Goal: Task Accomplishment & Management: Use online tool/utility

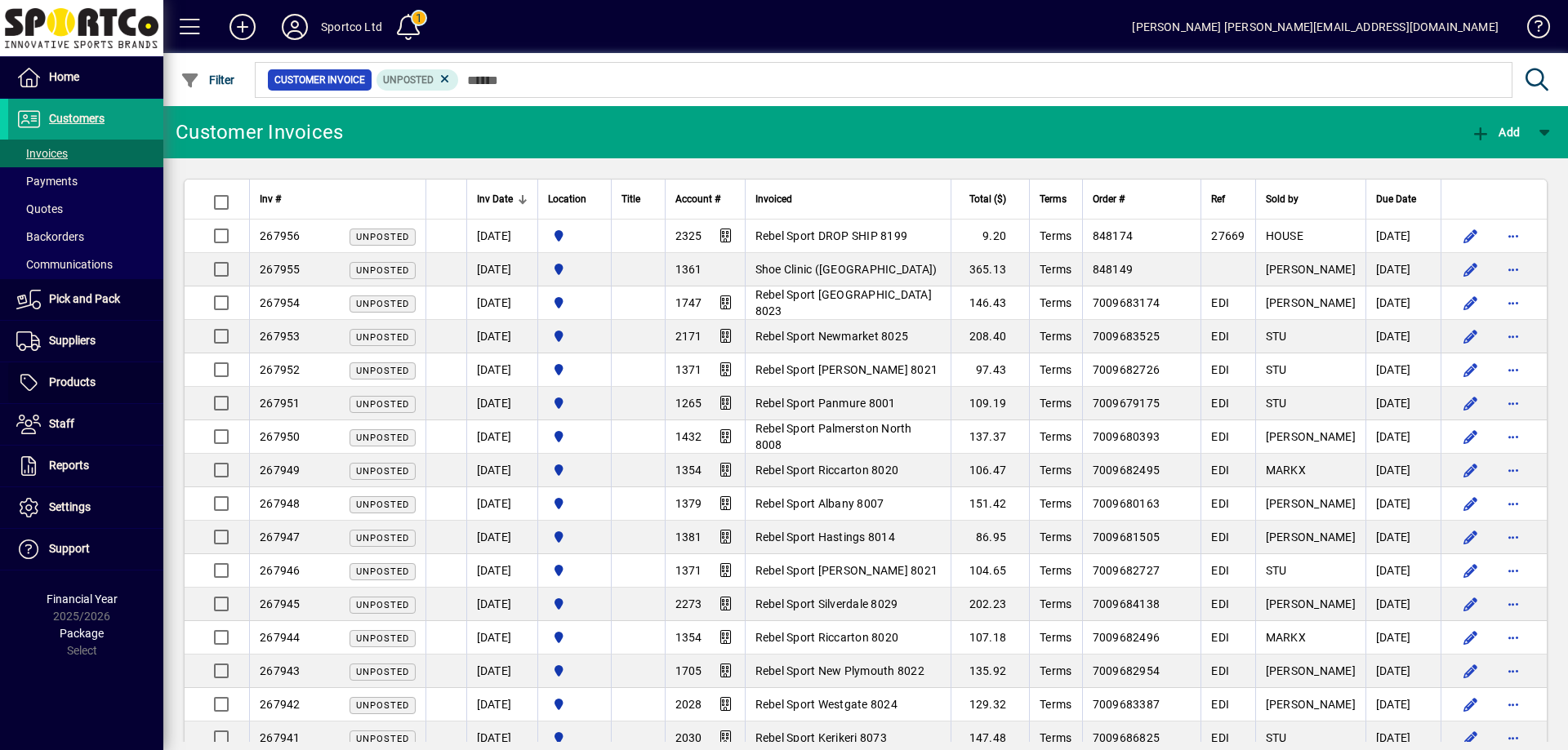
click at [60, 388] on span "Products" at bounding box center [72, 382] width 47 height 13
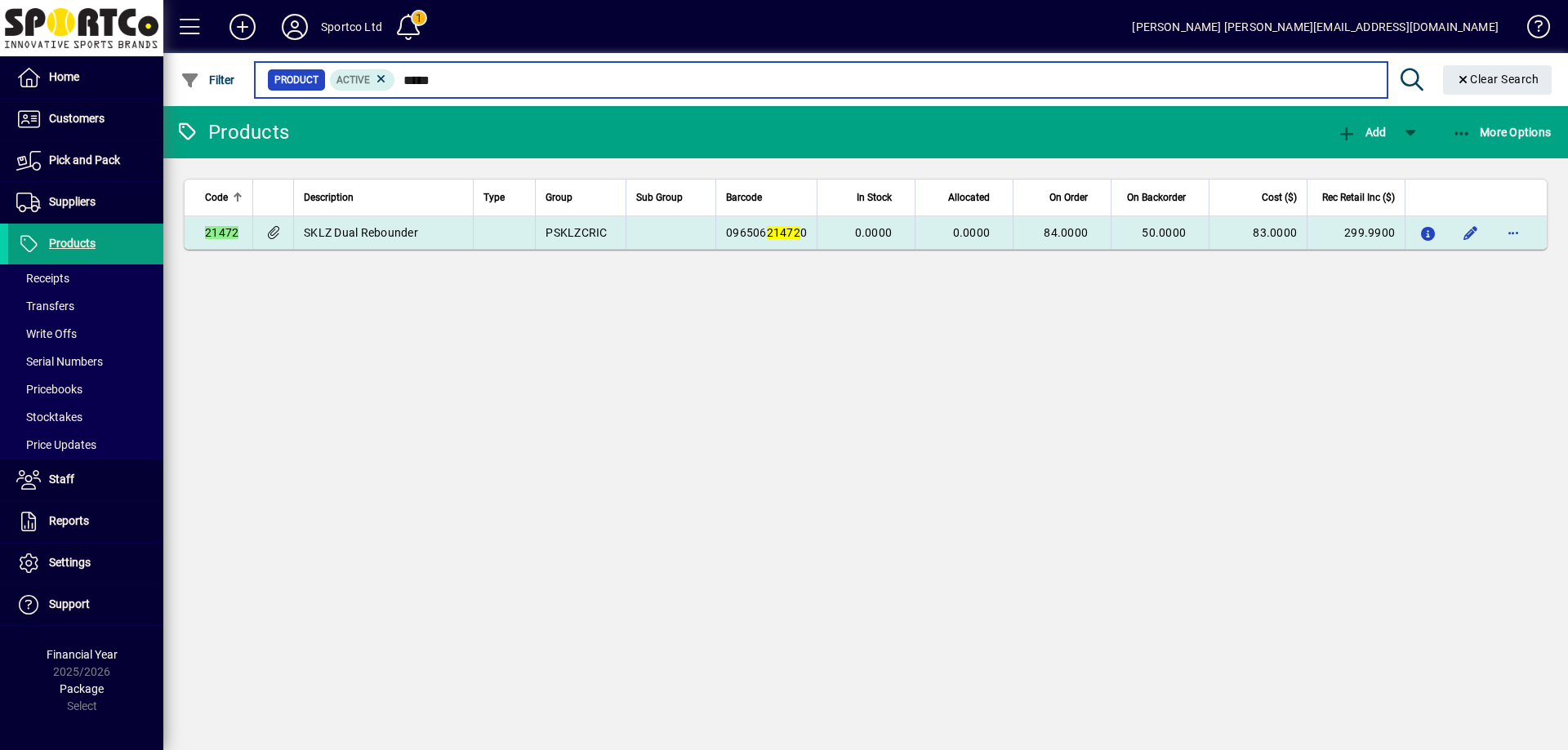
type input "*****"
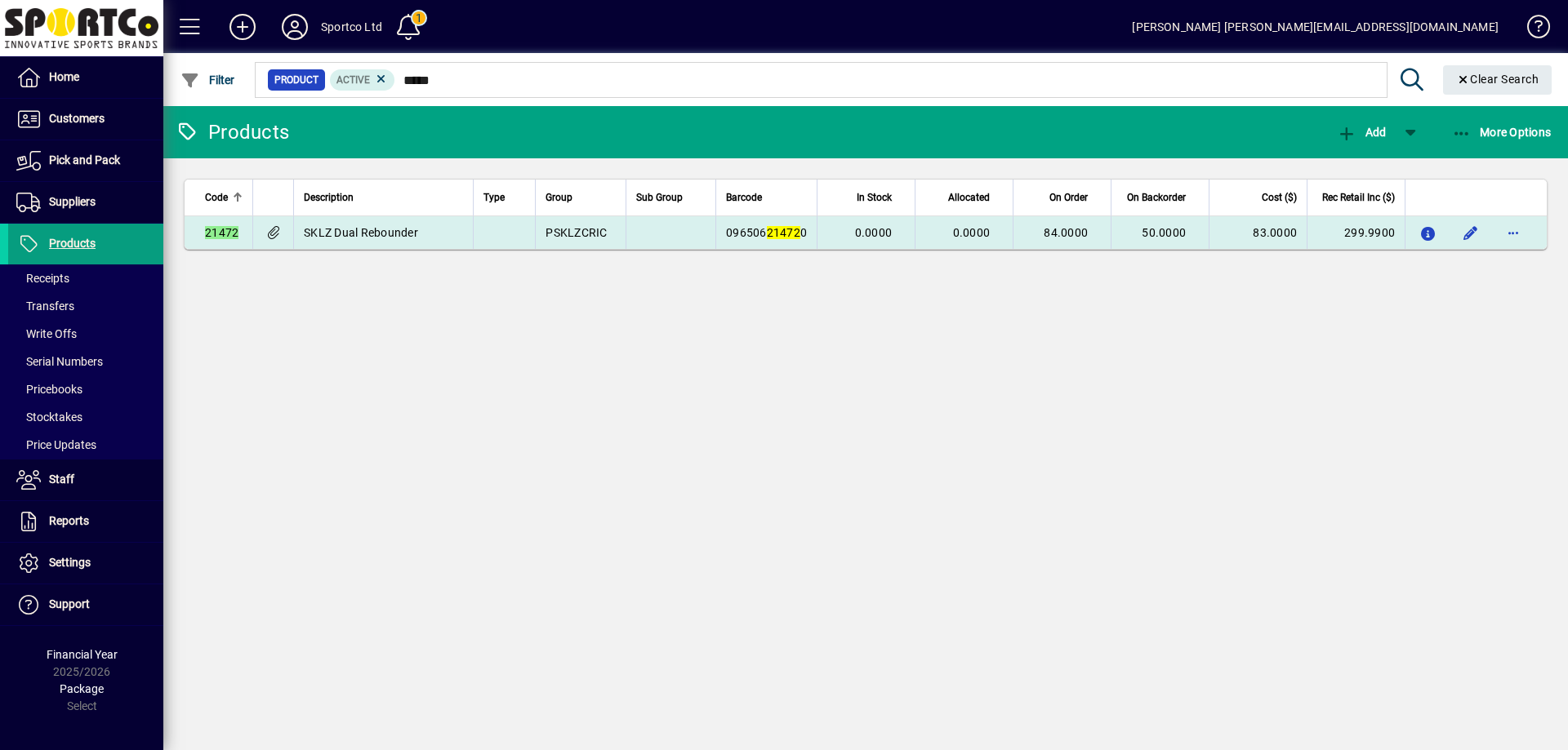
click at [1076, 234] on span "84.0000" at bounding box center [1066, 232] width 44 height 13
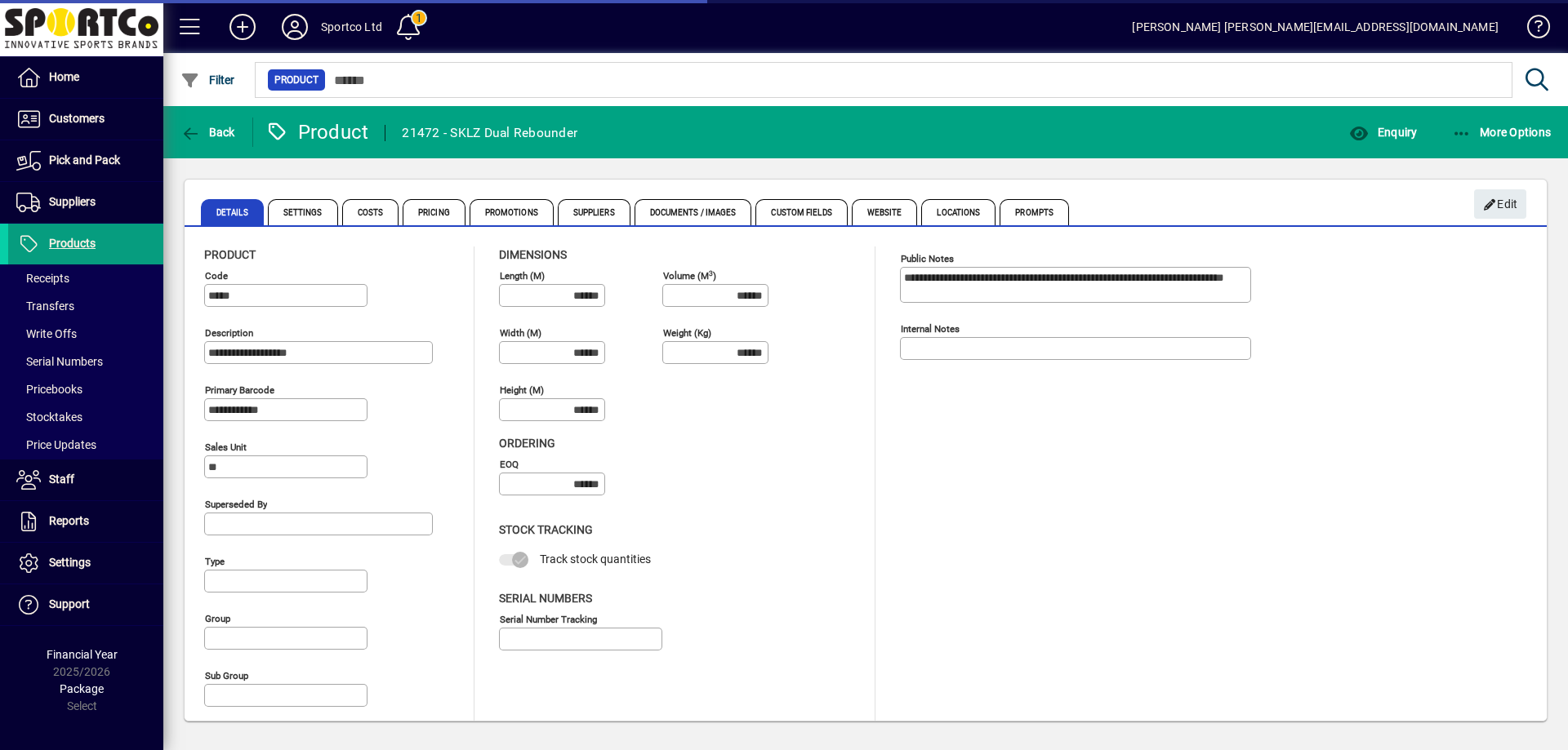
type input "**********"
type input "****"
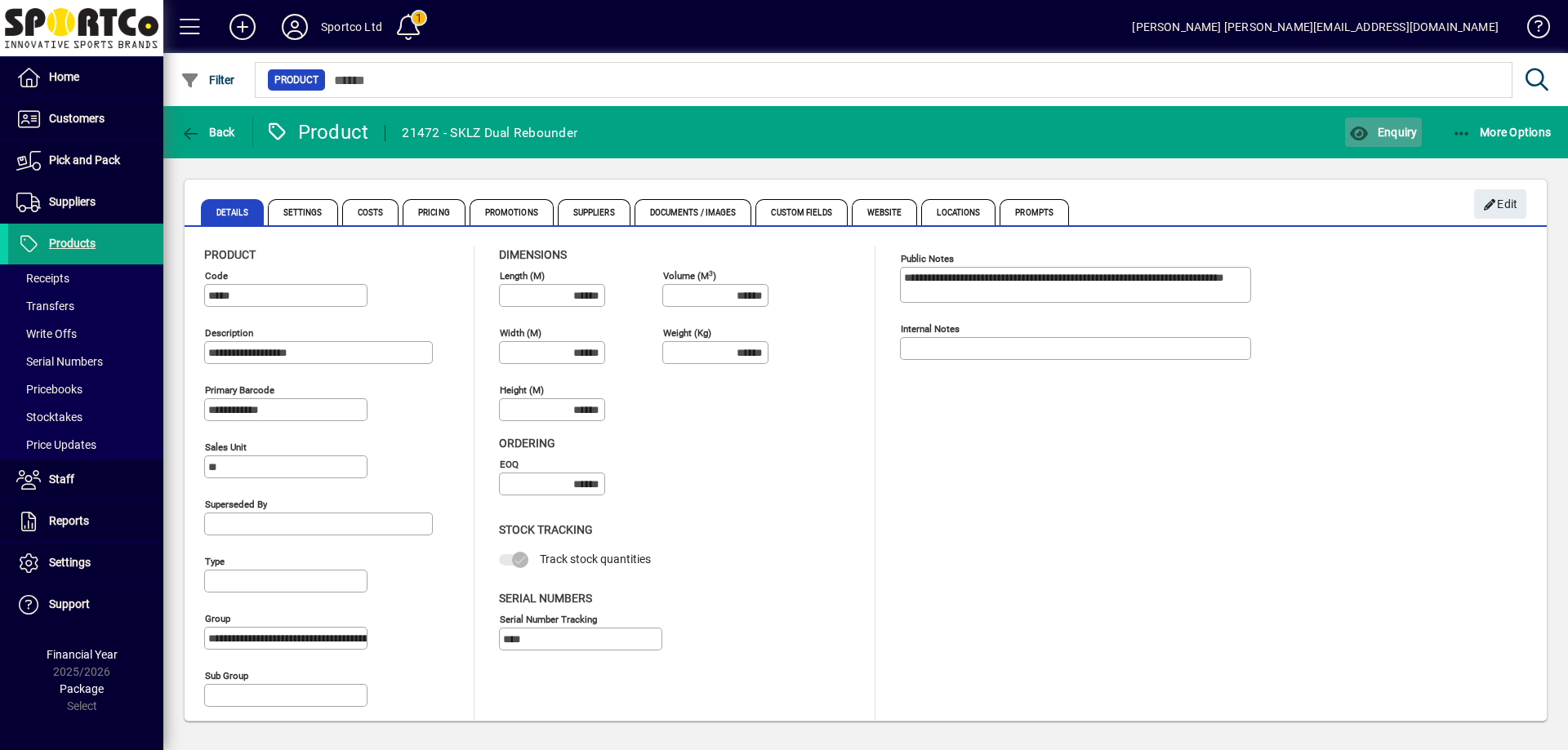
click at [1389, 123] on span "button" at bounding box center [1383, 133] width 76 height 39
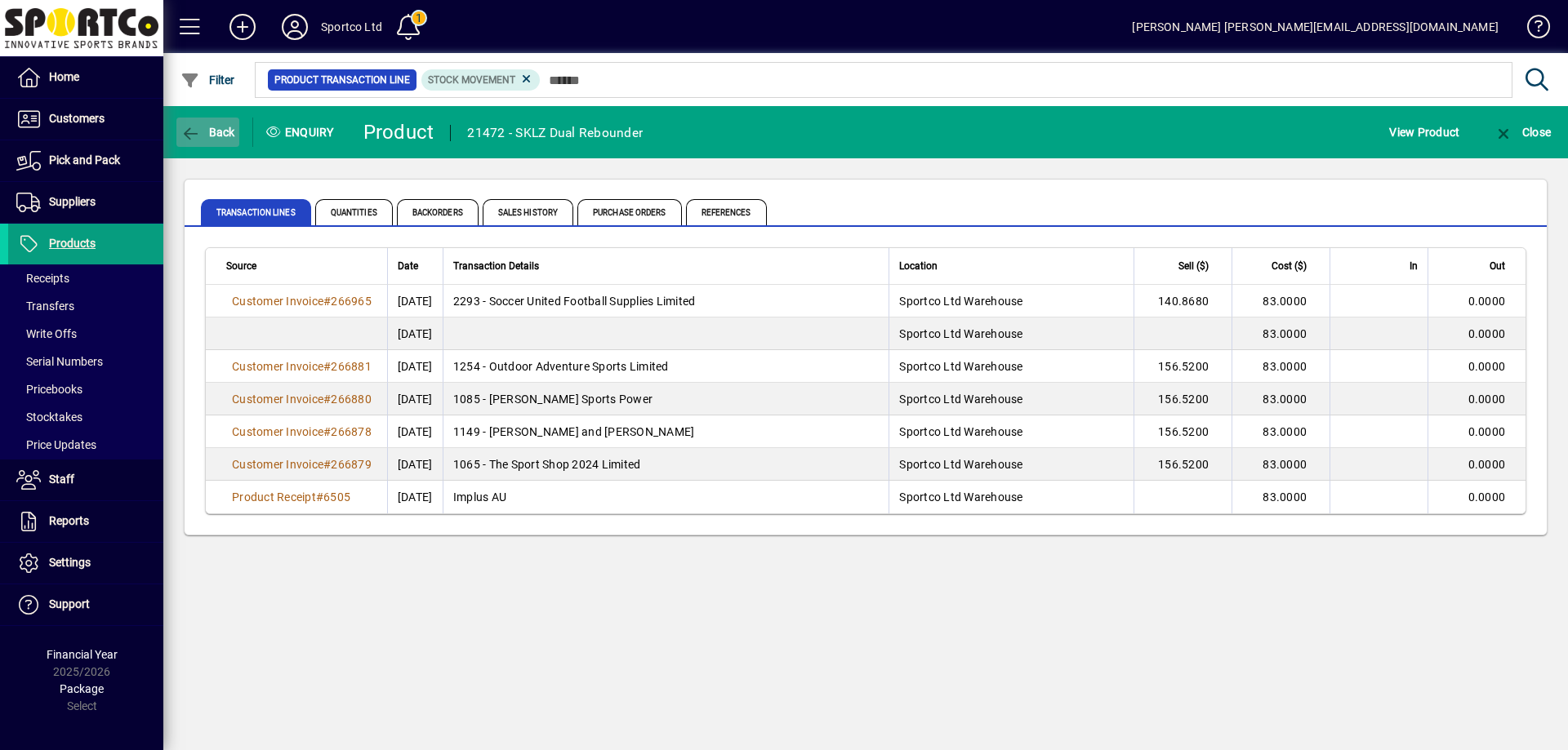
click at [185, 118] on span "button" at bounding box center [208, 133] width 63 height 39
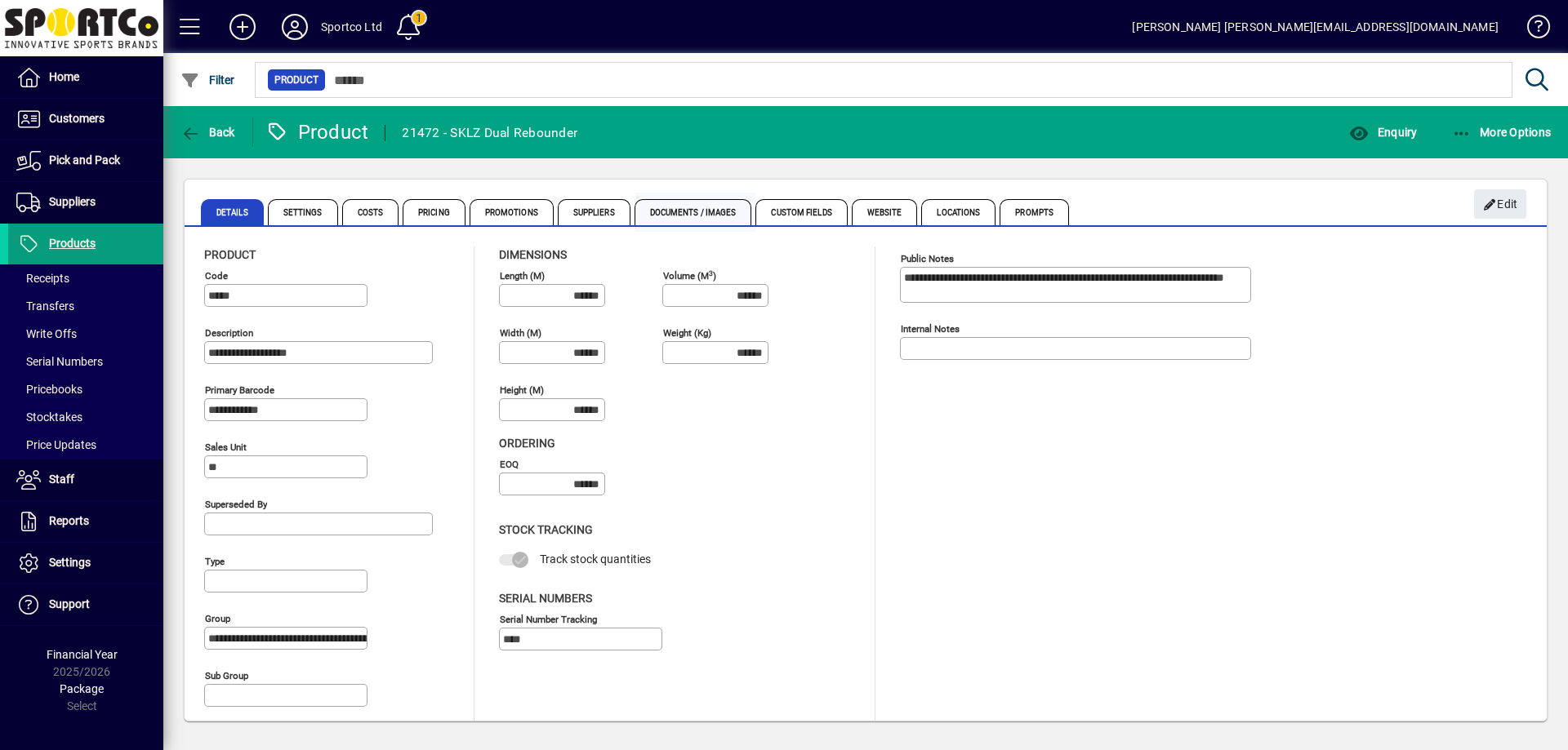
click at [687, 211] on span "Documents / Images" at bounding box center [693, 212] width 118 height 27
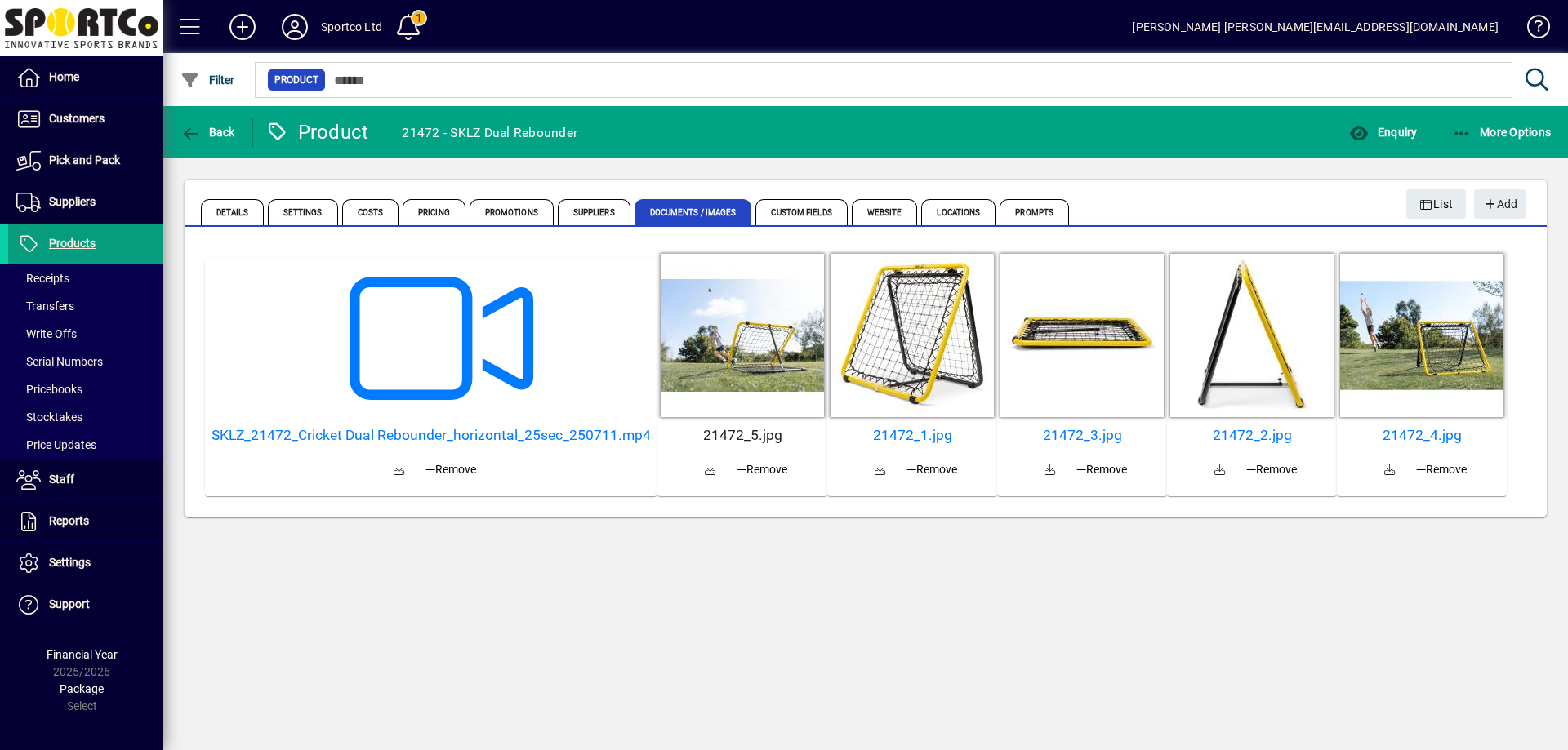
click at [721, 431] on h5 "21472_5.jpg" at bounding box center [742, 435] width 156 height 17
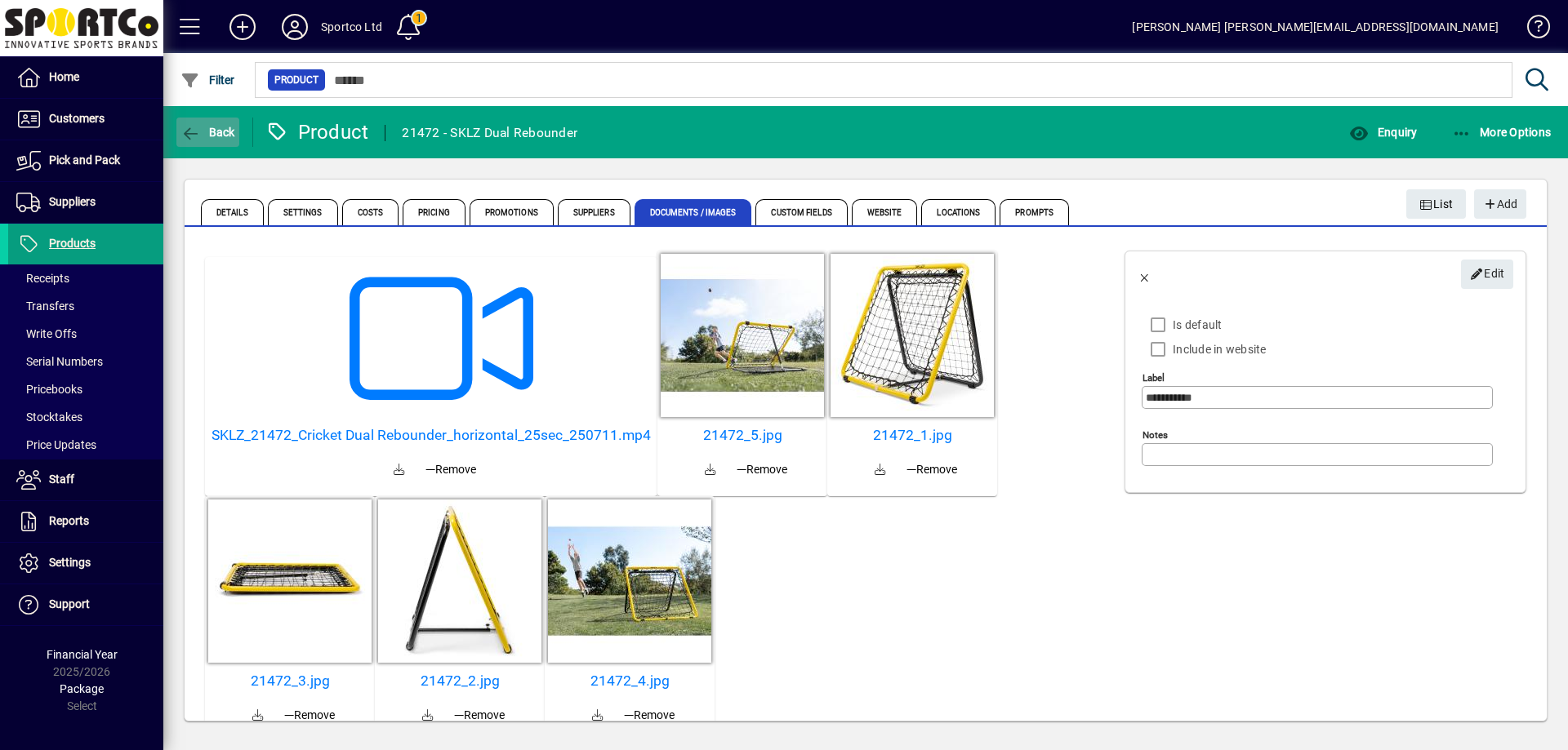
click at [209, 125] on span "Back" at bounding box center [208, 132] width 55 height 13
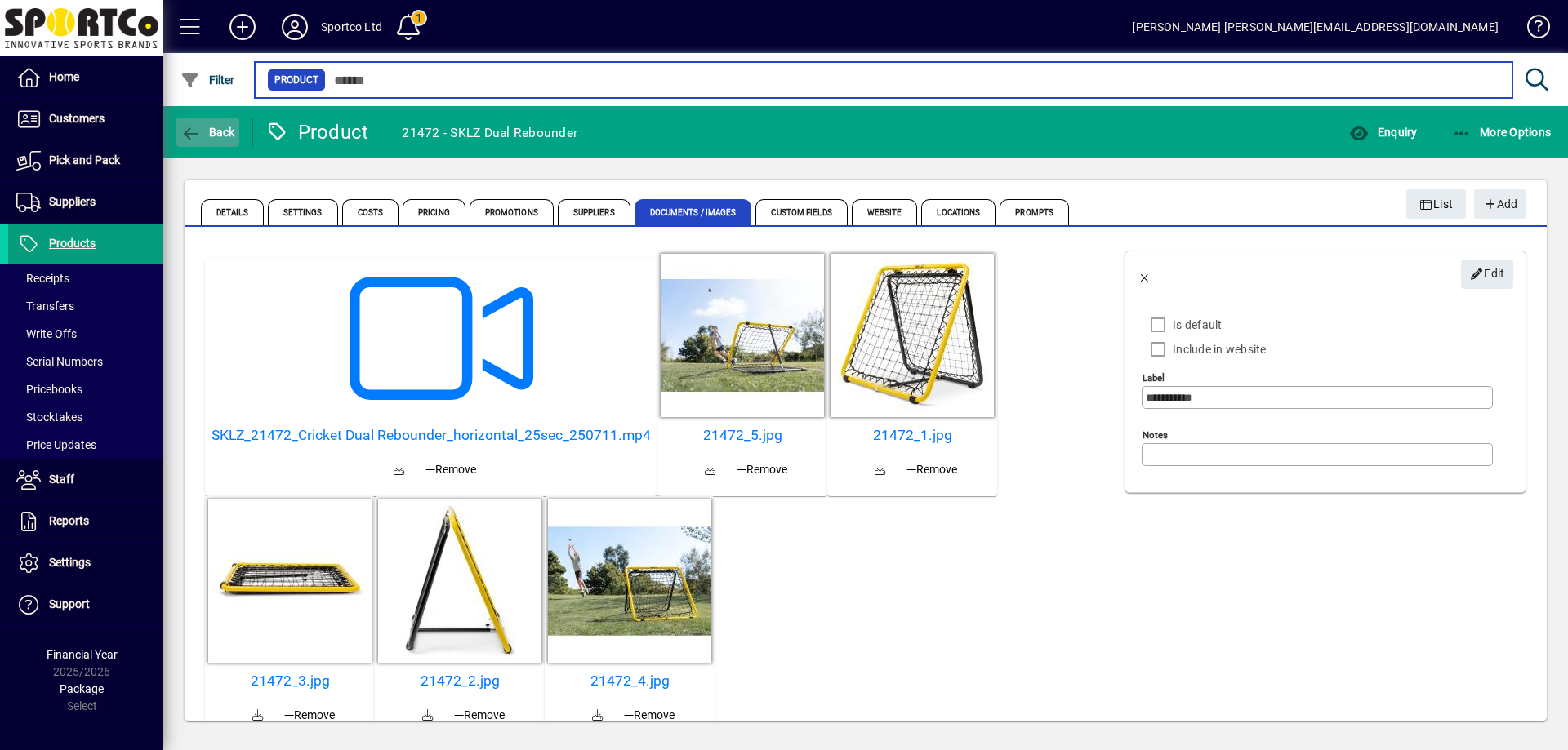
type input "*****"
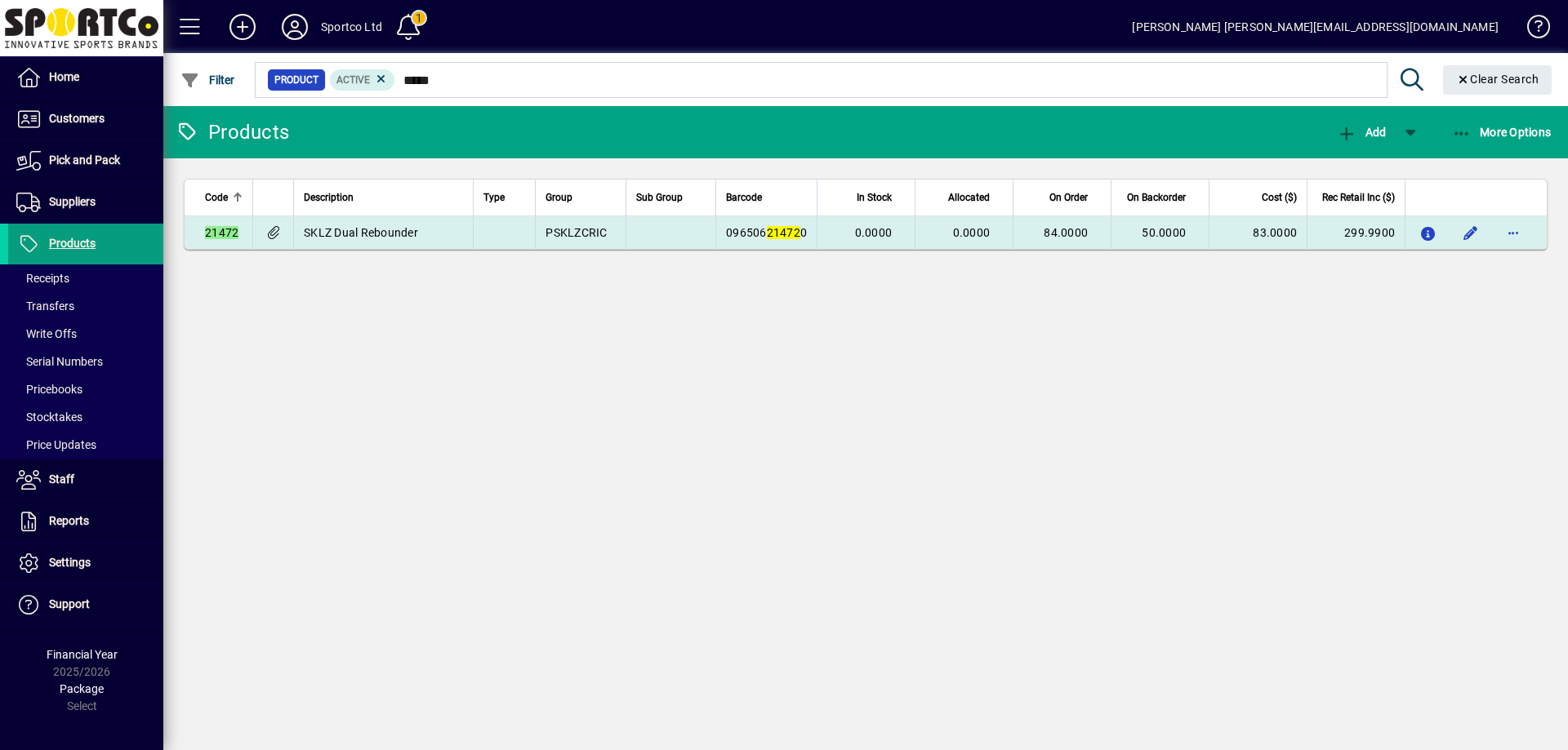
click at [629, 230] on td at bounding box center [671, 232] width 90 height 33
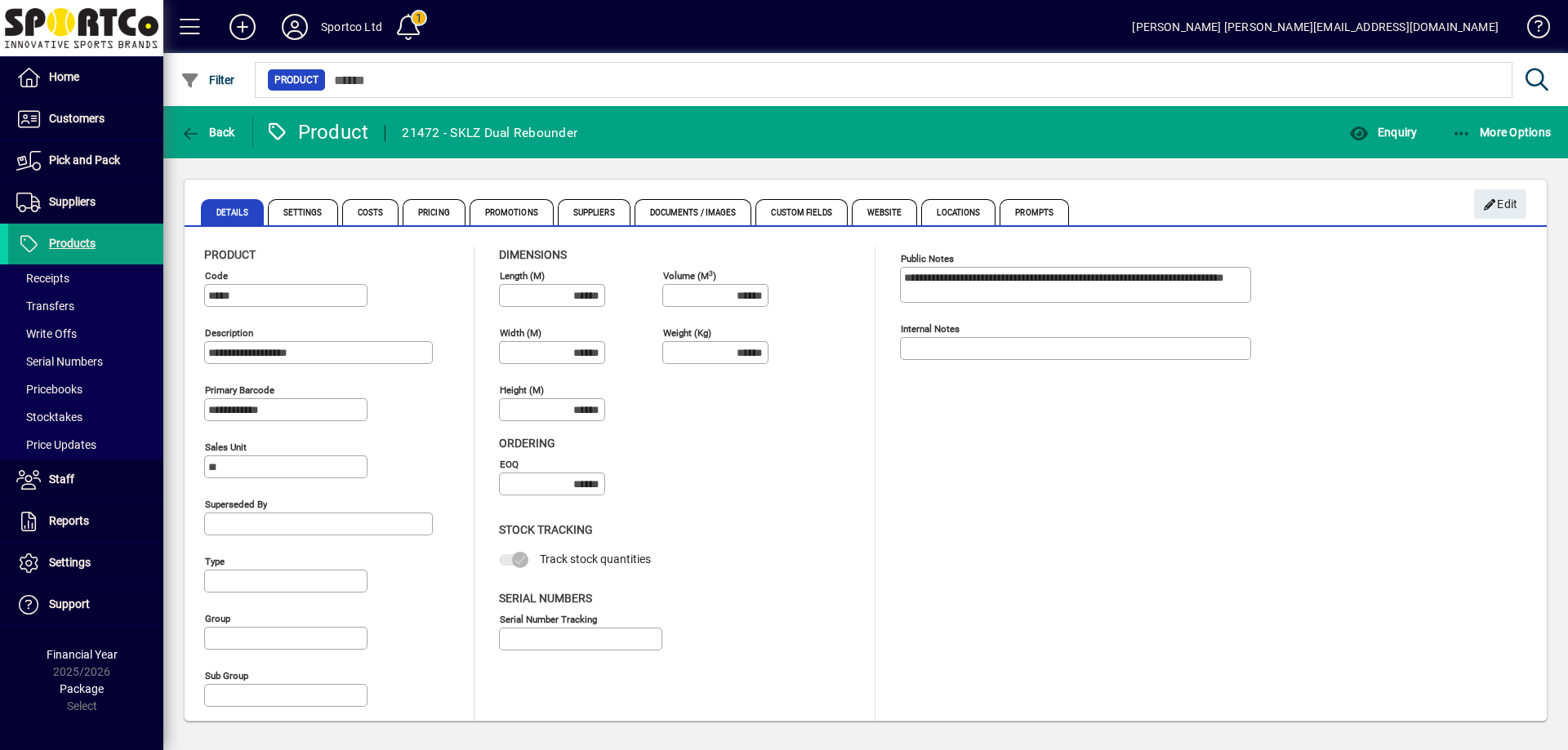
type input "**********"
type input "****"
click at [1397, 136] on span "Enquiry" at bounding box center [1383, 132] width 68 height 13
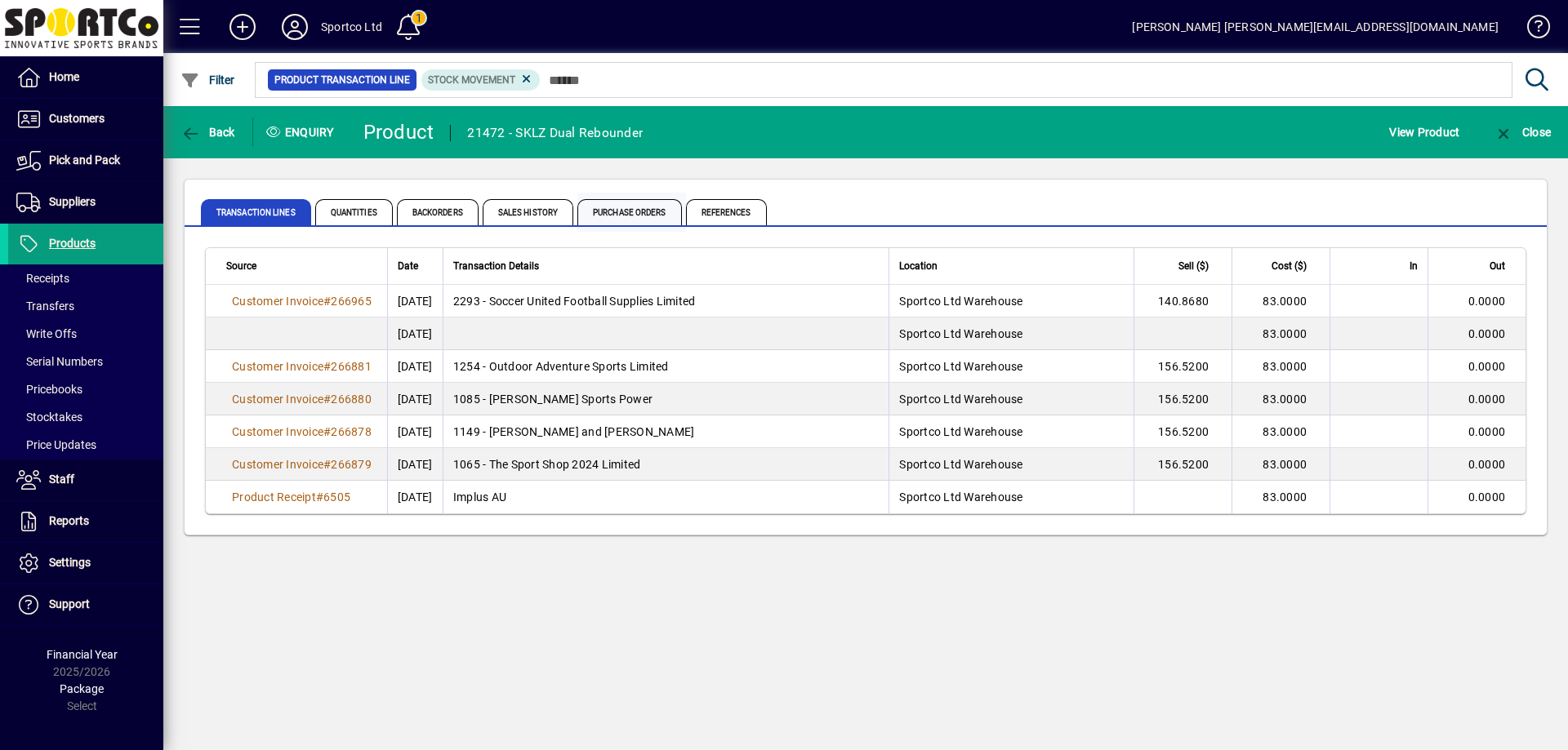
click at [641, 210] on span "Purchase Orders" at bounding box center [629, 212] width 104 height 27
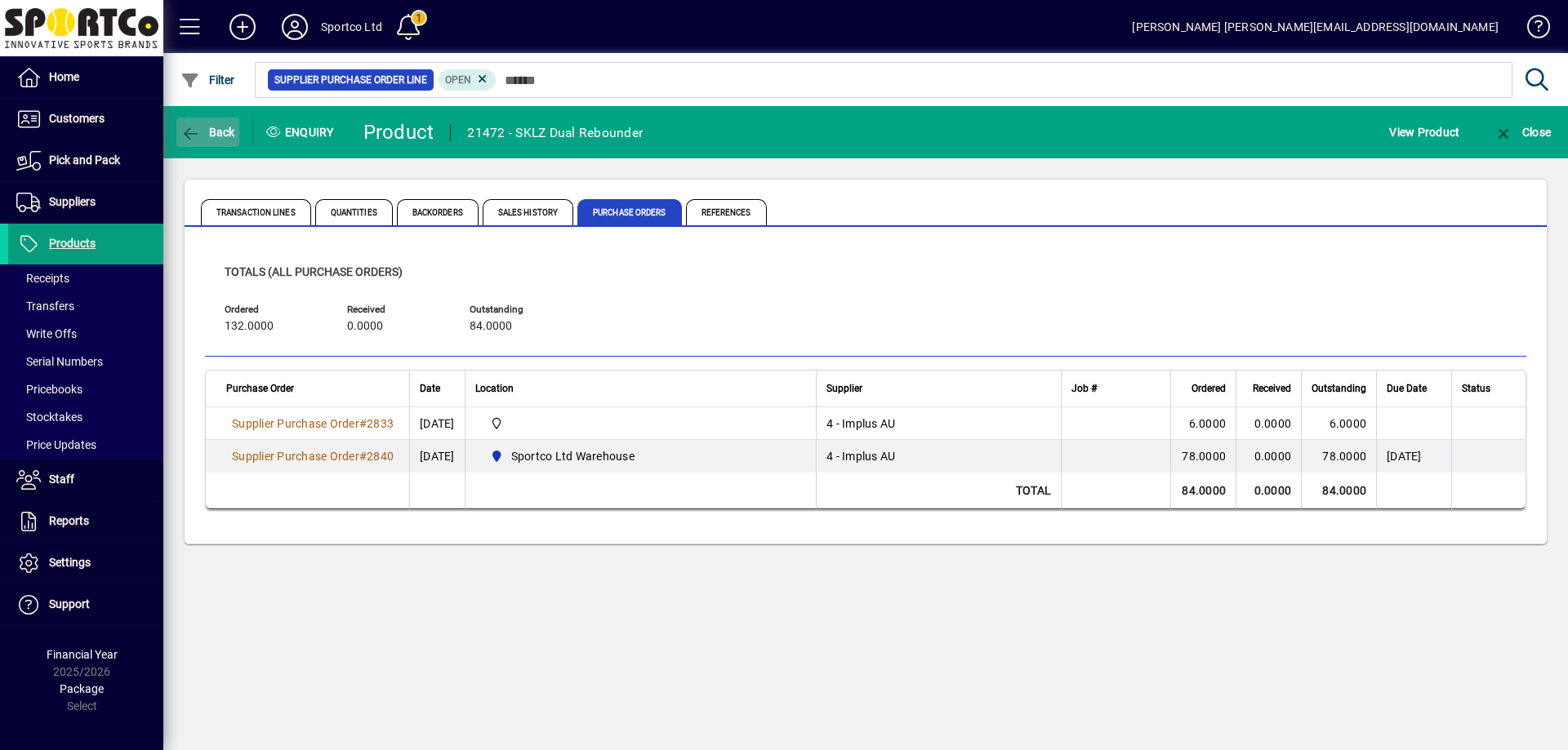
click at [181, 138] on icon "button" at bounding box center [190, 133] width 20 height 16
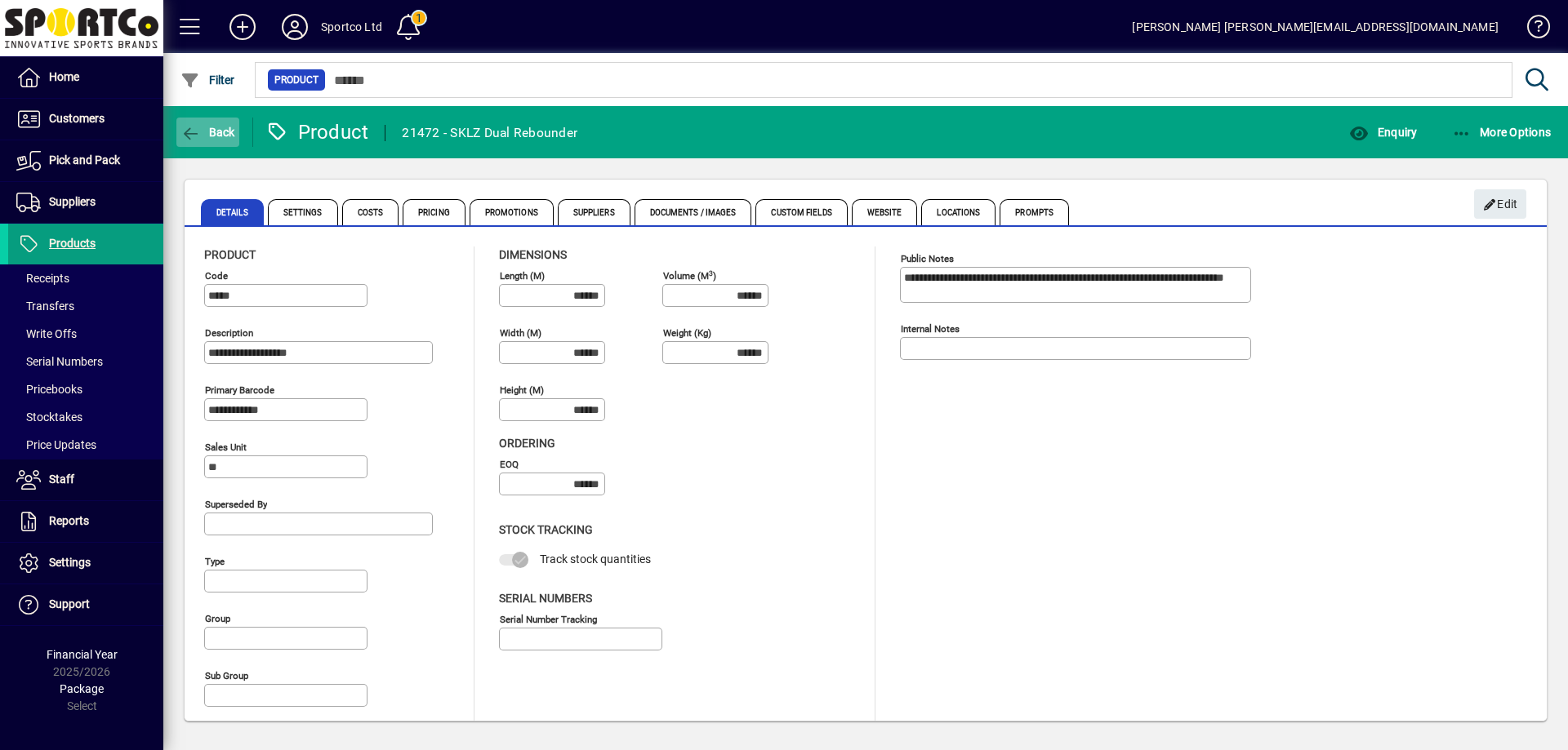
type input "**********"
type input "****"
click at [181, 138] on icon "button" at bounding box center [190, 133] width 20 height 16
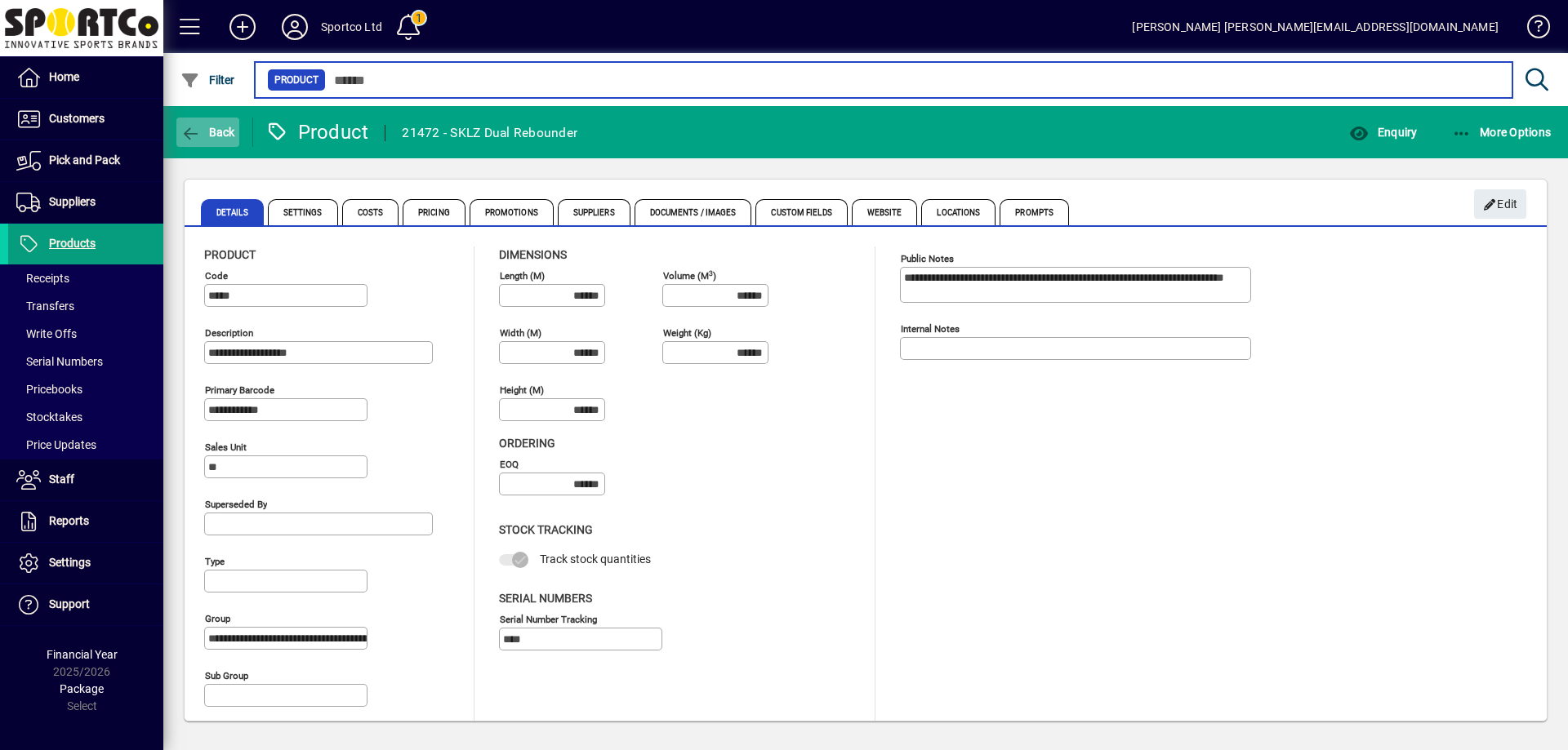
type input "*****"
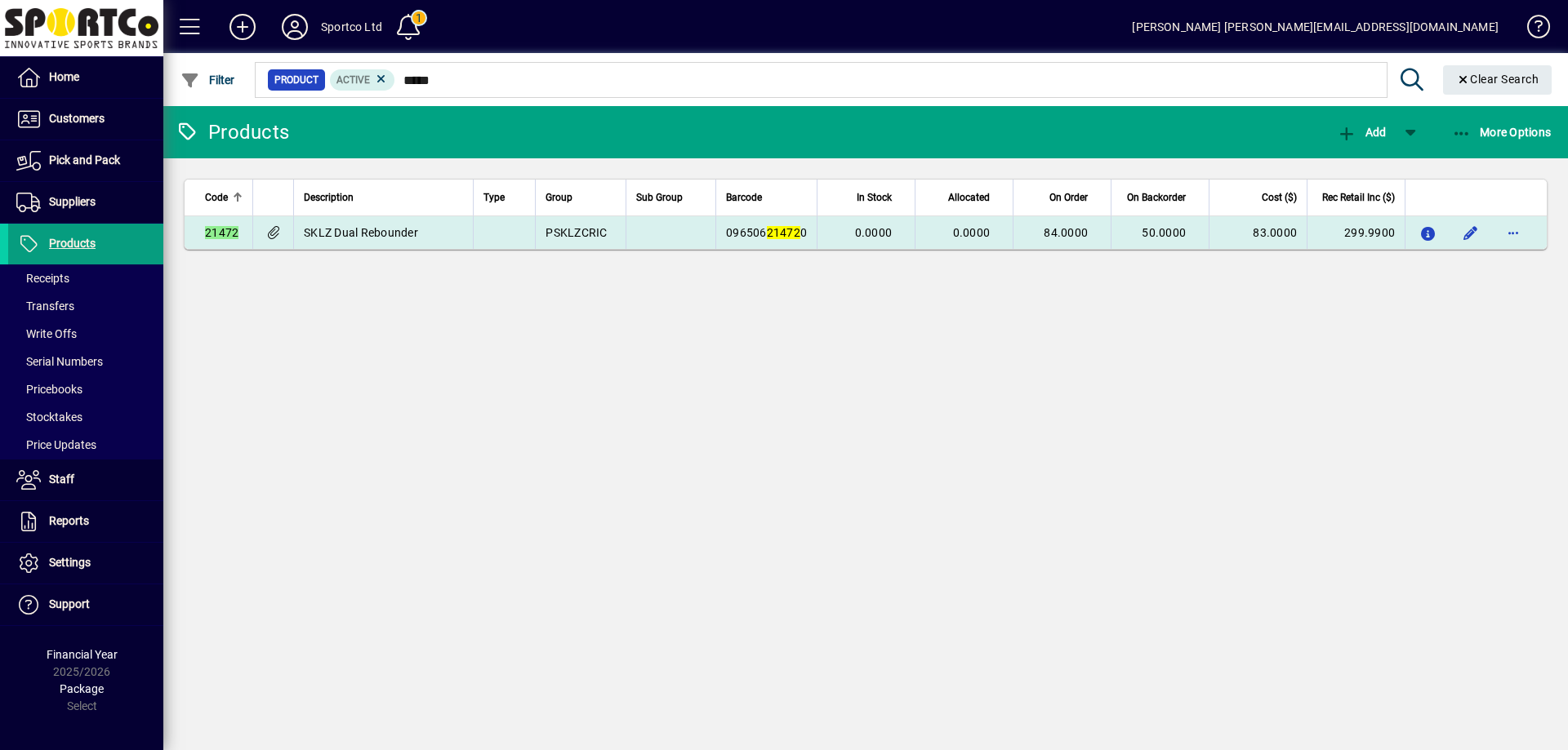
click at [1153, 227] on span "50.0000" at bounding box center [1164, 232] width 44 height 13
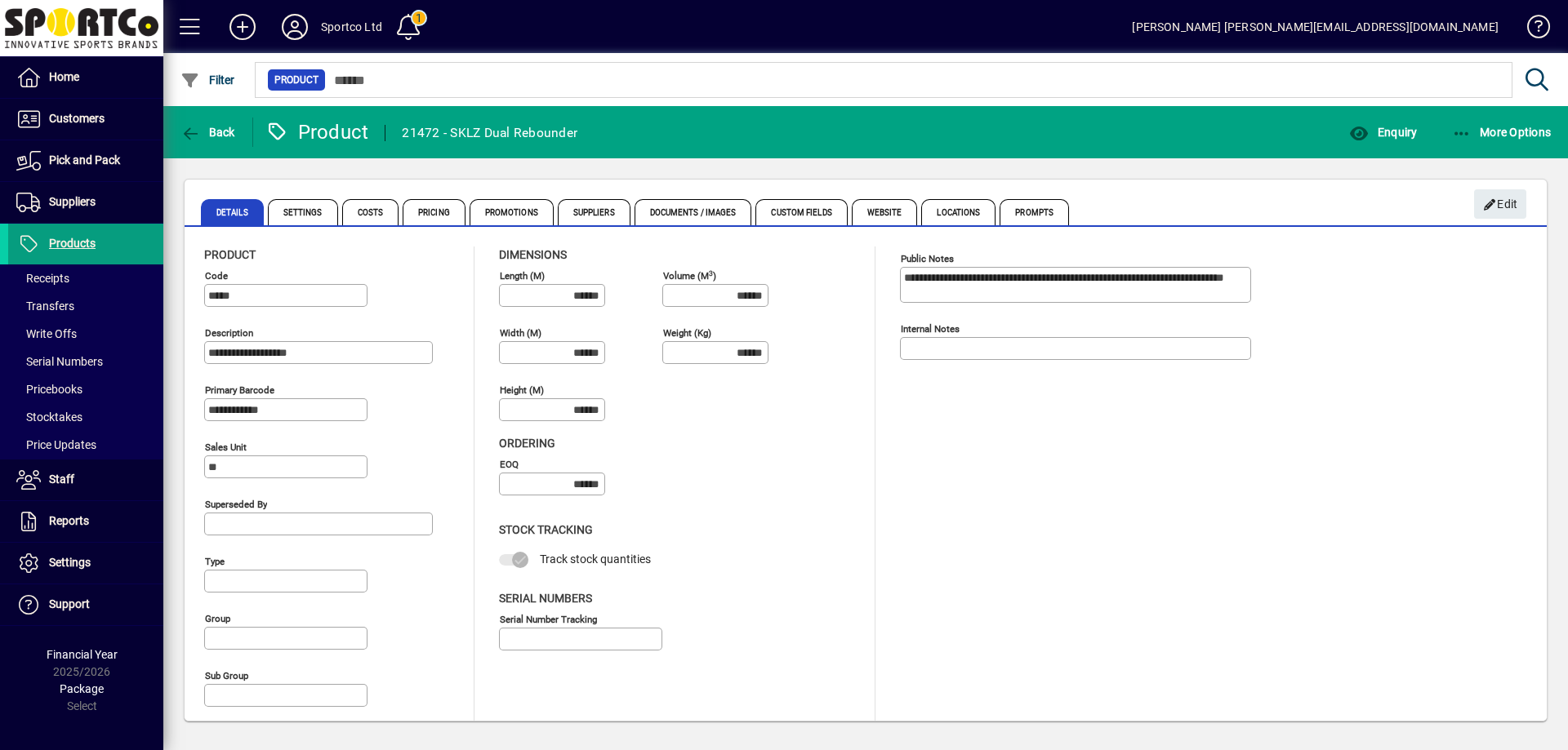
type input "**********"
type input "****"
click at [1369, 127] on icon "button" at bounding box center [1359, 133] width 20 height 16
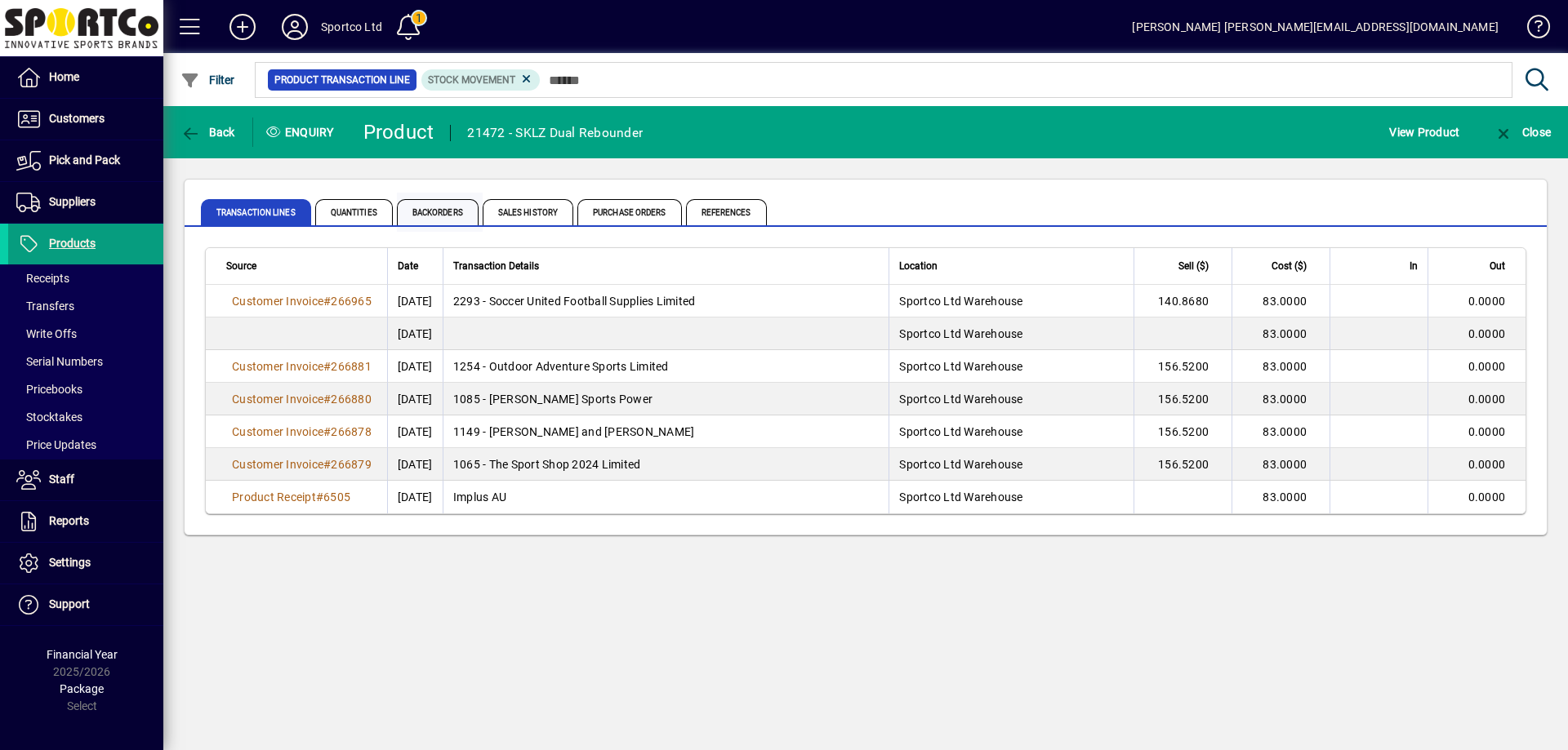
click at [451, 210] on span "Backorders" at bounding box center [438, 212] width 81 height 27
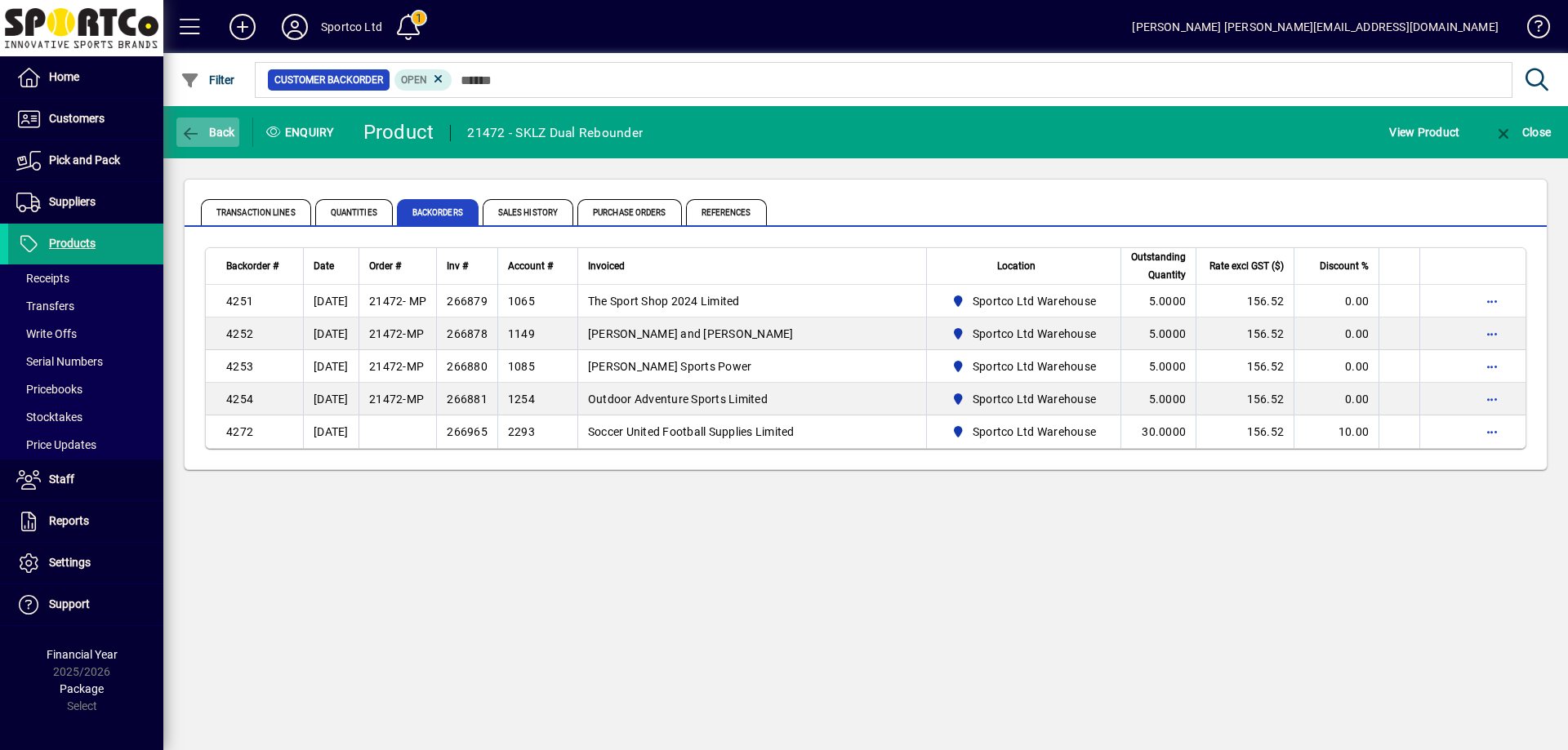
click at [190, 125] on icon "button" at bounding box center [190, 133] width 20 height 16
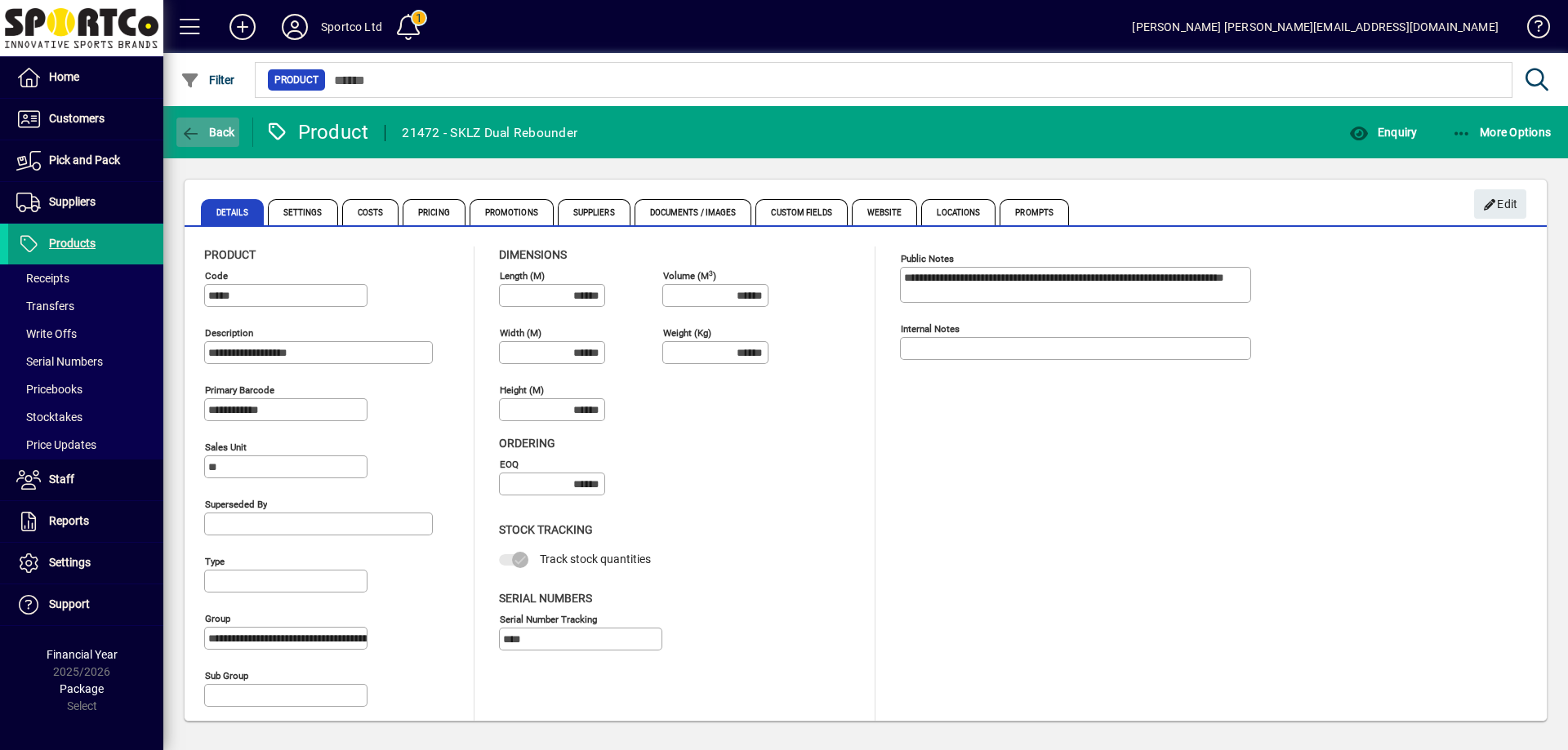
click at [225, 133] on span "Back" at bounding box center [208, 132] width 55 height 13
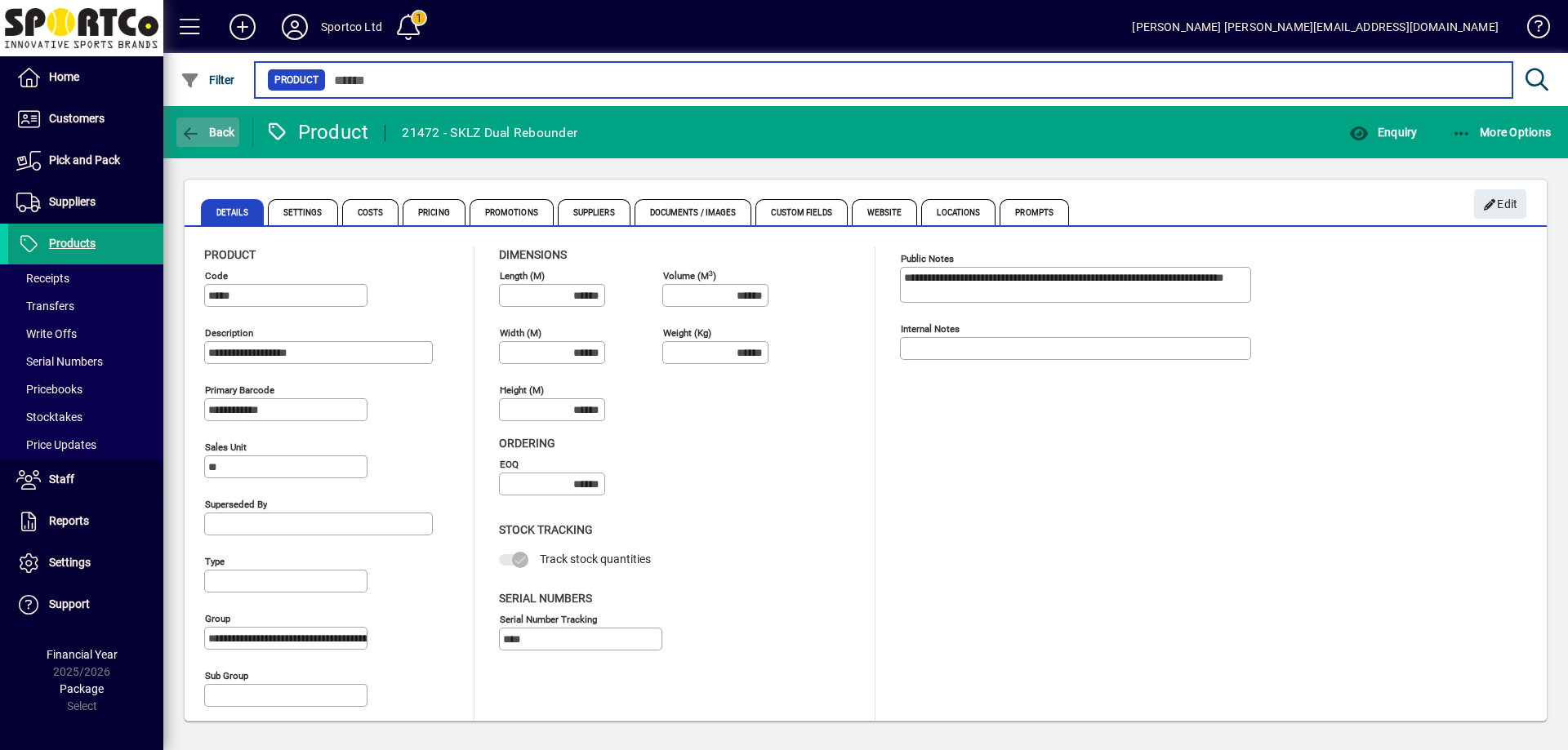
type input "*****"
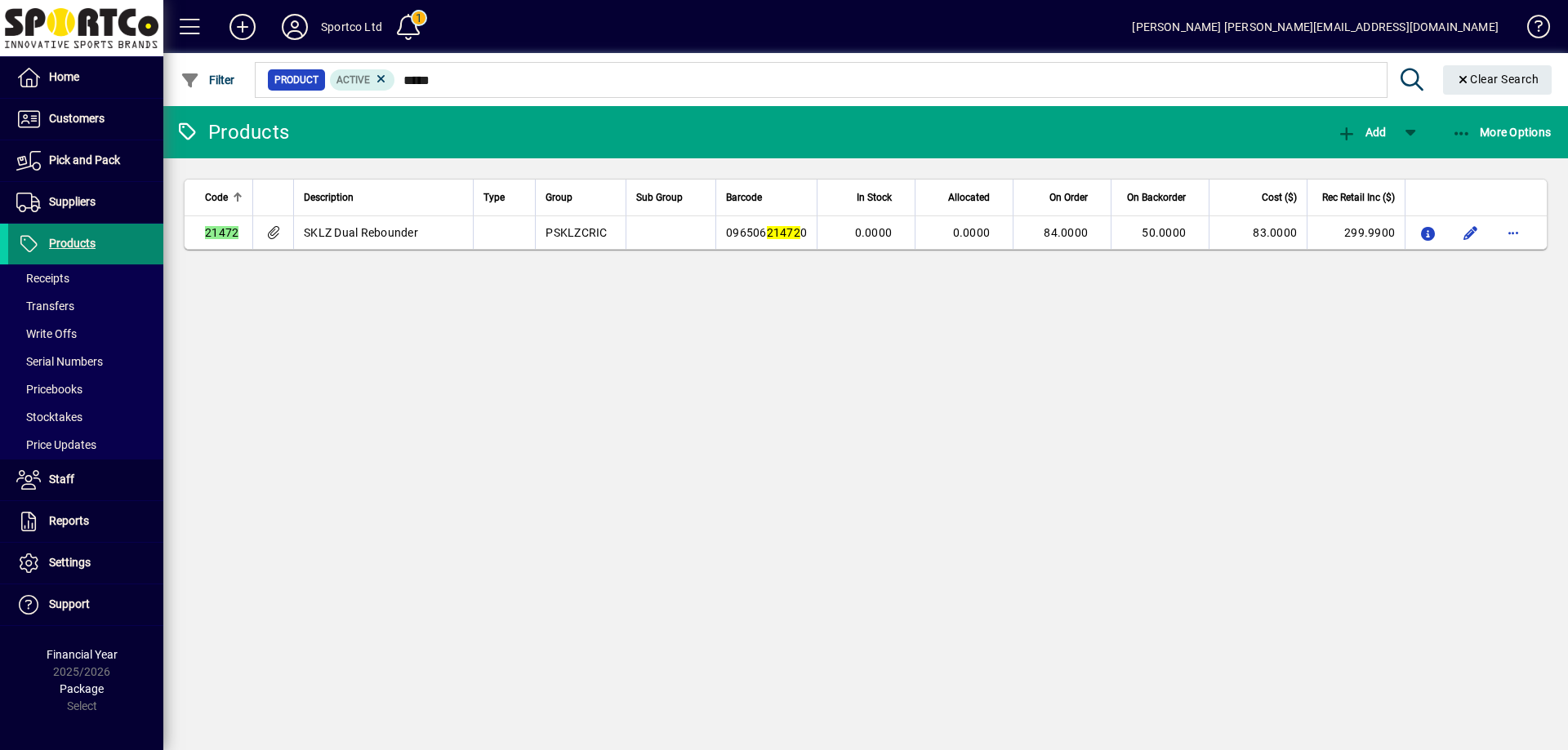
click at [72, 244] on span "Products" at bounding box center [72, 243] width 47 height 13
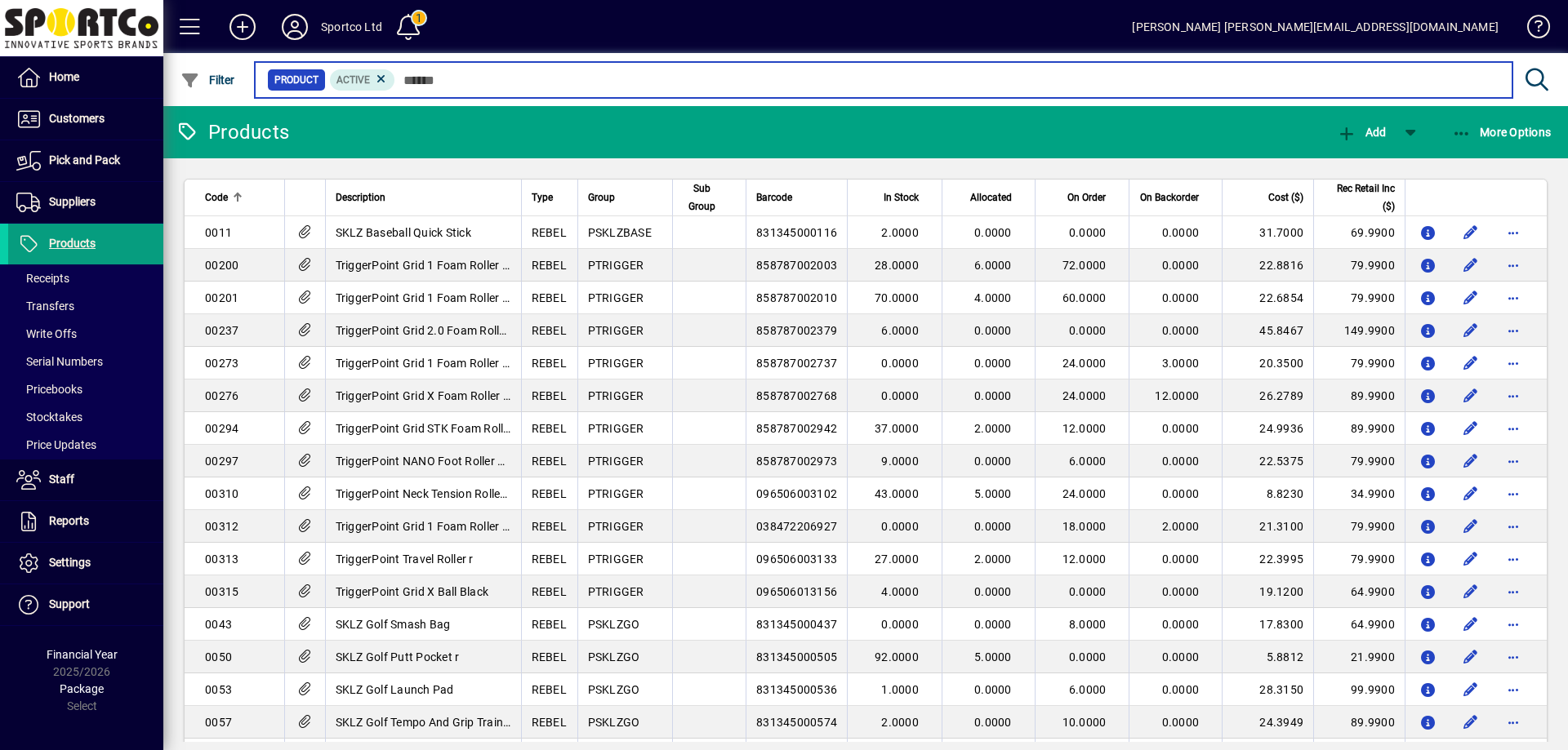
click at [512, 77] on input "text" at bounding box center [947, 80] width 1104 height 23
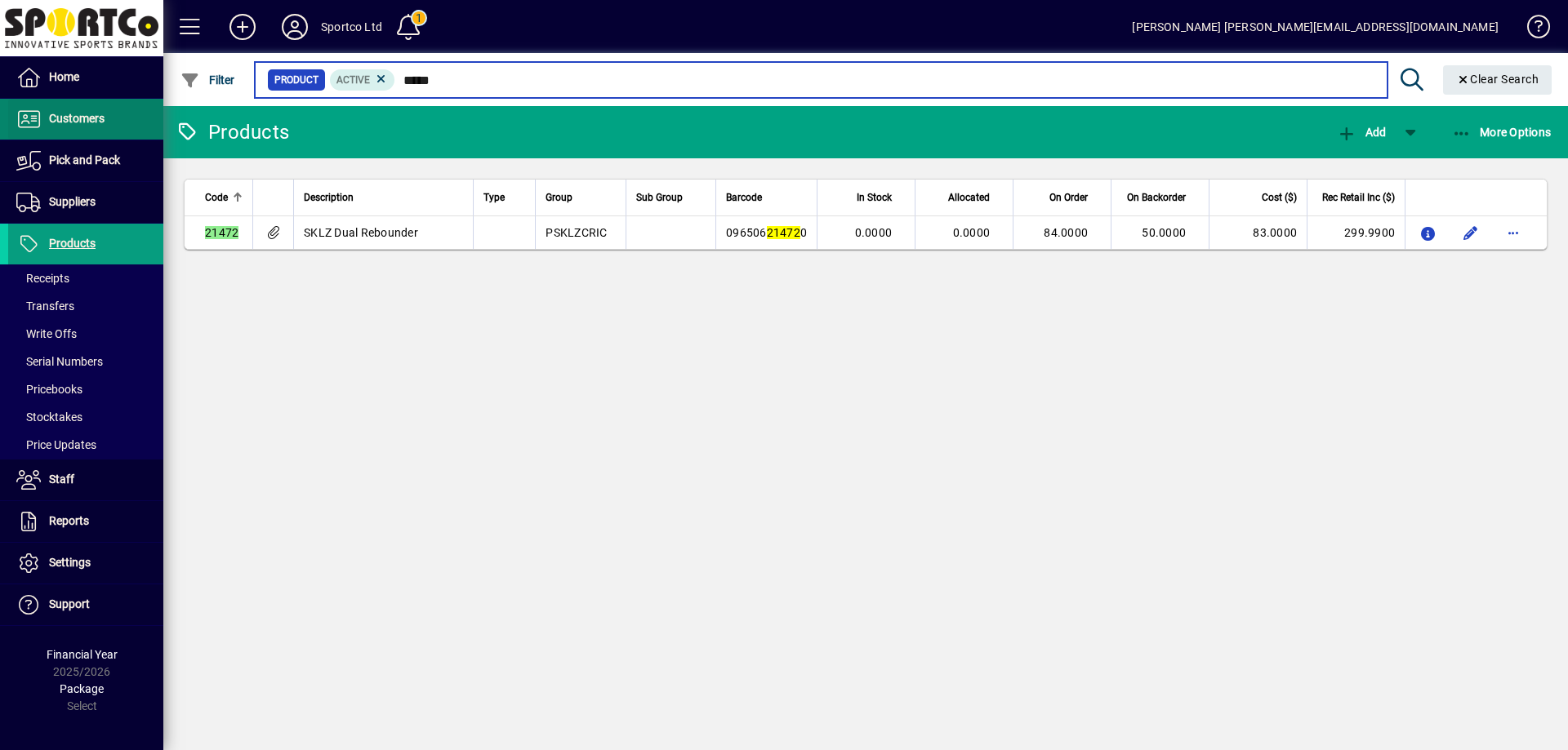
type input "*****"
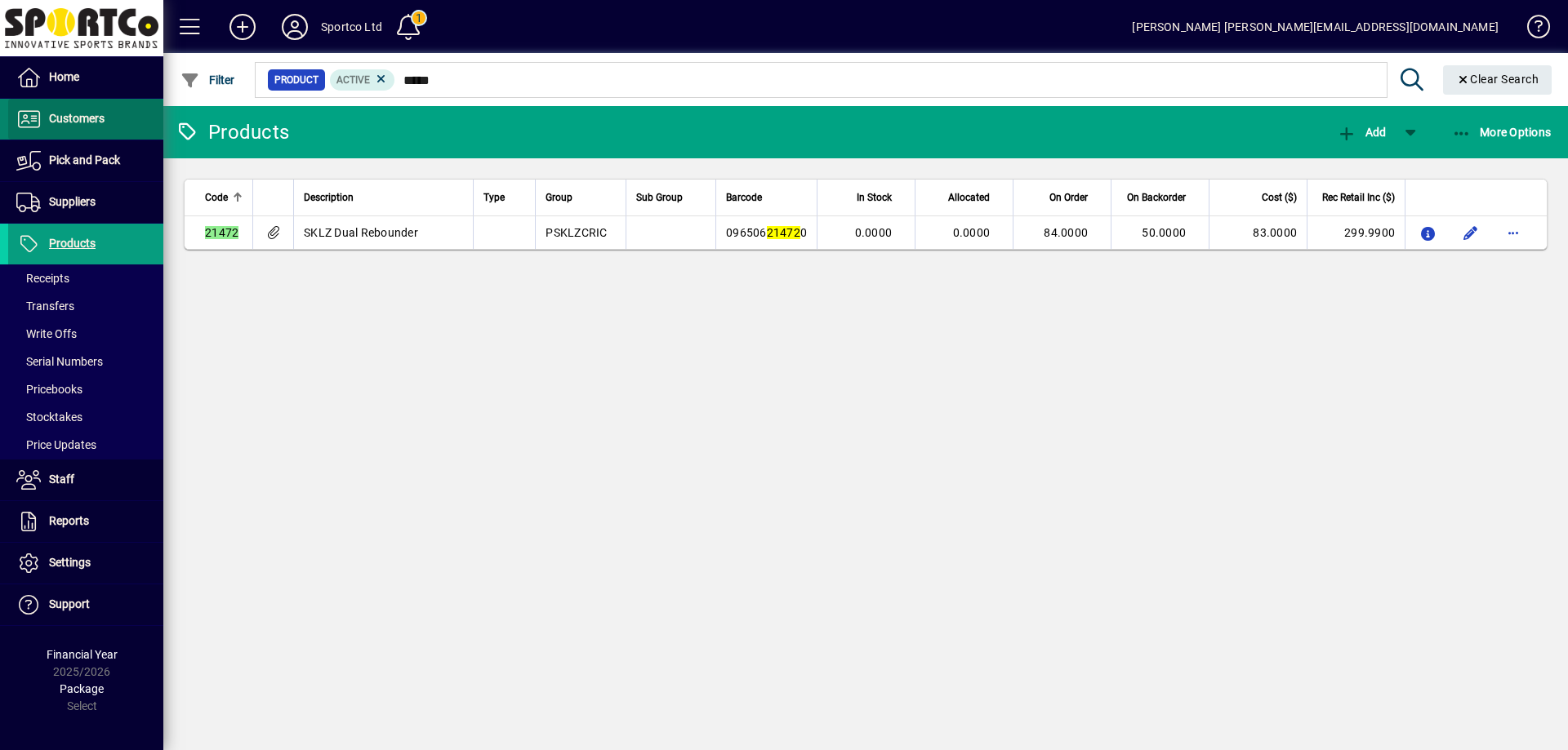
click at [71, 121] on span "Customers" at bounding box center [76, 118] width 56 height 13
click at [56, 140] on ul "Invoices Payments Quotes Backorders Communications" at bounding box center [81, 140] width 164 height 0
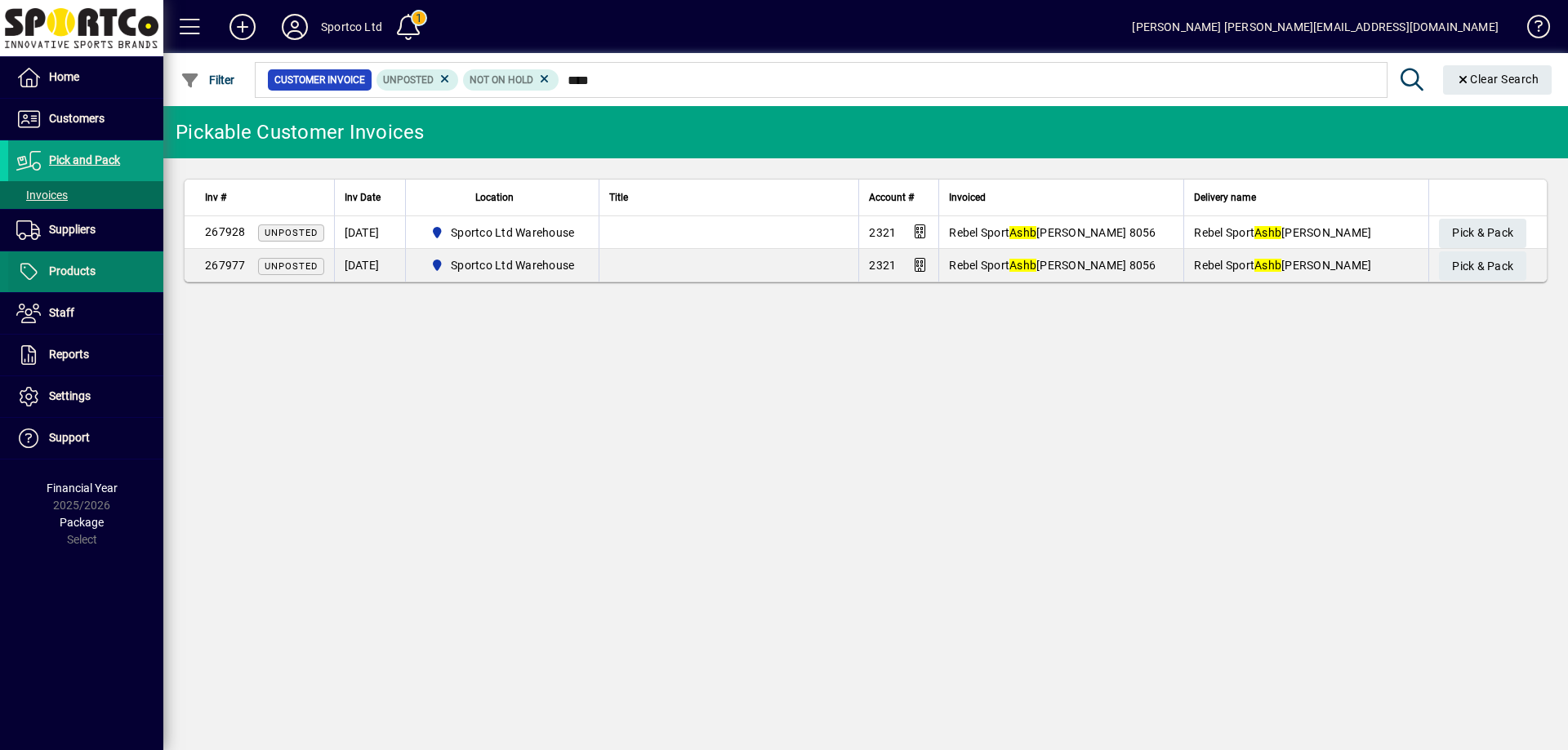
type input "****"
click at [57, 280] on span "Products" at bounding box center [51, 272] width 88 height 19
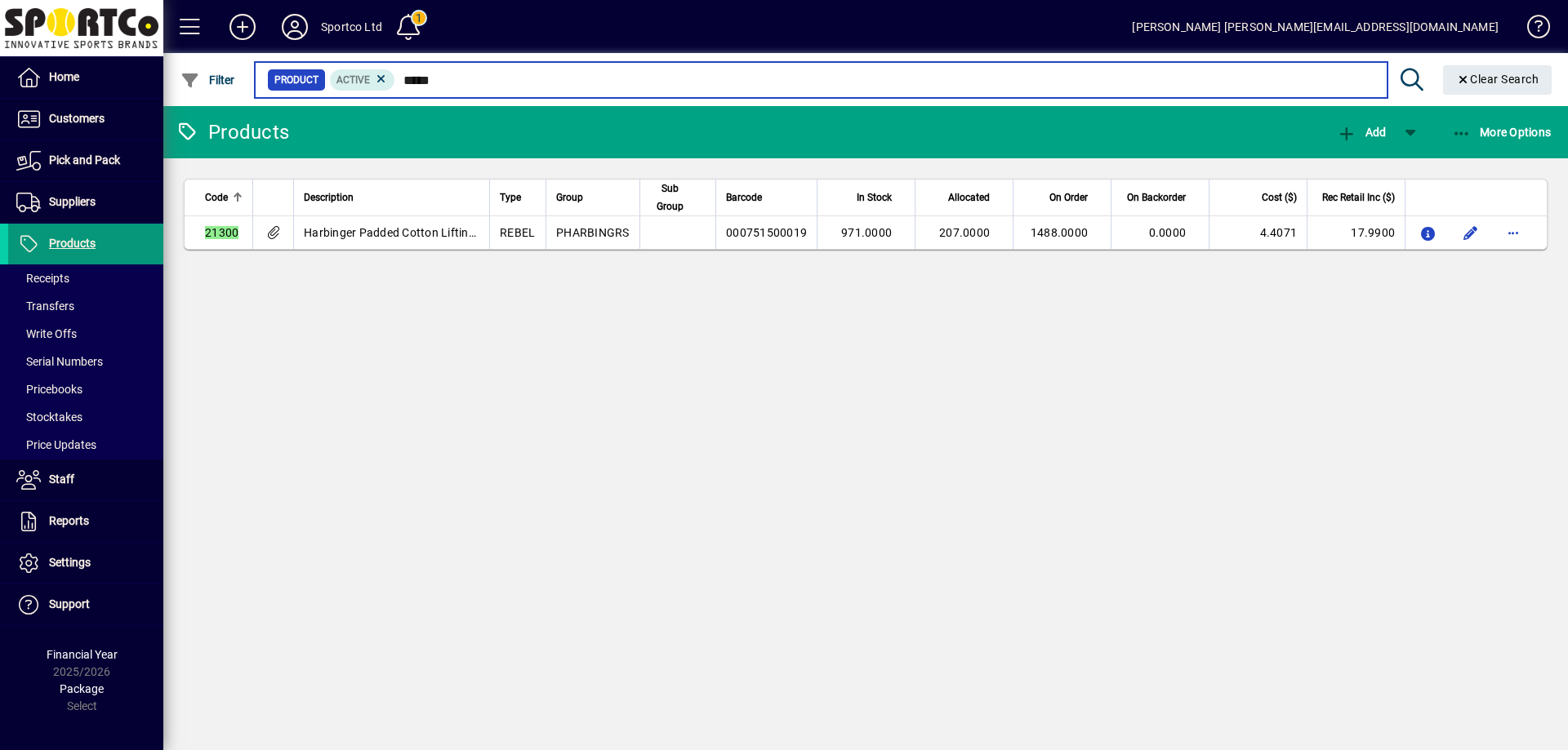
type input "*****"
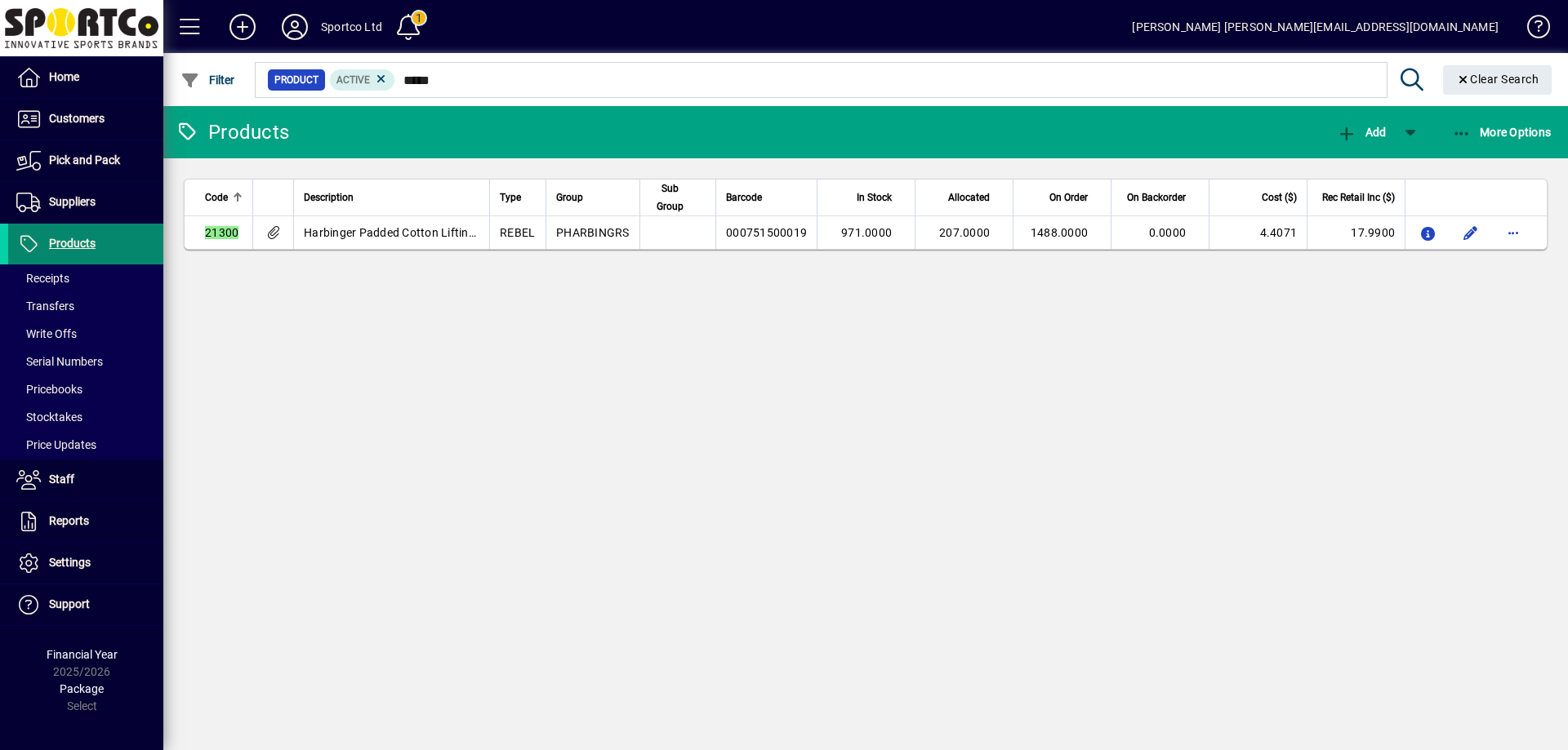
click at [81, 239] on span "Products" at bounding box center [72, 243] width 47 height 13
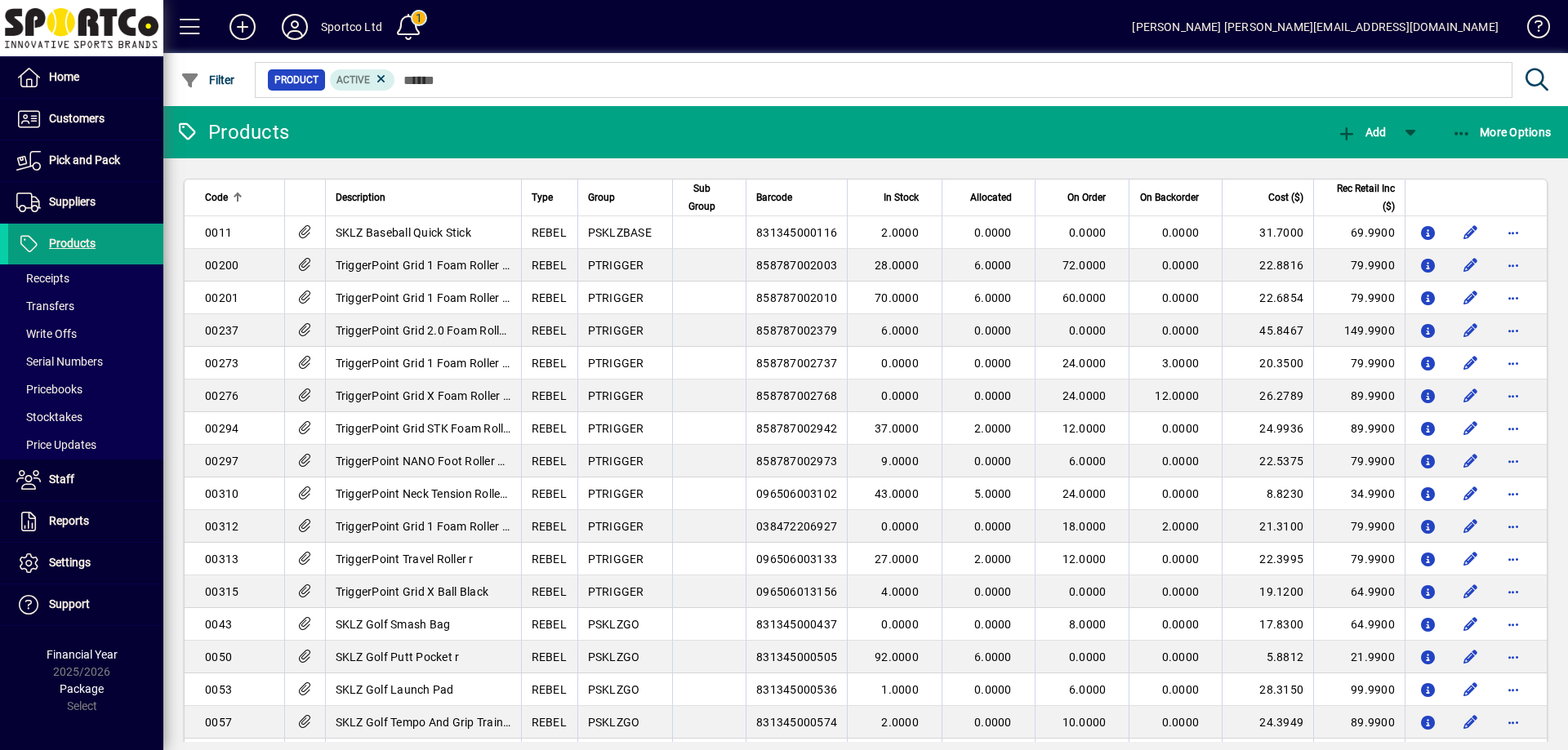
click at [976, 198] on span "Allocated" at bounding box center [991, 197] width 42 height 18
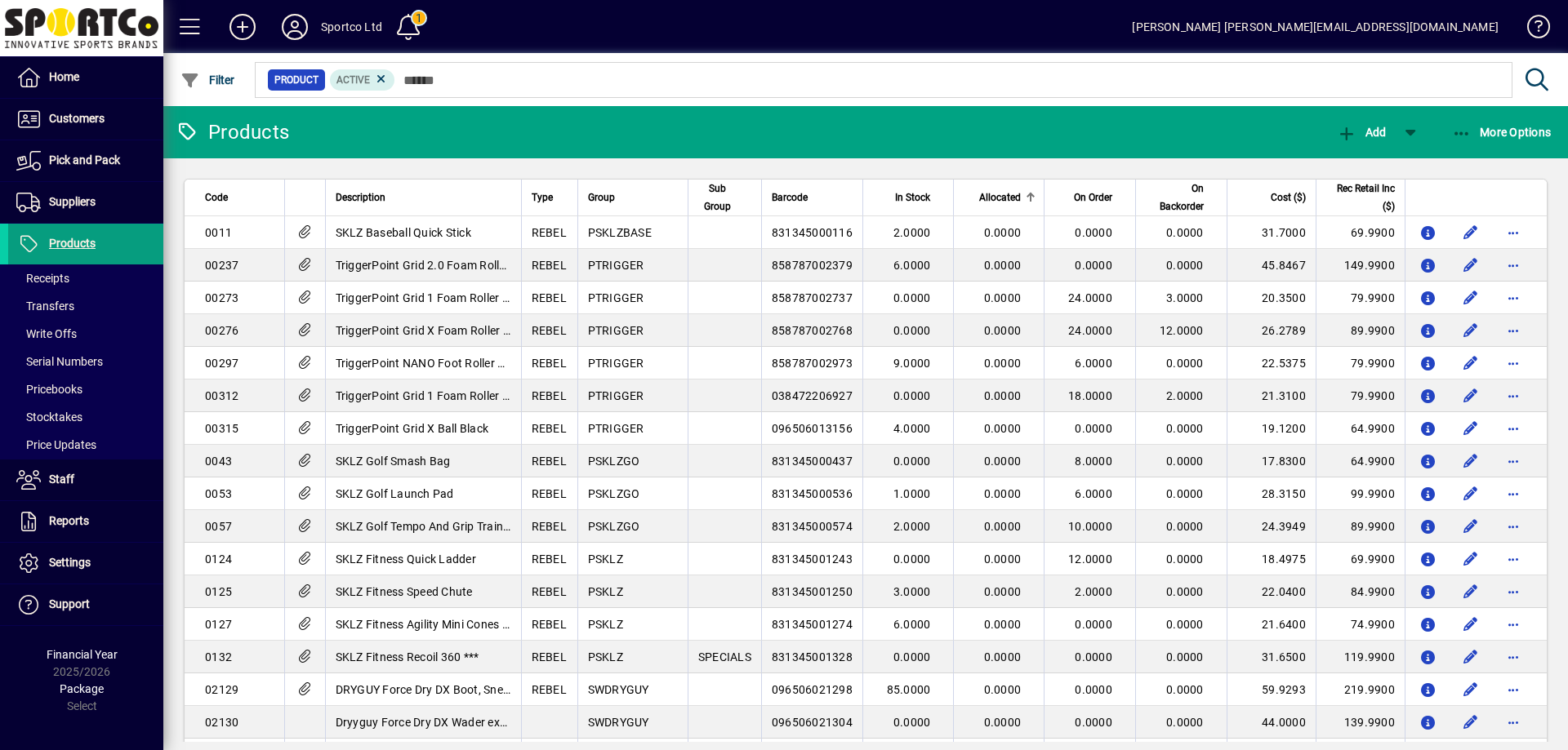
click at [979, 197] on span "Allocated" at bounding box center [1000, 197] width 42 height 18
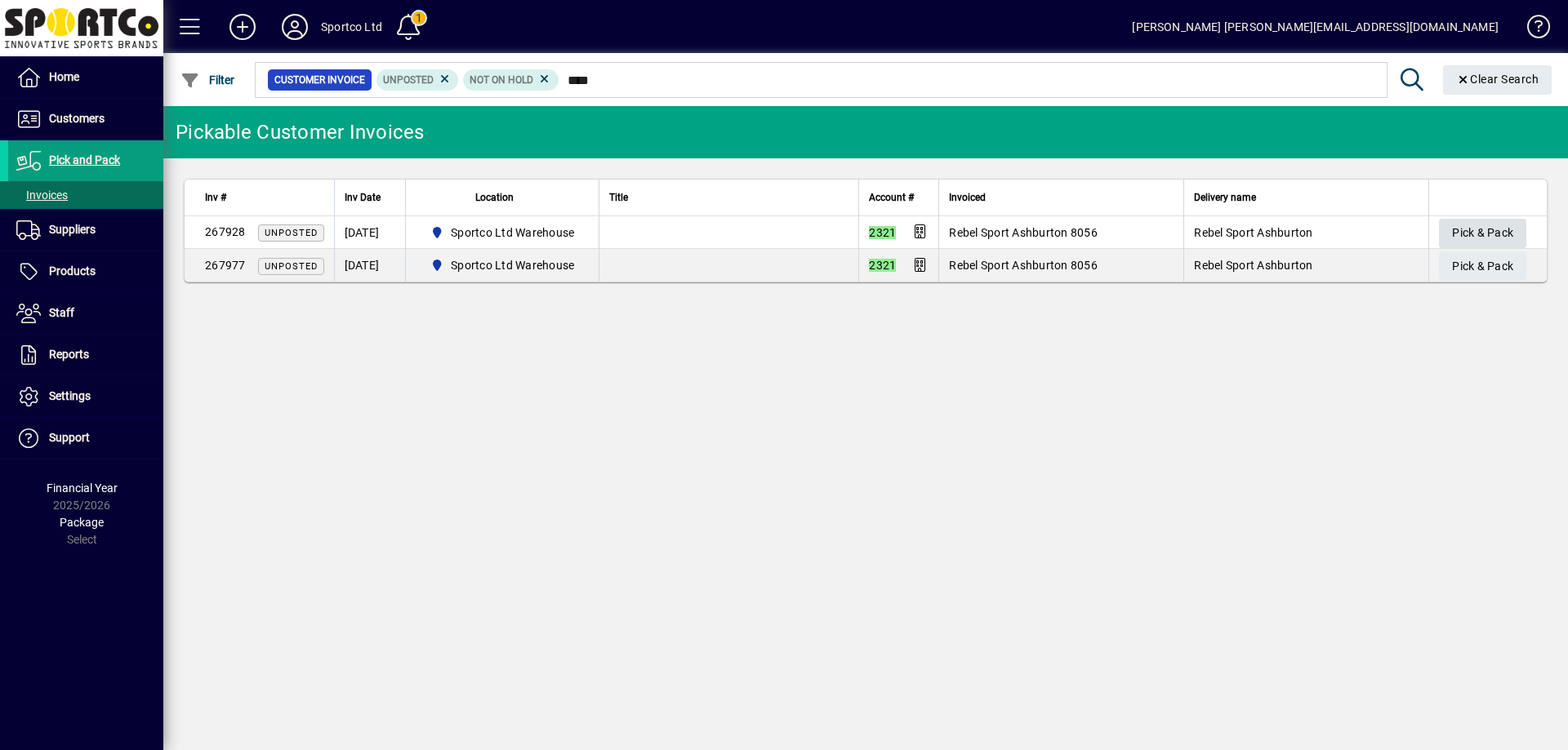
type input "****"
click at [1487, 236] on span "Pick & Pack" at bounding box center [1482, 233] width 61 height 27
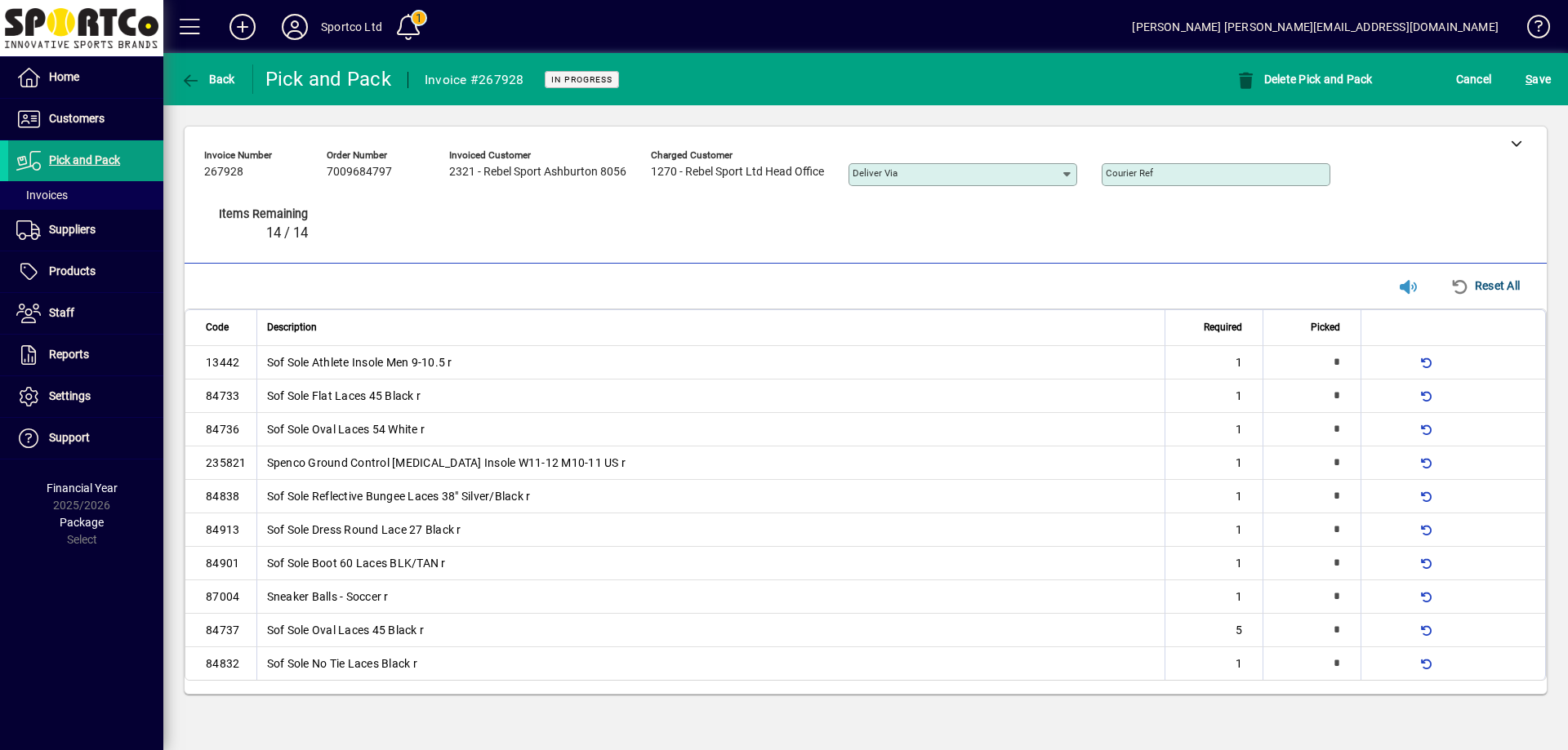
type input "*"
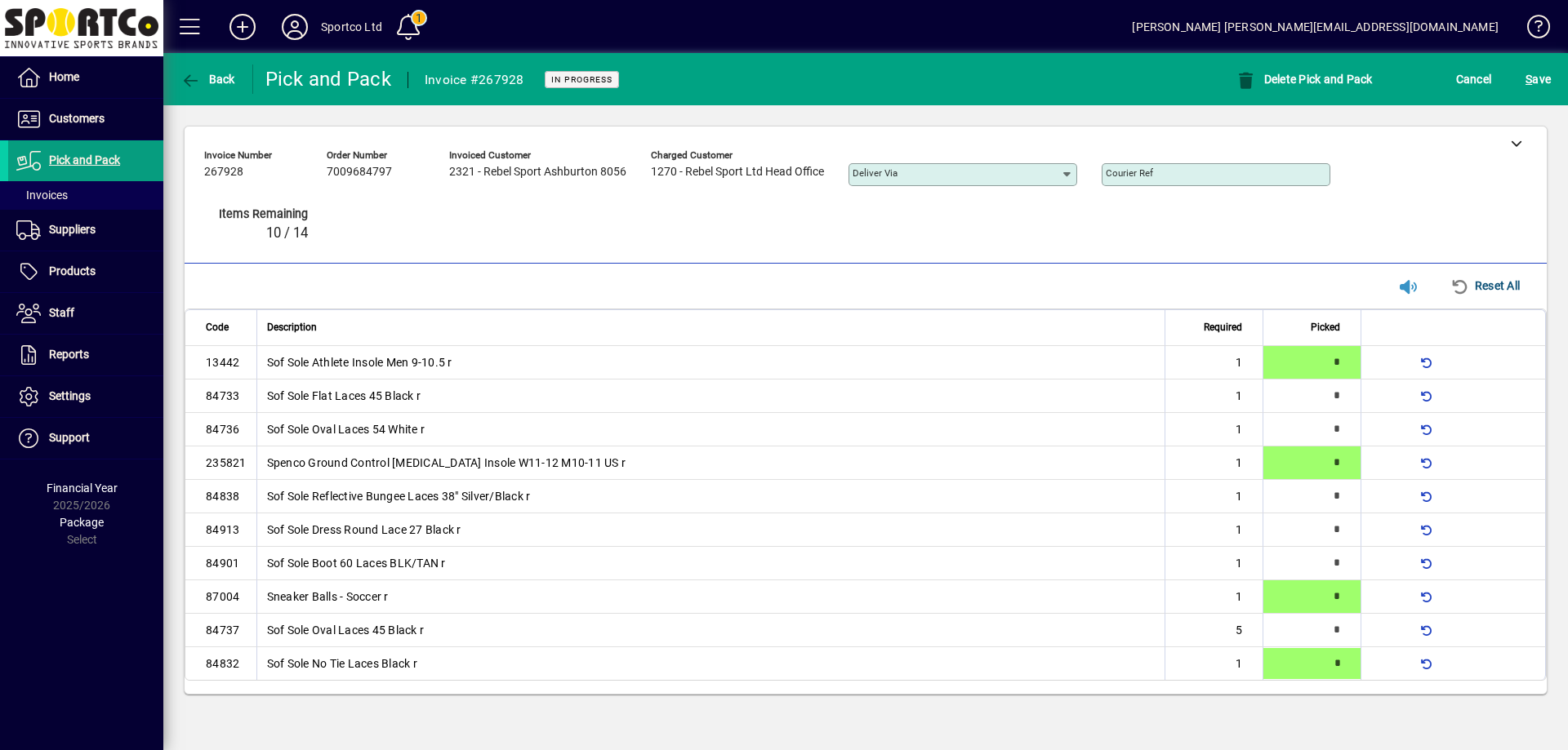
type input "*"
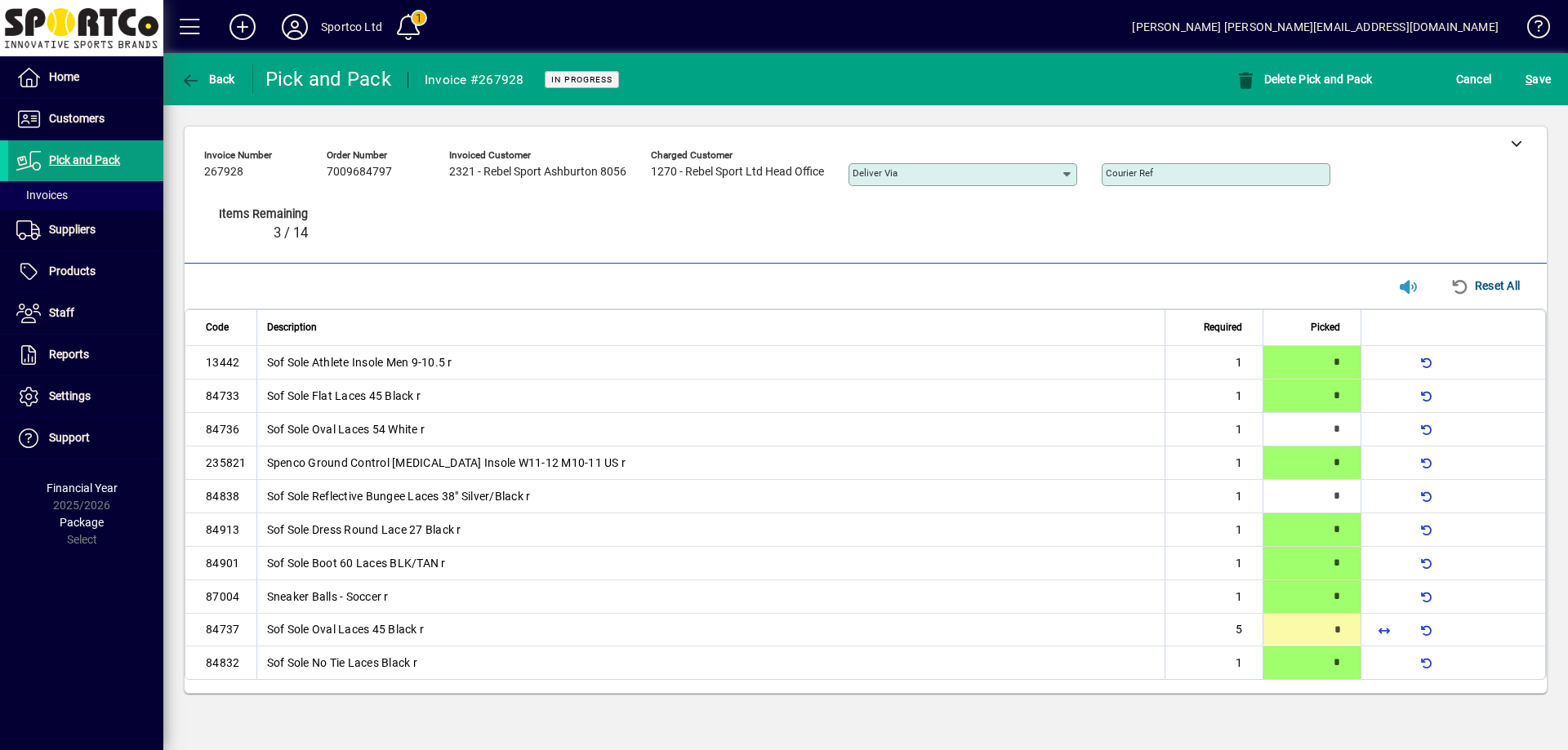
type input "*"
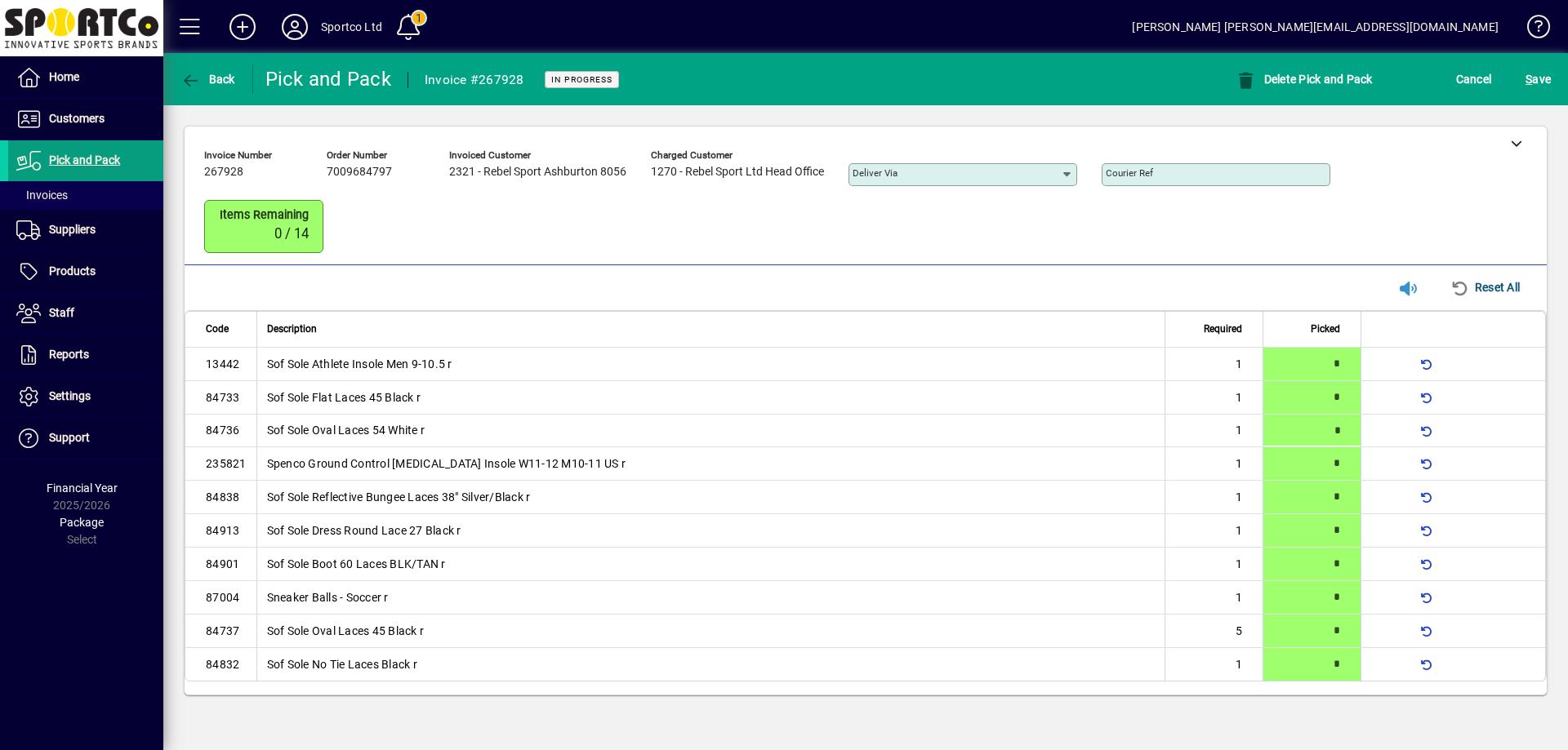
type input "*"
click at [1525, 71] on span "submit" at bounding box center [1538, 79] width 34 height 39
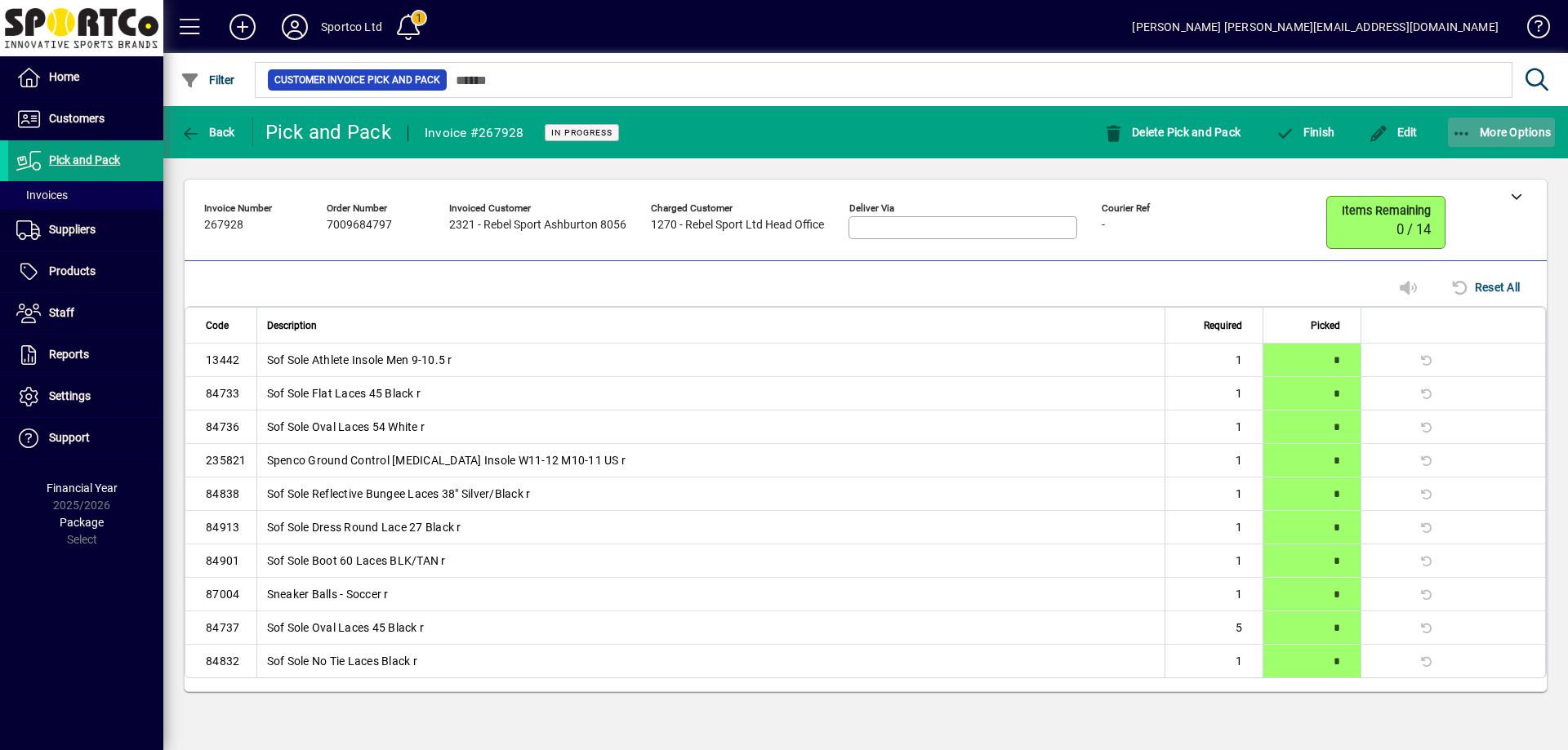
click at [1467, 125] on icon "button" at bounding box center [1462, 133] width 20 height 16
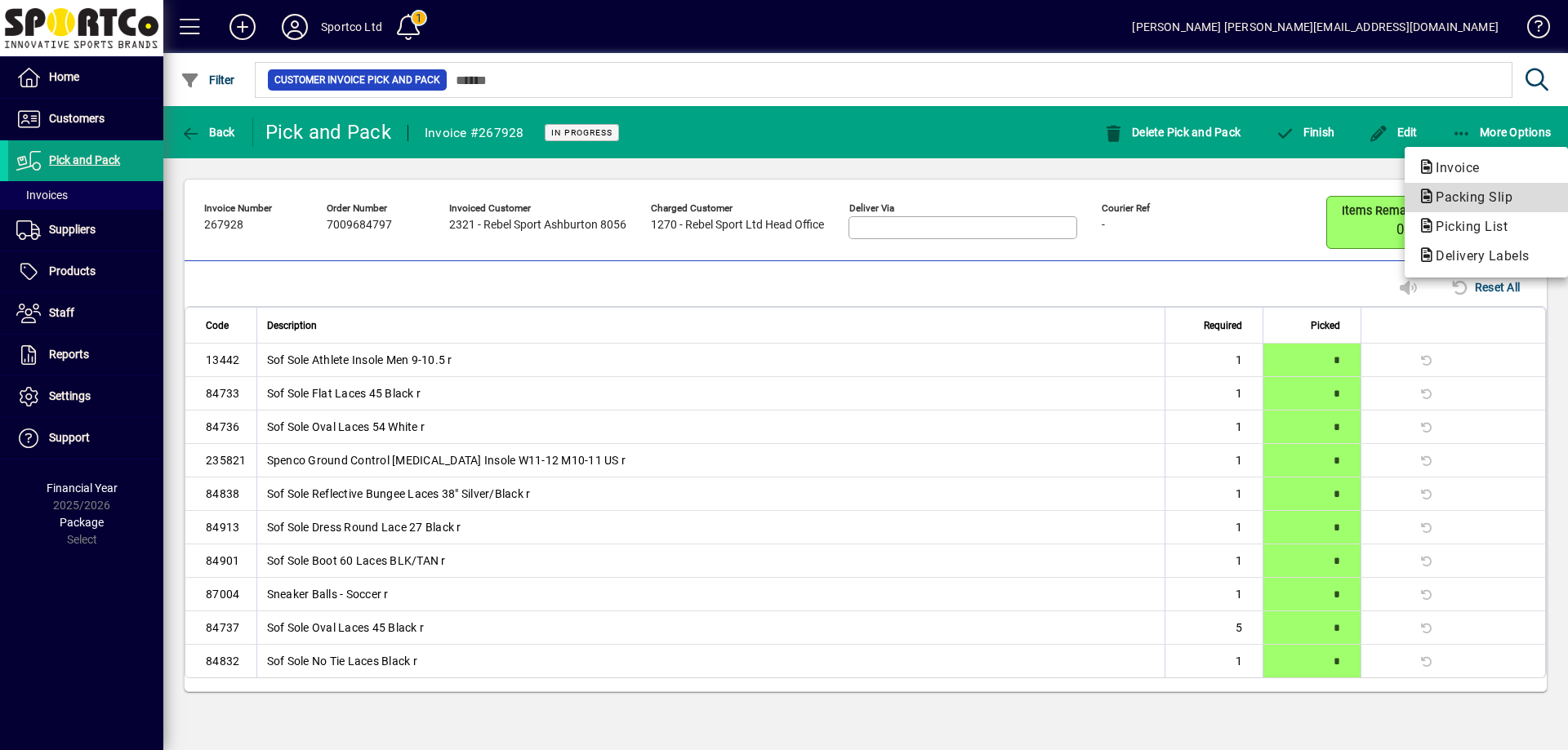
click at [1467, 197] on span "Packing Slip" at bounding box center [1469, 197] width 103 height 16
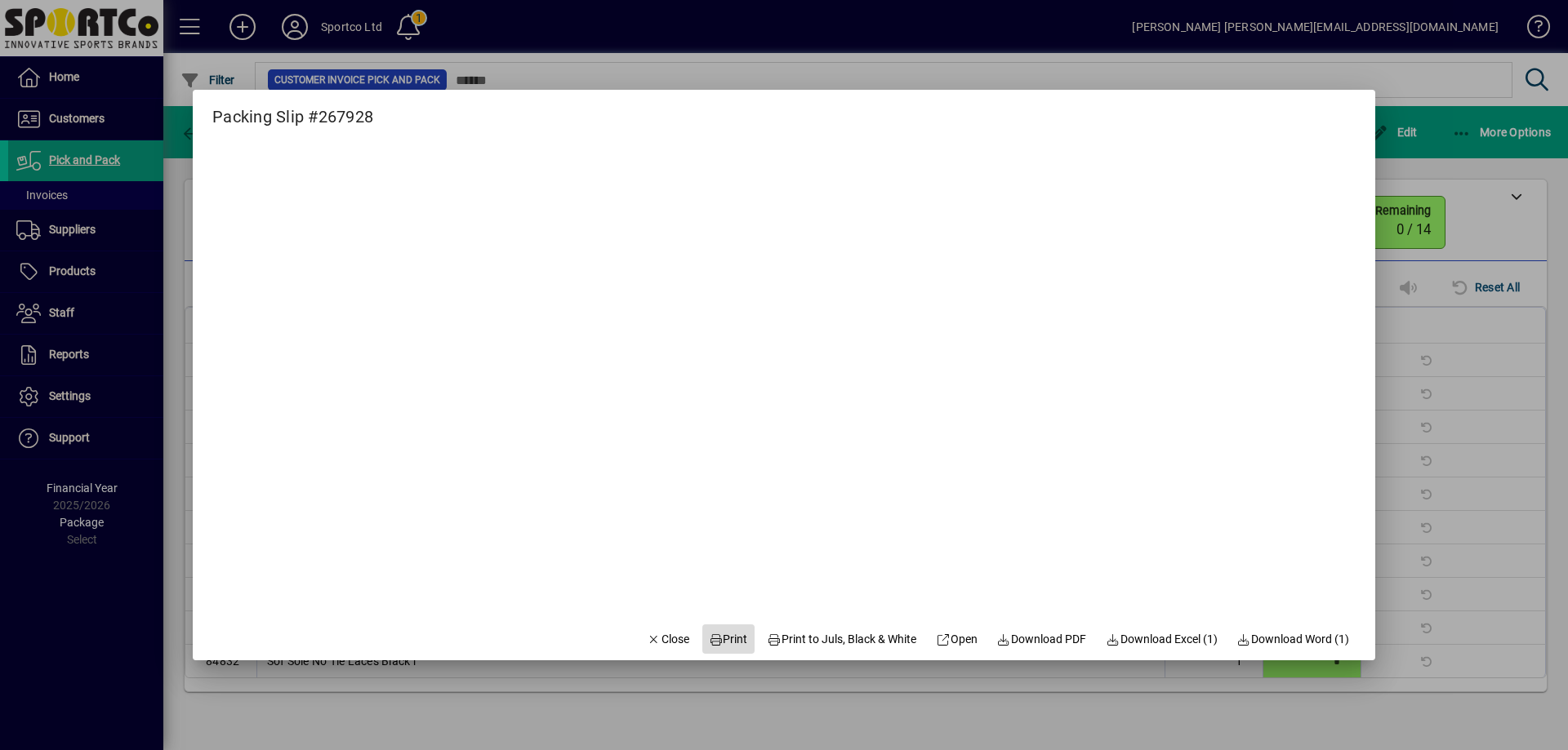
click at [719, 634] on span "Print" at bounding box center [728, 639] width 39 height 17
click at [647, 648] on span "Close" at bounding box center [668, 639] width 42 height 17
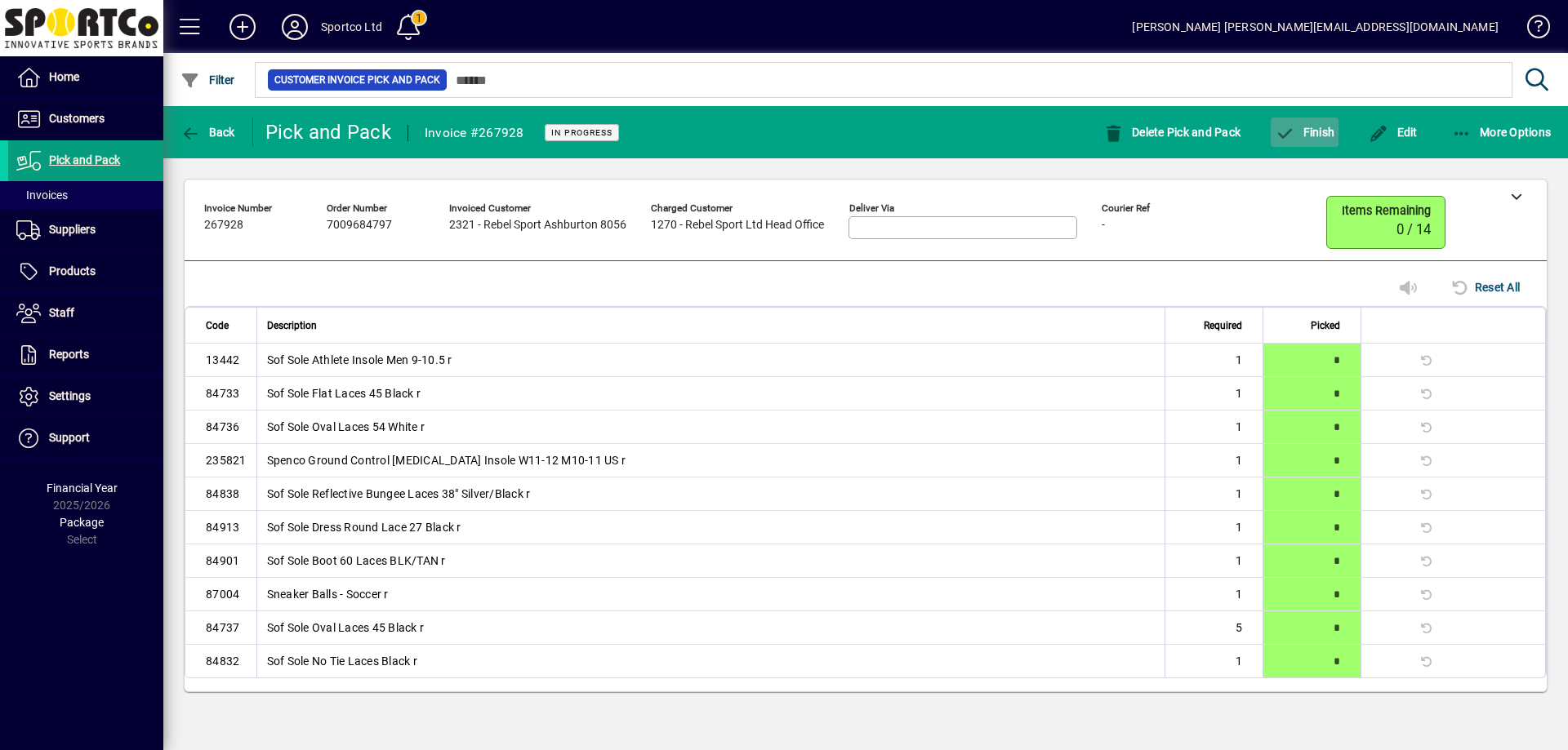
click at [1301, 128] on span "Finish" at bounding box center [1304, 132] width 59 height 13
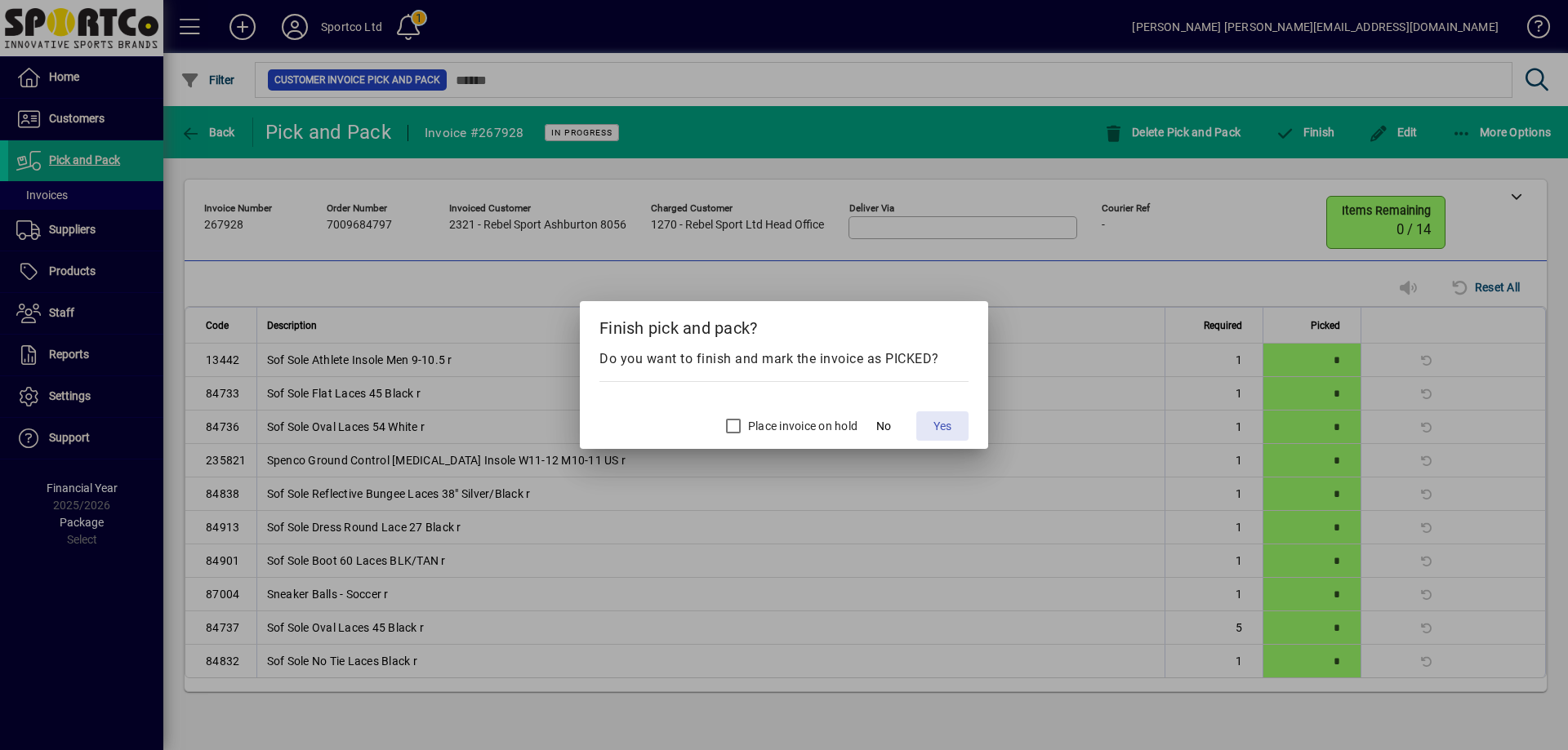
click at [943, 417] on button "Yes" at bounding box center [942, 426] width 52 height 29
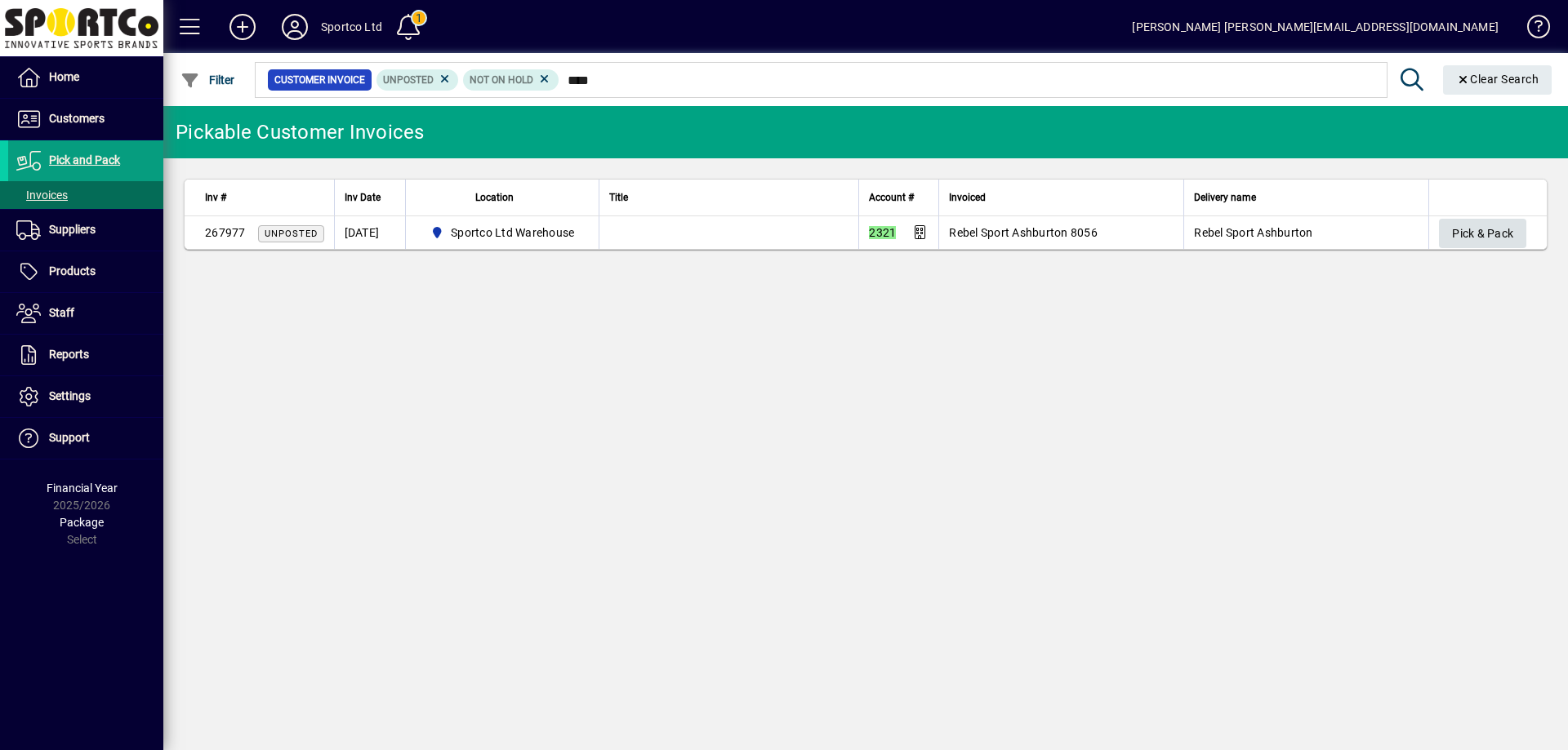
type input "****"
click at [1484, 229] on span "Pick & Pack" at bounding box center [1482, 233] width 61 height 27
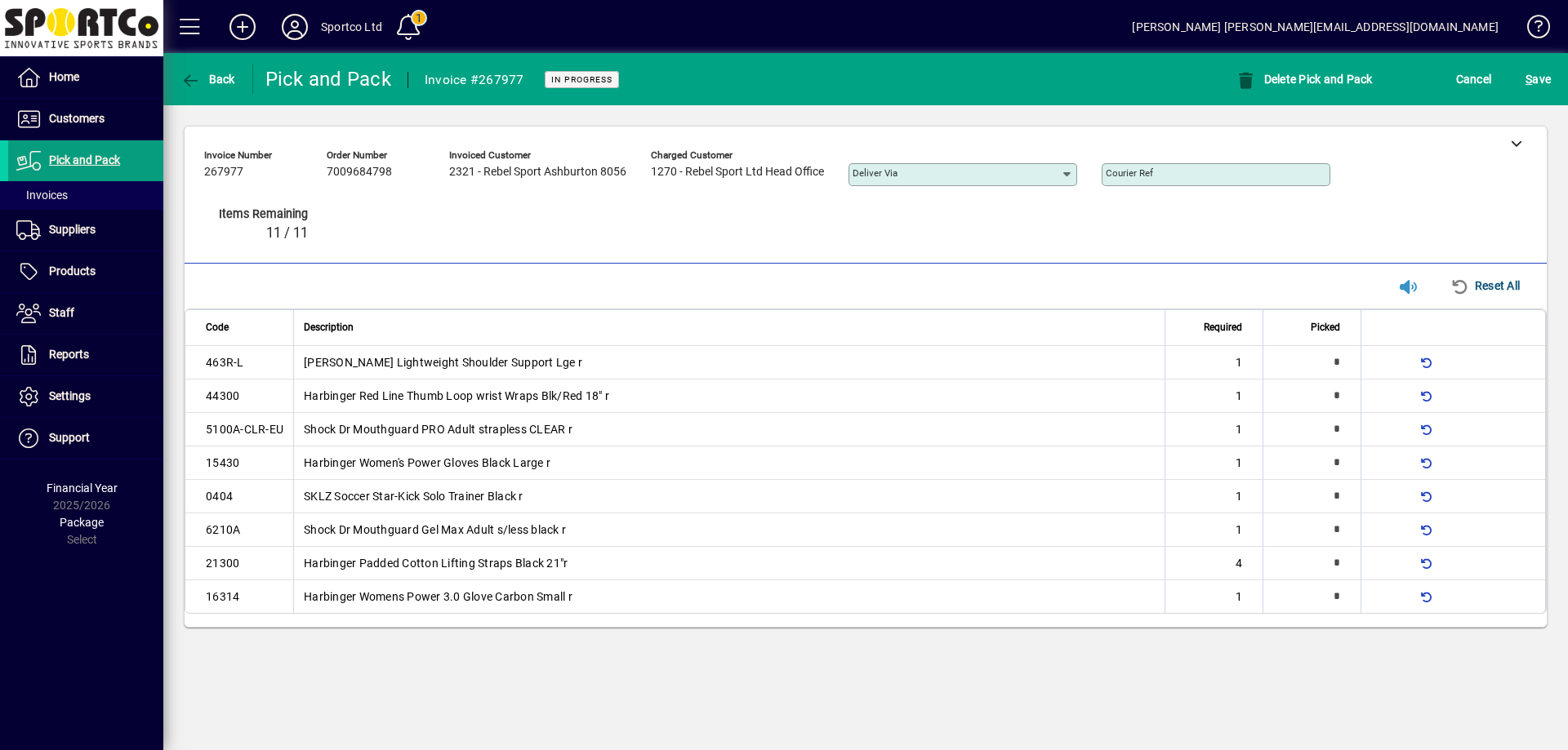
type input "*"
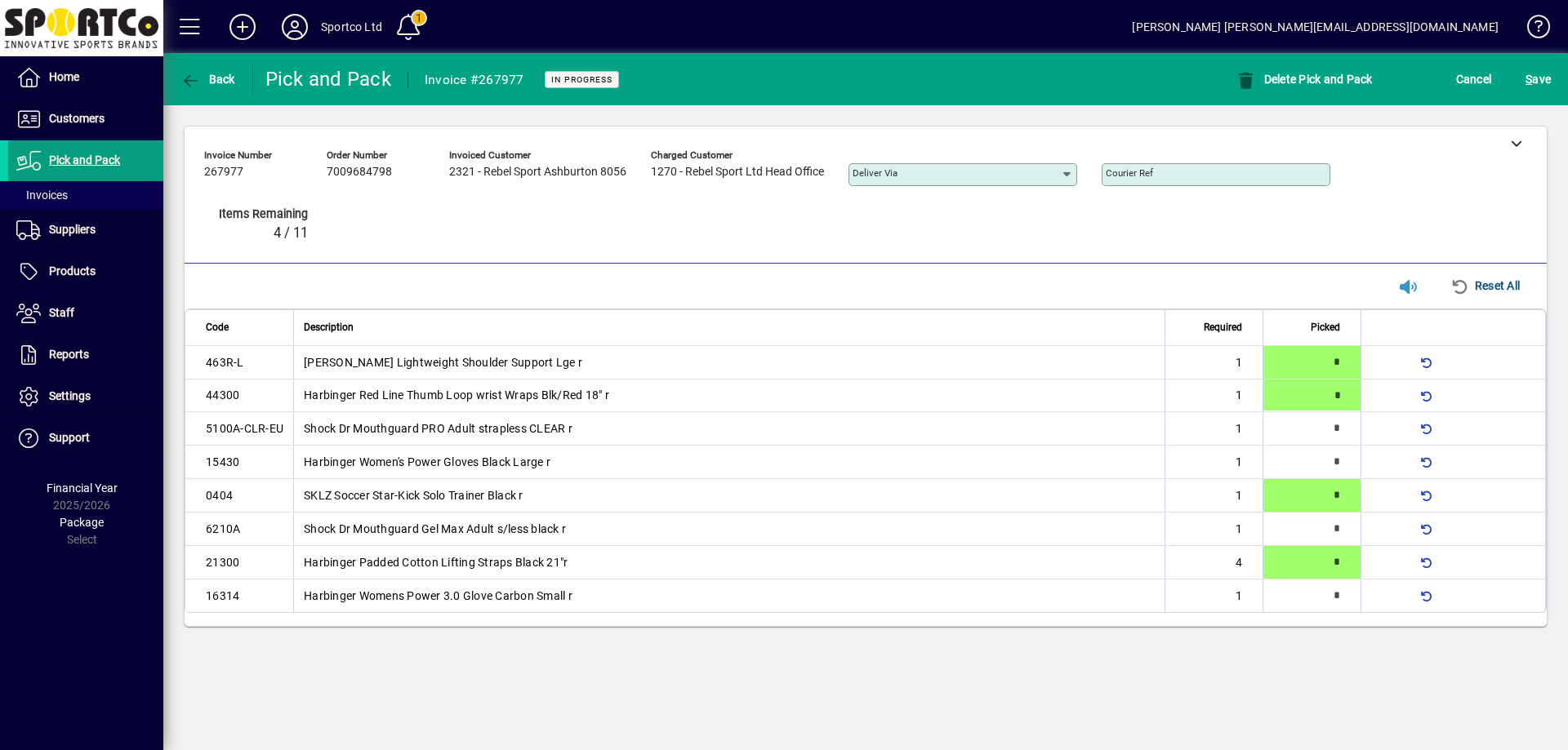
type input "*"
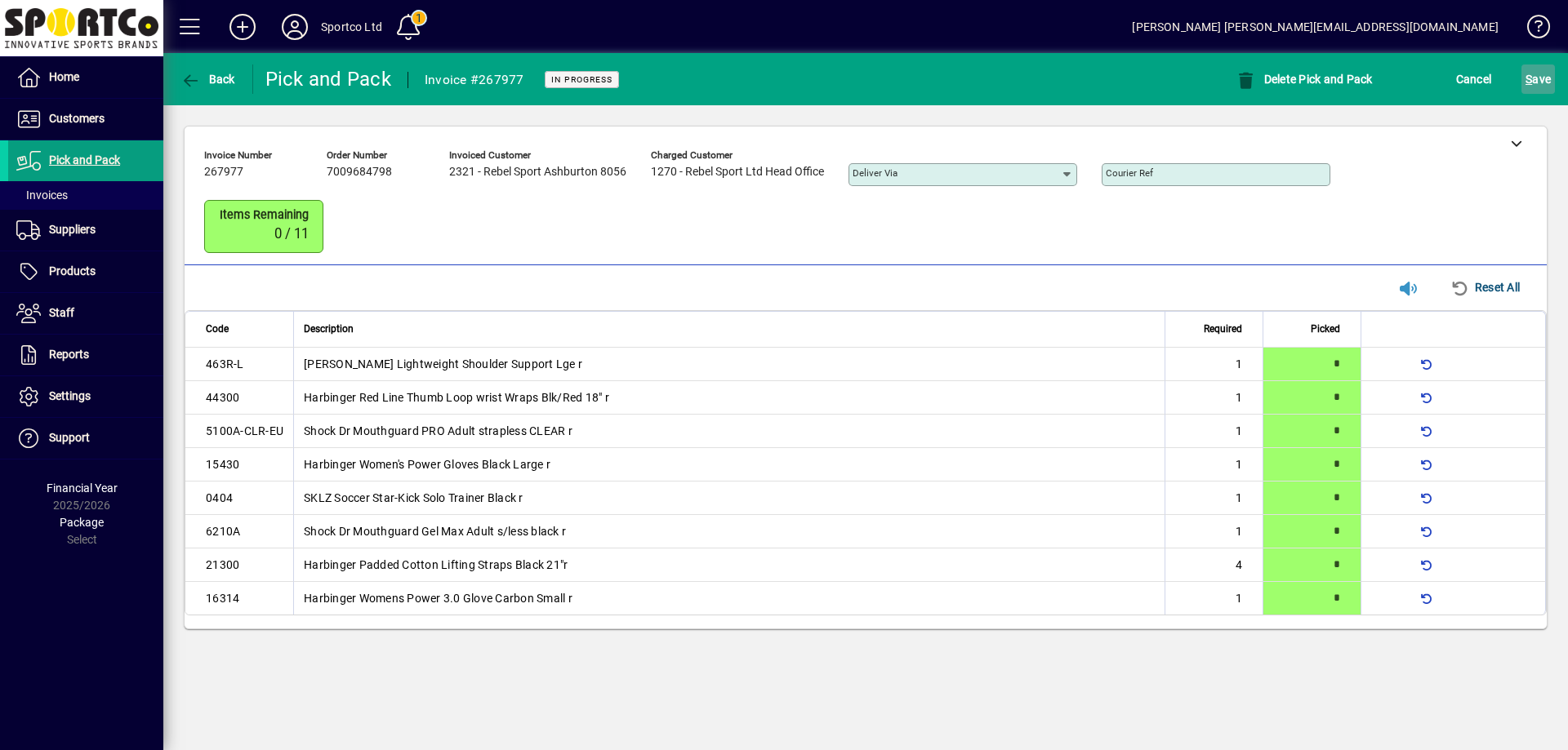
click at [1537, 80] on span "S ave" at bounding box center [1538, 80] width 26 height 27
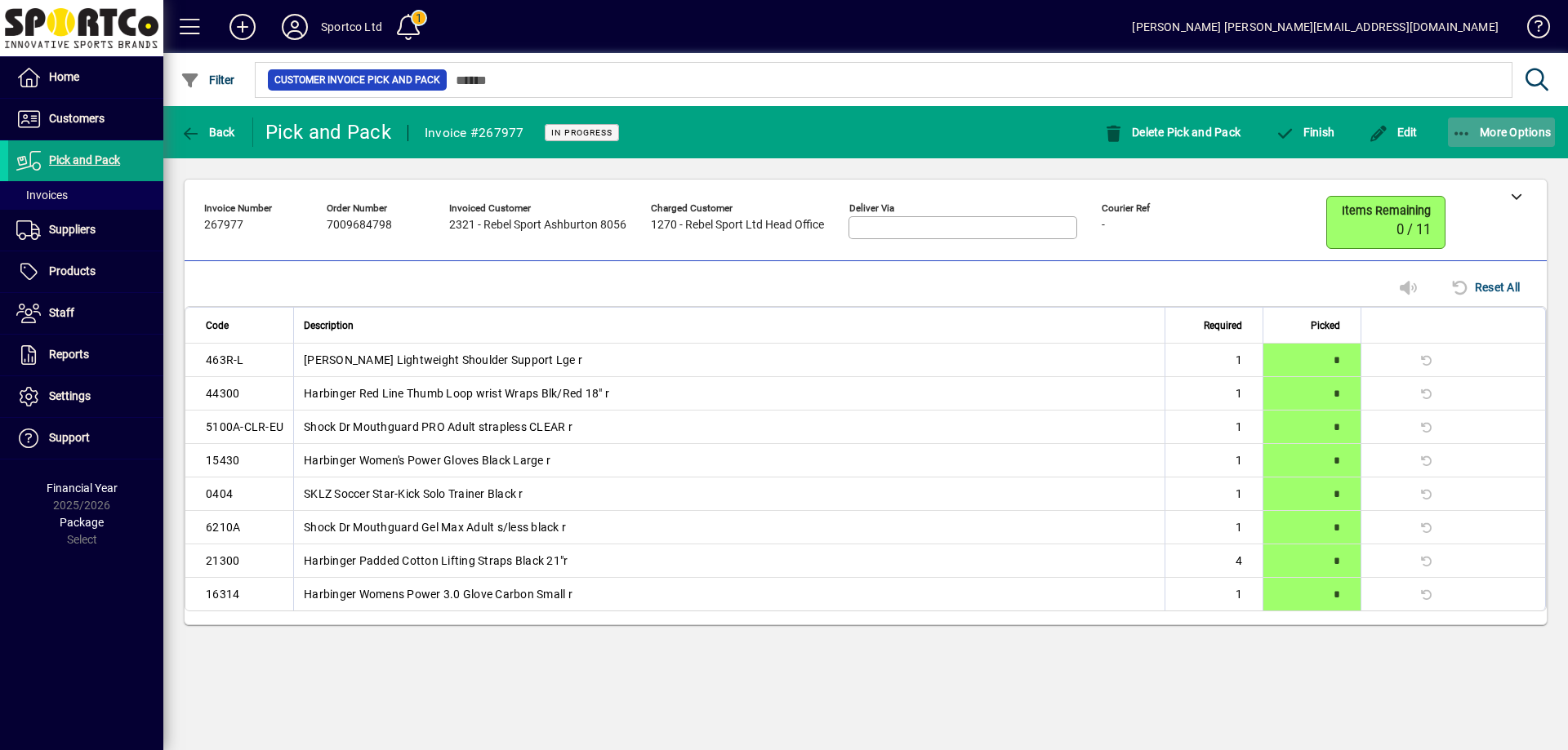
click at [1454, 131] on button "More Options" at bounding box center [1502, 132] width 108 height 29
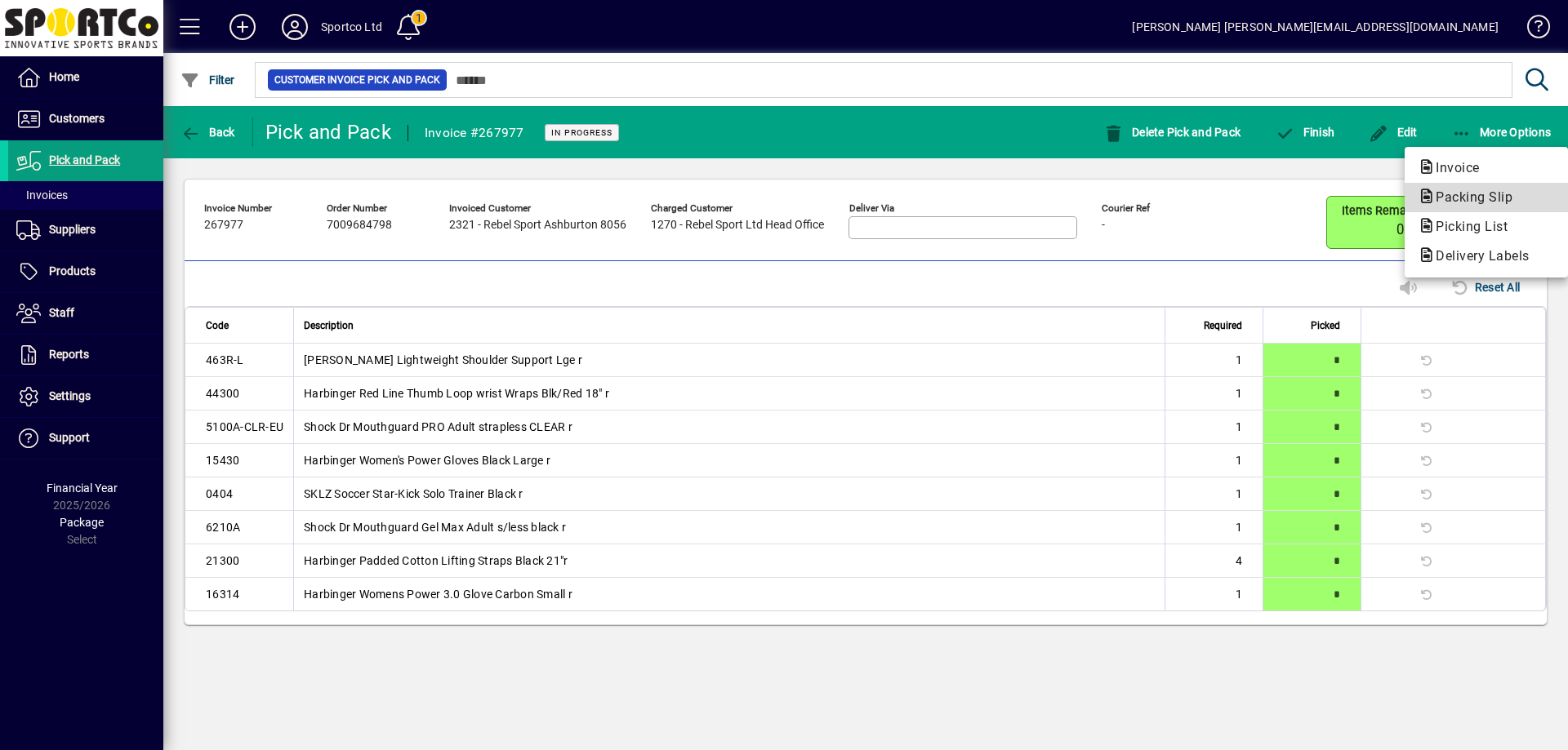
click at [1474, 195] on span "Packing Slip" at bounding box center [1469, 197] width 103 height 16
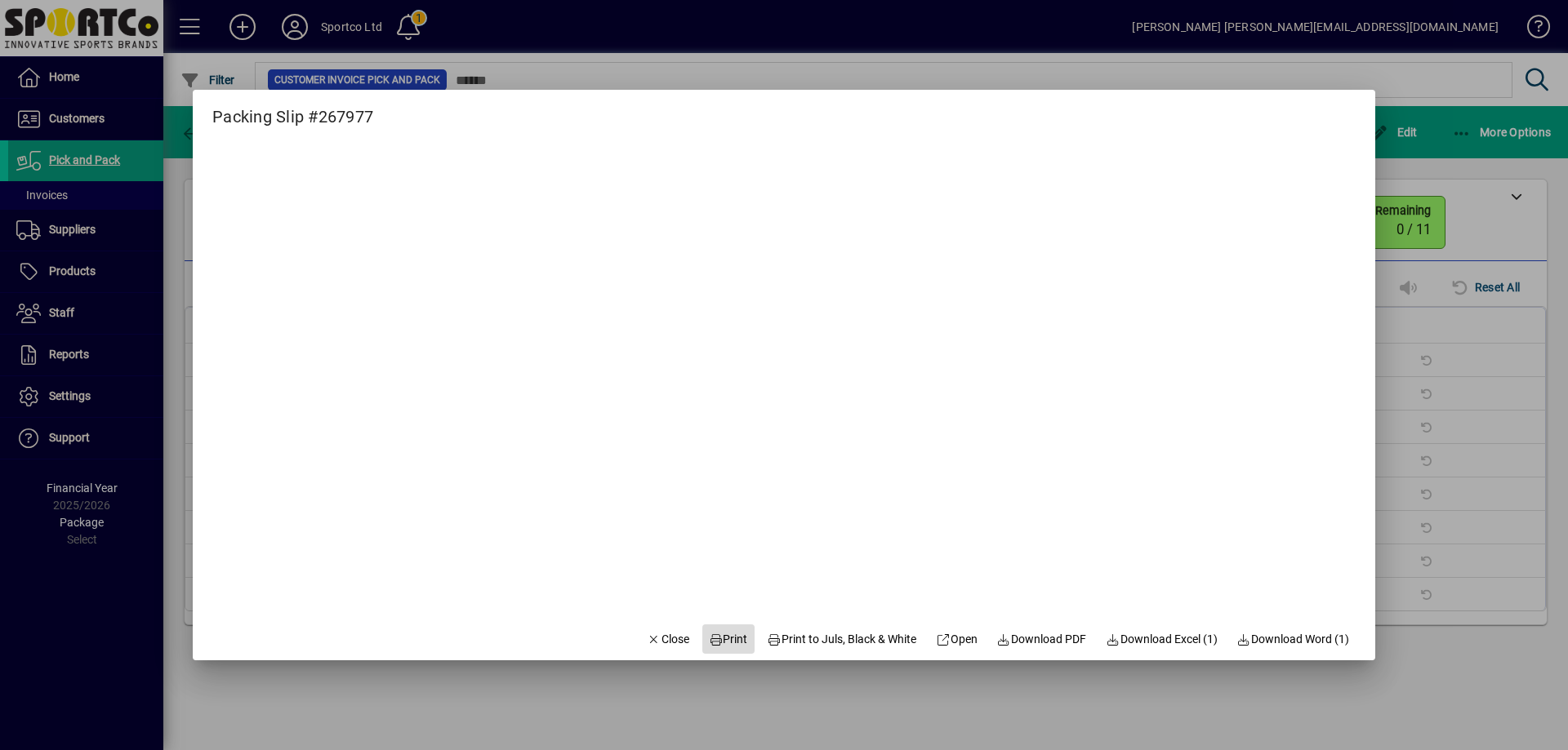
click at [726, 637] on span "Print" at bounding box center [728, 639] width 39 height 17
click at [660, 638] on span "Close" at bounding box center [668, 639] width 42 height 17
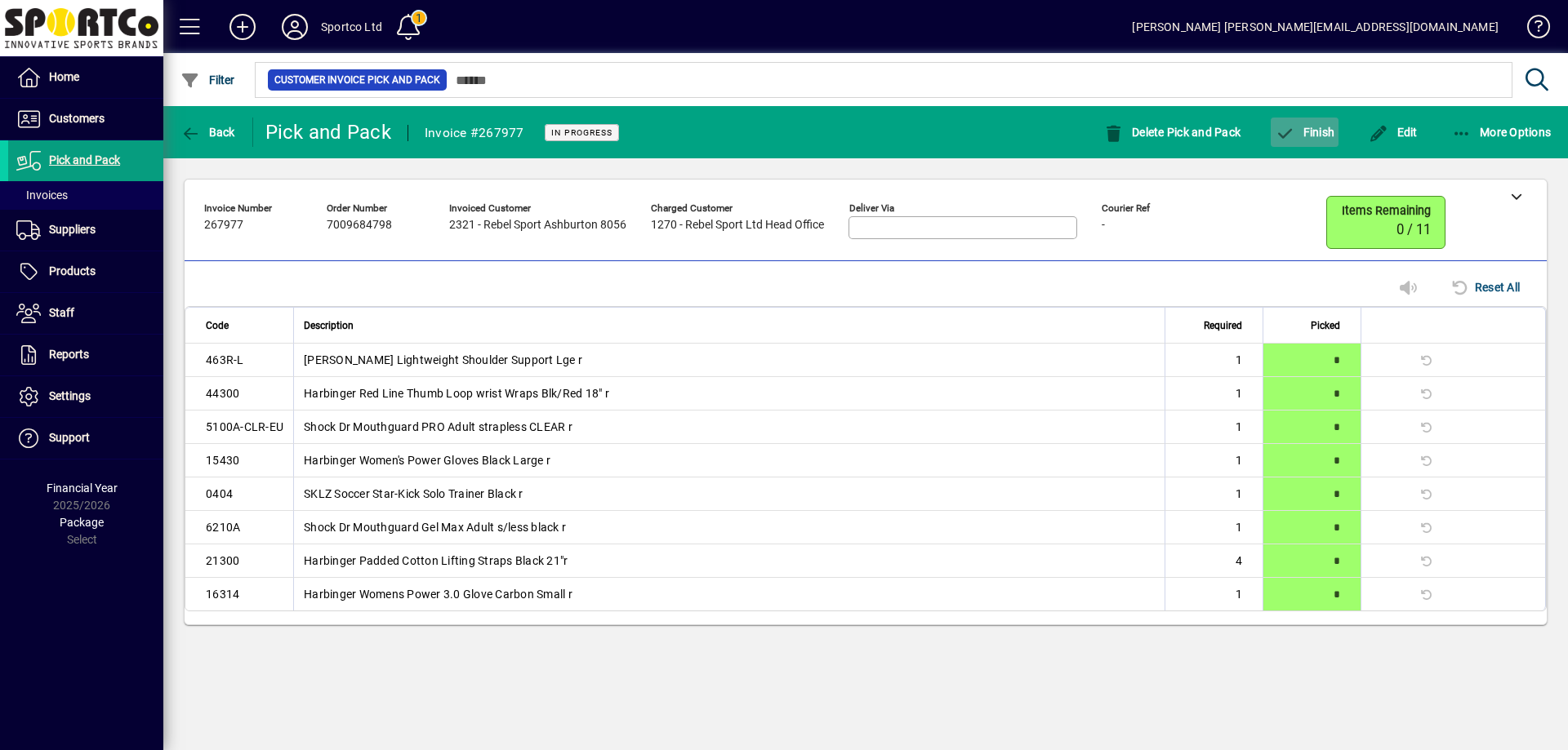
click at [1312, 139] on span "button" at bounding box center [1305, 133] width 68 height 39
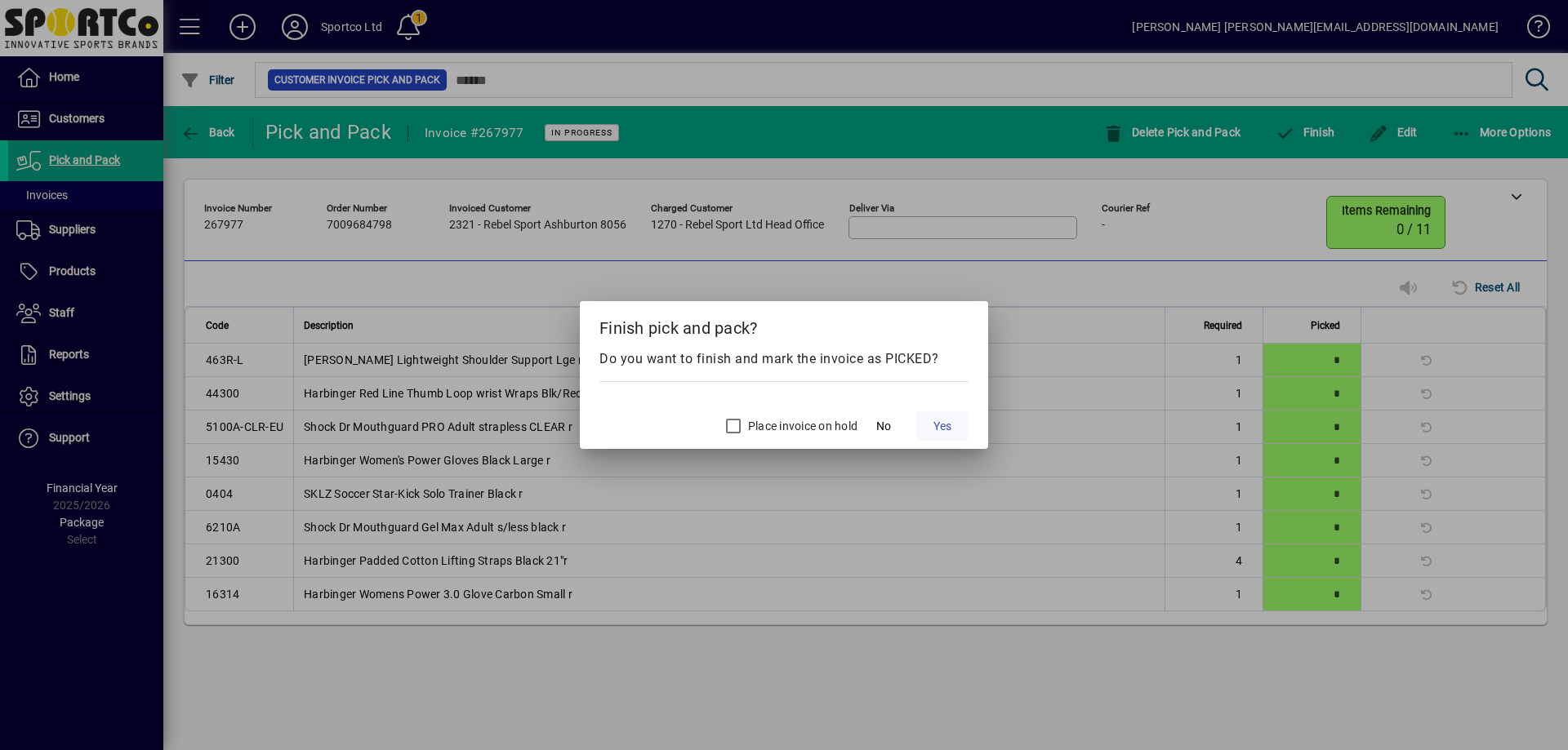
click at [949, 426] on span "Yes" at bounding box center [942, 426] width 18 height 17
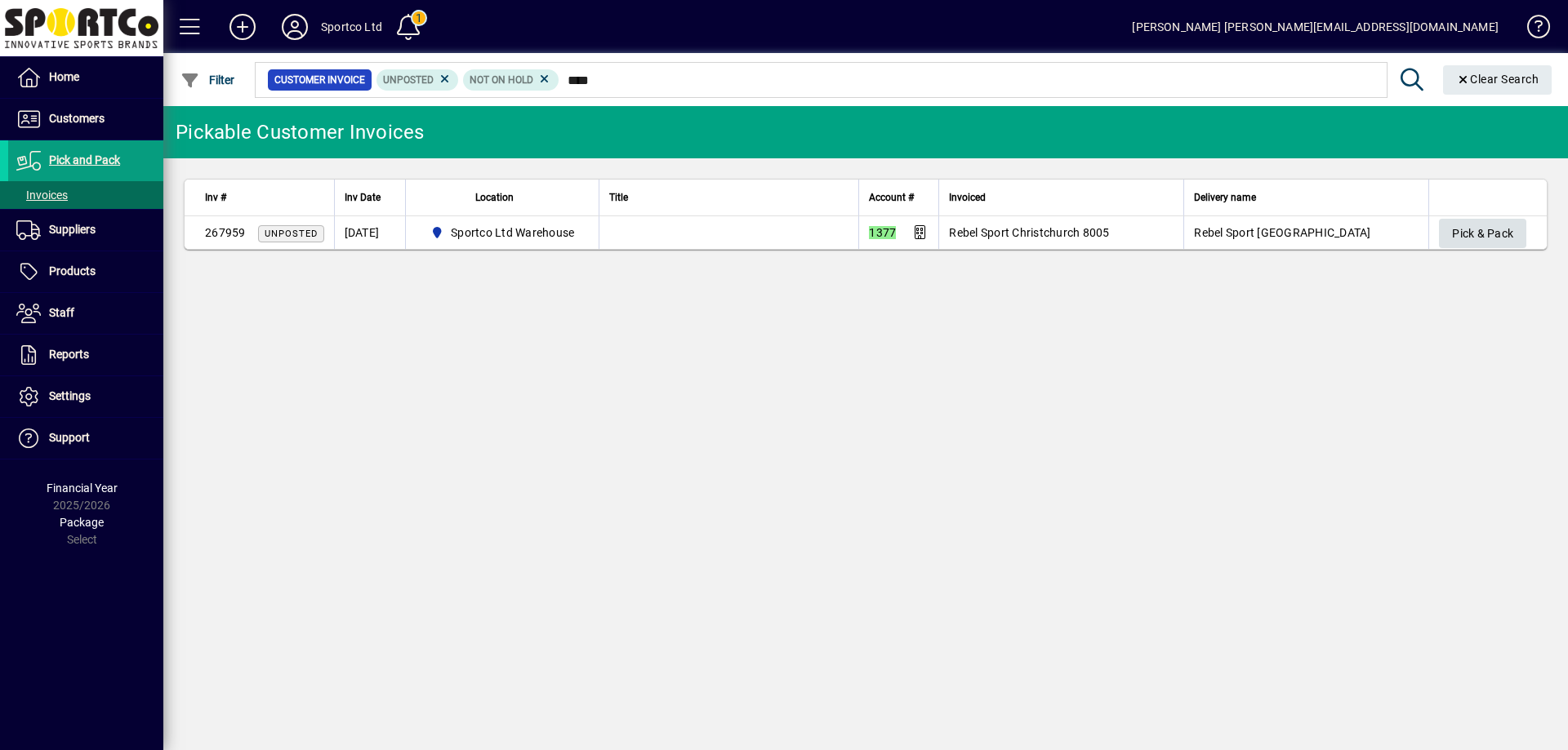
type input "****"
click at [1473, 232] on span "Pick & Pack" at bounding box center [1482, 233] width 61 height 27
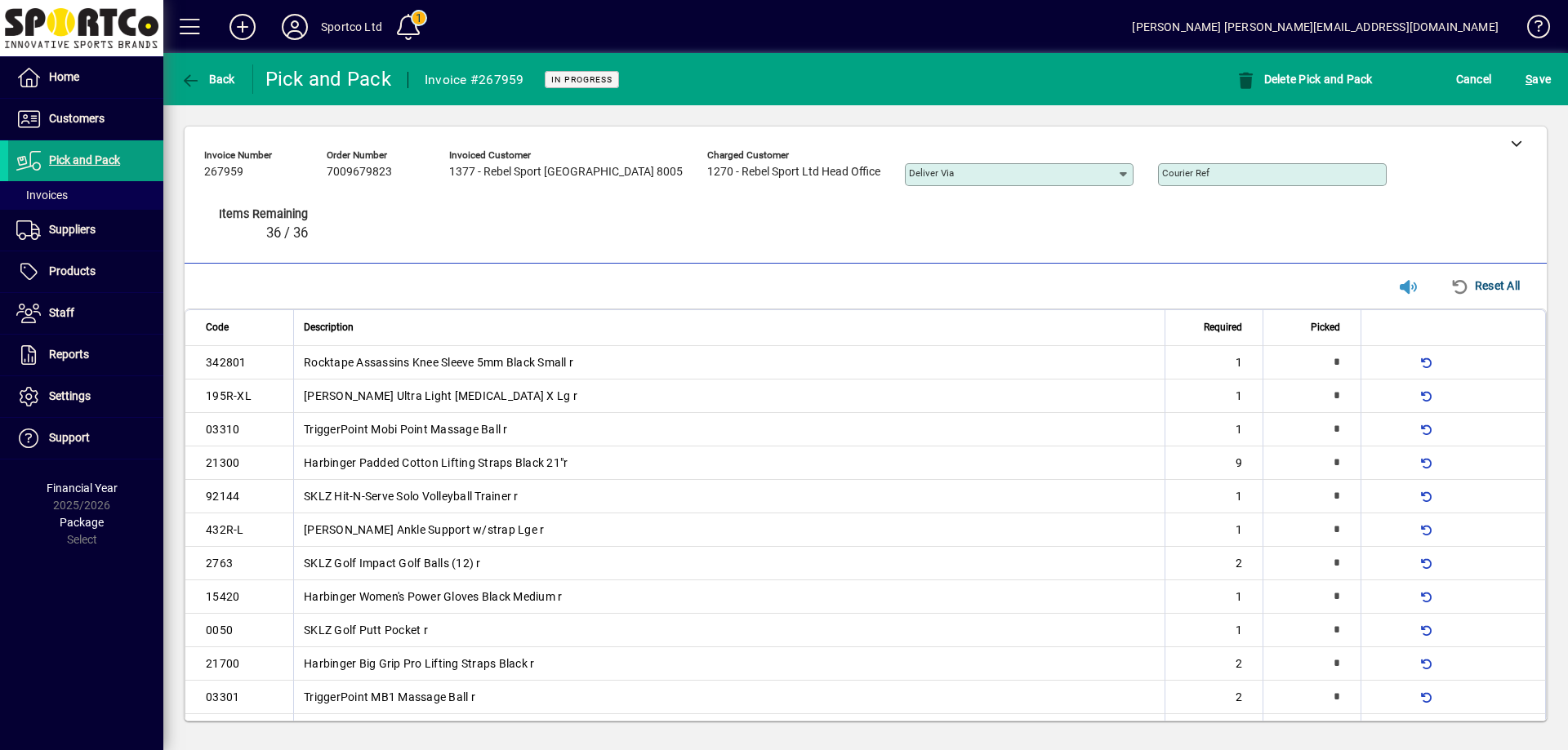
type input "*"
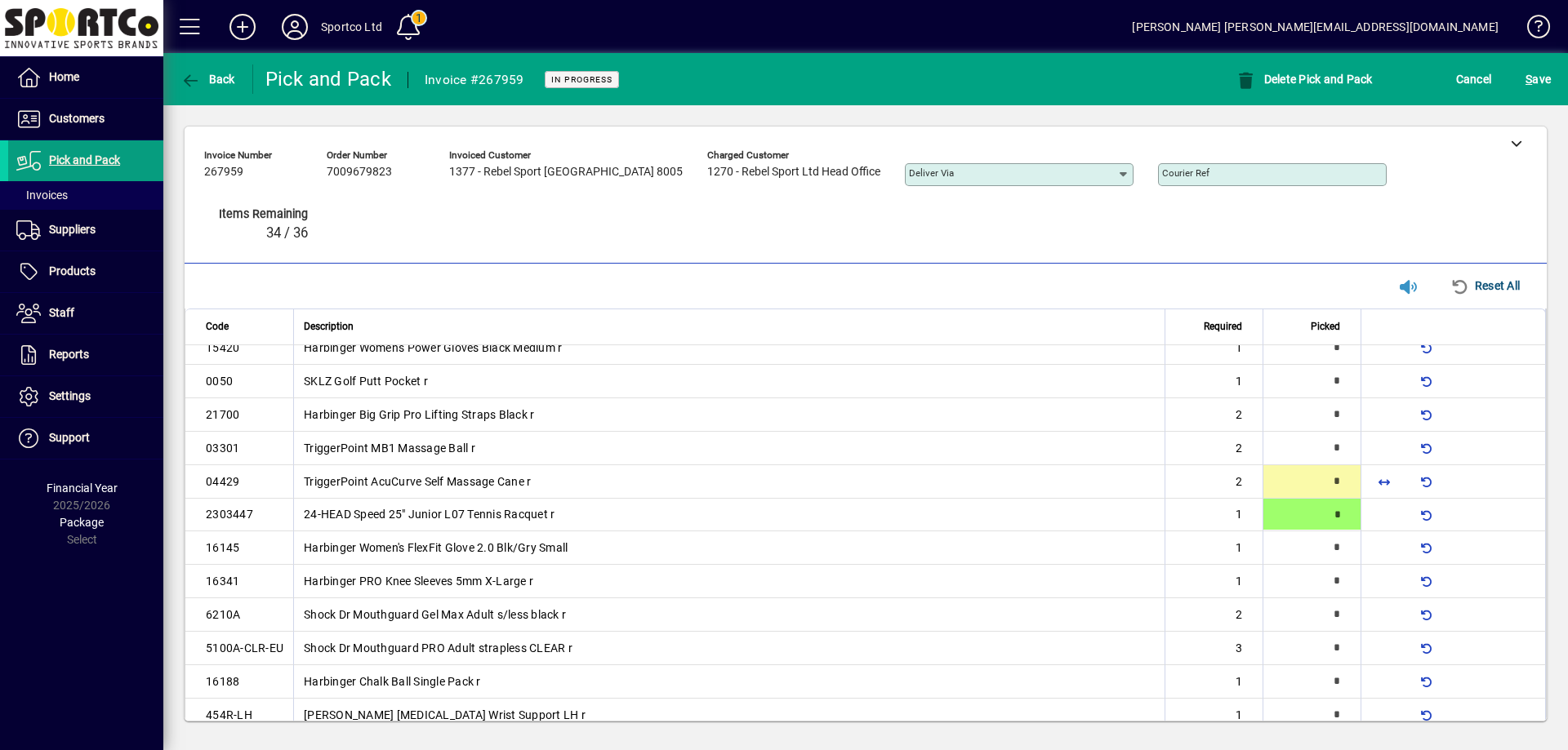
type input "*"
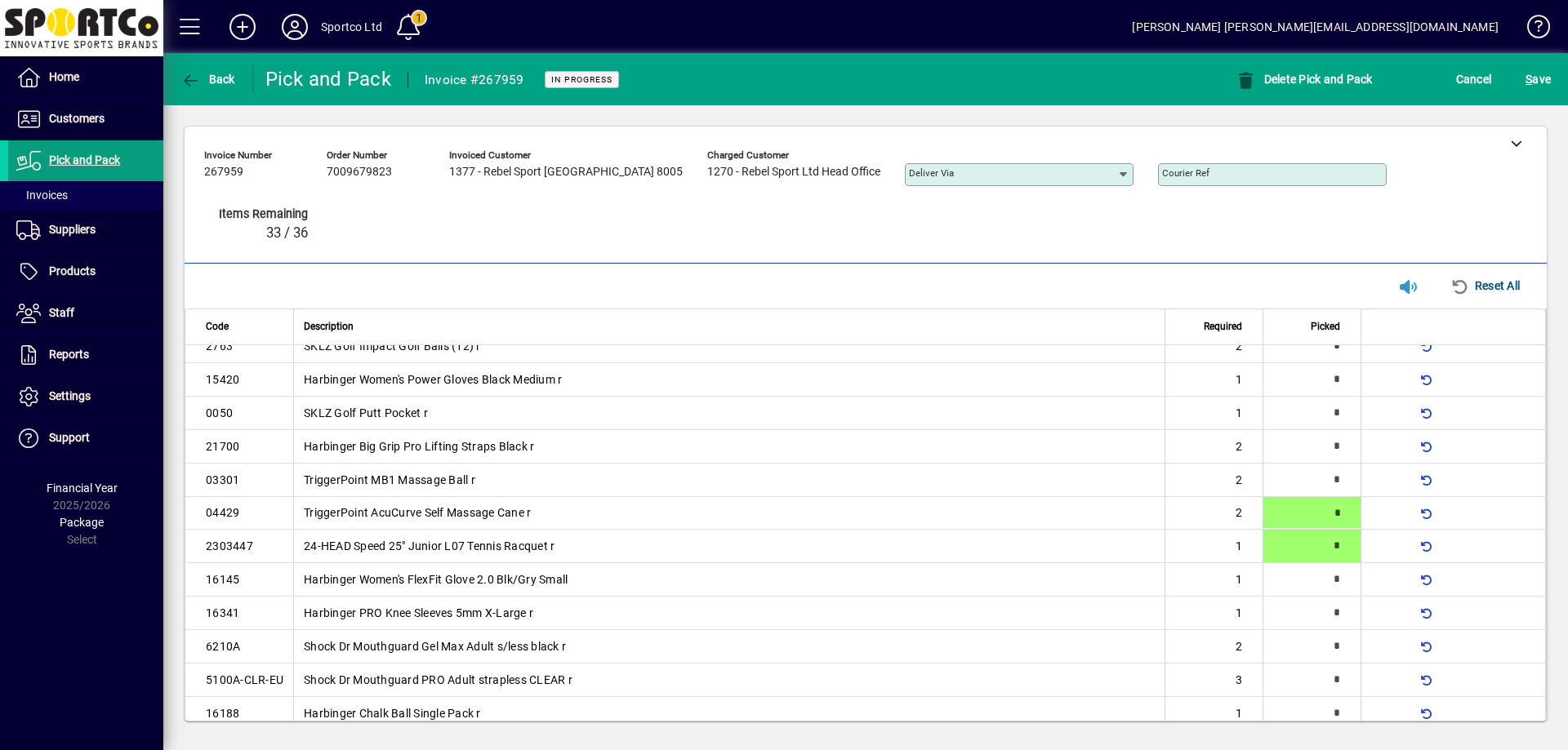
type input "*"
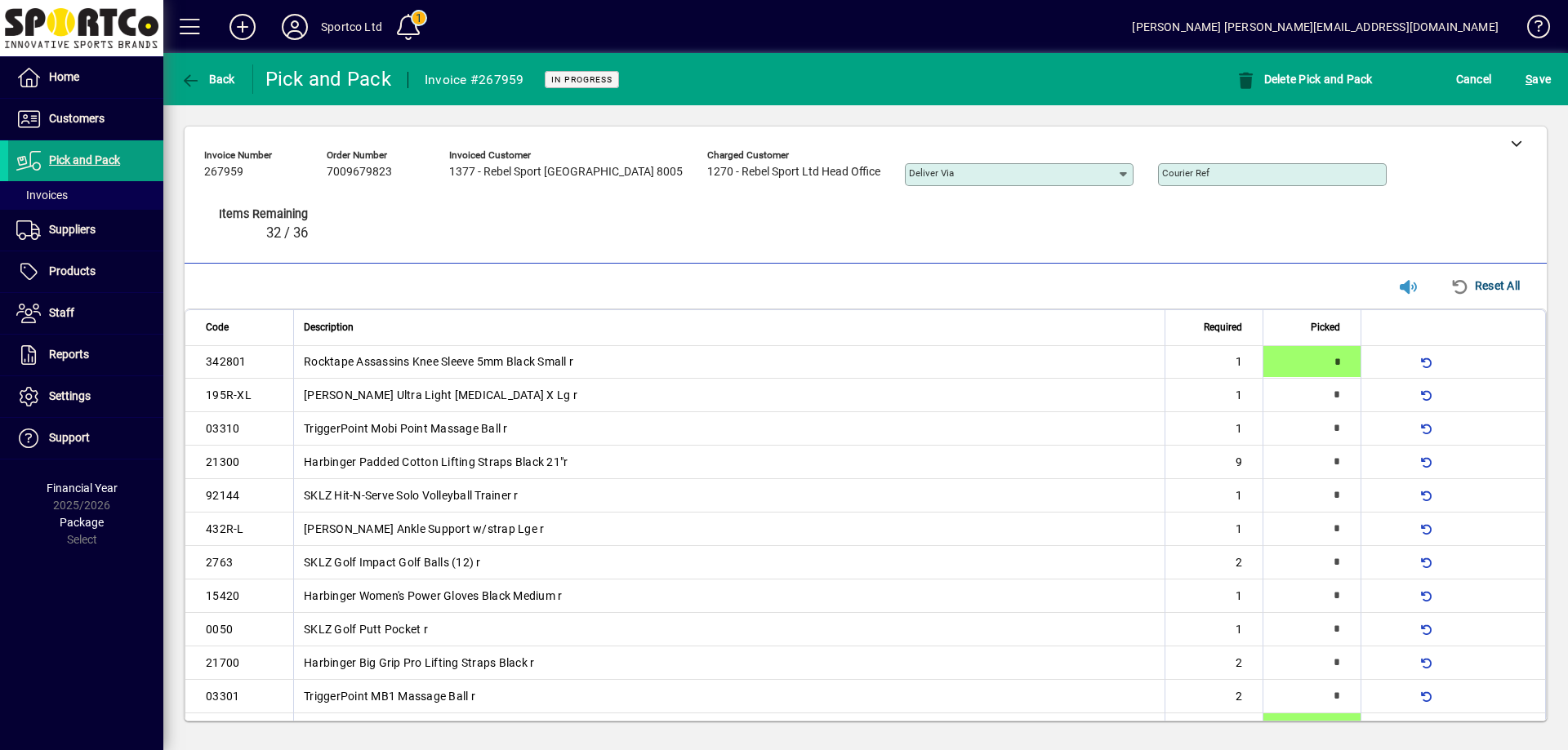
type input "*"
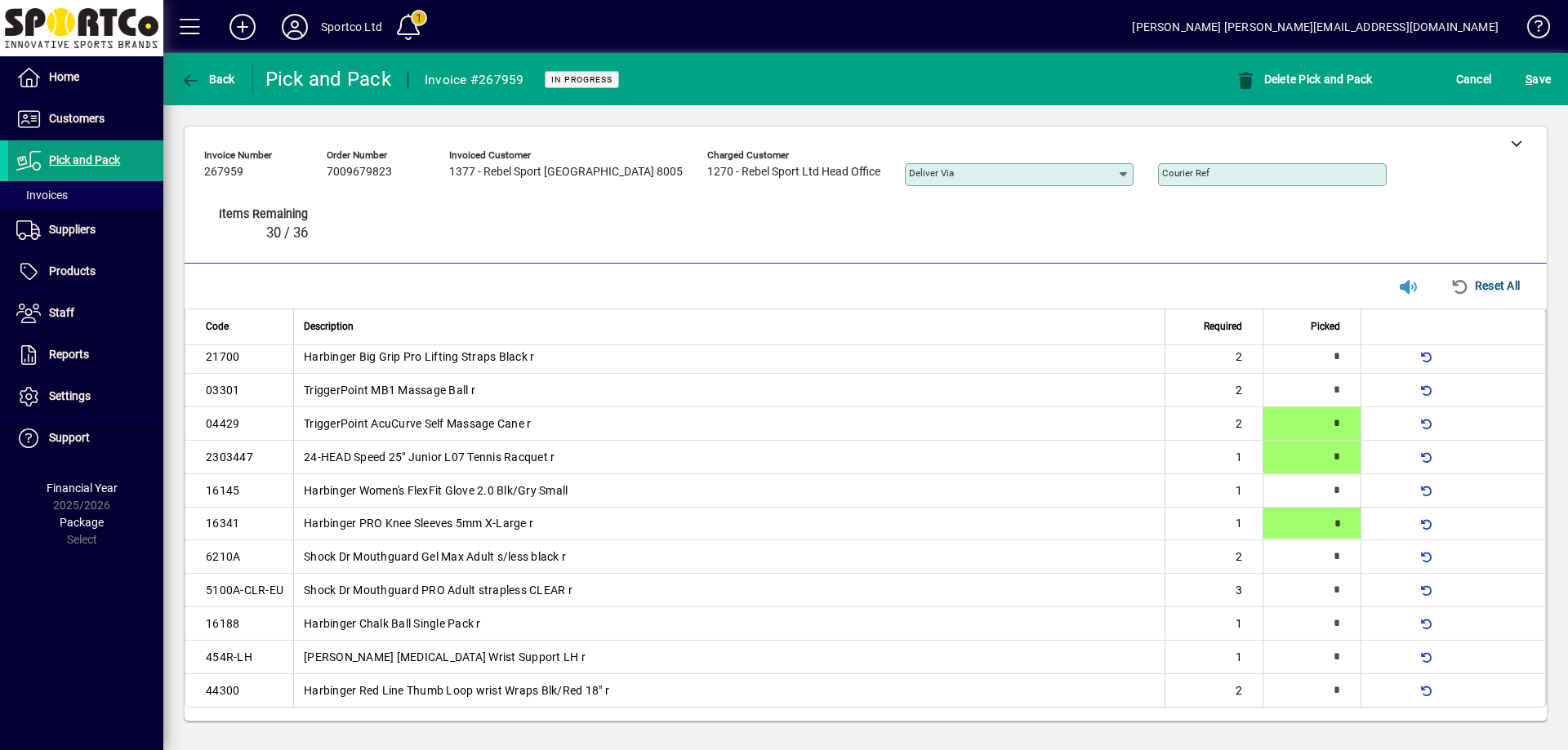
type input "*"
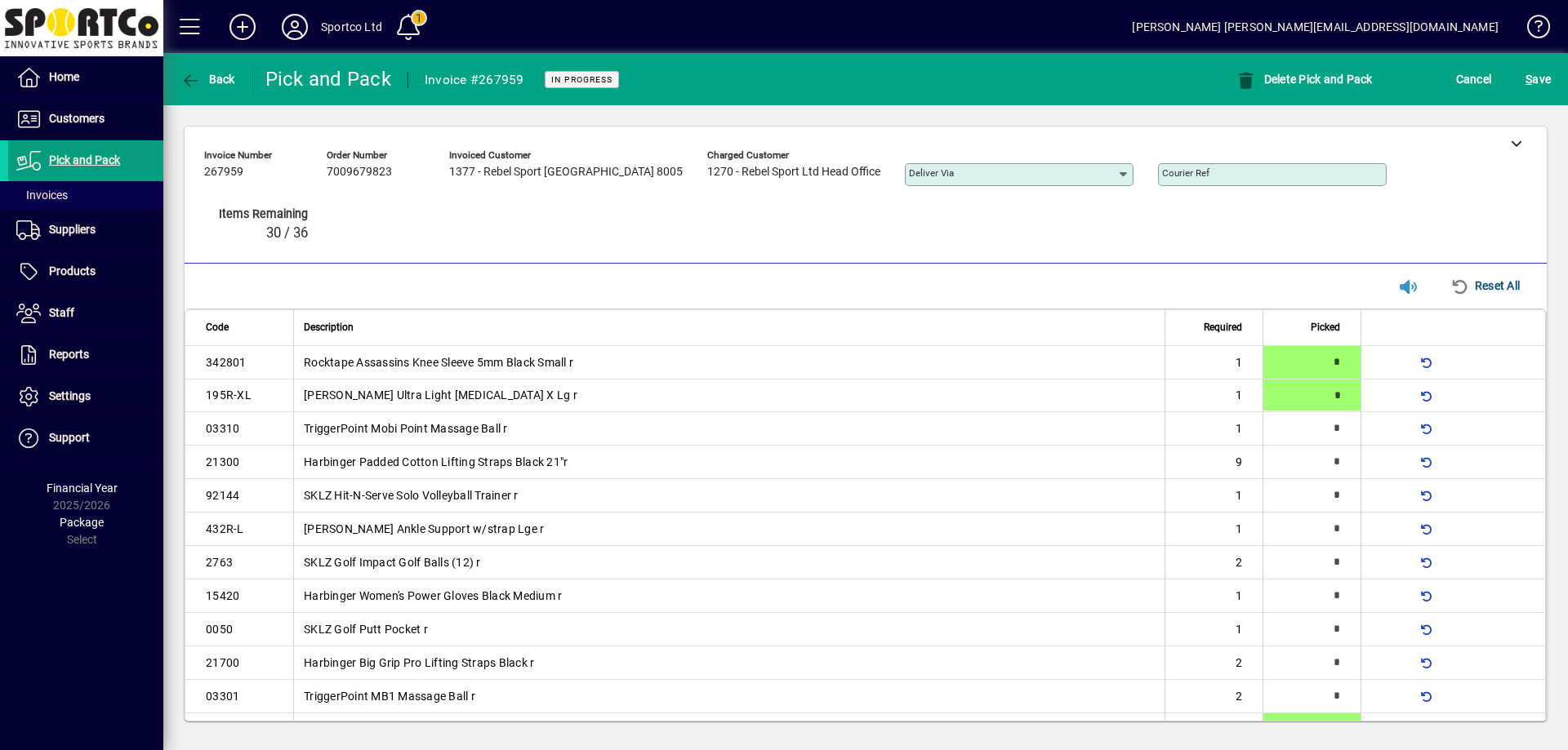
type input "*"
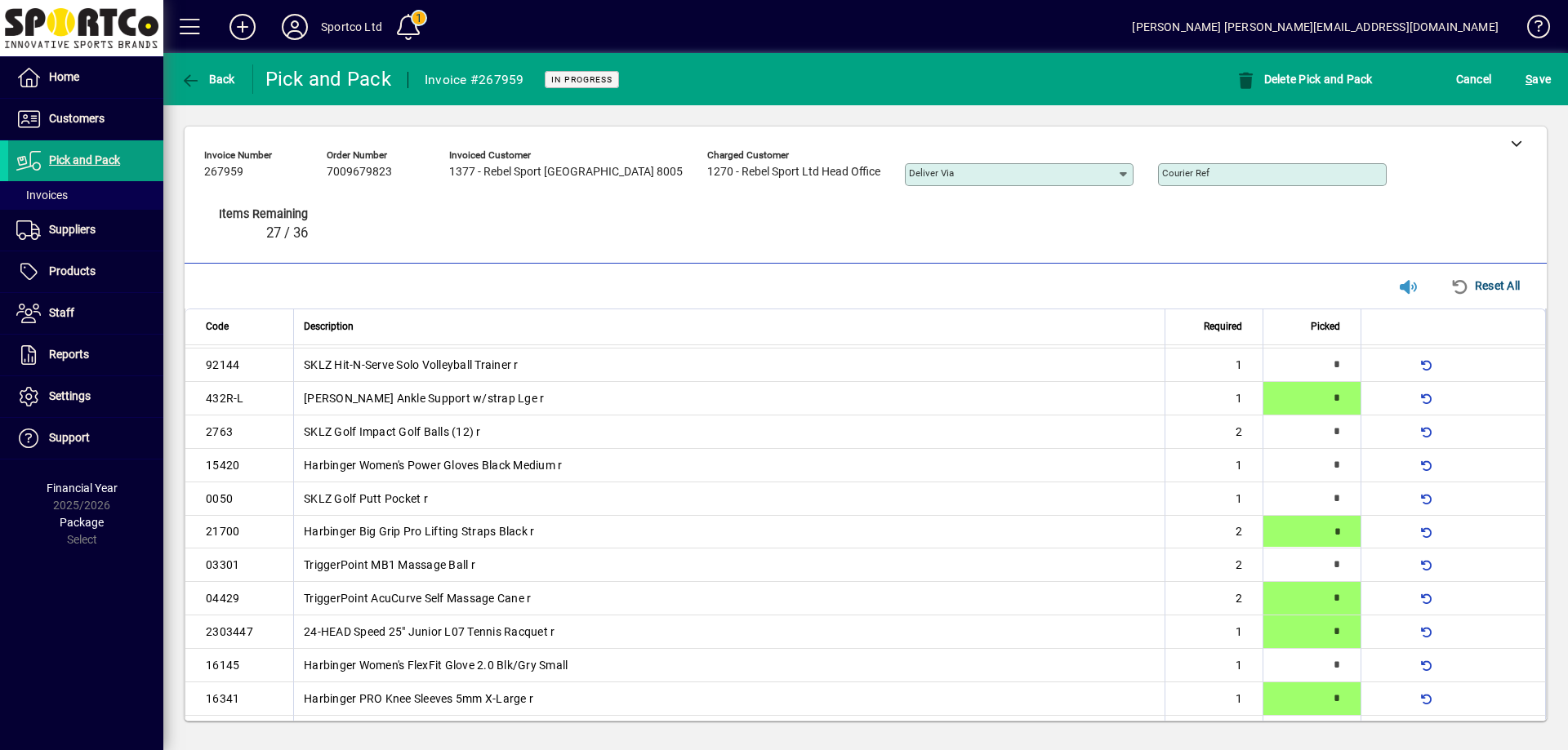
scroll to position [150, 0]
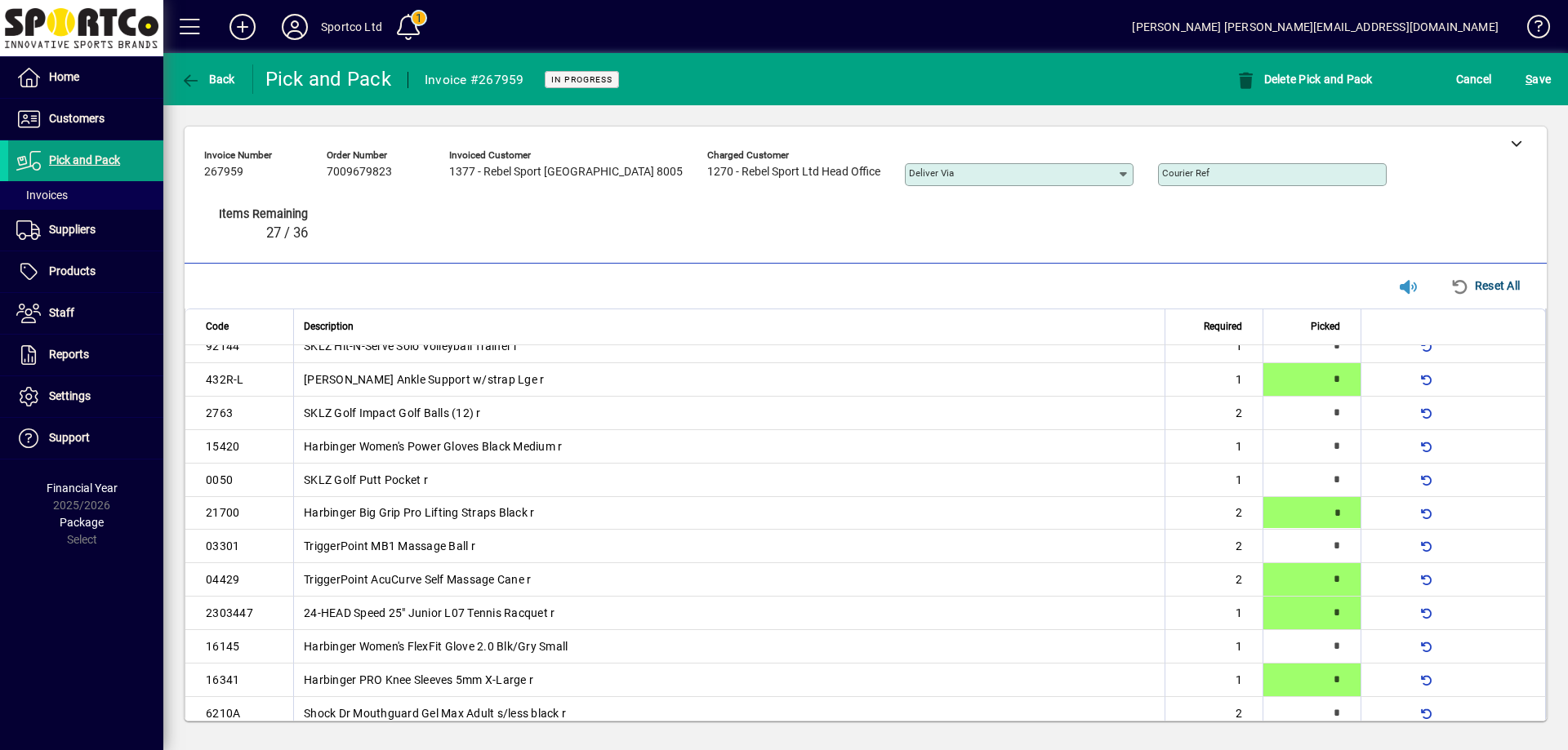
type input "*"
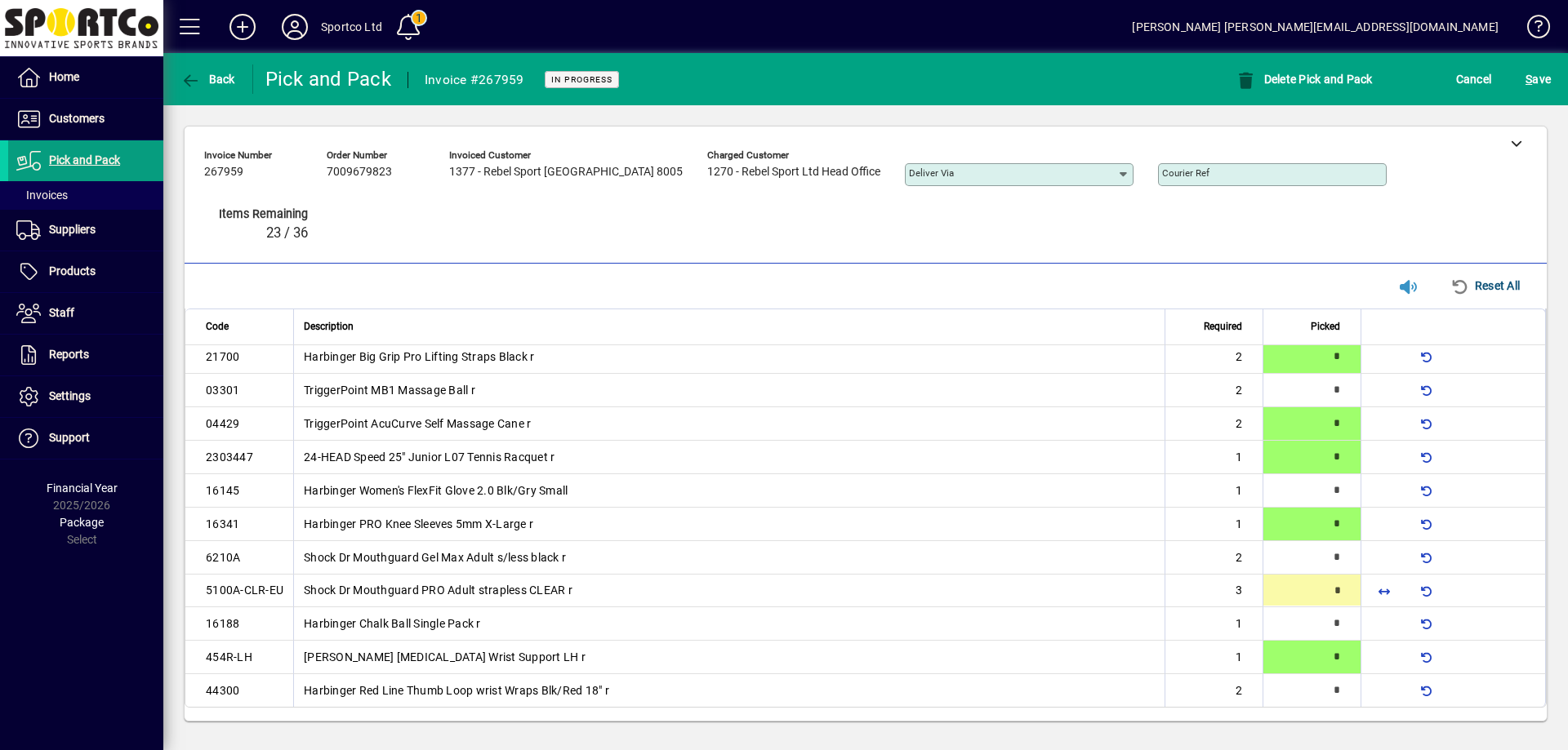
type input "*"
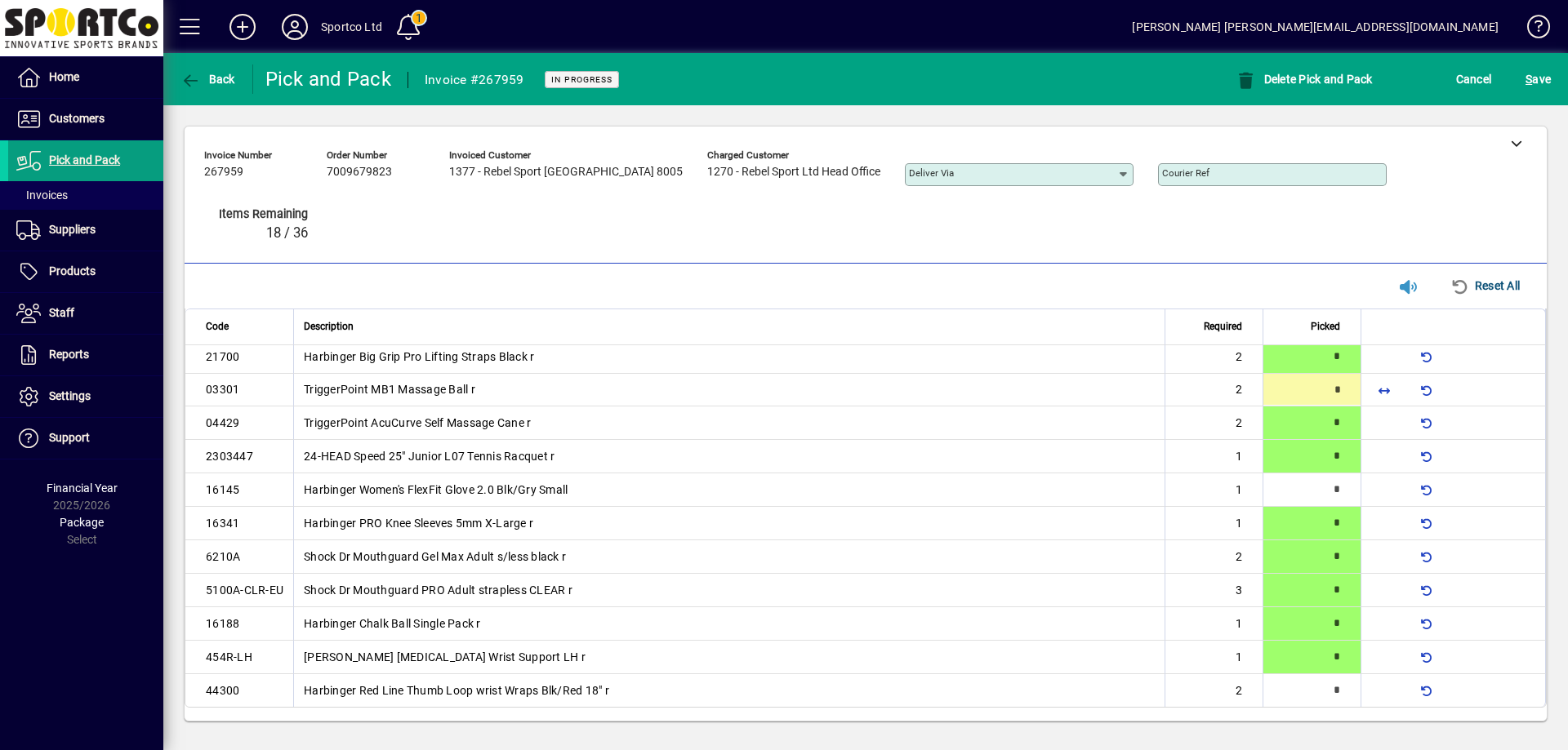
type input "*"
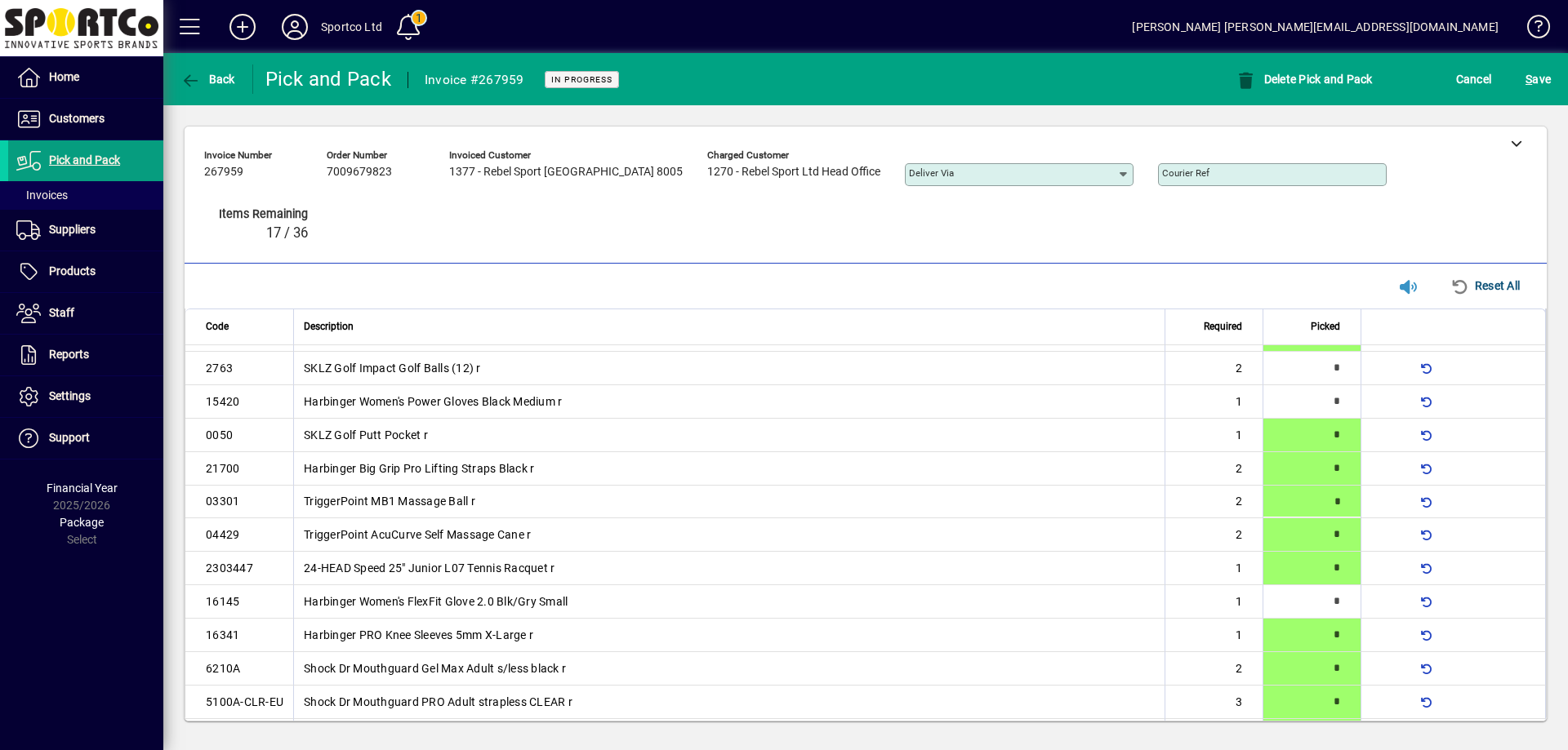
scroll to position [184, 0]
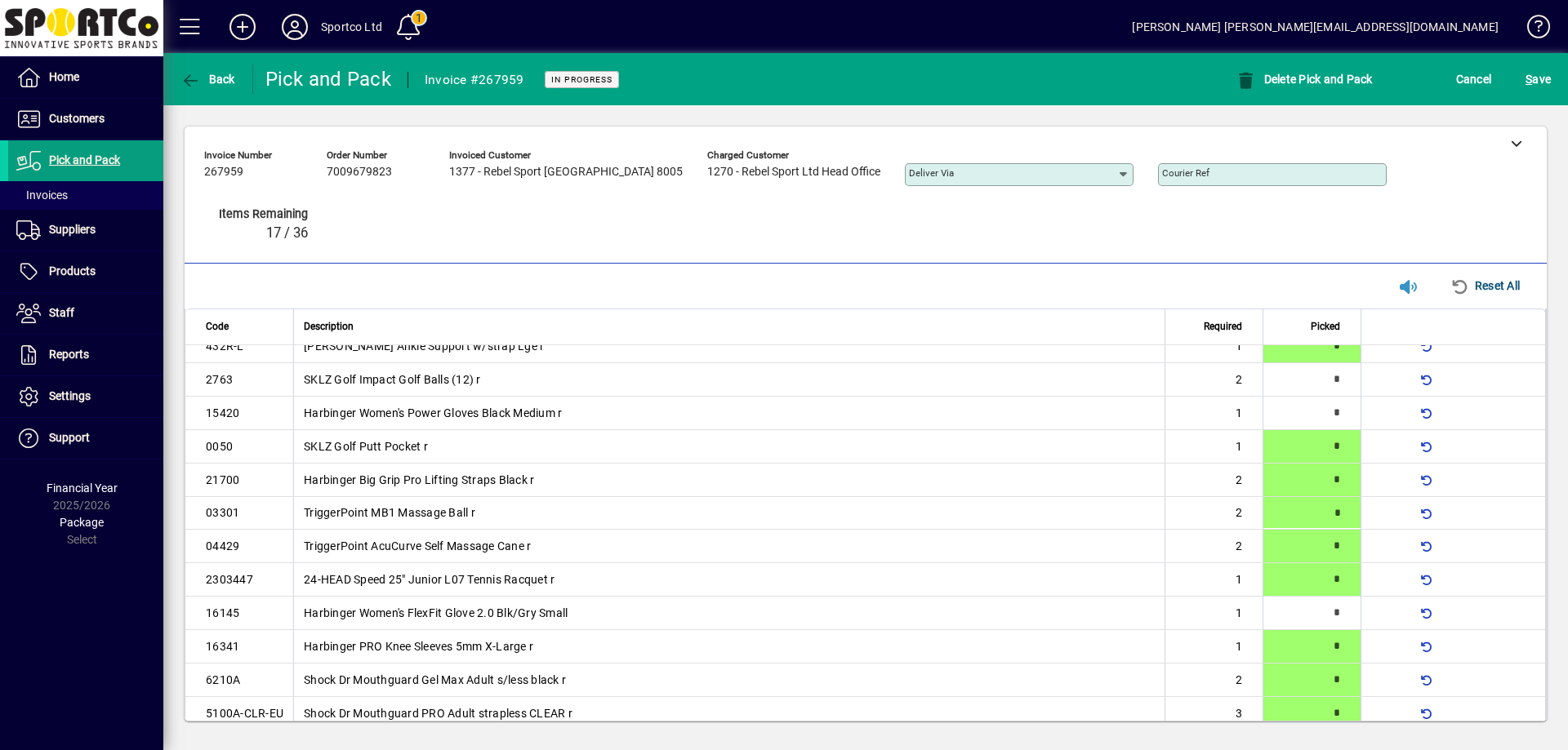
type input "*"
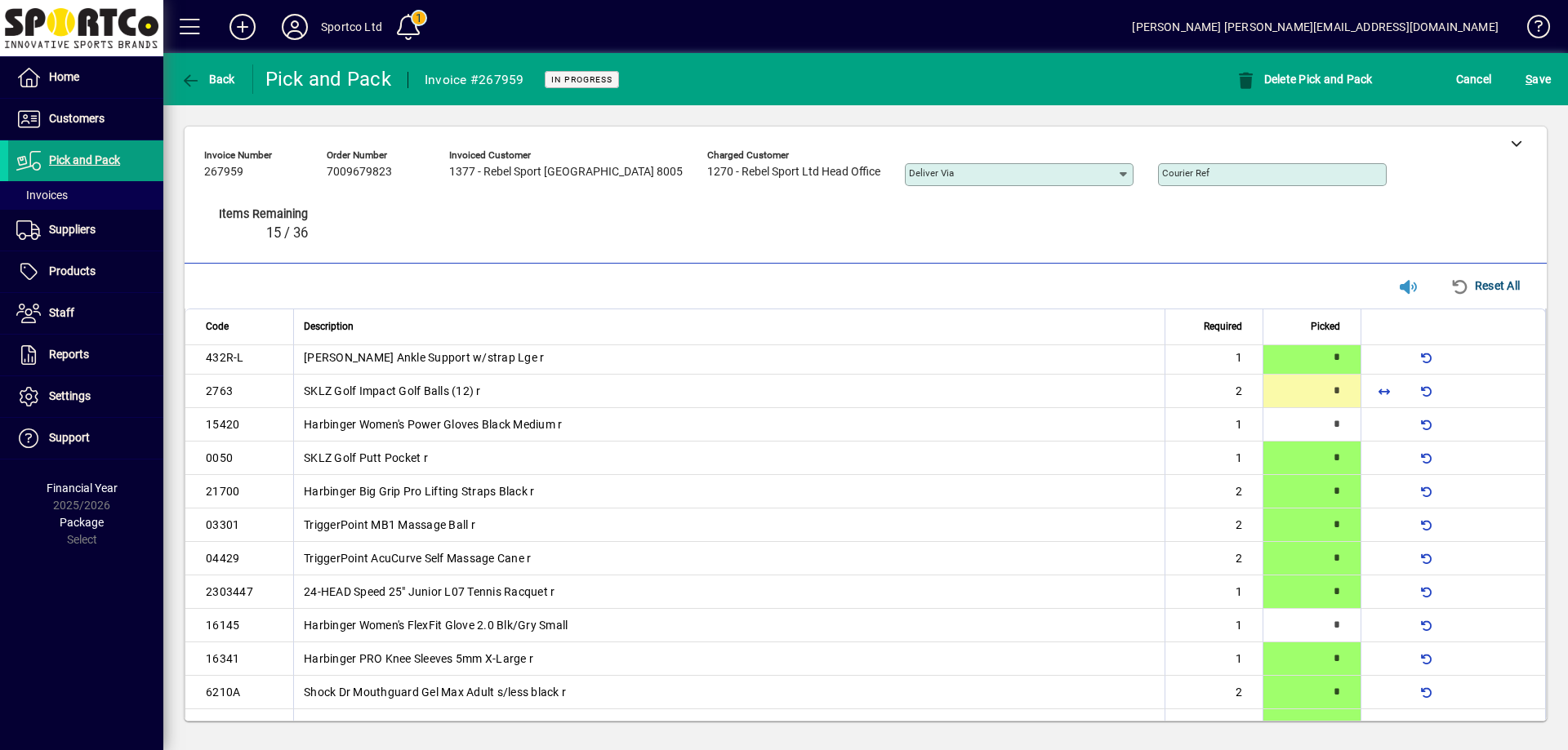
type input "*"
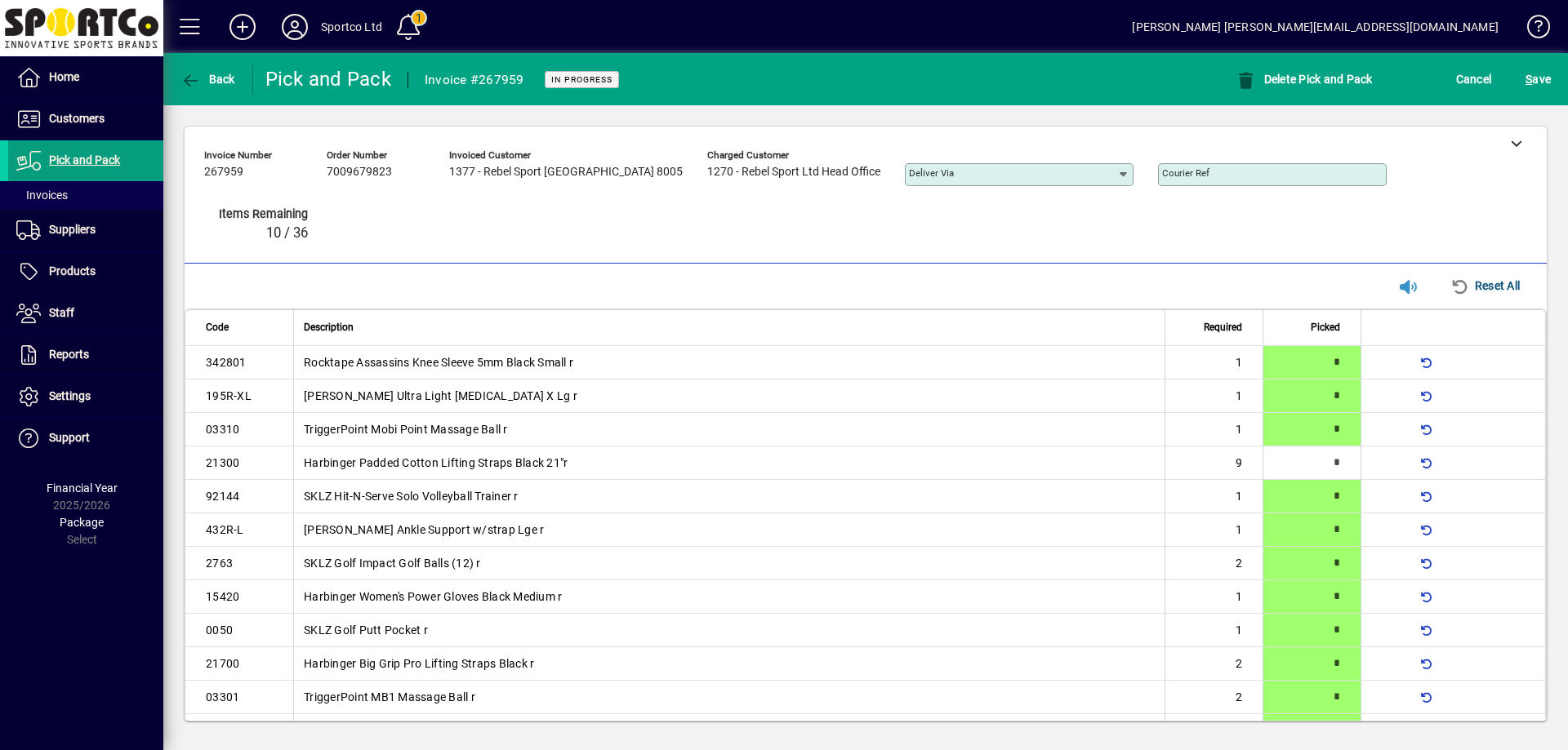
scroll to position [307, 0]
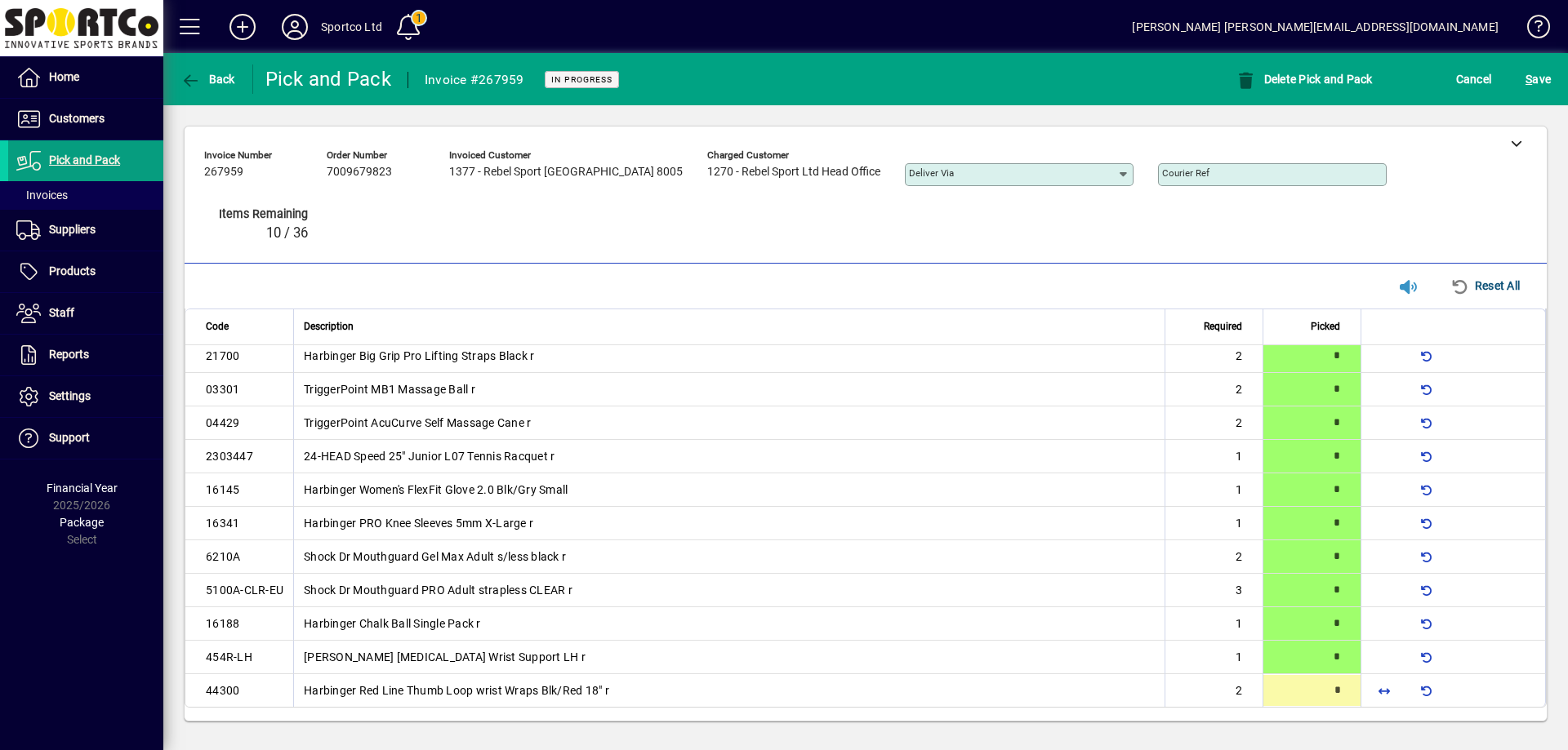
type input "*"
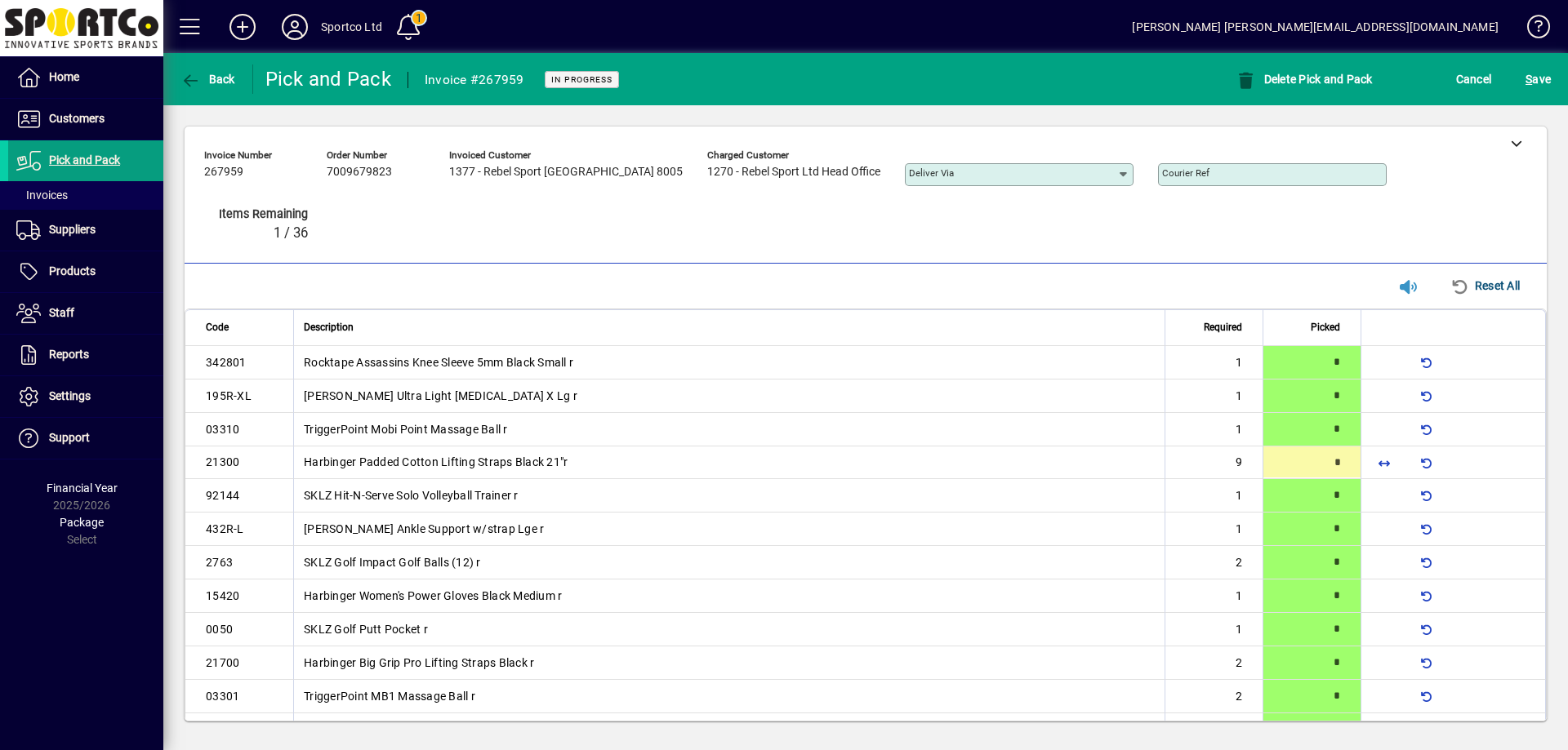
type input "*"
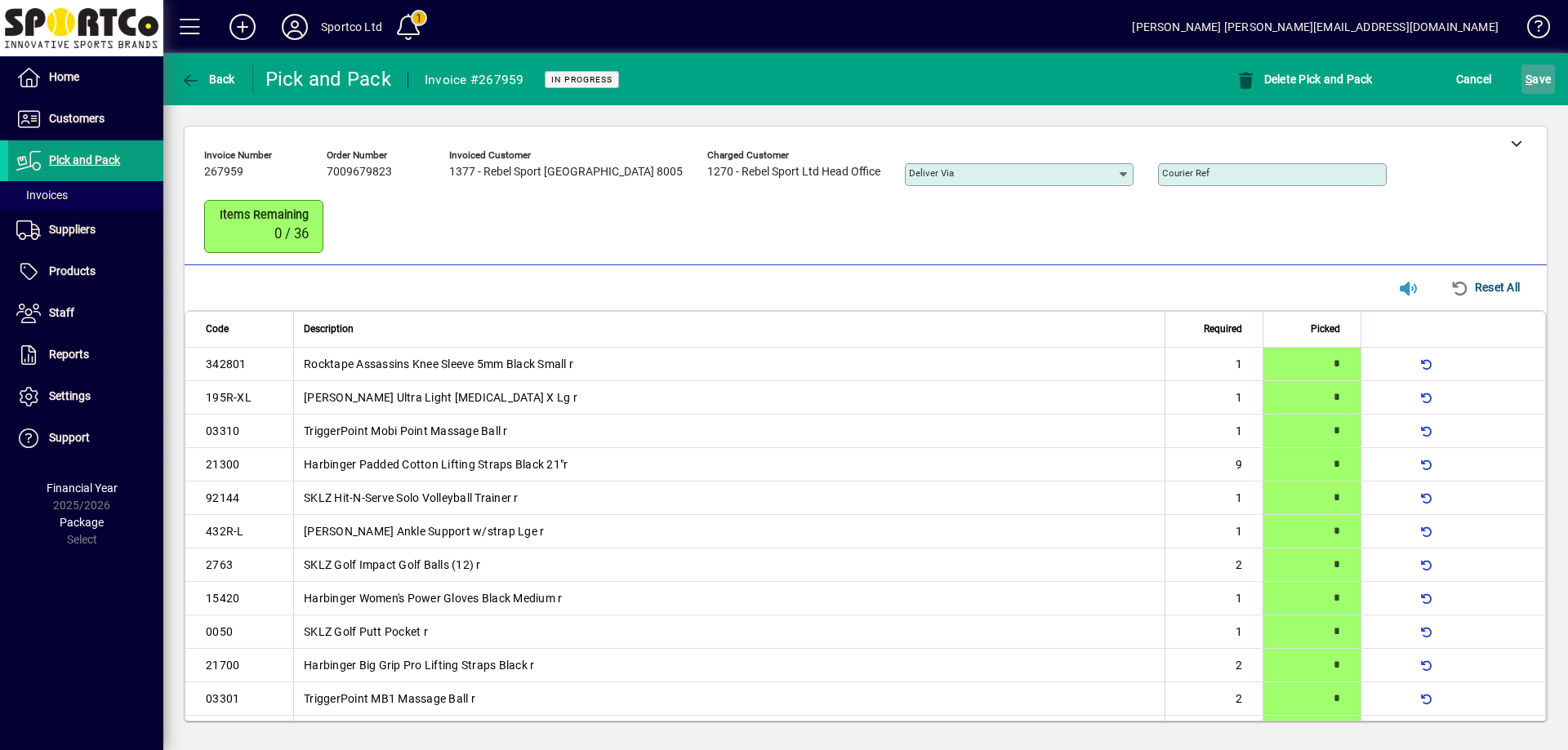
click at [1541, 76] on span "S ave" at bounding box center [1538, 80] width 26 height 27
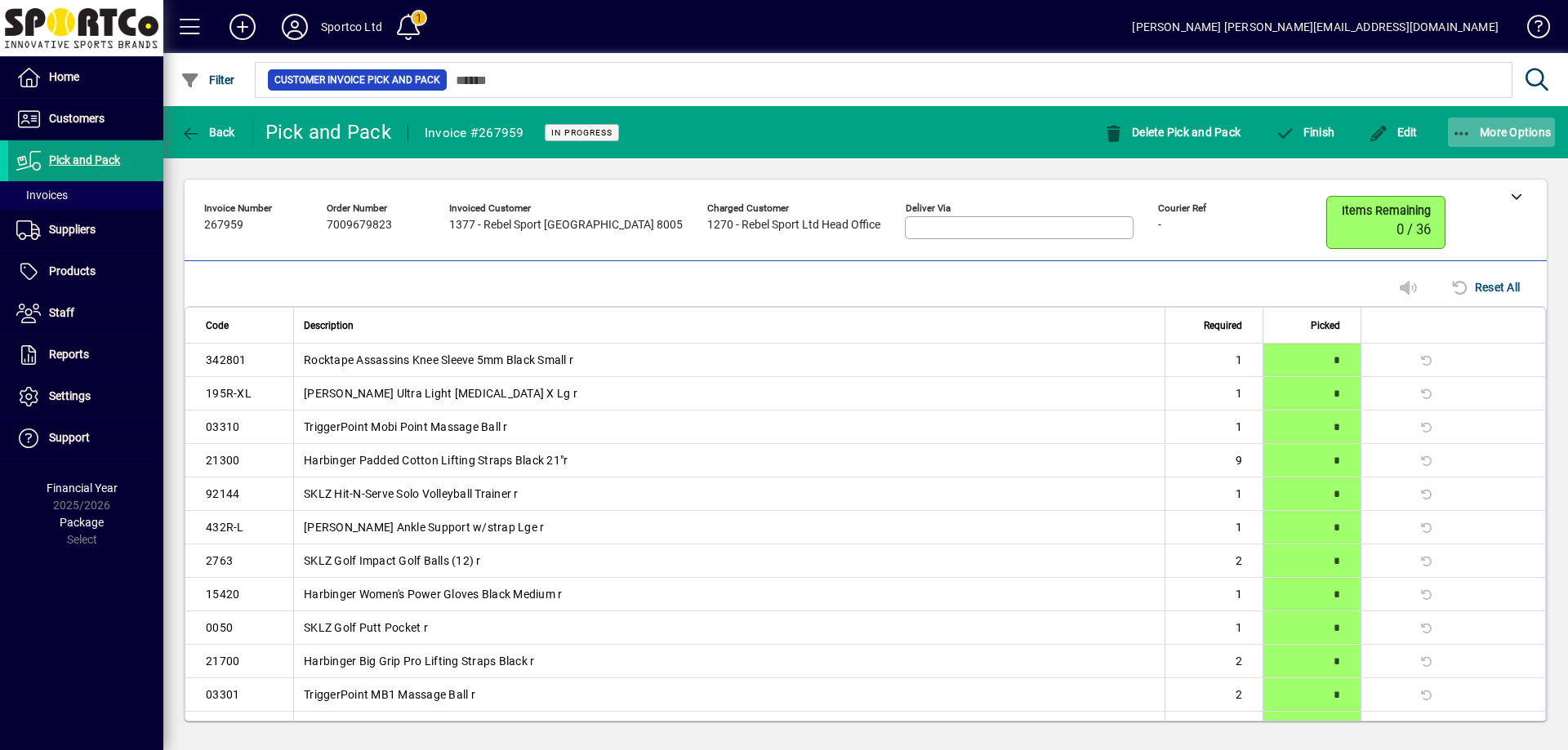
click at [1456, 131] on icon "button" at bounding box center [1462, 133] width 20 height 16
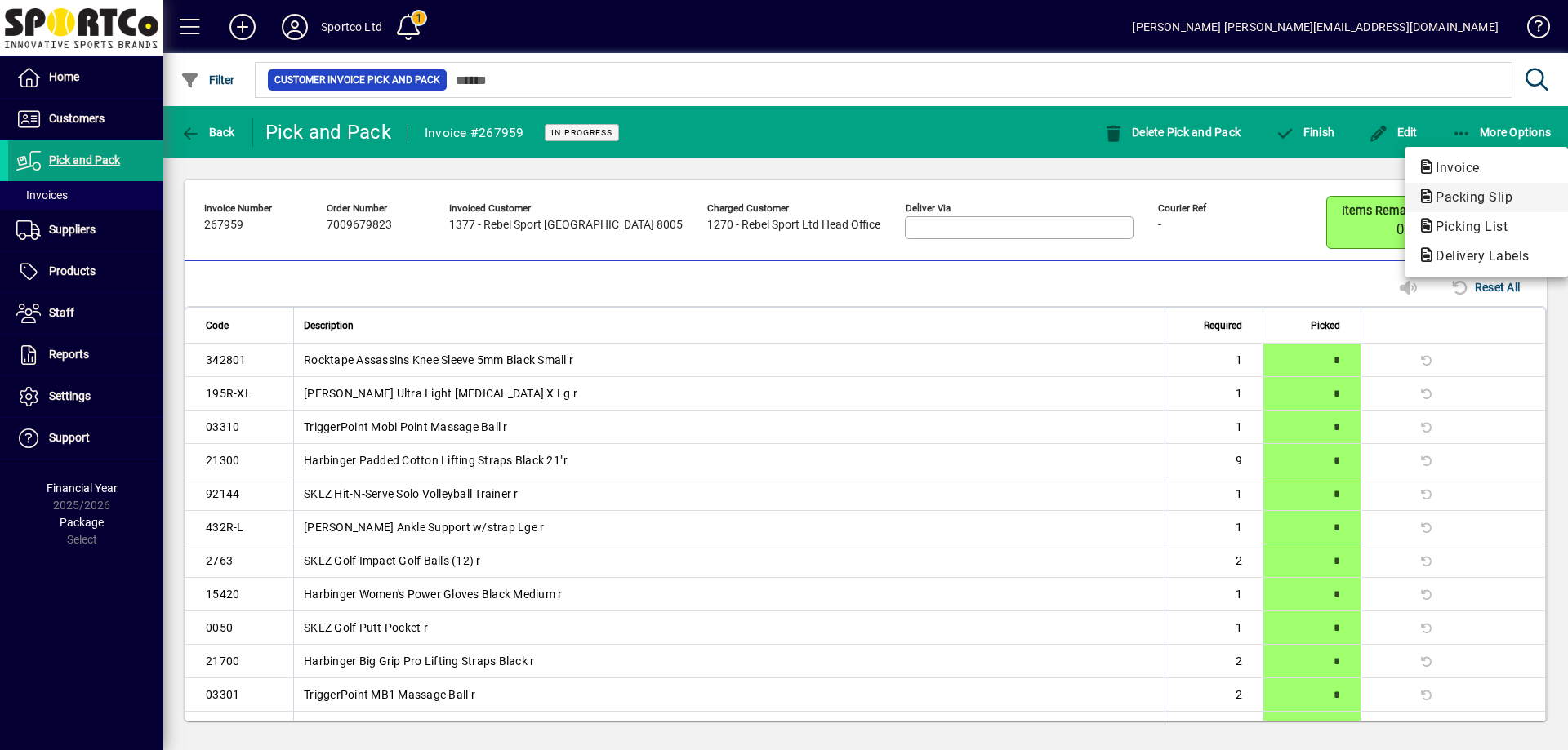
click at [1454, 192] on span "Packing Slip" at bounding box center [1469, 197] width 103 height 16
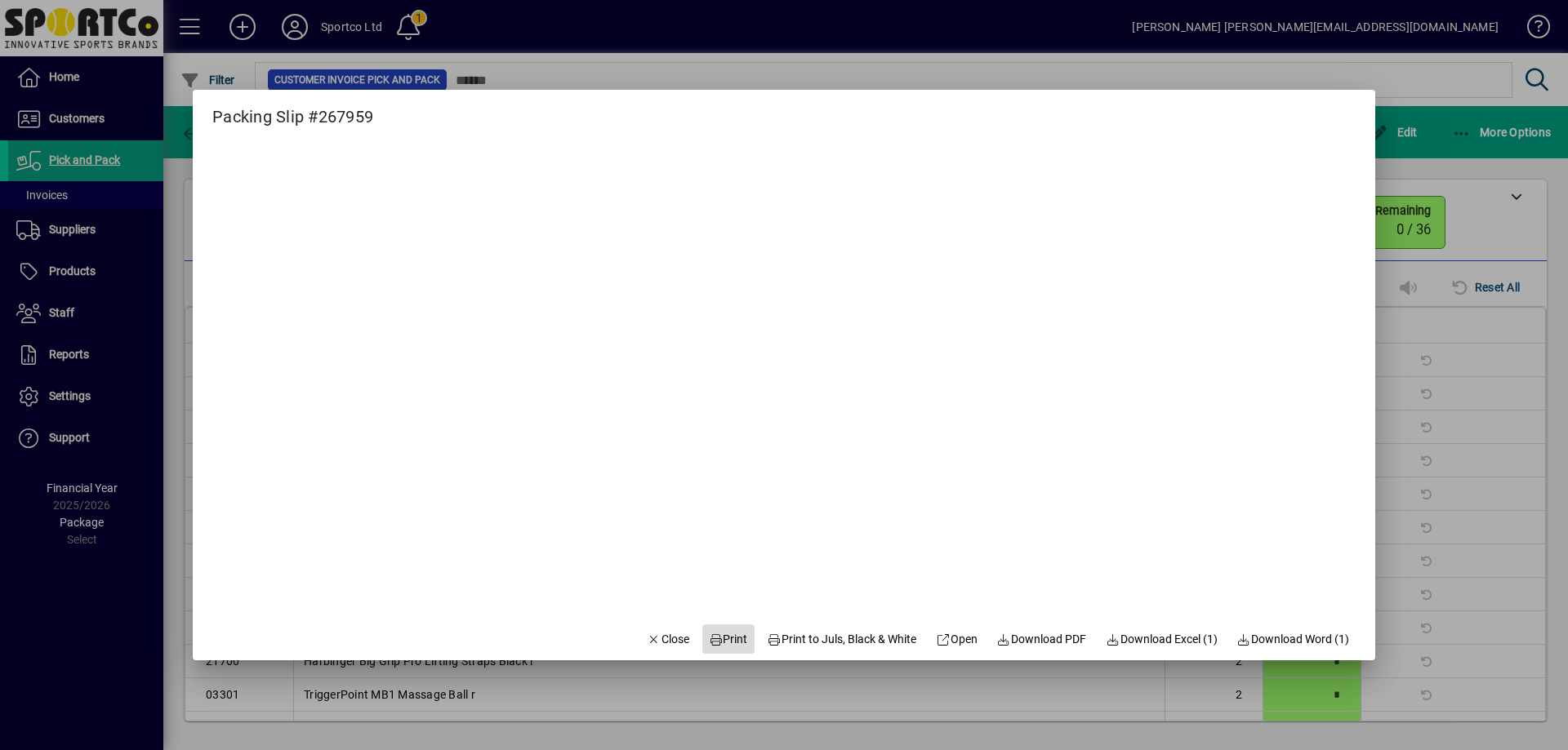
click at [722, 637] on span "Print" at bounding box center [728, 639] width 39 height 17
click at [672, 639] on span "Close" at bounding box center [668, 639] width 42 height 17
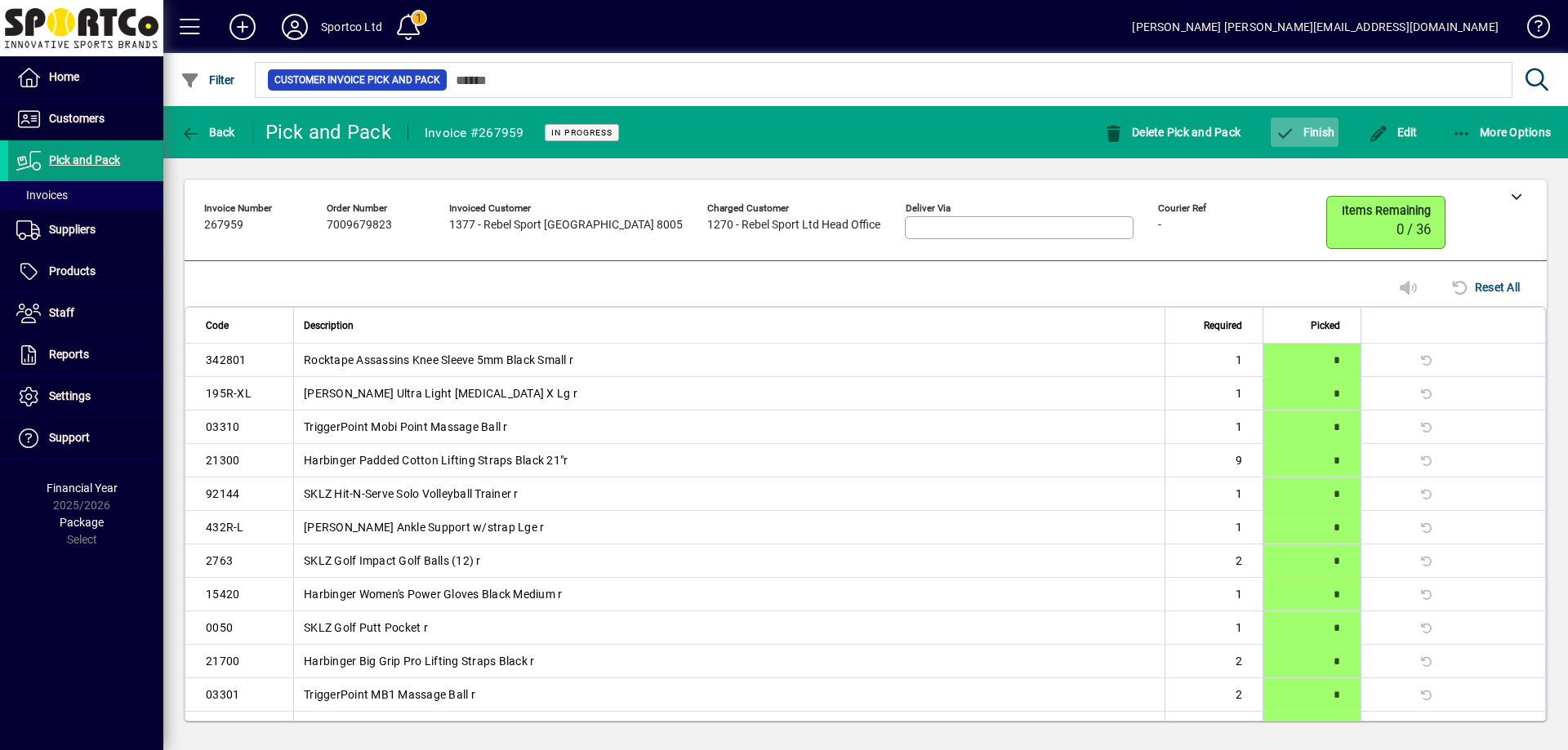
click at [1307, 134] on span "Finish" at bounding box center [1304, 132] width 59 height 13
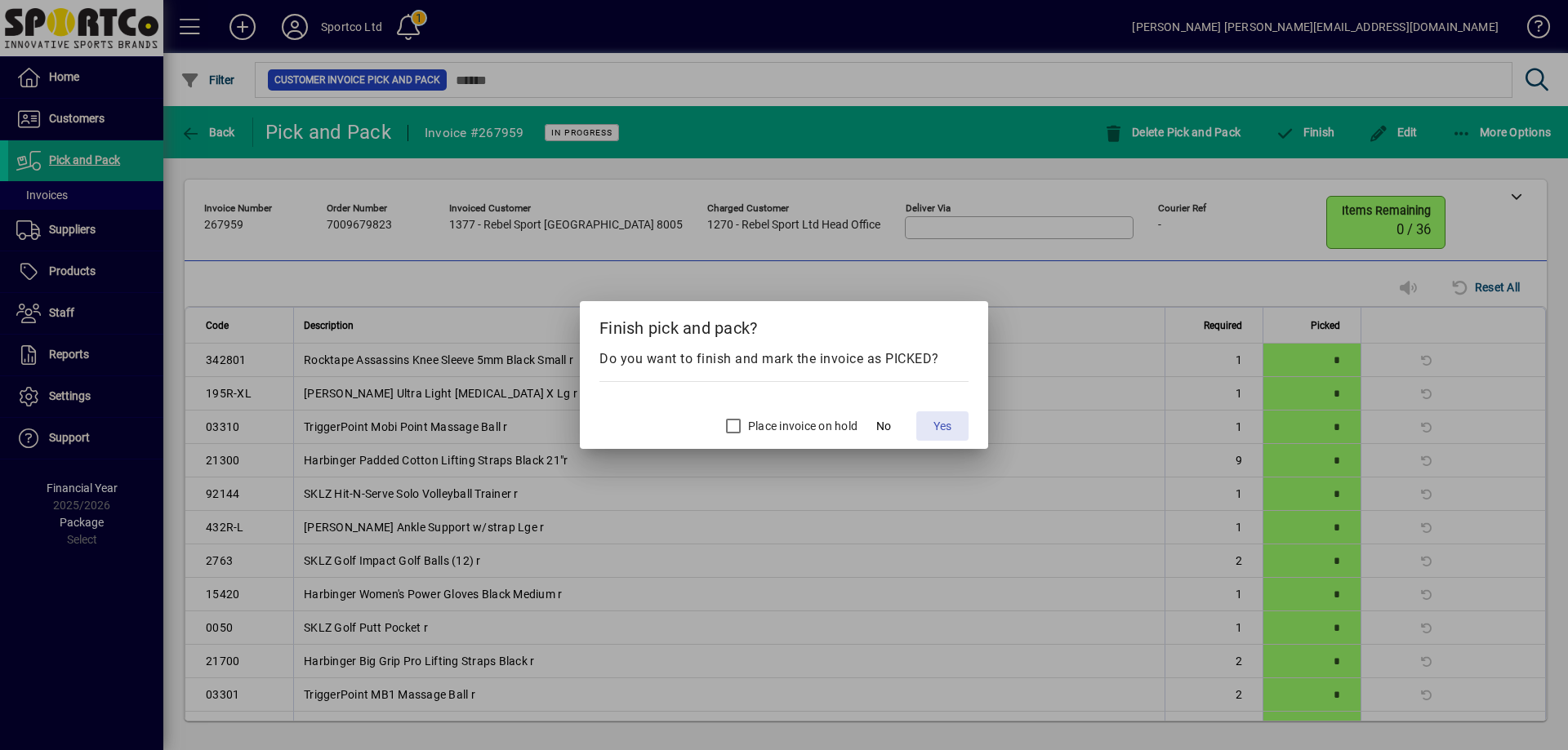
click at [950, 423] on span "Yes" at bounding box center [942, 426] width 18 height 17
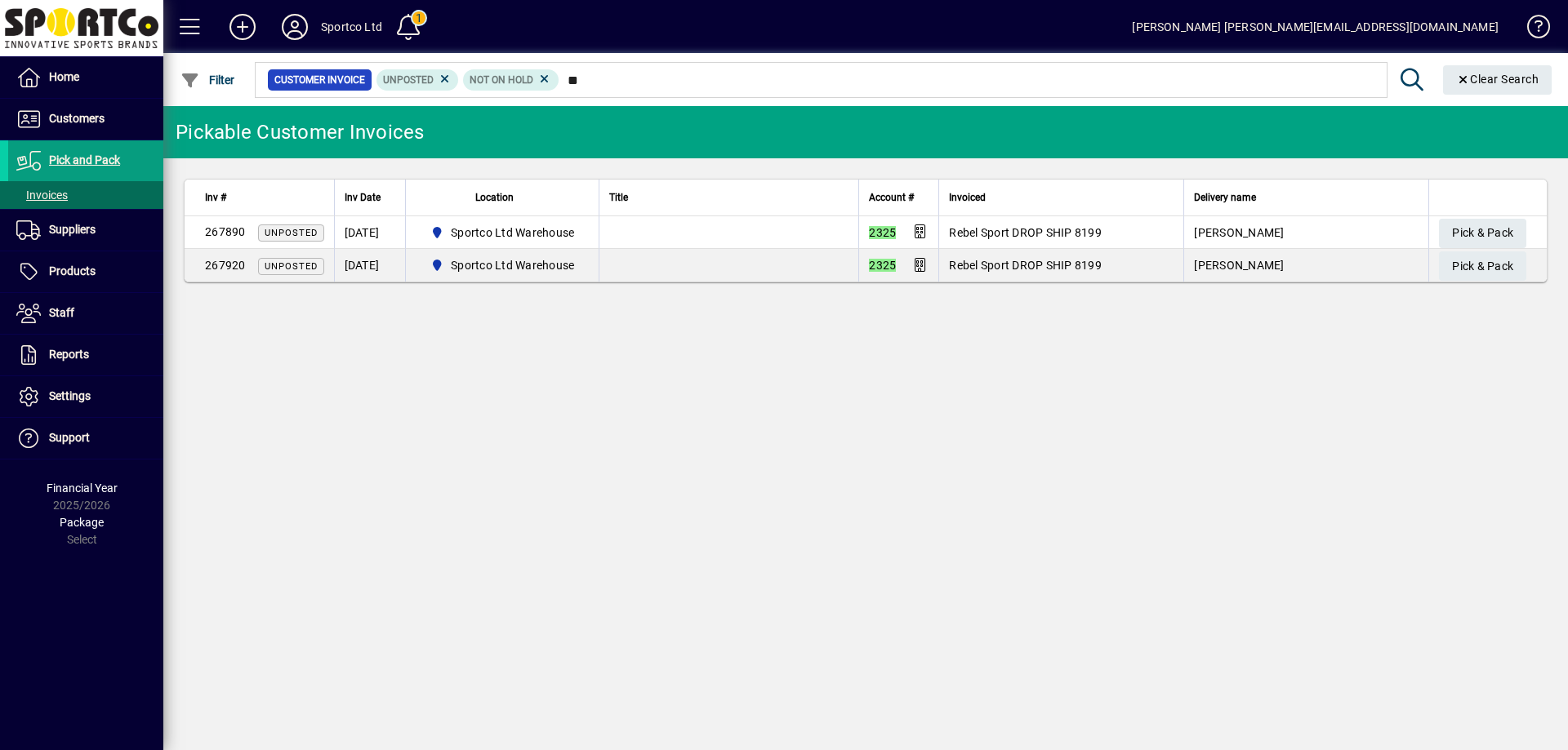
type input "*"
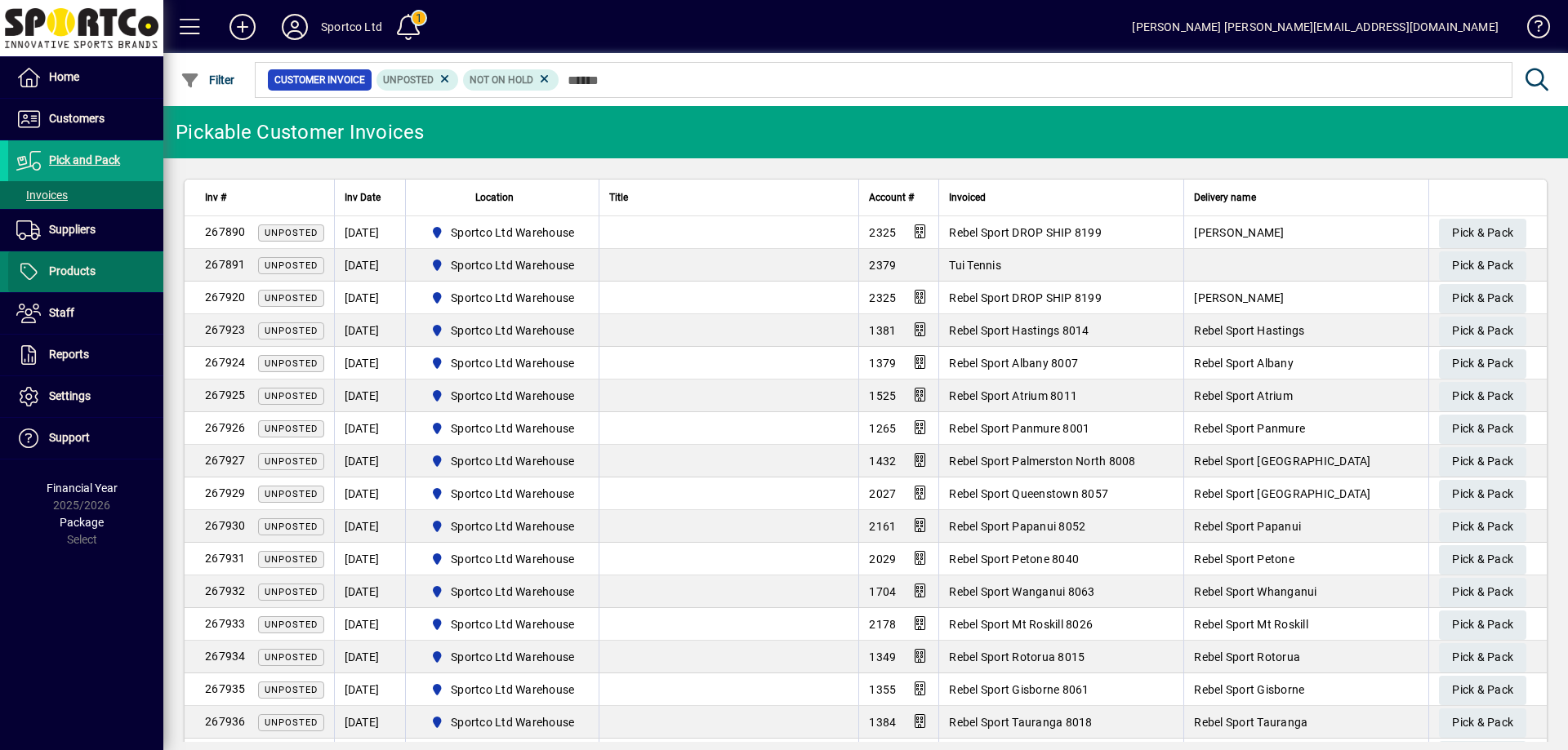
click at [65, 275] on span "Products" at bounding box center [72, 270] width 47 height 13
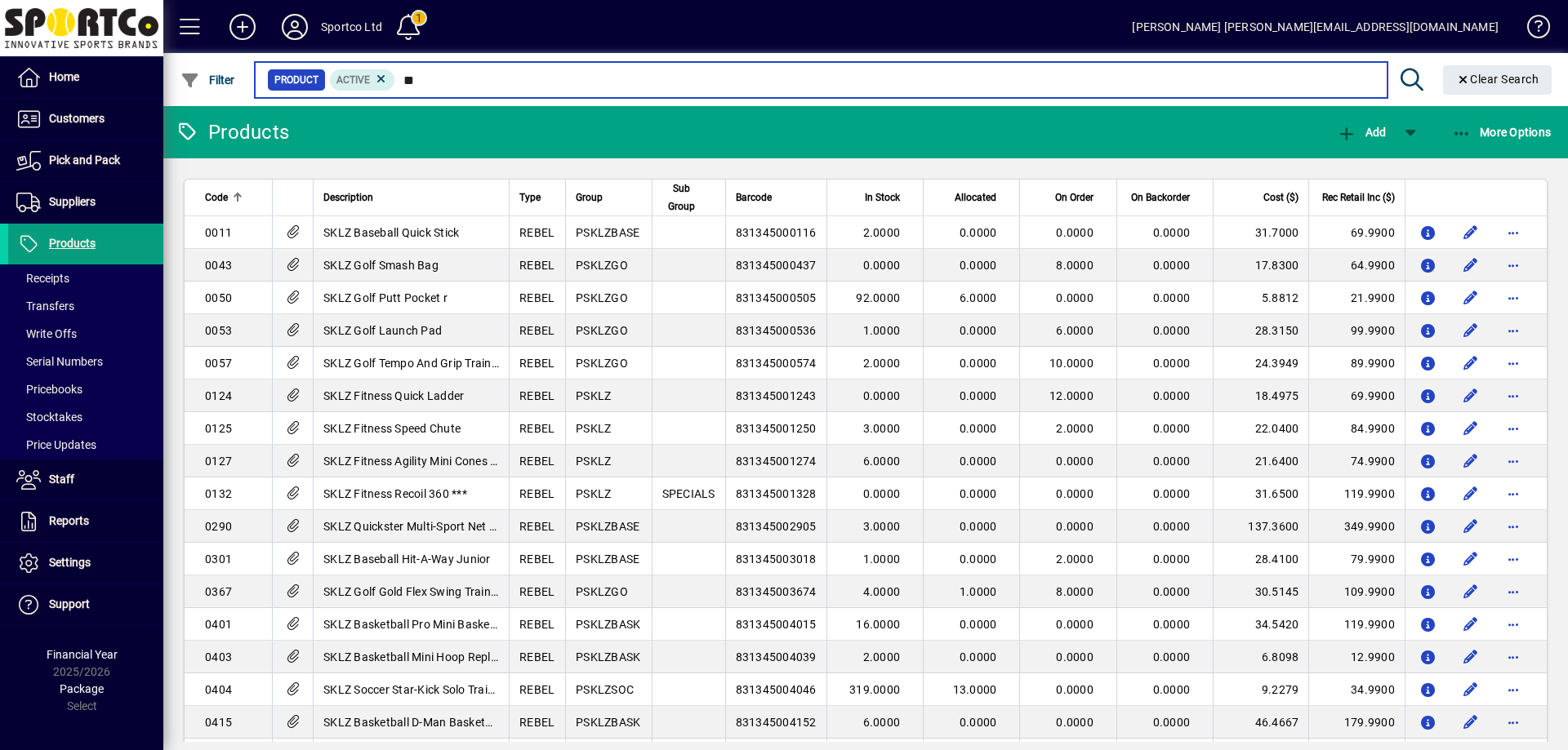
type input "**"
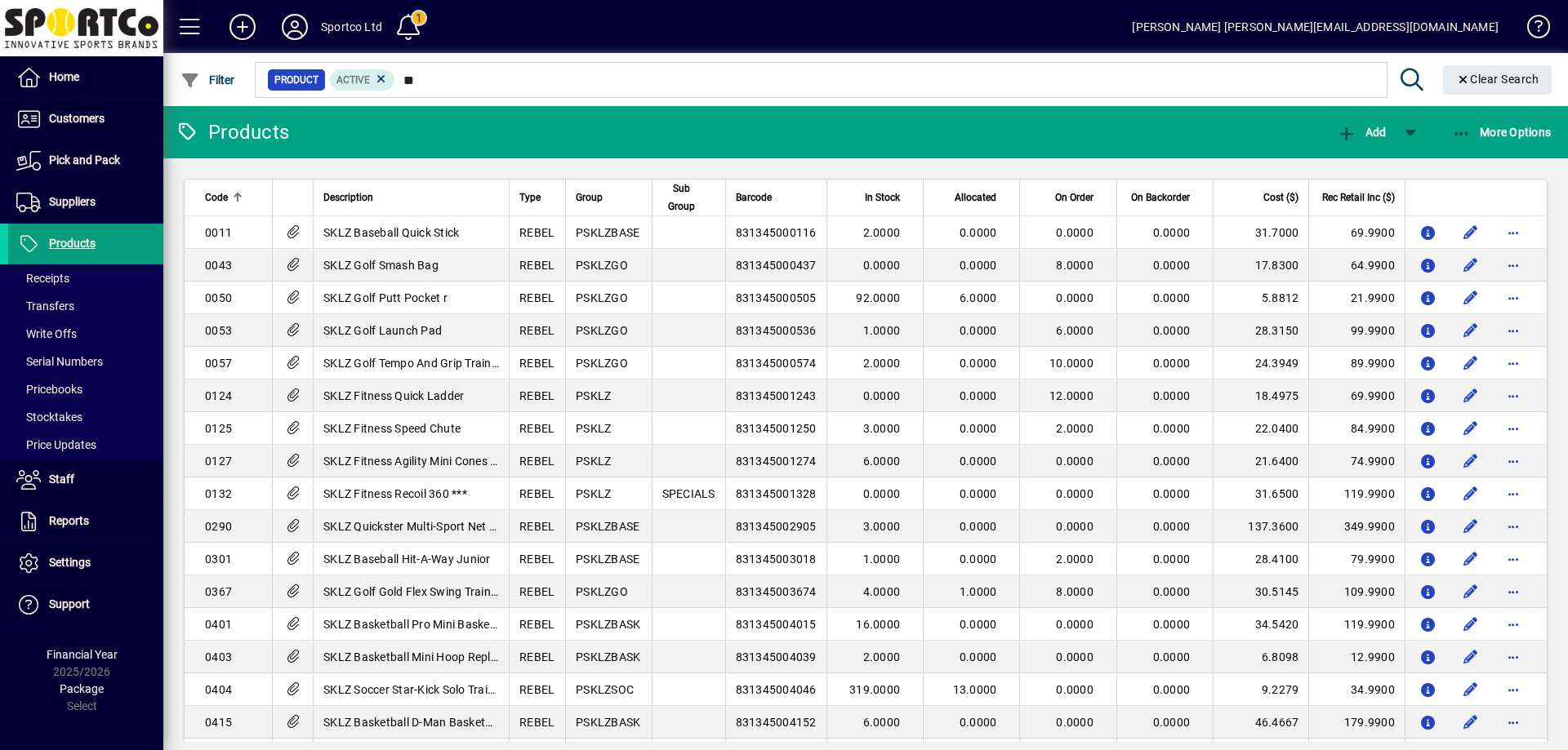
click at [216, 194] on span "Code" at bounding box center [217, 197] width 23 height 18
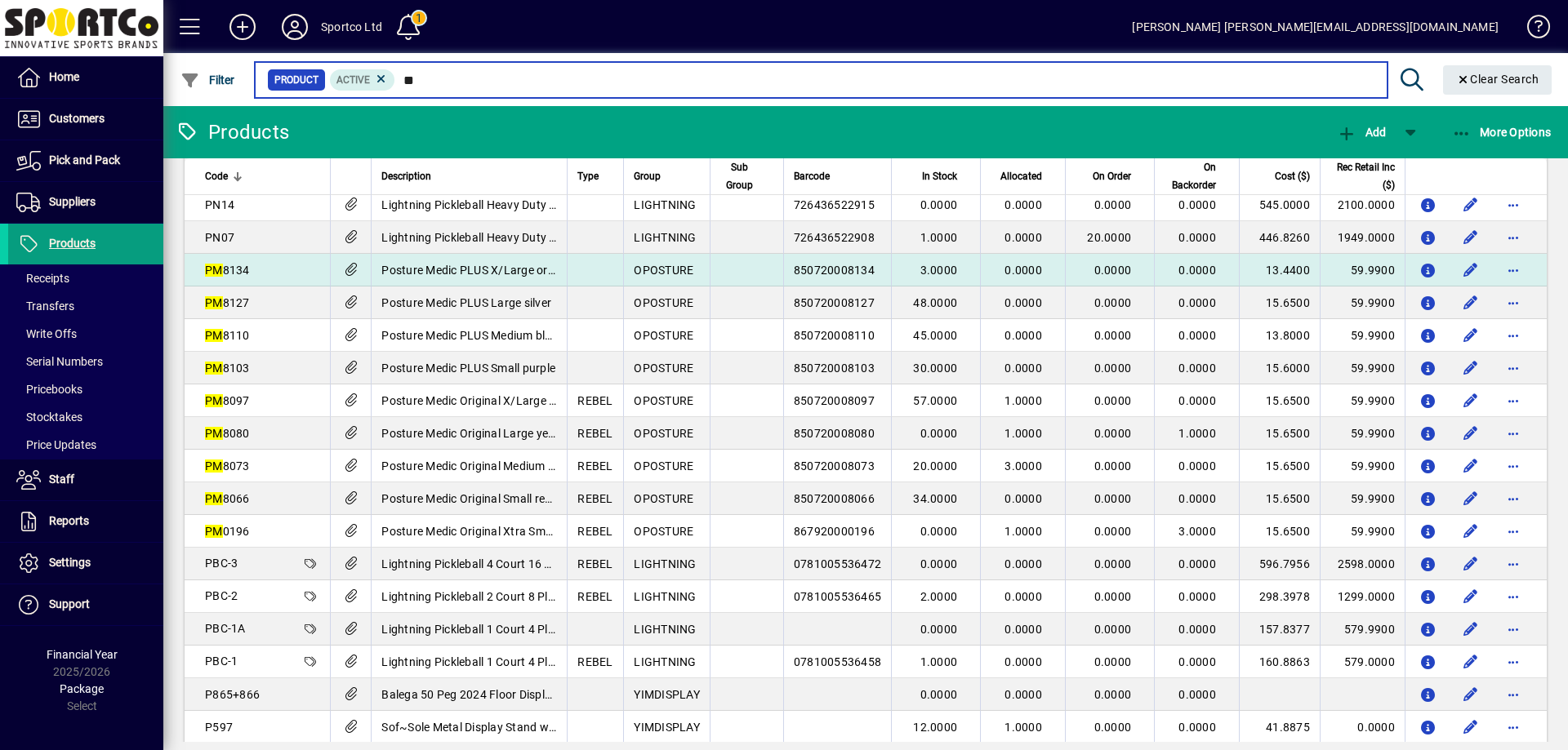
scroll to position [163, 0]
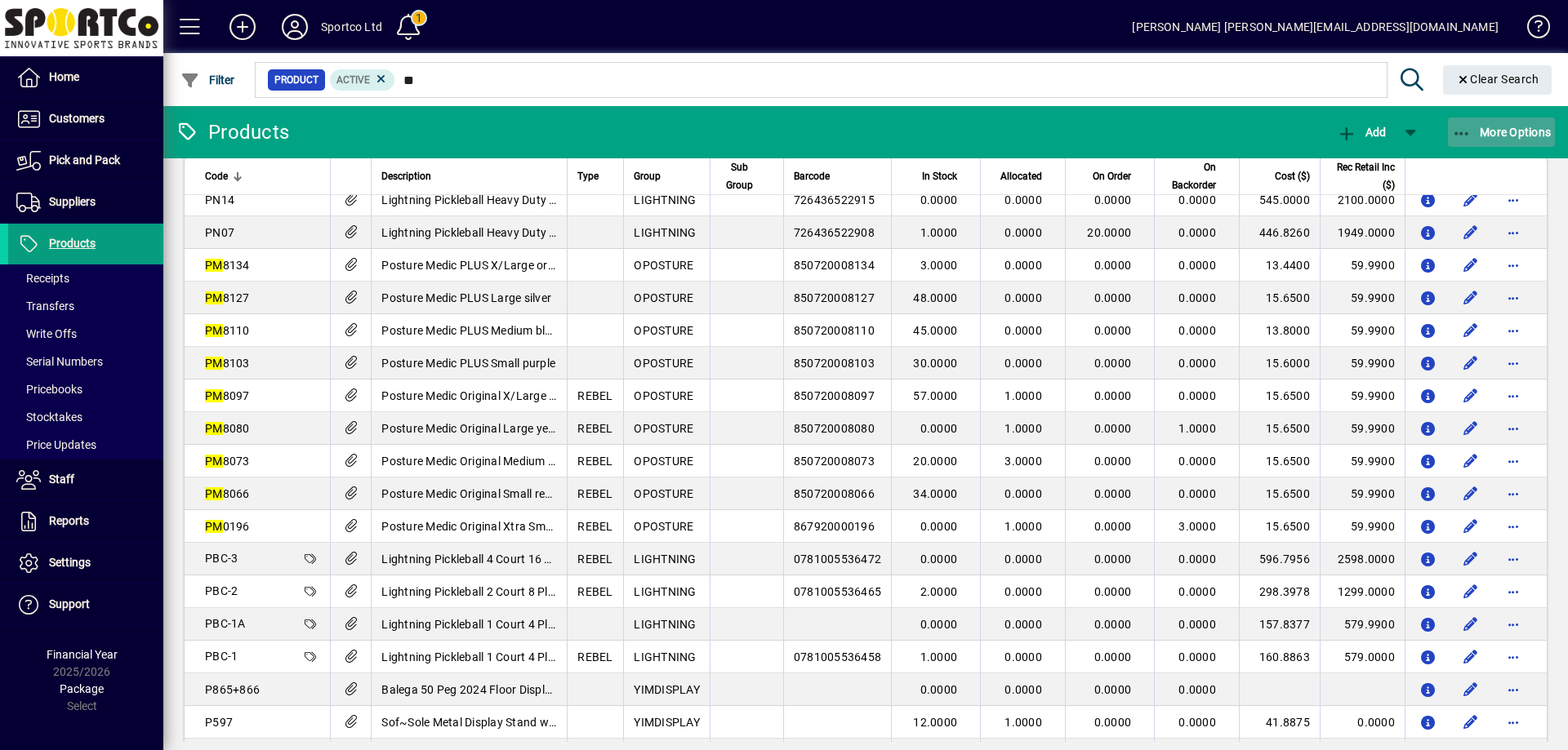
click at [1458, 131] on icon "button" at bounding box center [1462, 133] width 20 height 16
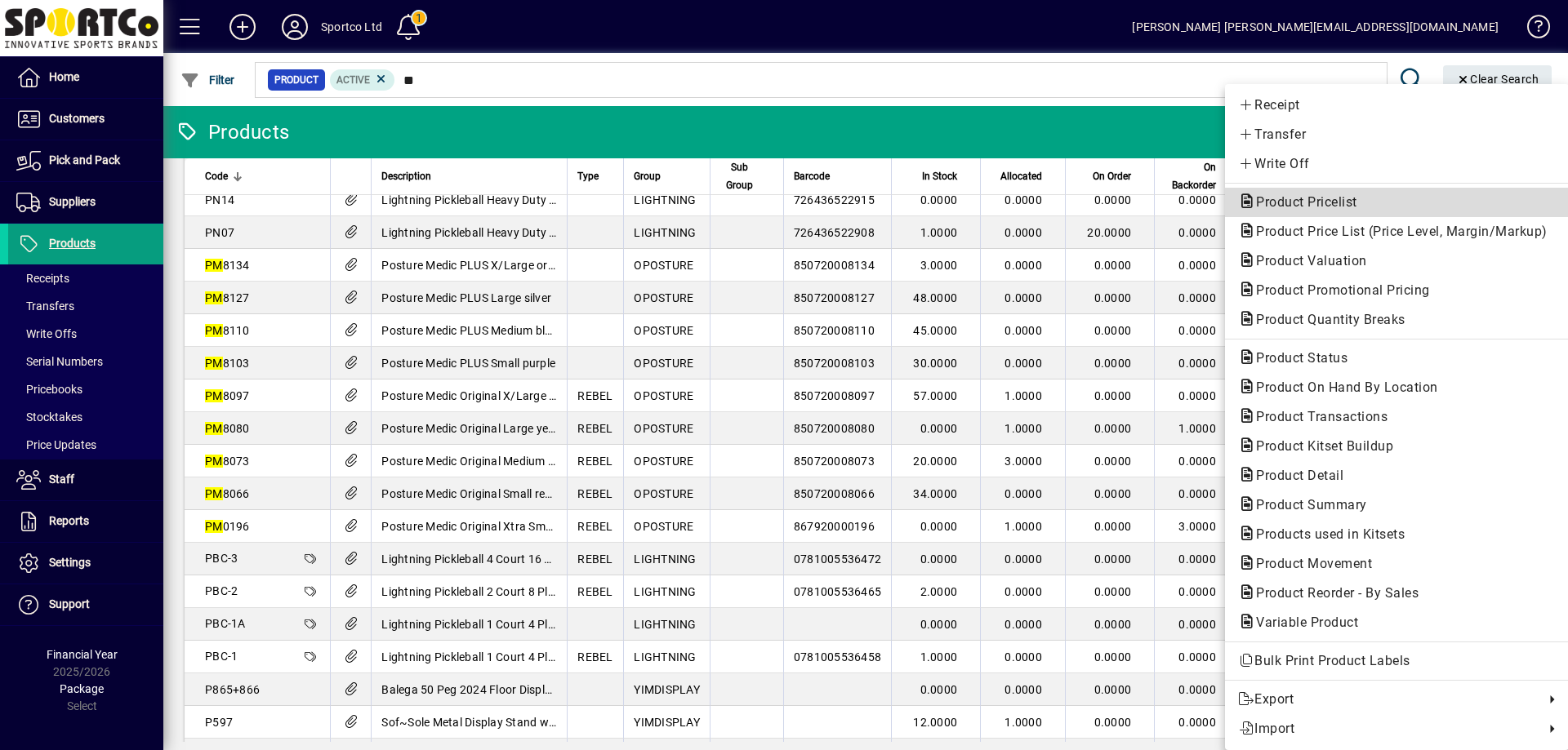
click at [1382, 202] on span "Product Pricelist" at bounding box center [1397, 202] width 317 height 19
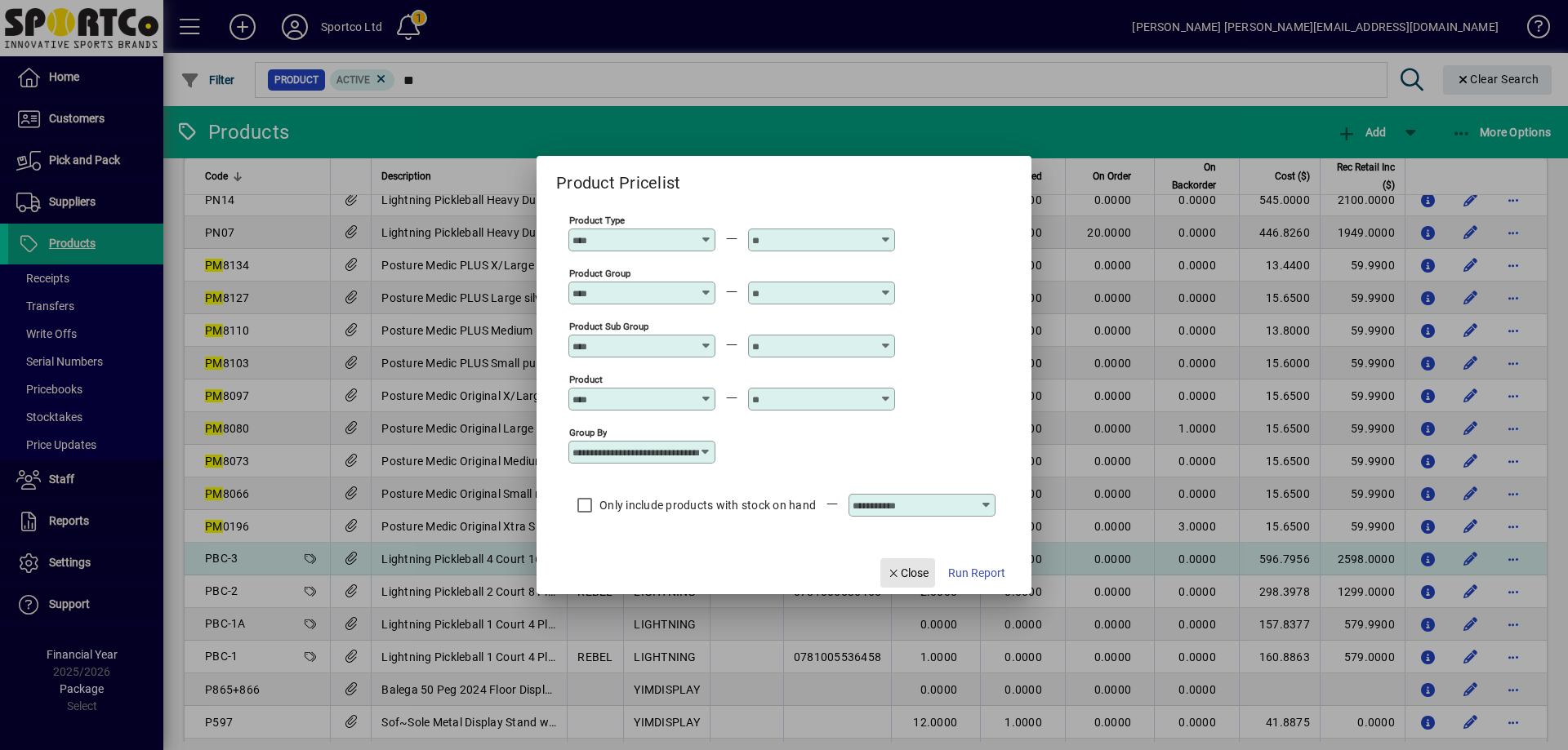
drag, startPoint x: 906, startPoint y: 564, endPoint x: 919, endPoint y: 557, distance: 14.8
click at [906, 565] on button "Close" at bounding box center [908, 572] width 56 height 29
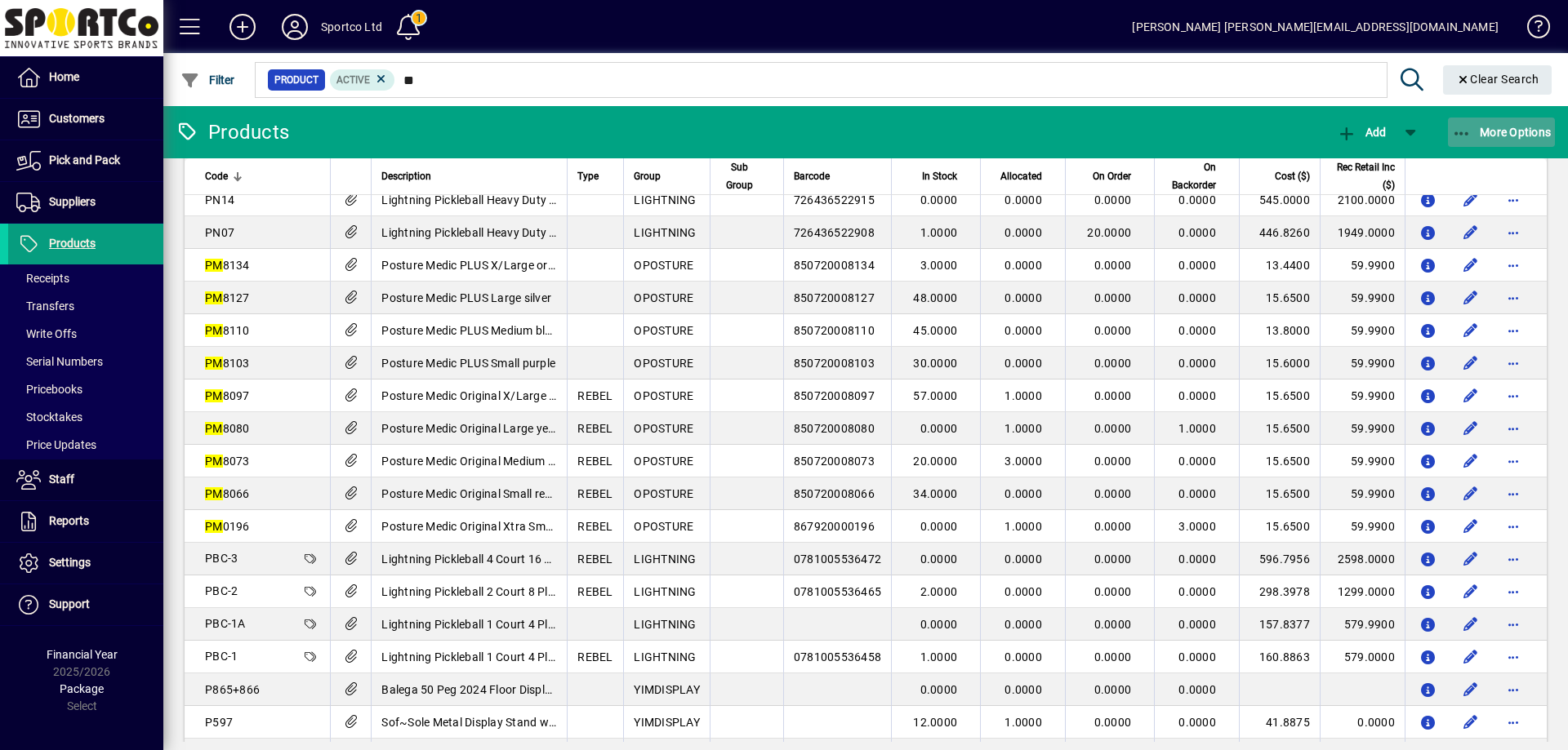
click at [1465, 125] on icon "button" at bounding box center [1462, 133] width 20 height 16
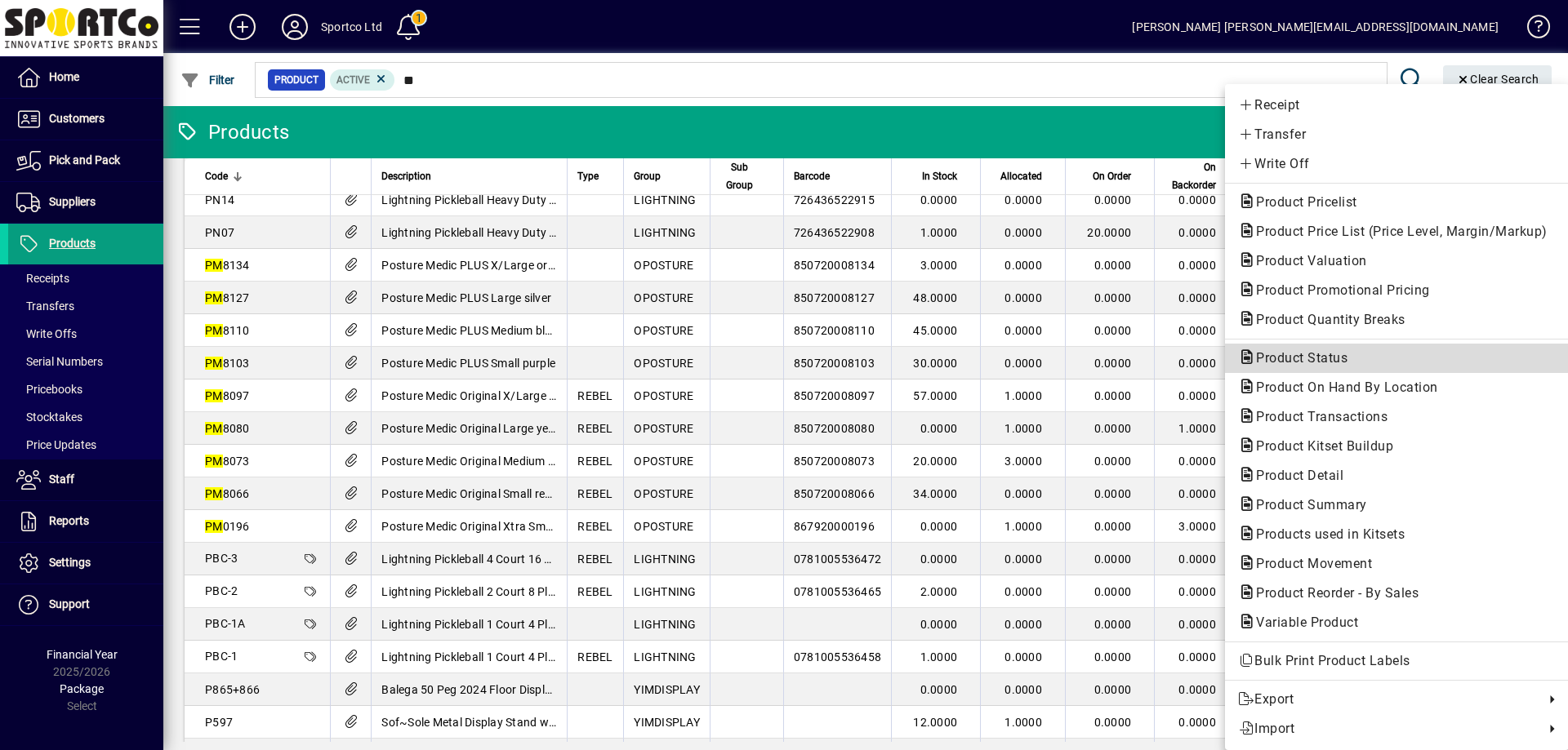
click at [1392, 353] on span "Product Status" at bounding box center [1397, 359] width 317 height 19
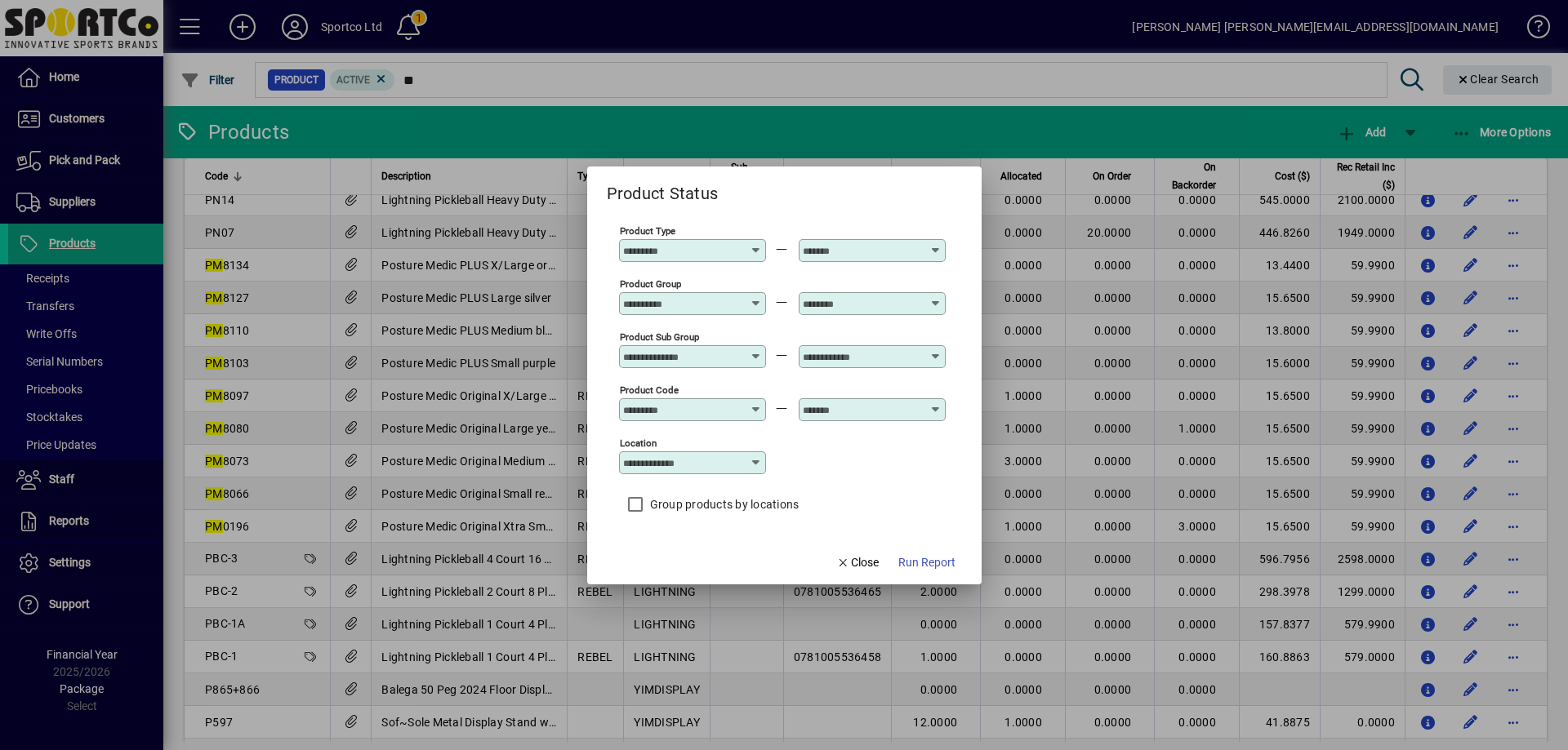
click at [649, 297] on input "Product Group" at bounding box center [682, 303] width 119 height 13
click at [680, 369] on mat-option "O POSTUR E Postur eMedic Devices" at bounding box center [721, 382] width 205 height 43
type input "**********"
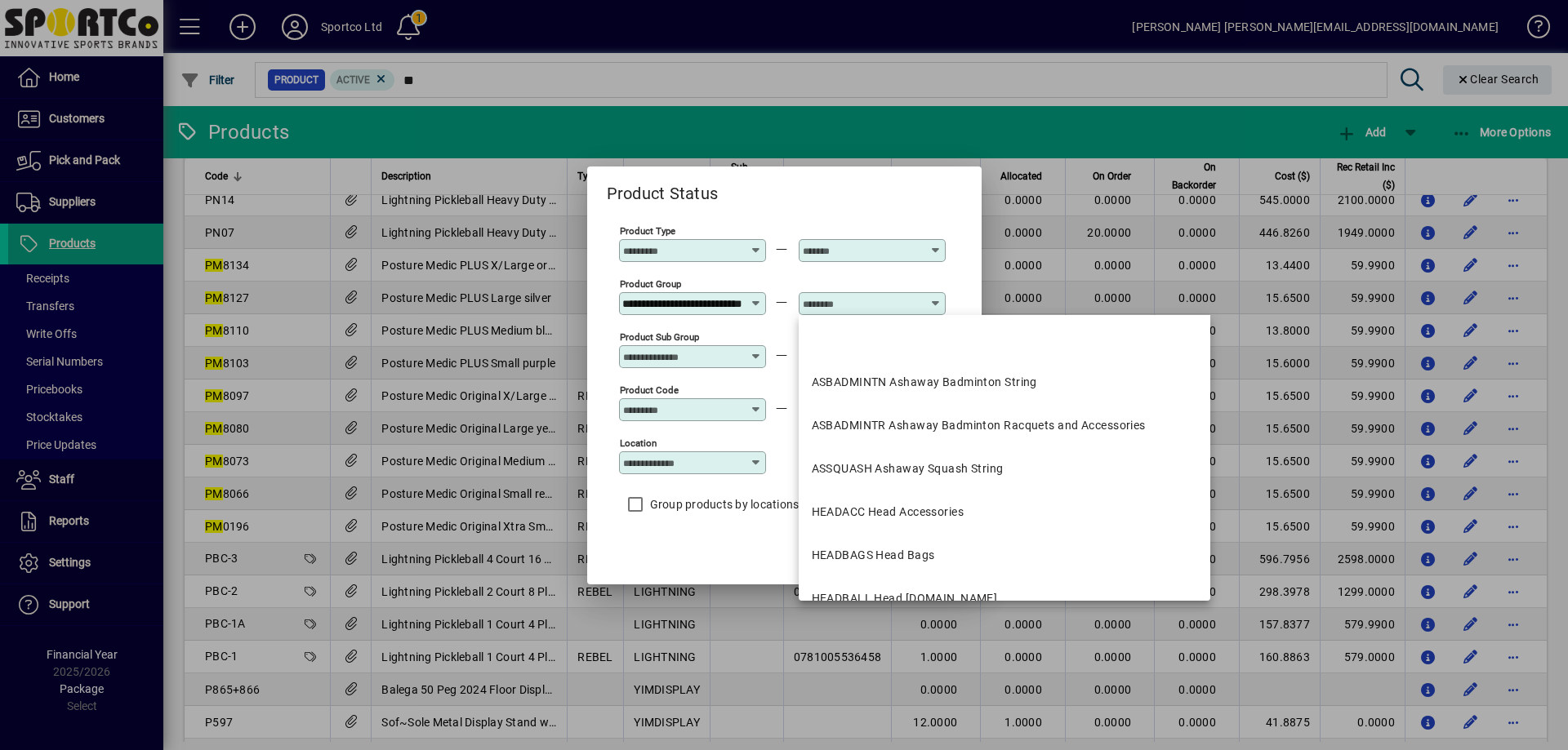
click at [835, 300] on input "text" at bounding box center [862, 303] width 119 height 13
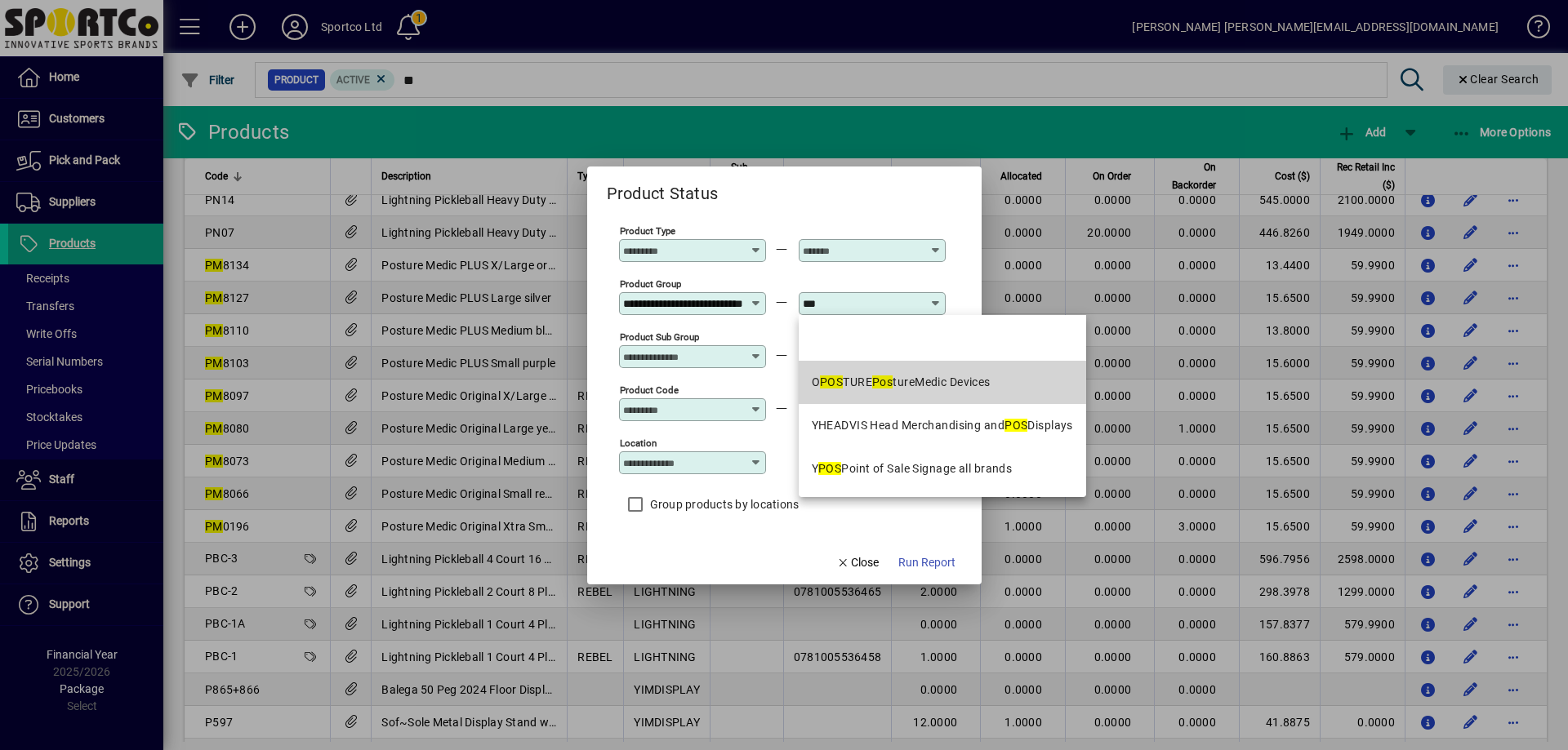
click at [871, 371] on mat-option "O POS TURE Pos tureMedic Devices" at bounding box center [942, 382] width 287 height 43
type input "**********"
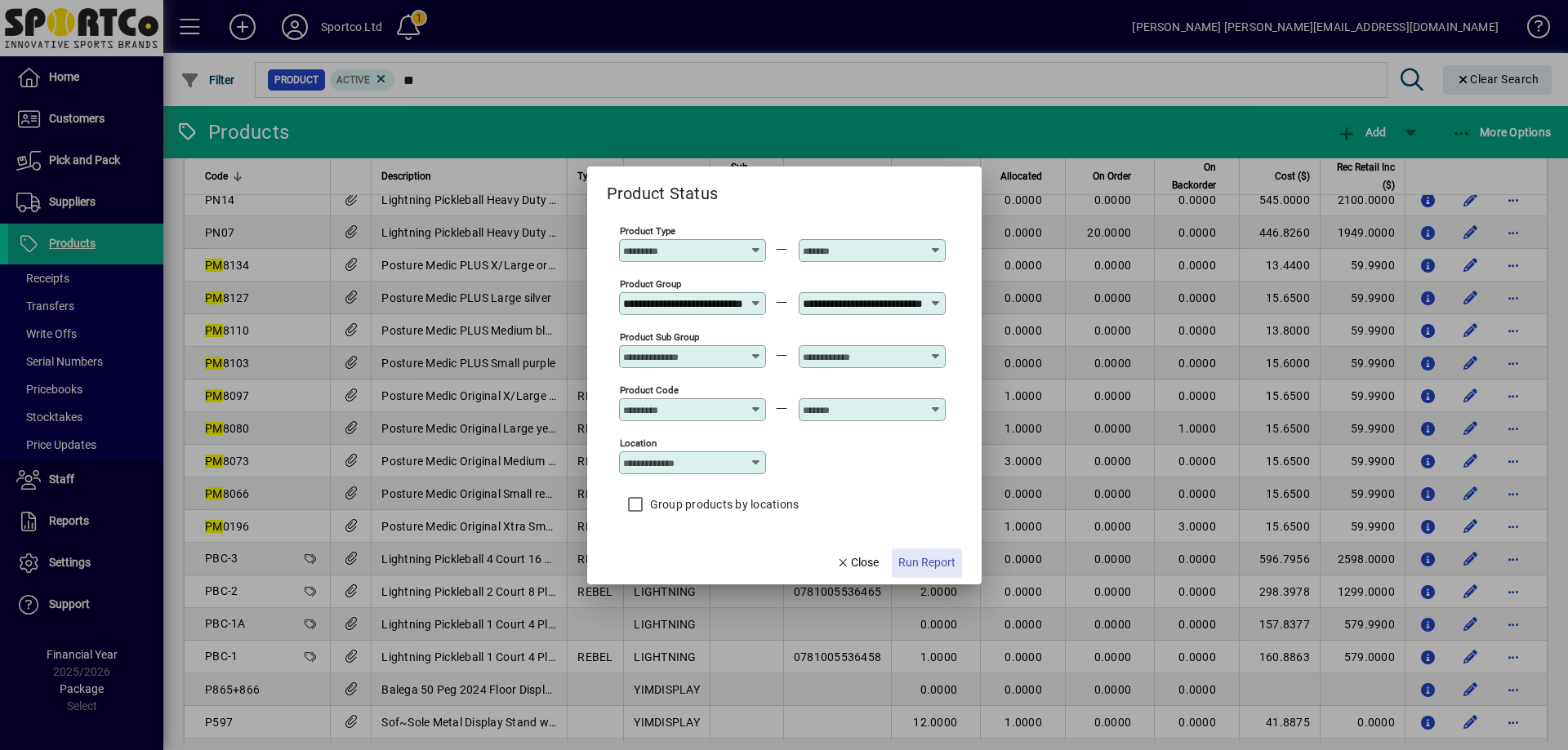
click at [923, 561] on span "Run Report" at bounding box center [926, 562] width 57 height 17
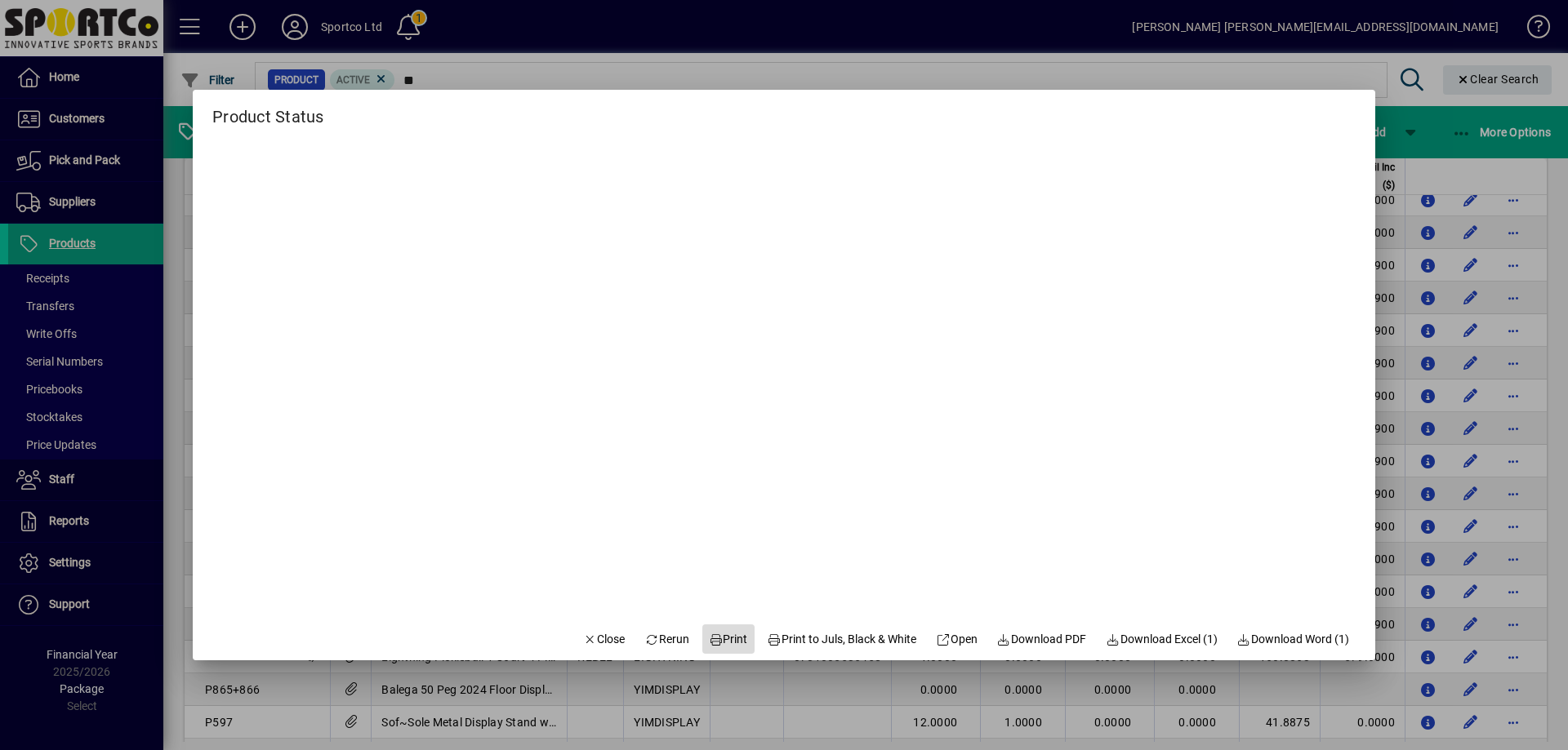
click at [730, 633] on span "Print" at bounding box center [728, 639] width 39 height 17
click at [592, 640] on span "Close" at bounding box center [605, 639] width 42 height 17
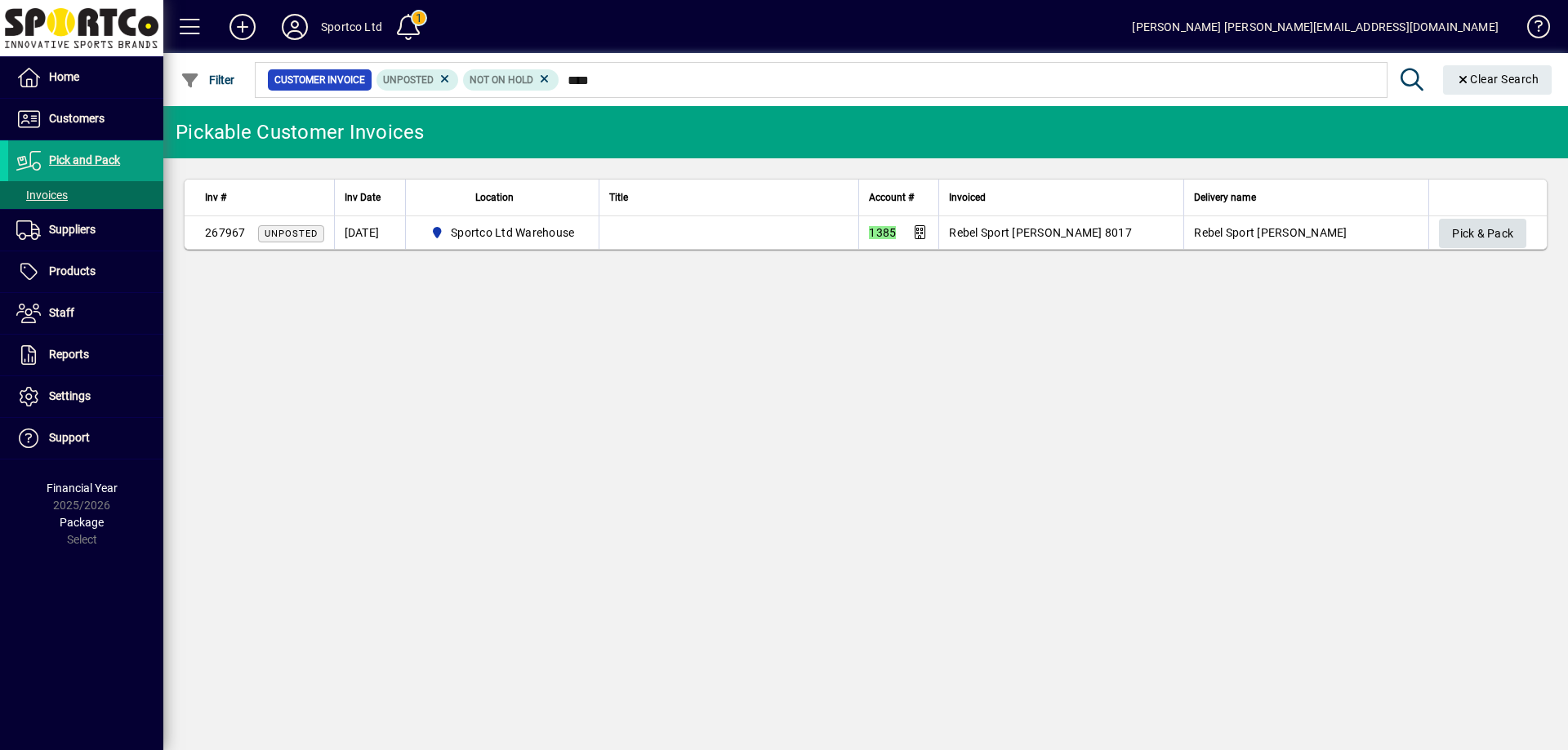
type input "****"
click at [1472, 225] on span "Pick & Pack" at bounding box center [1482, 233] width 61 height 27
click at [1439, 219] on button "Pick & Pack" at bounding box center [1482, 233] width 88 height 29
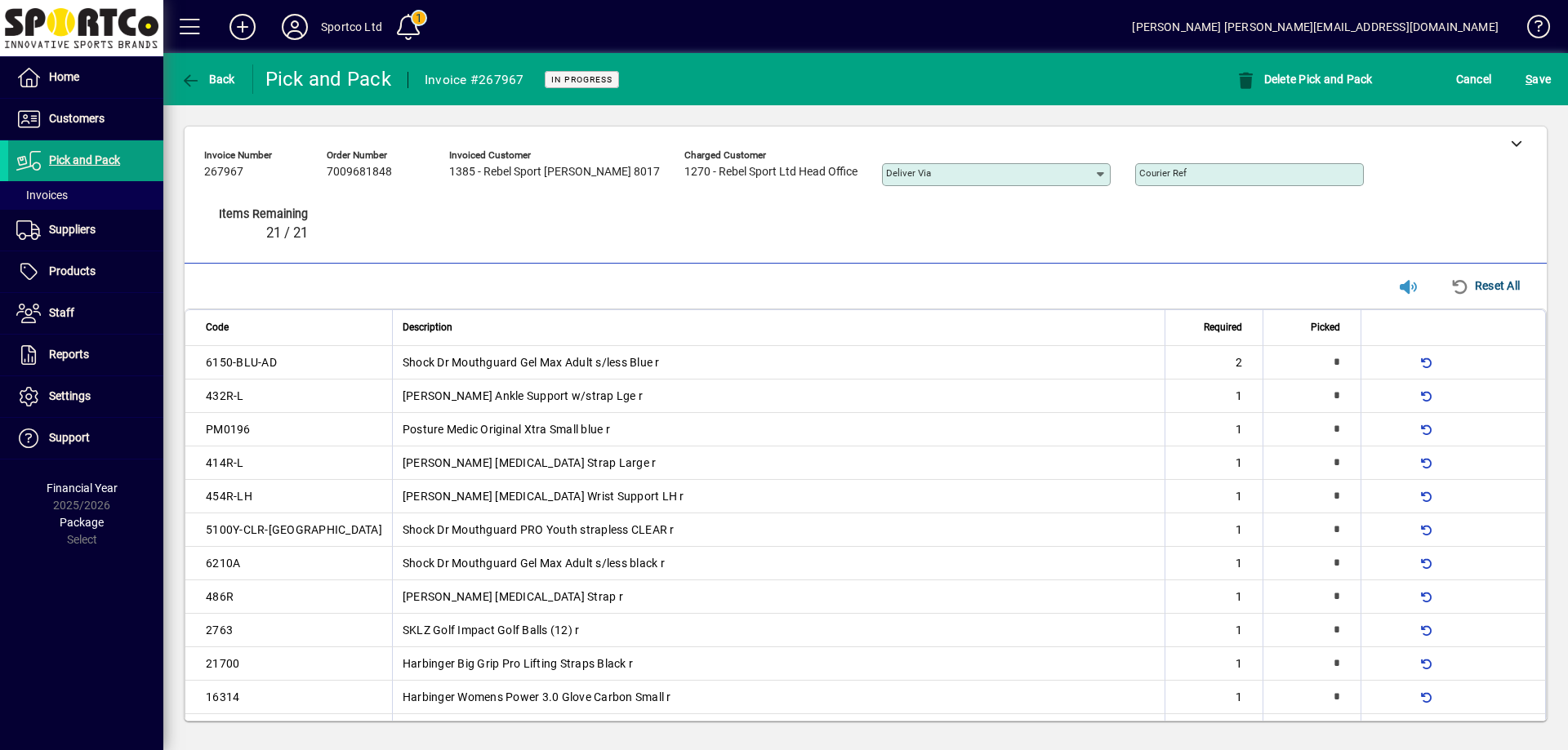
type input "*"
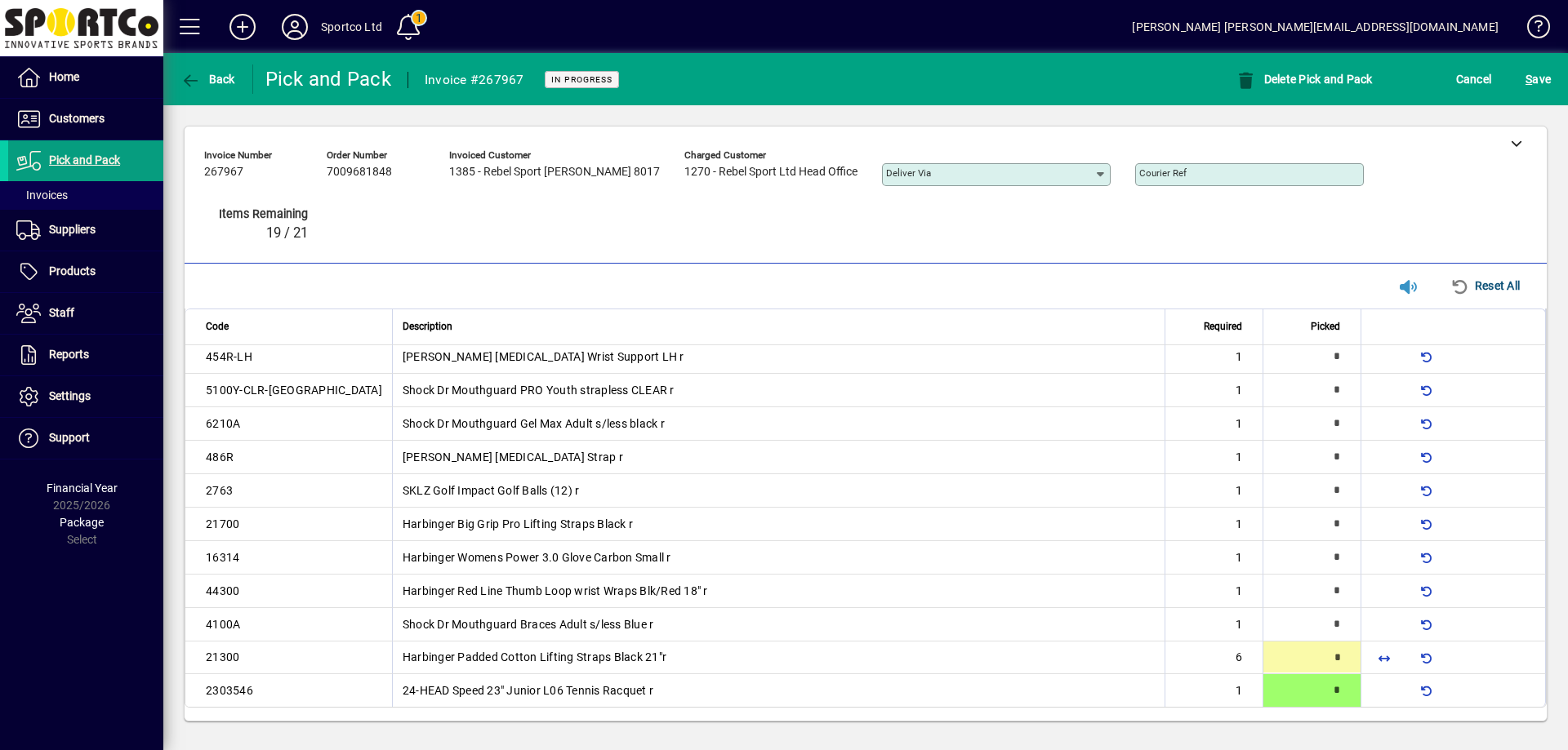
scroll to position [140, 0]
type input "*"
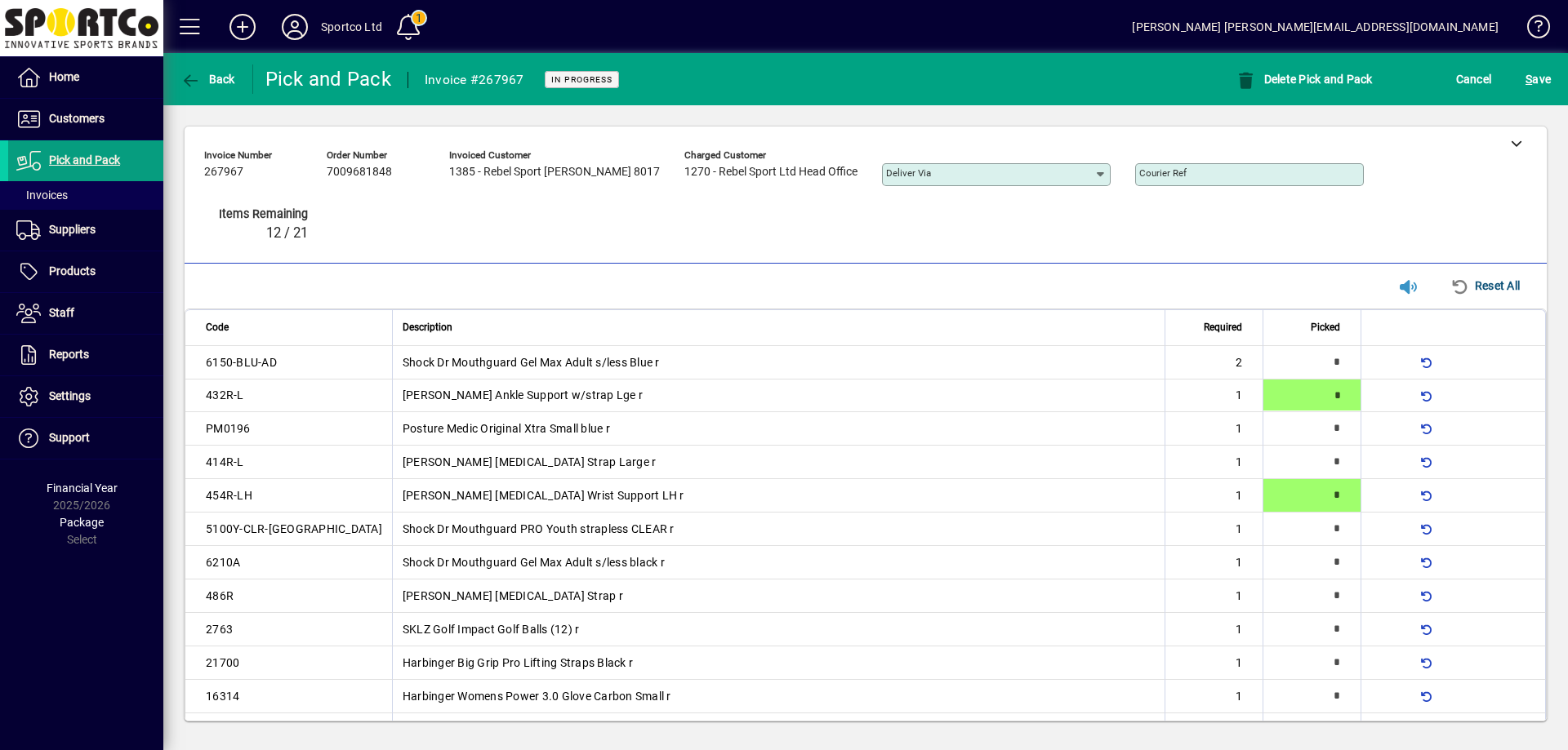
type input "*"
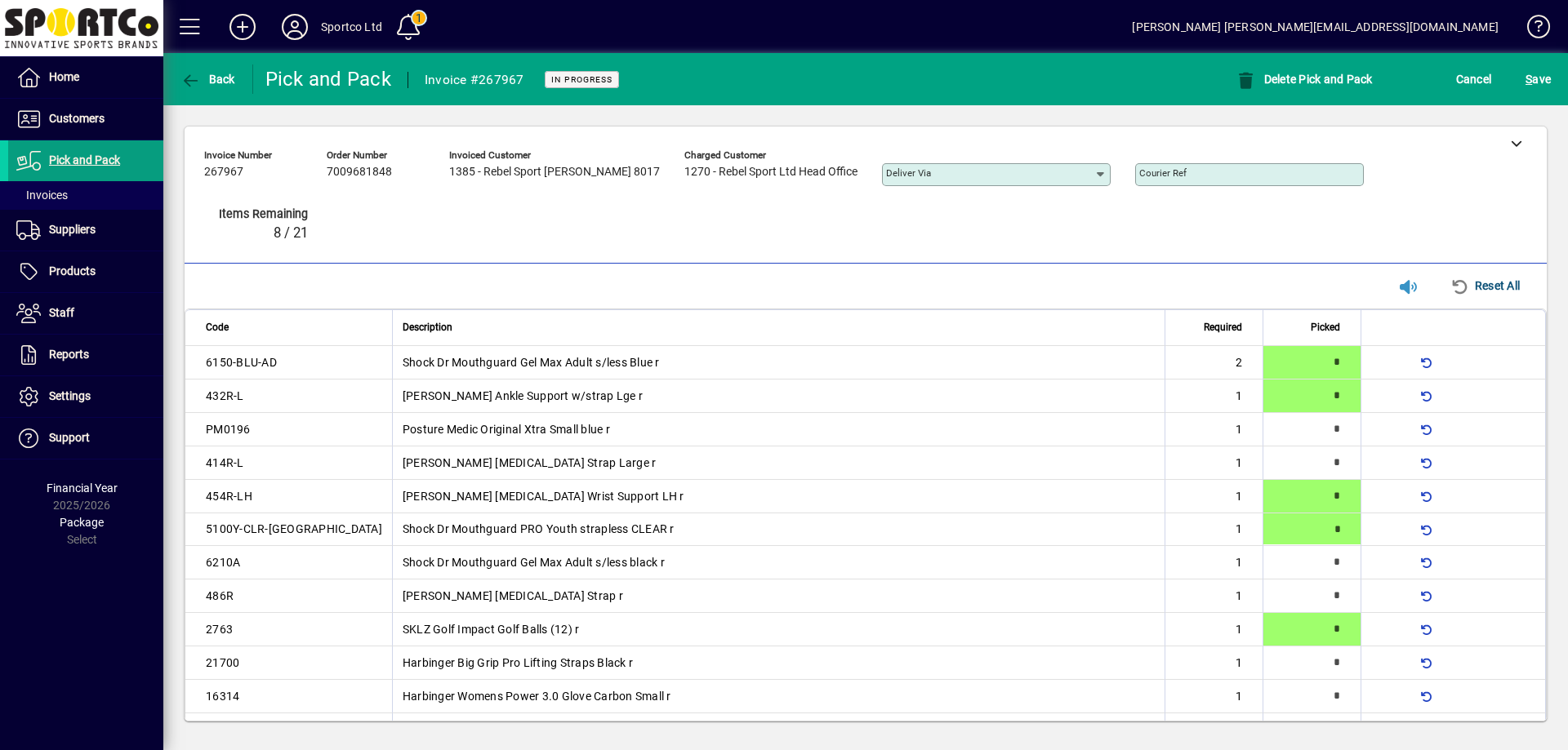
type input "*"
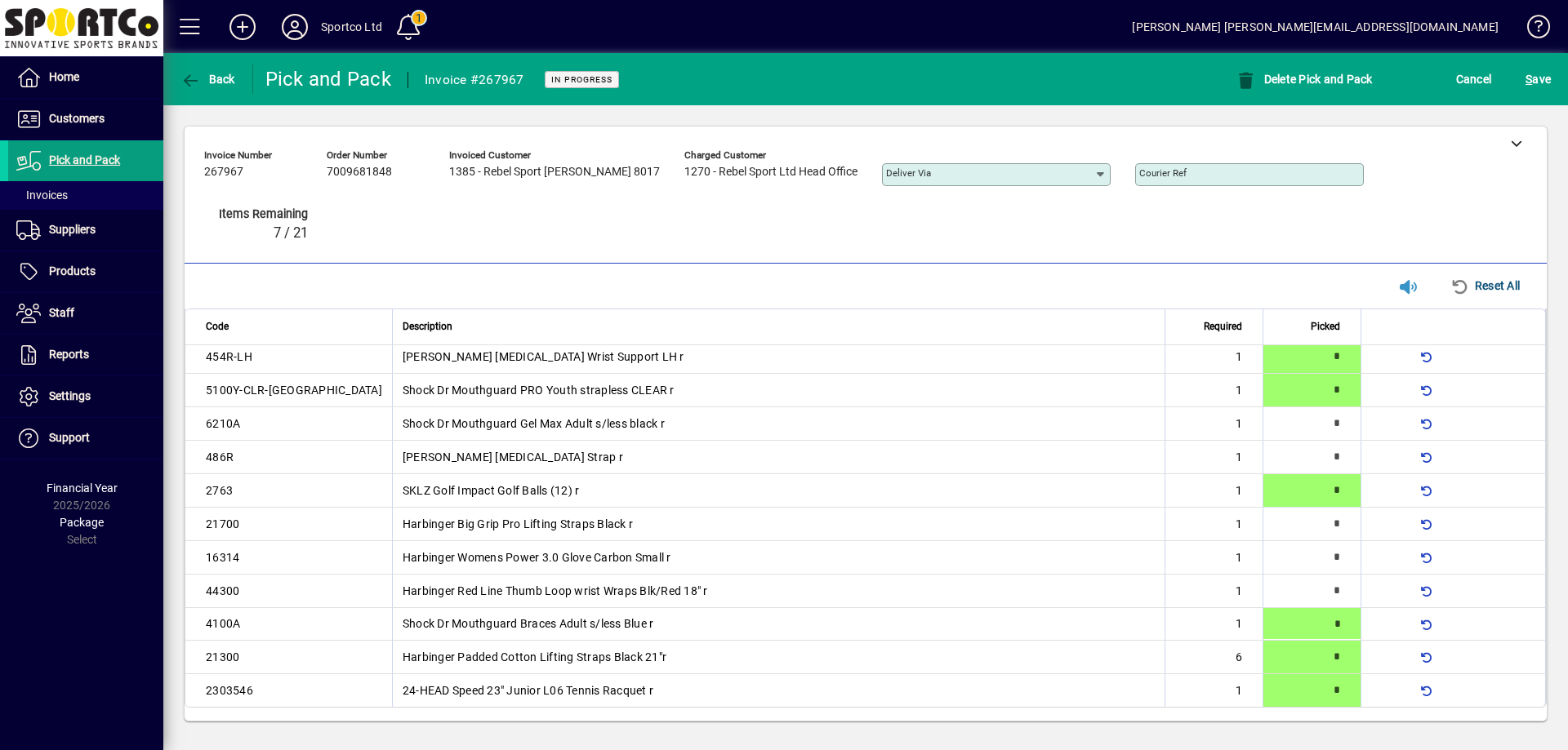
type input "*"
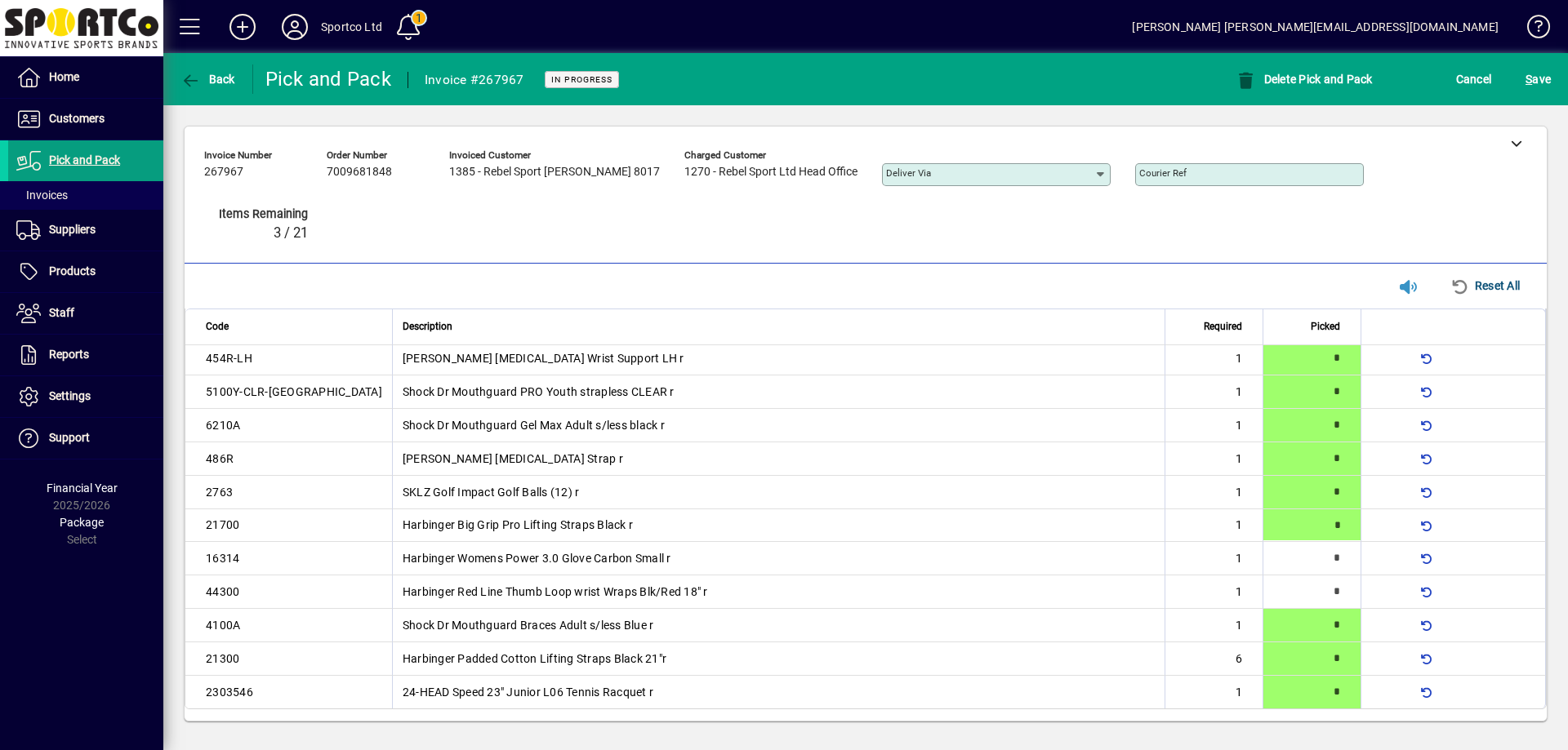
type input "*"
click at [1535, 80] on span "S ave" at bounding box center [1538, 80] width 26 height 27
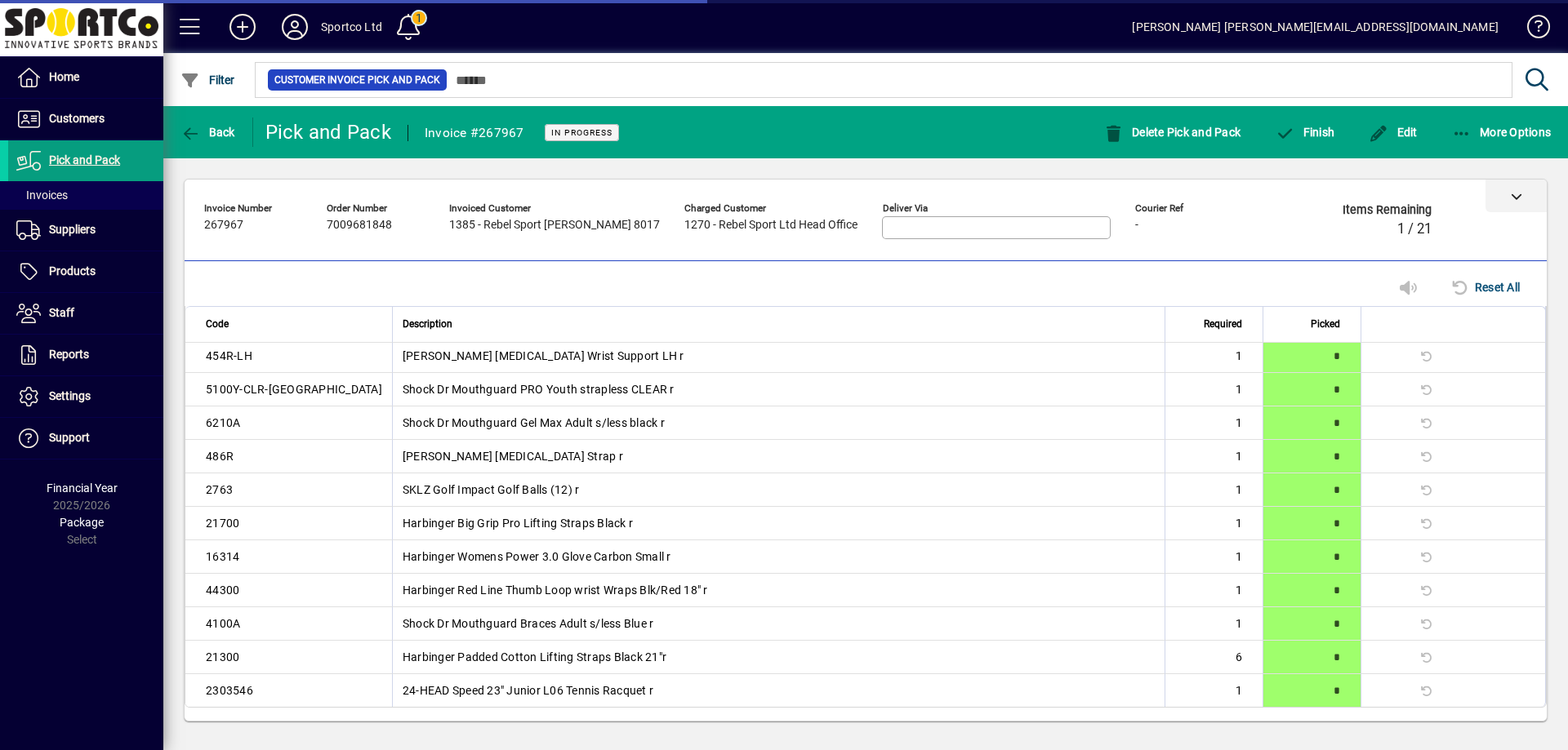
scroll to position [102, 0]
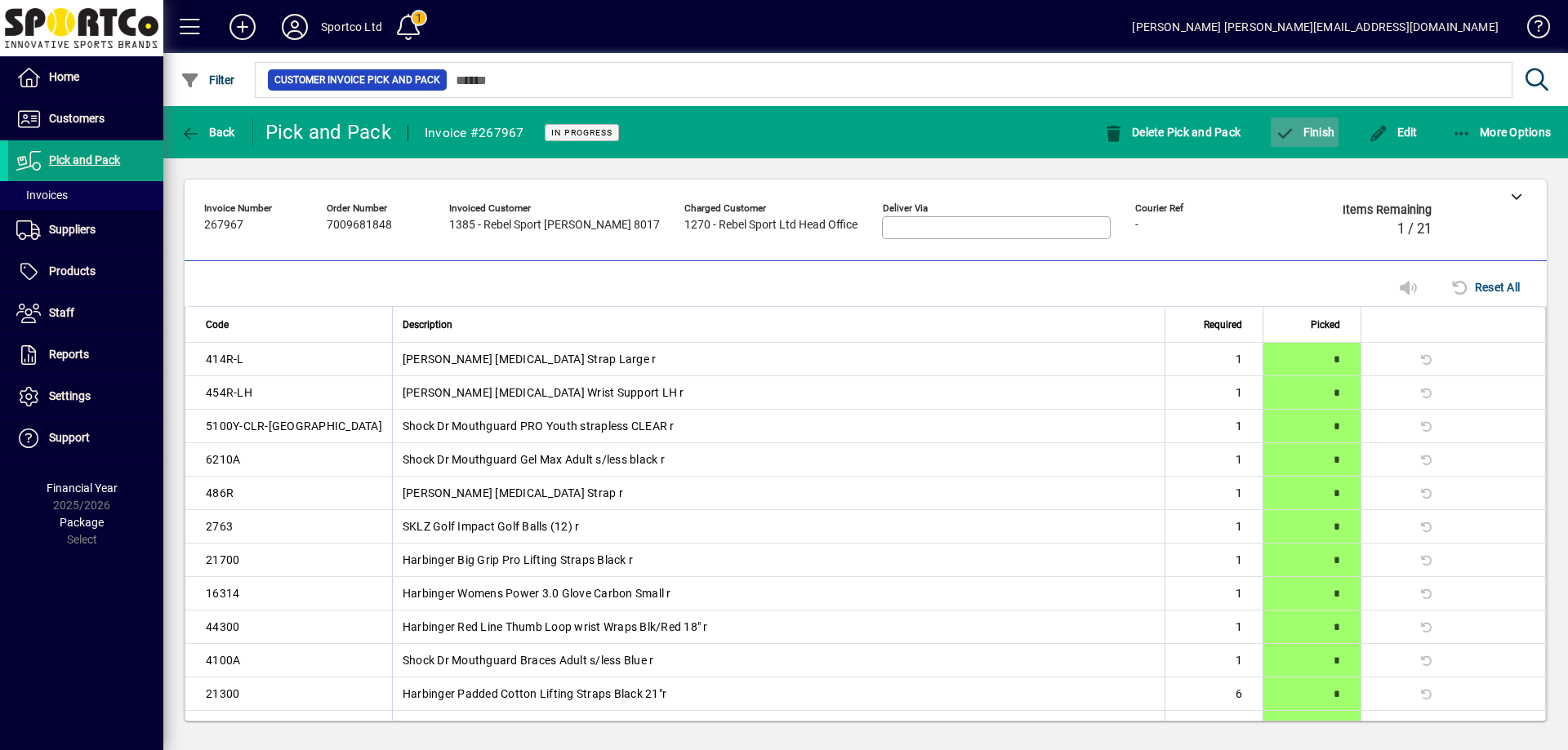
click at [1312, 133] on span "Finish" at bounding box center [1304, 132] width 59 height 13
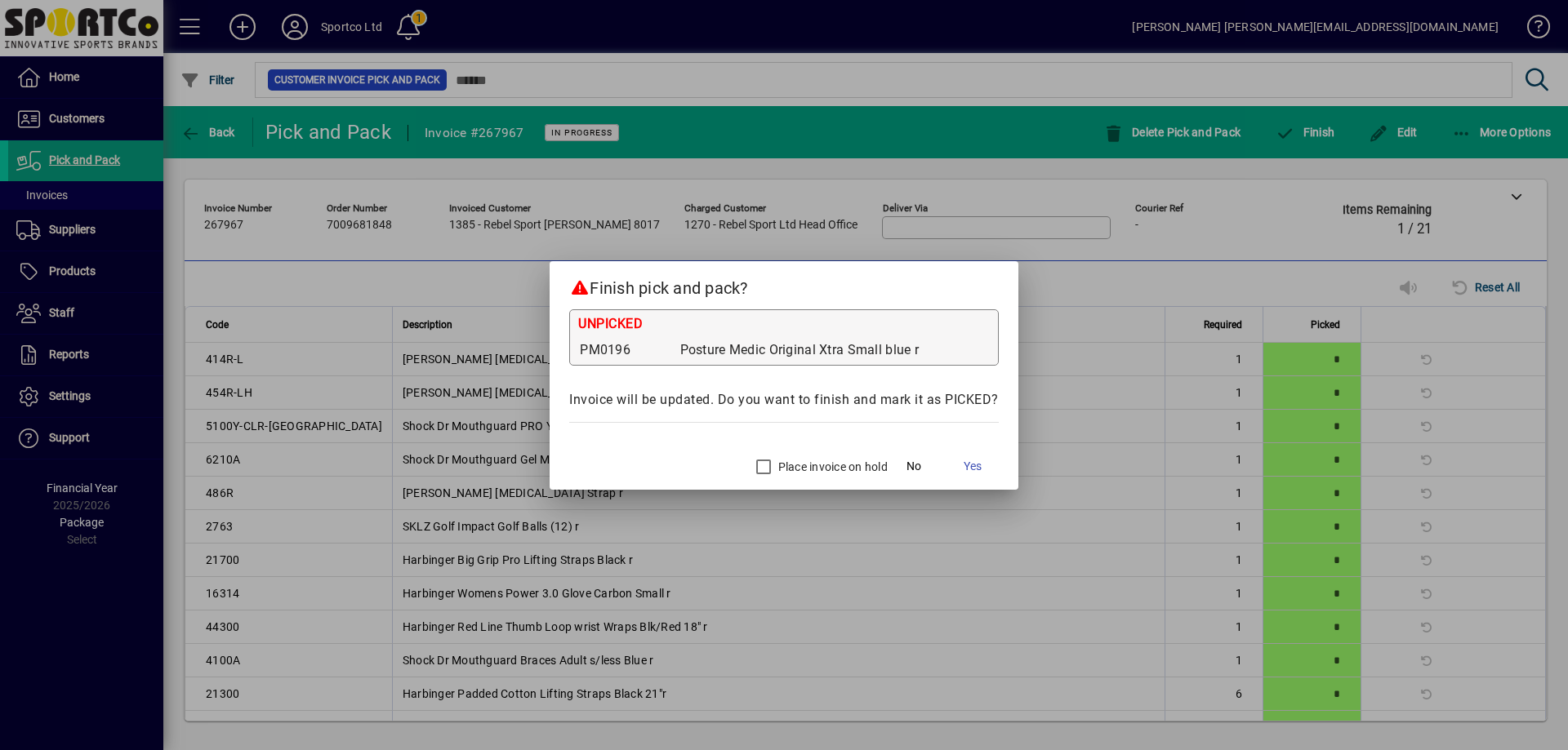
click at [807, 464] on label "Place invoice on hold" at bounding box center [832, 466] width 113 height 16
click at [975, 458] on span "Yes" at bounding box center [972, 466] width 18 height 17
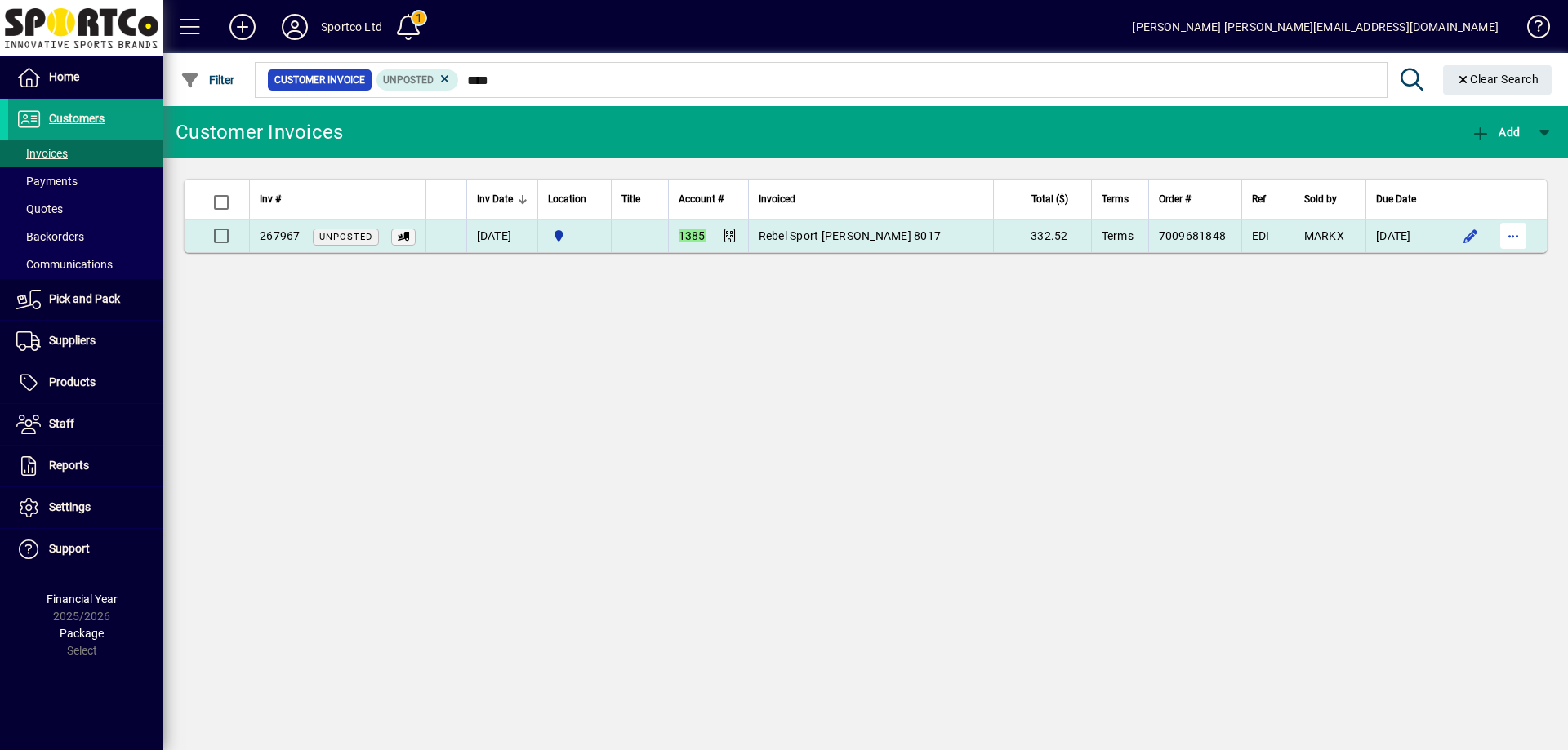
type input "****"
click at [1513, 229] on span "button" at bounding box center [1513, 236] width 39 height 39
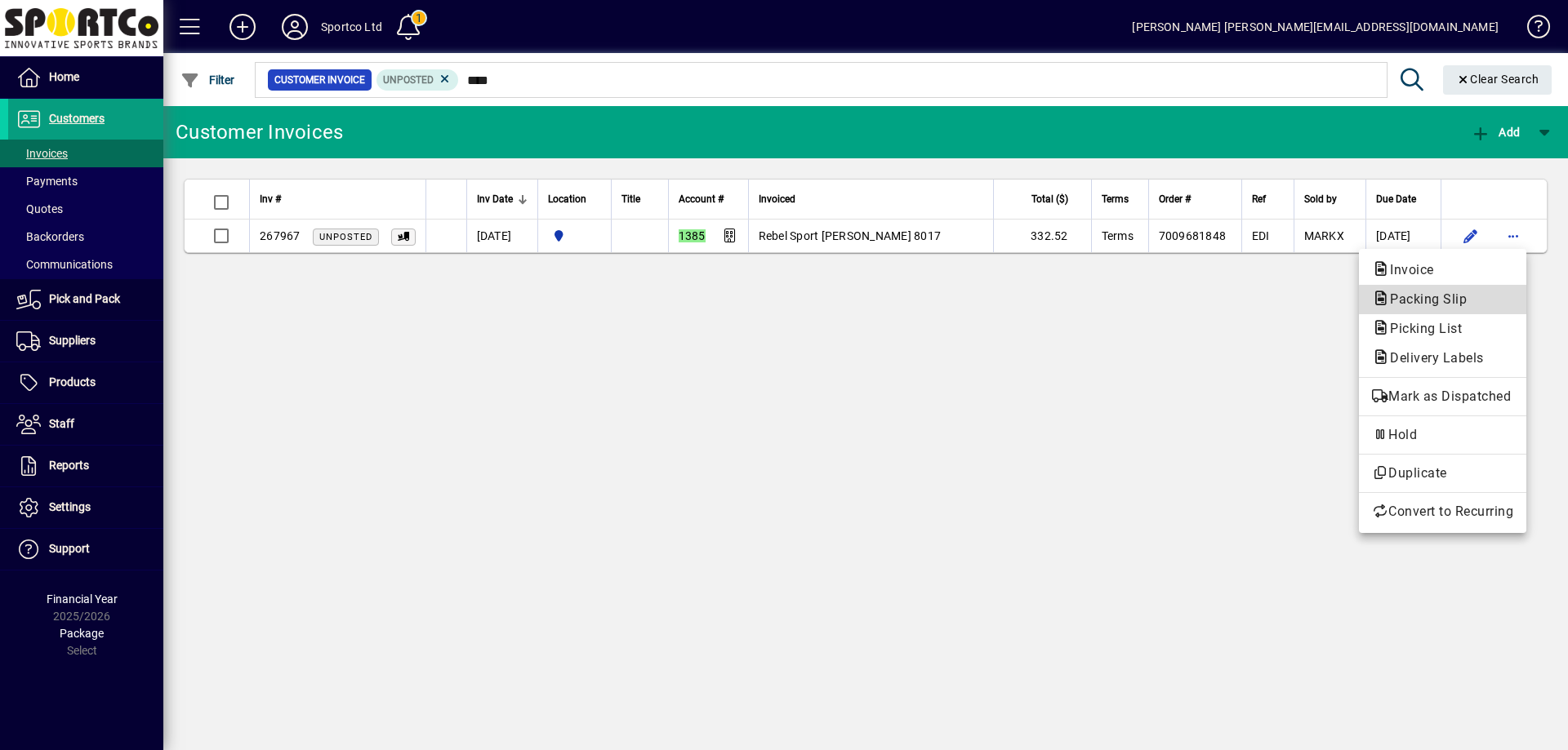
click at [1489, 299] on span "Packing Slip" at bounding box center [1442, 299] width 141 height 19
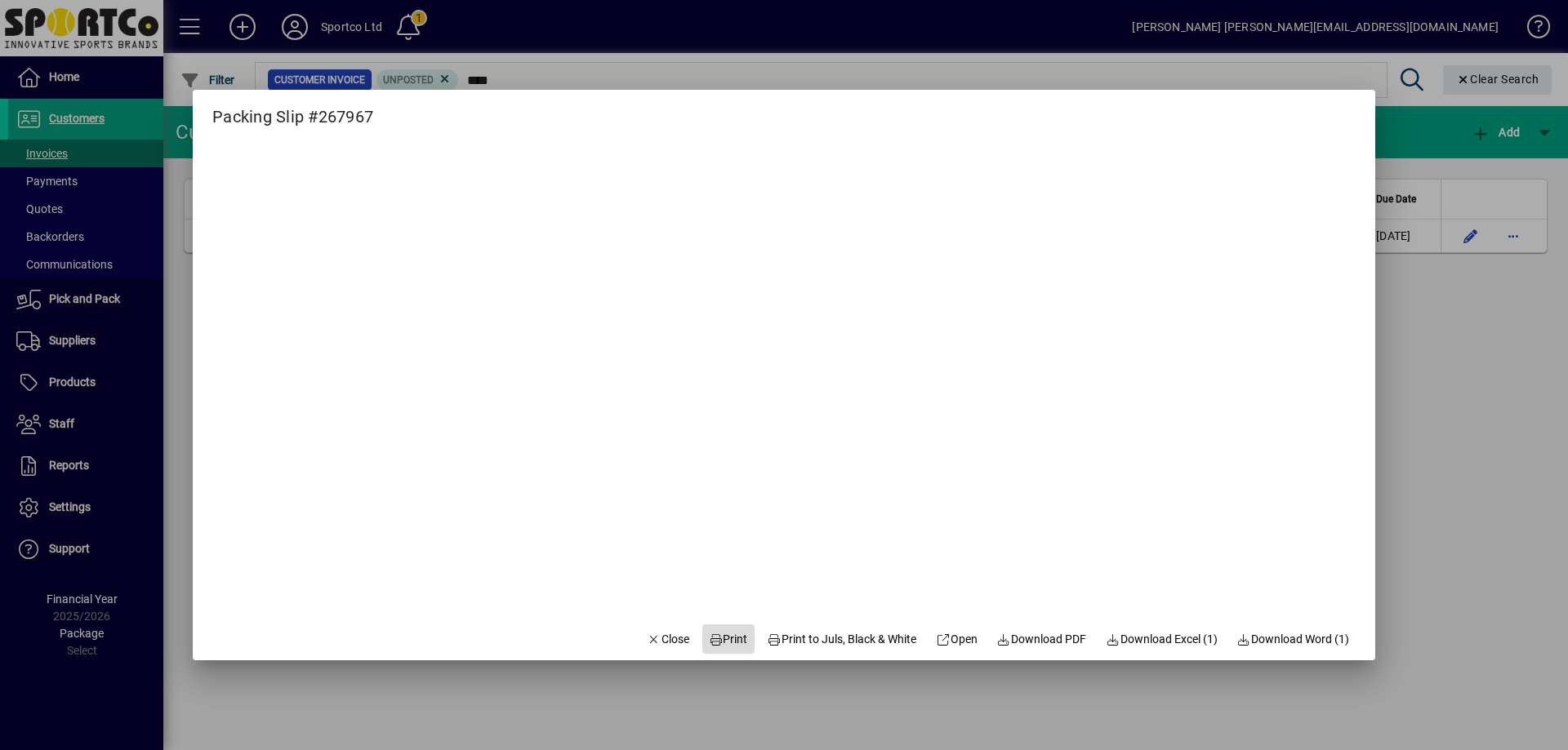
click at [717, 632] on span "Print" at bounding box center [728, 639] width 39 height 17
click at [647, 643] on icon "button" at bounding box center [654, 640] width 15 height 11
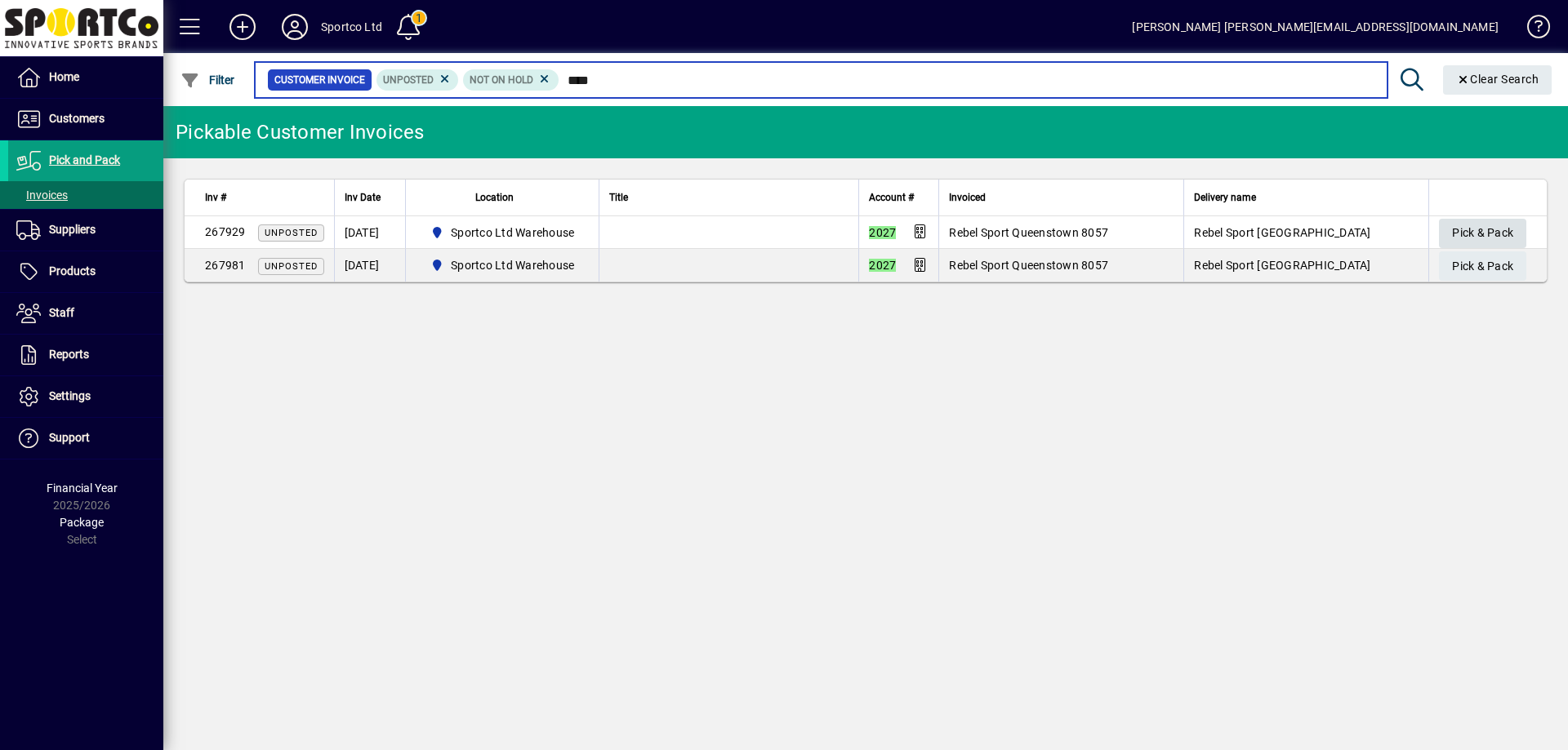
type input "****"
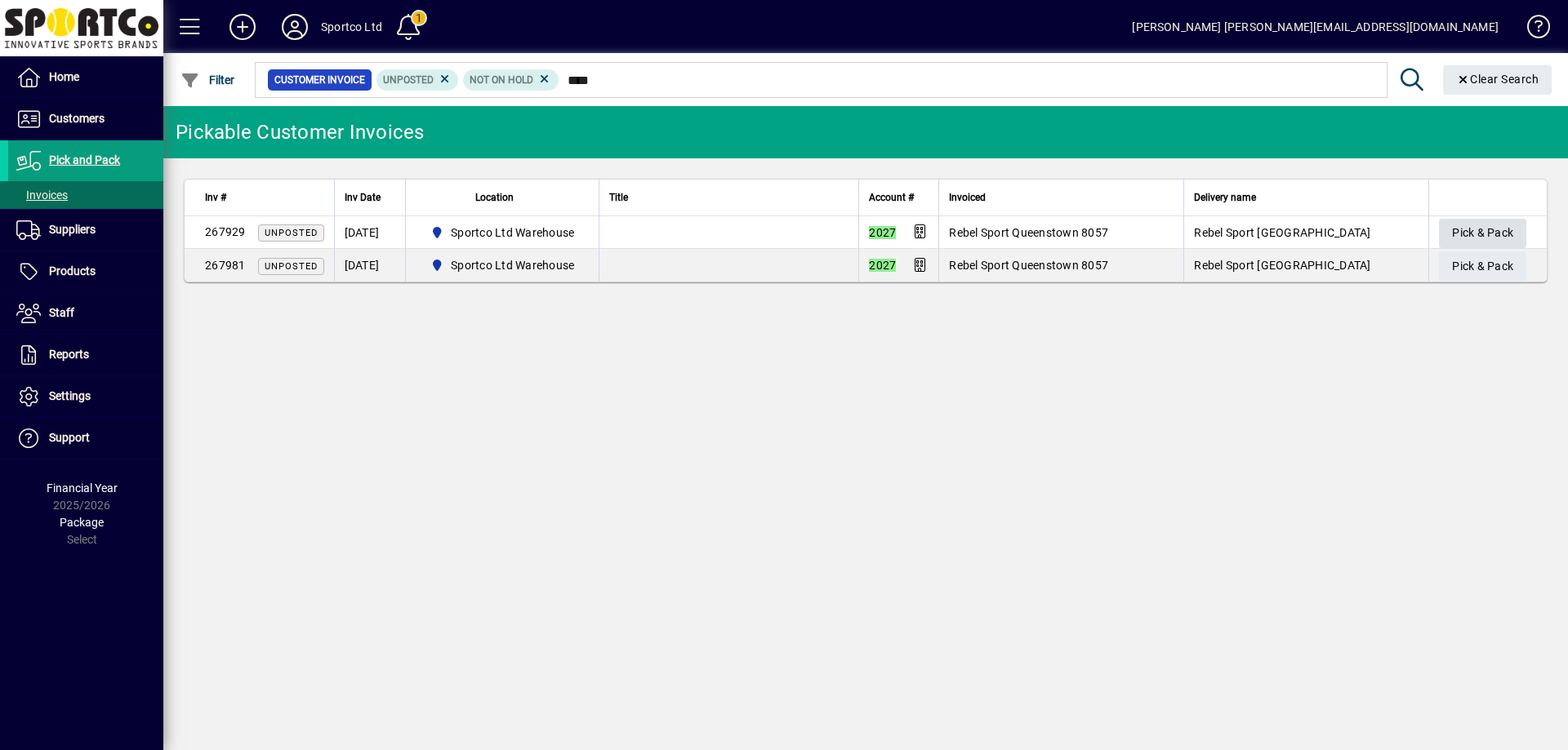
click at [1487, 236] on span "Pick & Pack" at bounding box center [1482, 233] width 61 height 27
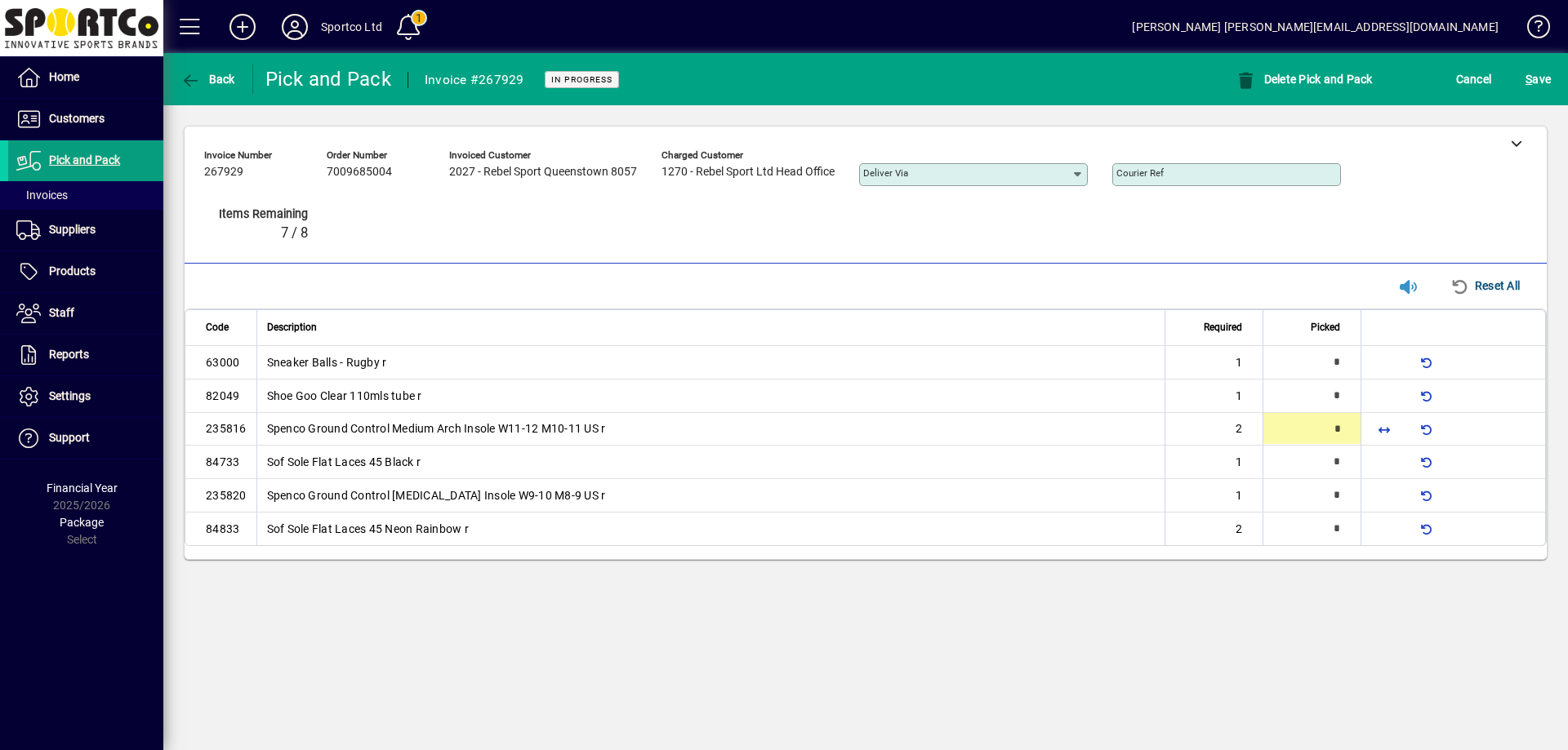
type input "*"
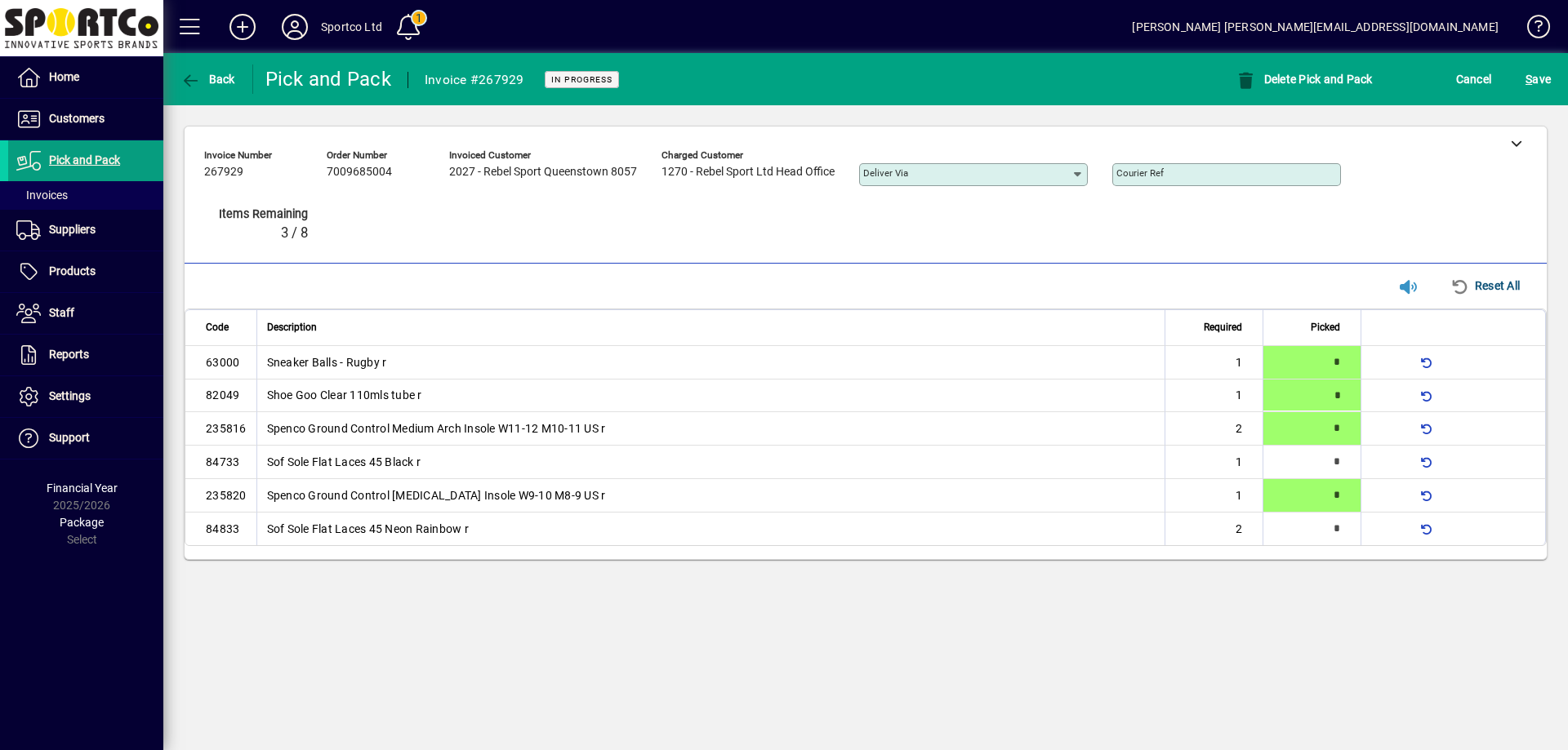
type input "*"
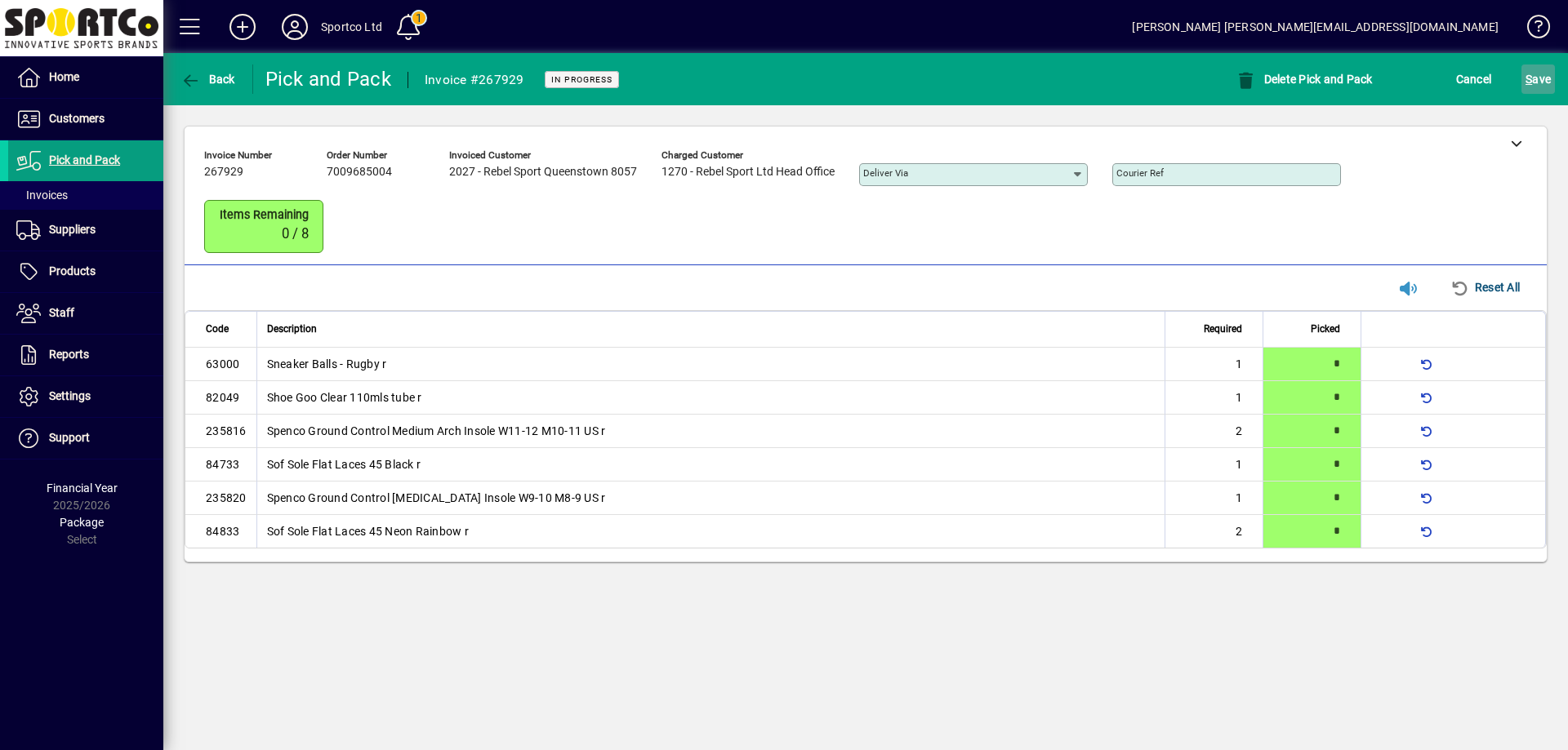
click at [1541, 72] on span "S ave" at bounding box center [1538, 80] width 26 height 27
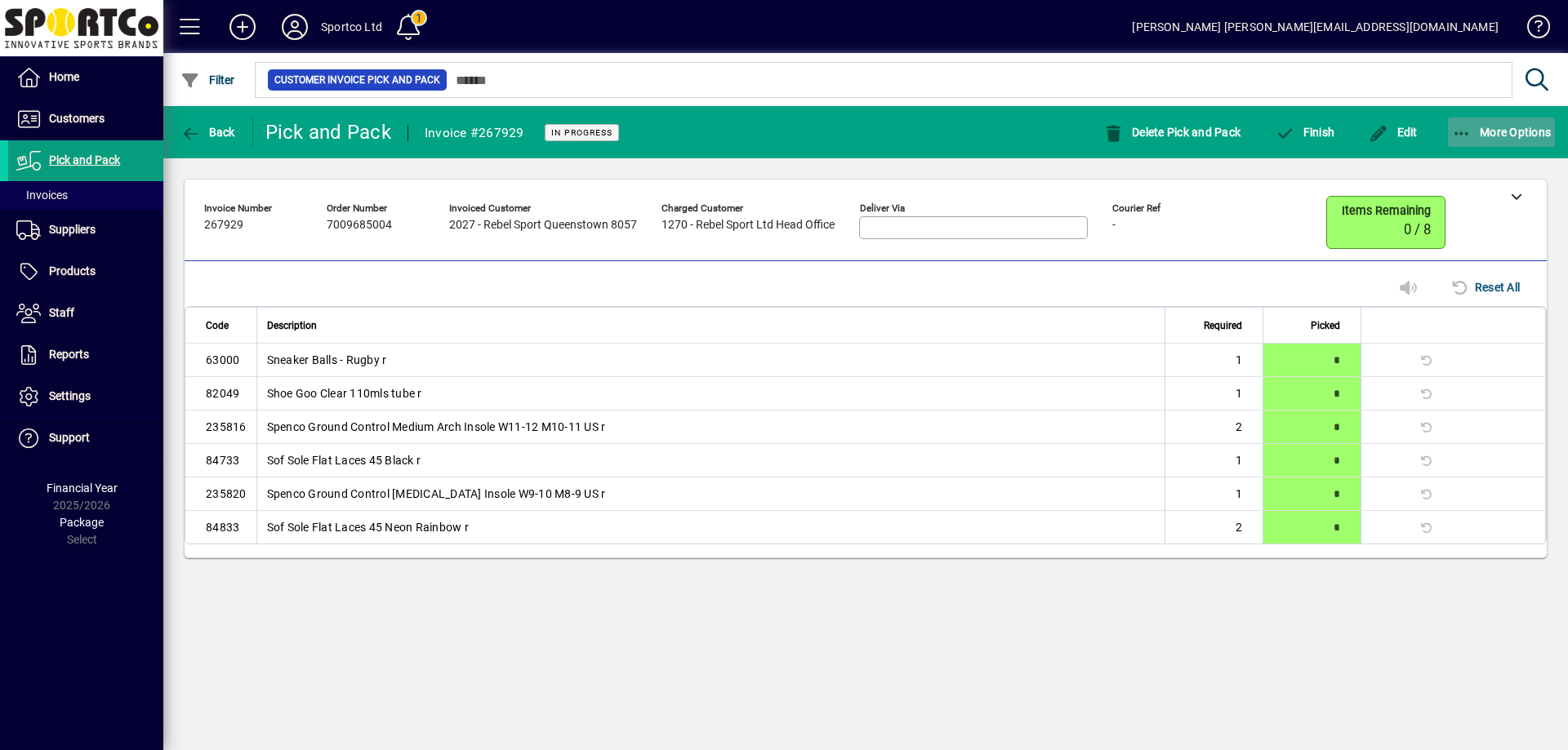
click at [1453, 131] on icon "button" at bounding box center [1462, 133] width 20 height 16
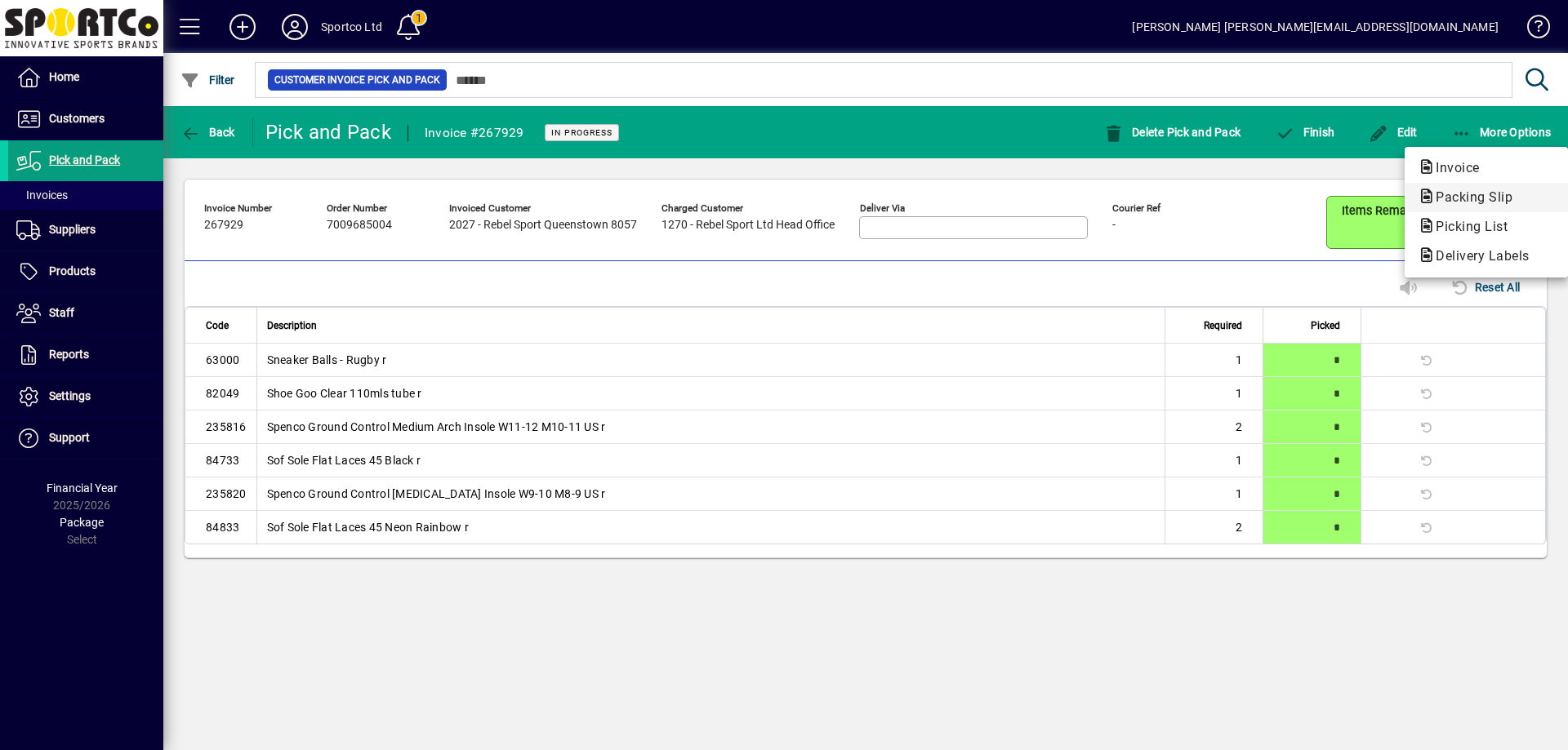
click at [1473, 195] on span "Packing Slip" at bounding box center [1469, 197] width 103 height 16
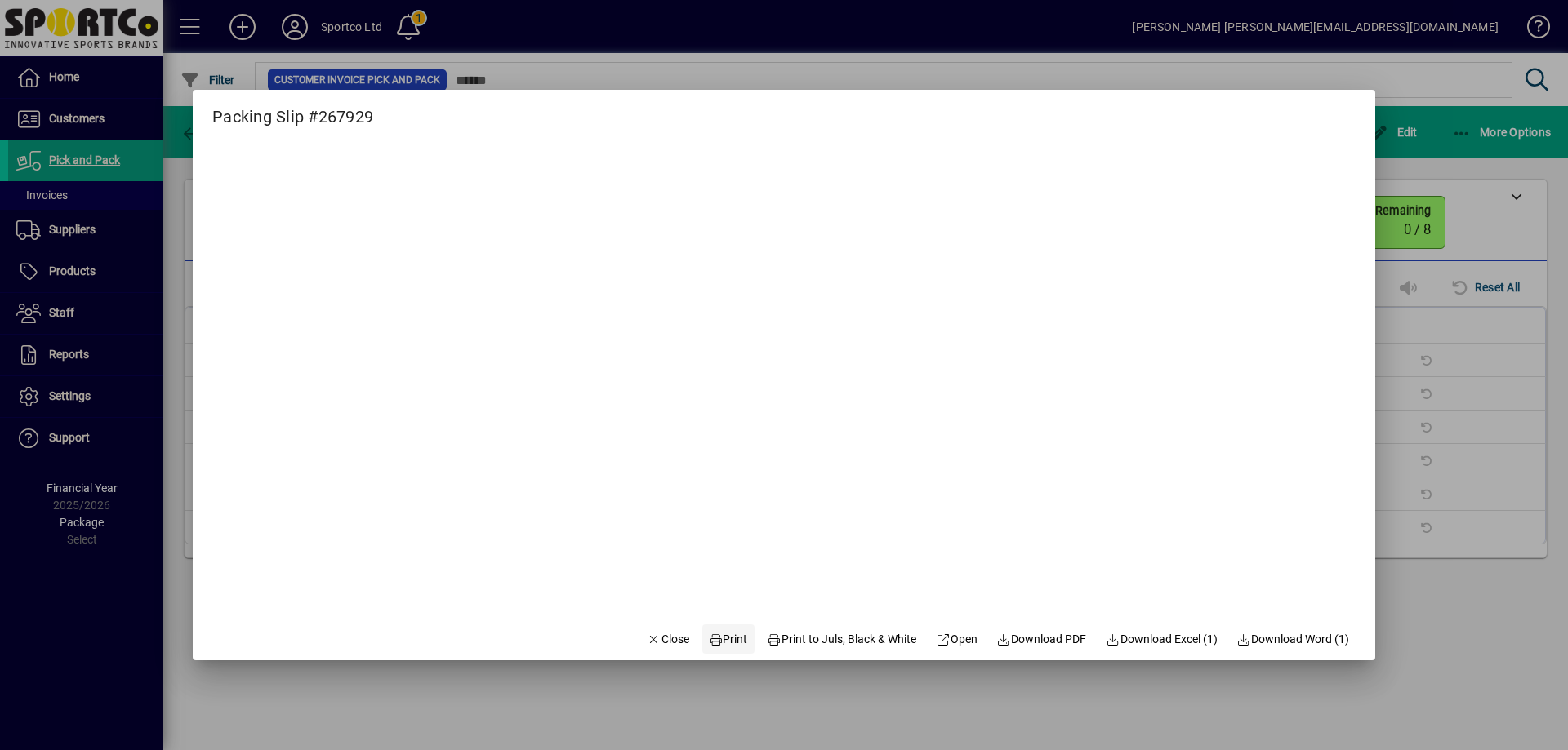
click at [727, 637] on span "Print" at bounding box center [728, 639] width 39 height 17
click at [651, 636] on span "Close" at bounding box center [668, 639] width 42 height 17
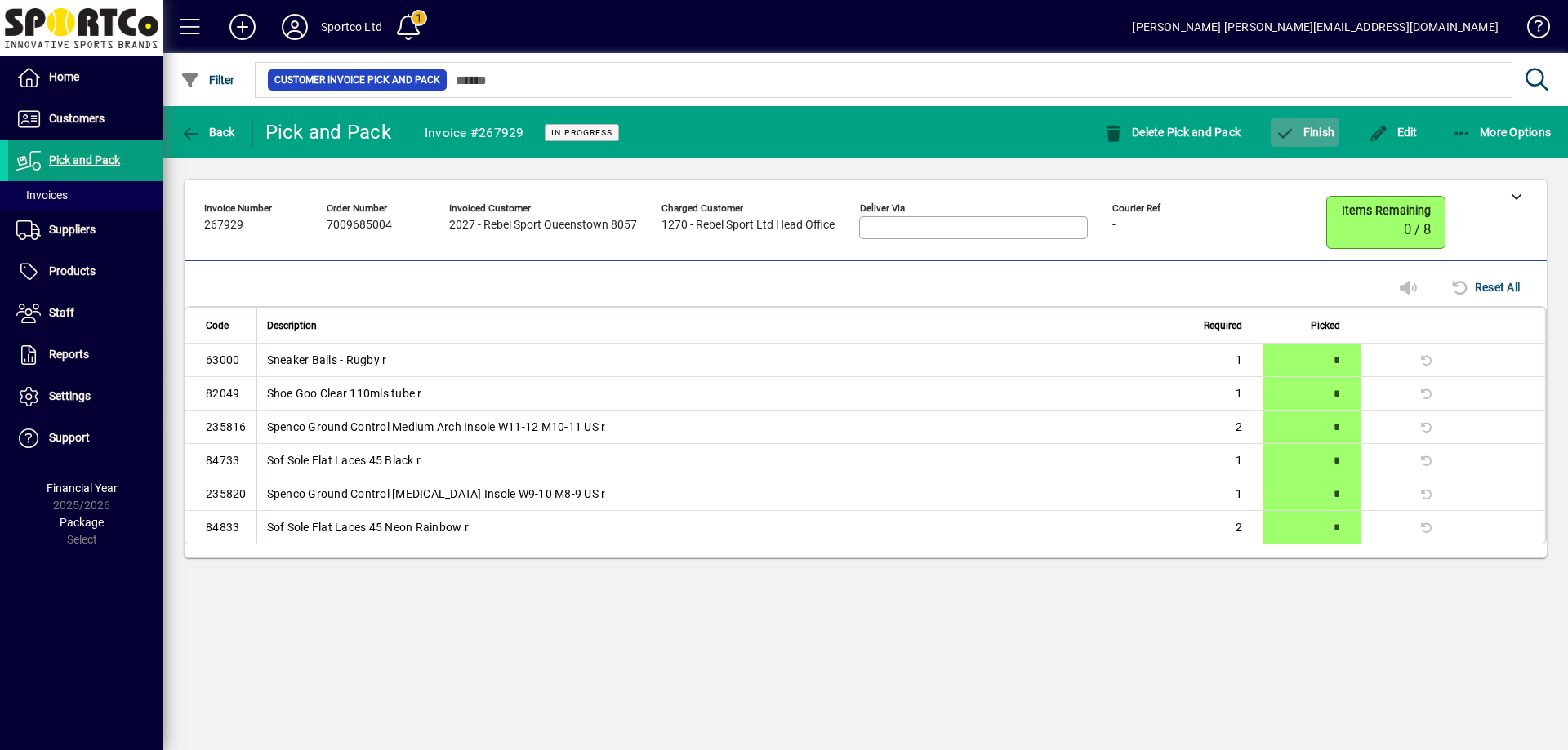
click at [1318, 125] on span "Finish" at bounding box center [1304, 132] width 59 height 13
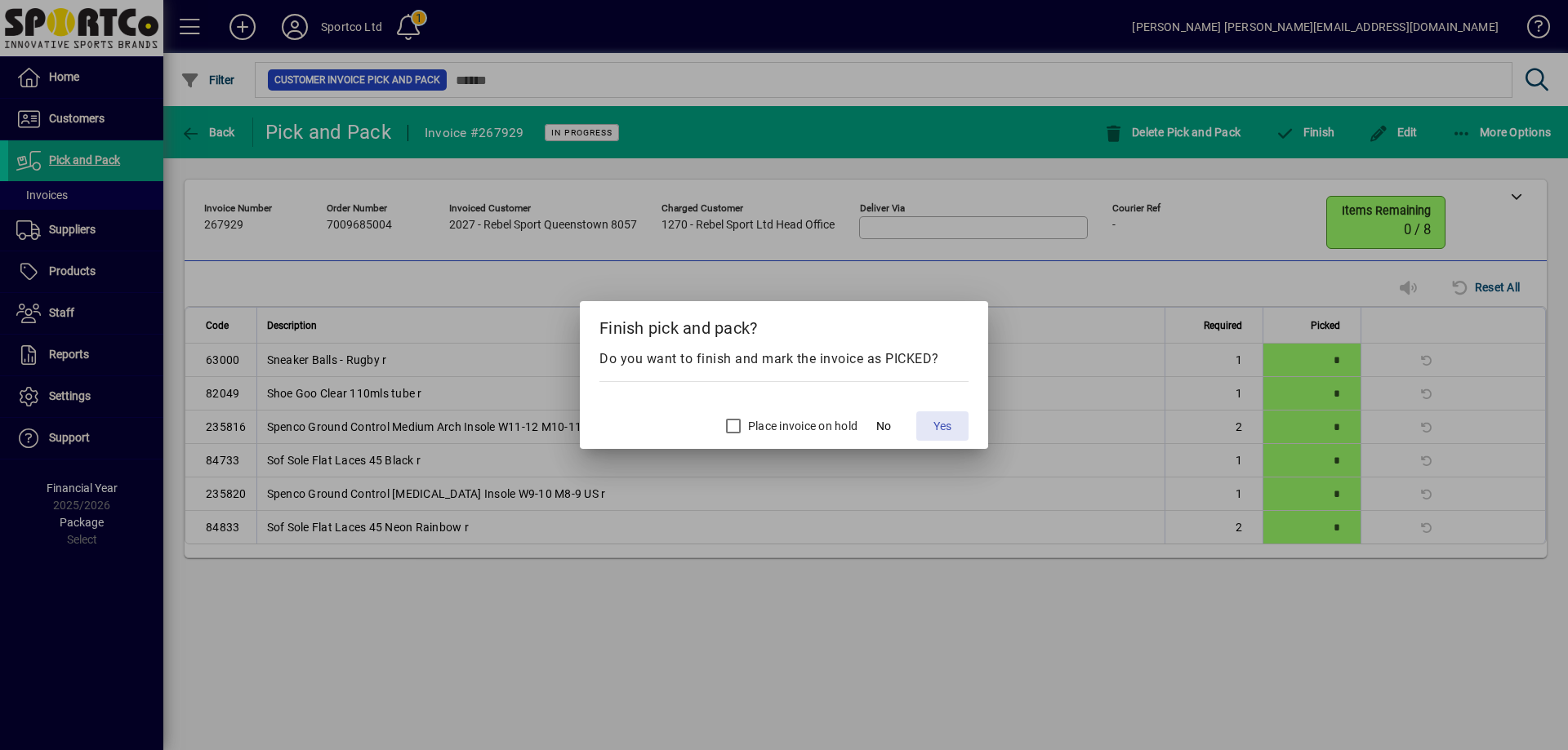
click at [952, 425] on span "Yes" at bounding box center [942, 426] width 18 height 17
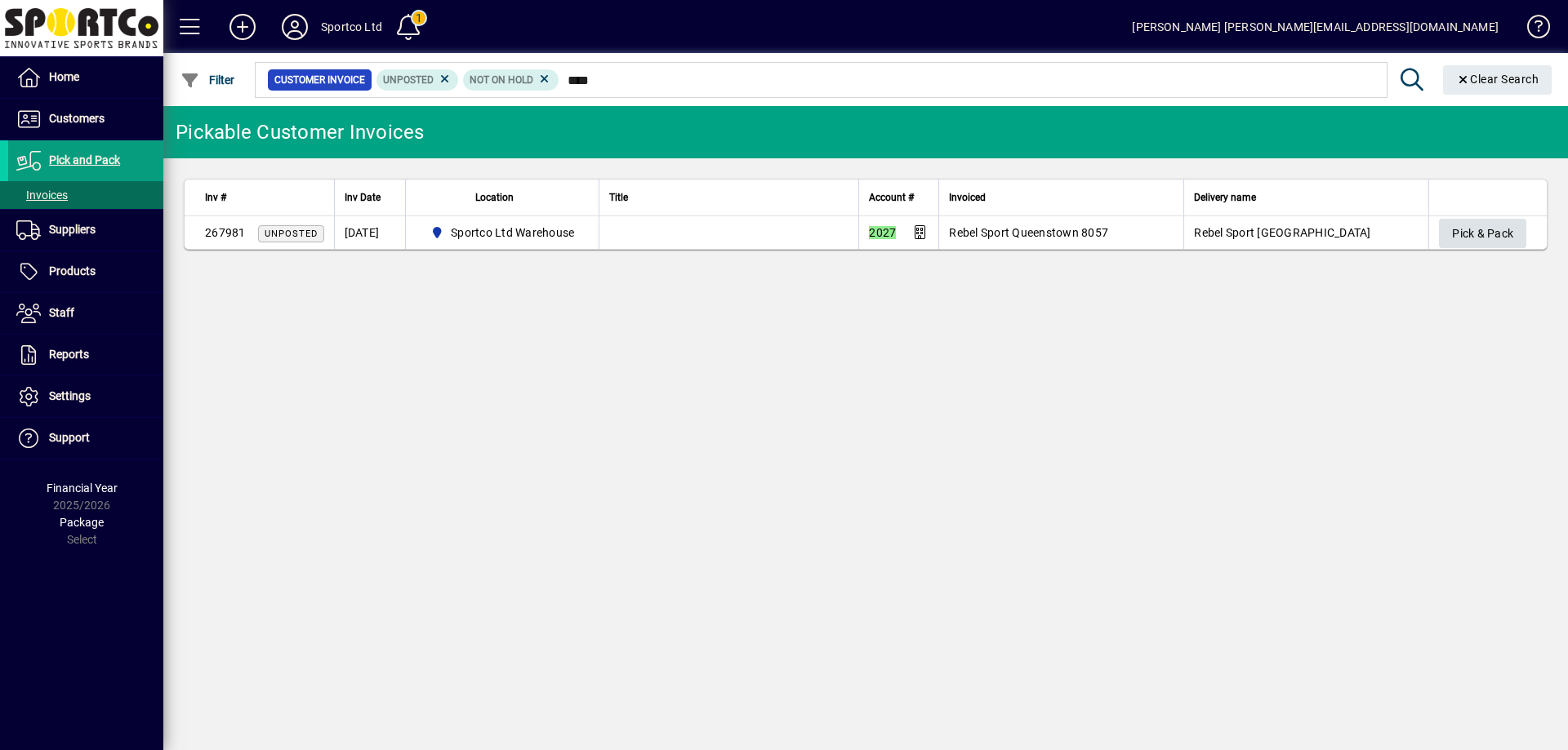
type input "****"
click at [1503, 229] on span "Pick & Pack" at bounding box center [1482, 233] width 61 height 27
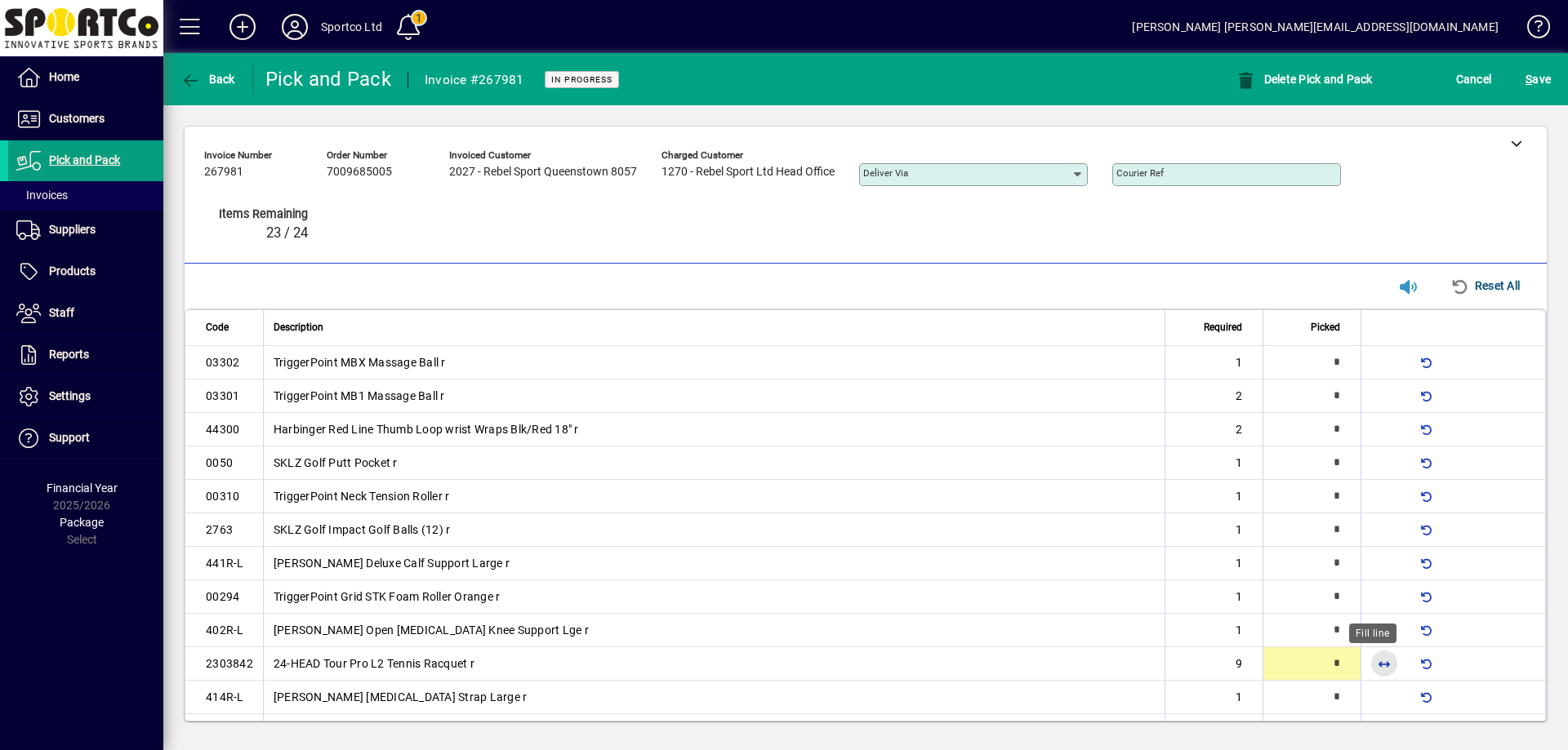
click at [1376, 666] on span "button" at bounding box center [1384, 663] width 39 height 39
type input "*"
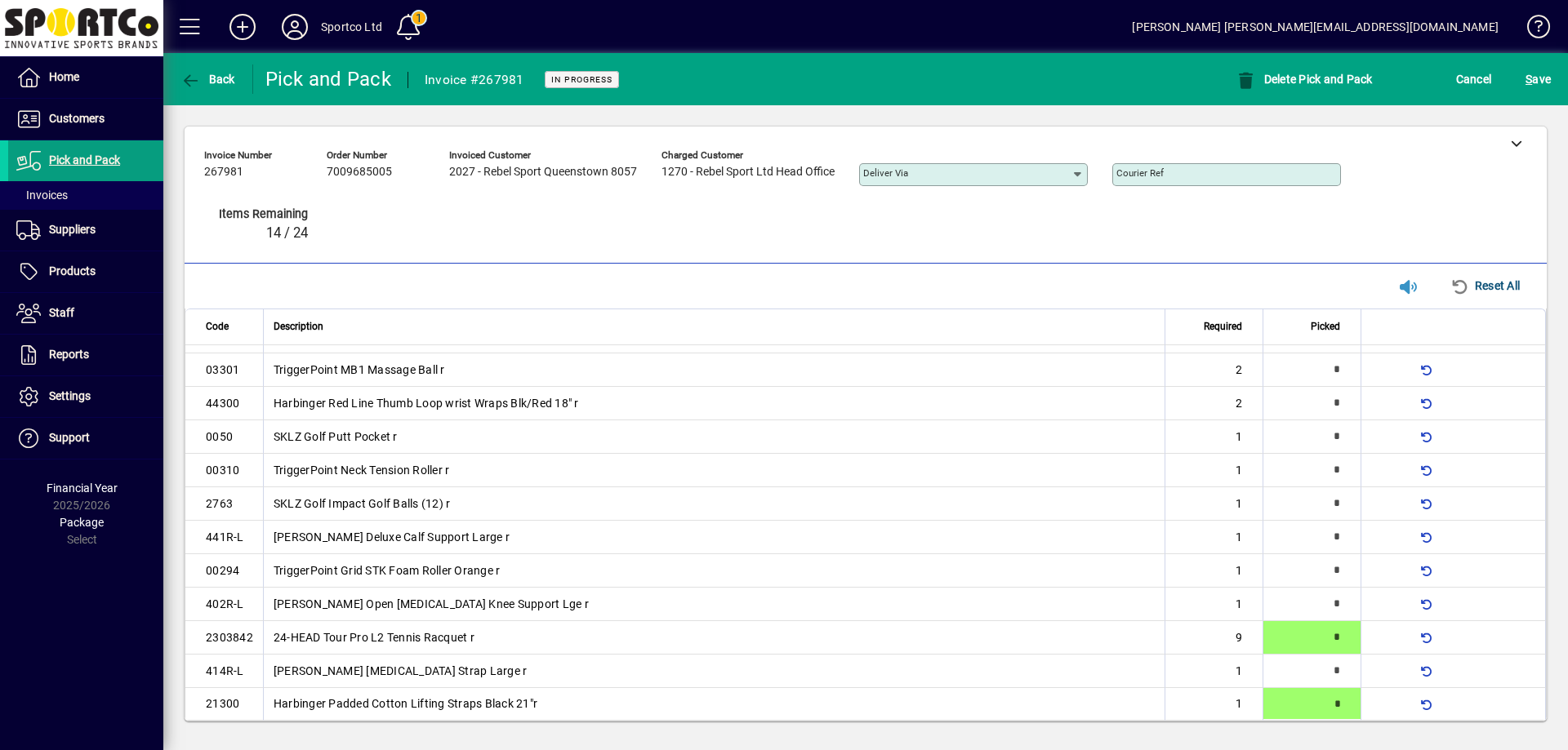
type input "*"
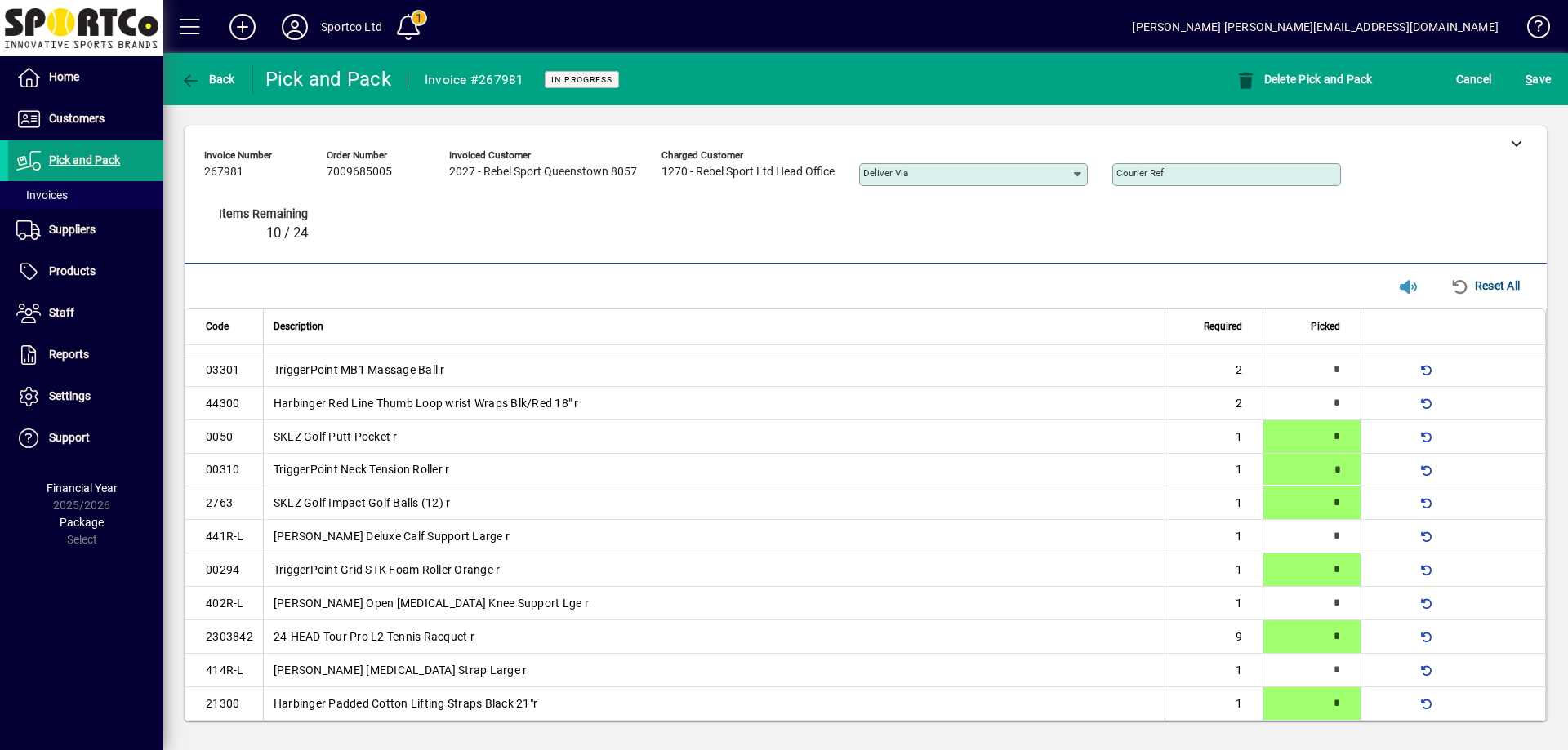
type input "*"
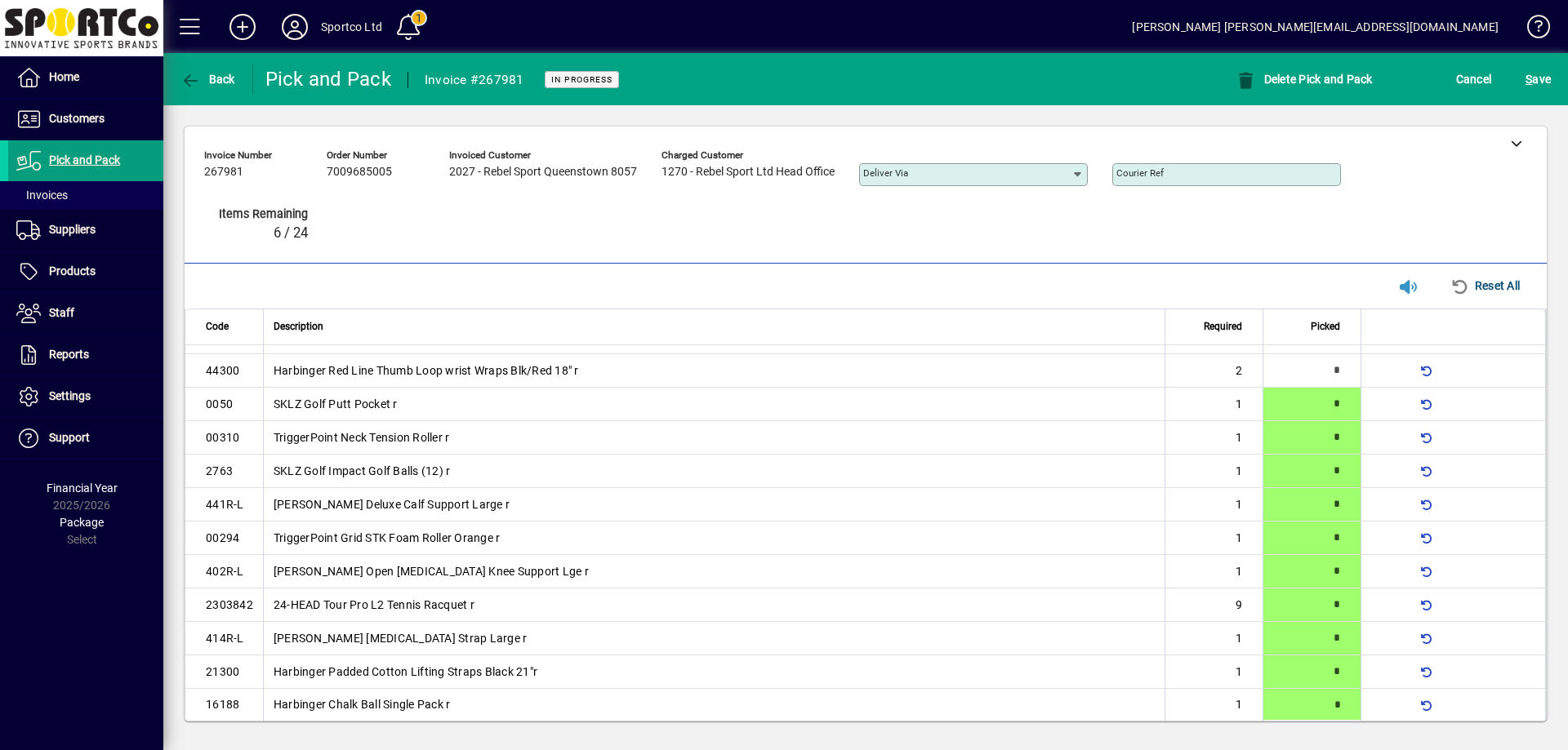
type input "*"
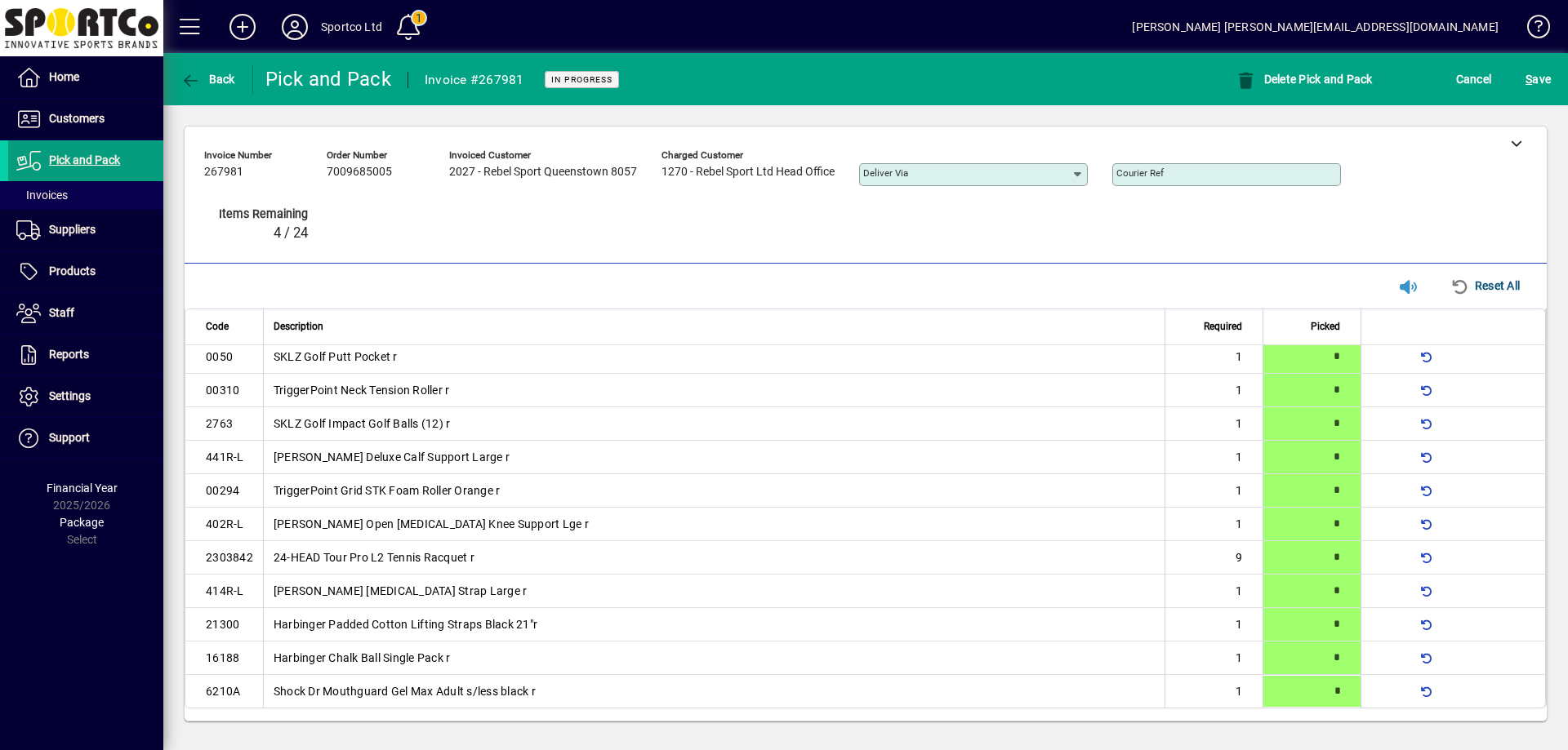
scroll to position [104, 0]
type input "*"
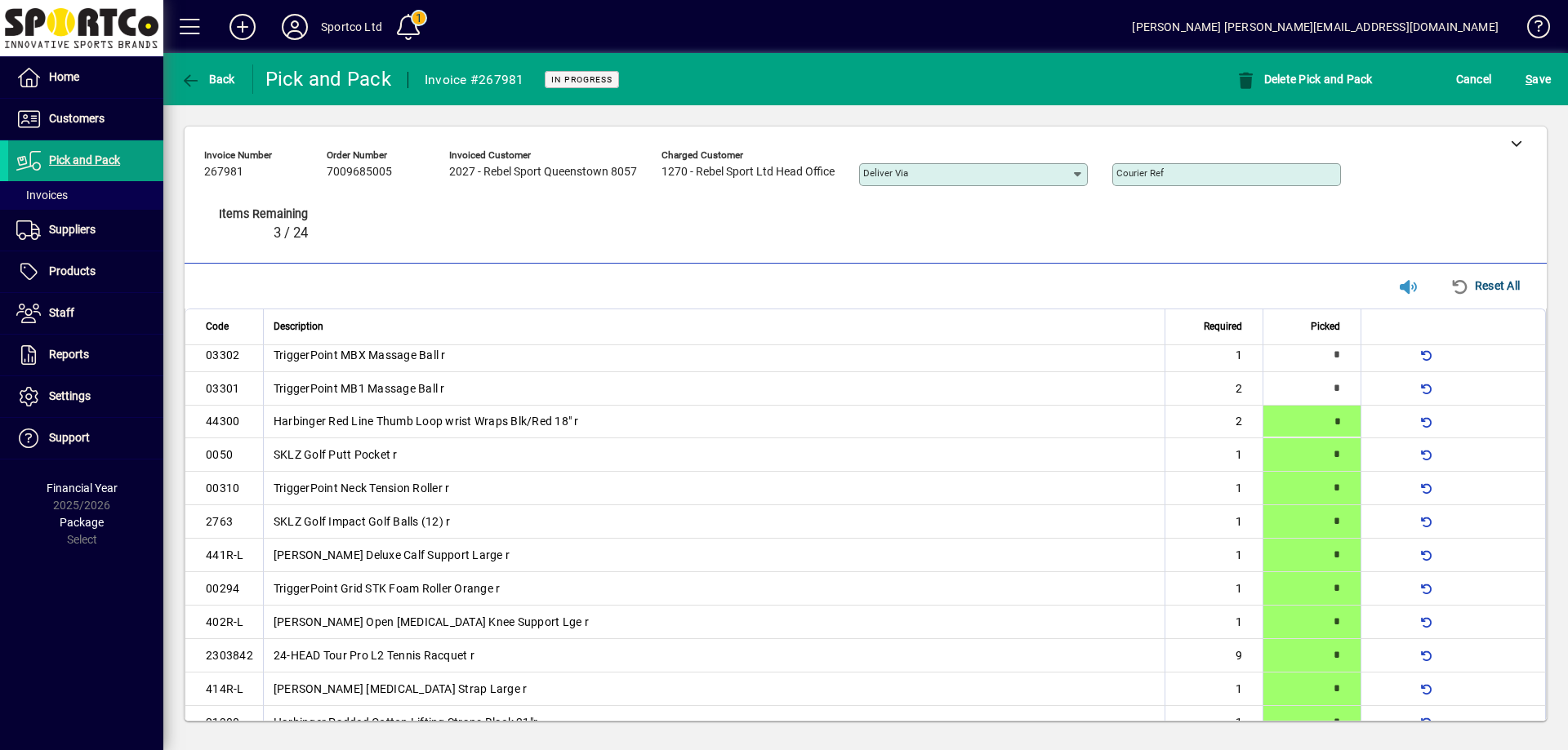
scroll to position [0, 0]
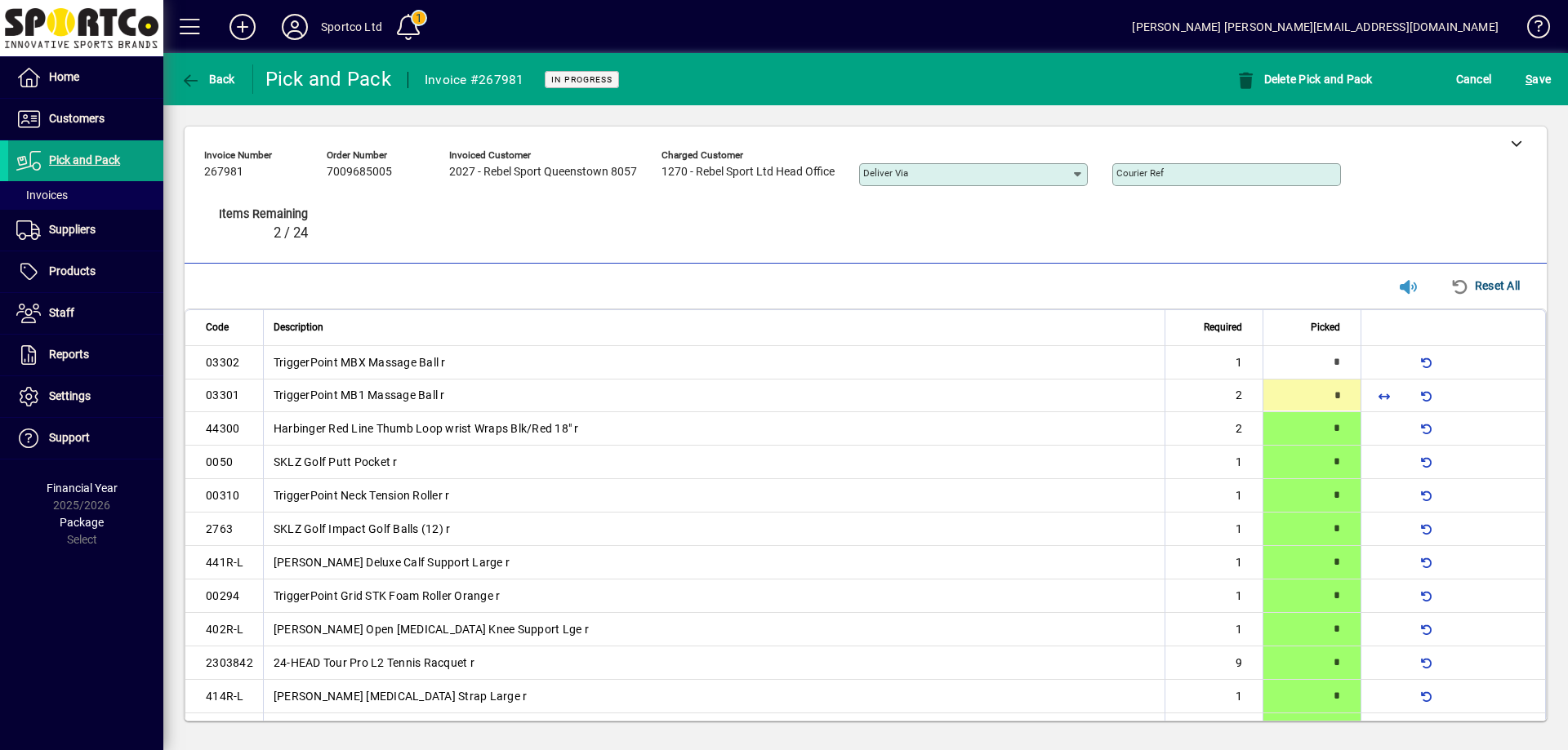
type input "*"
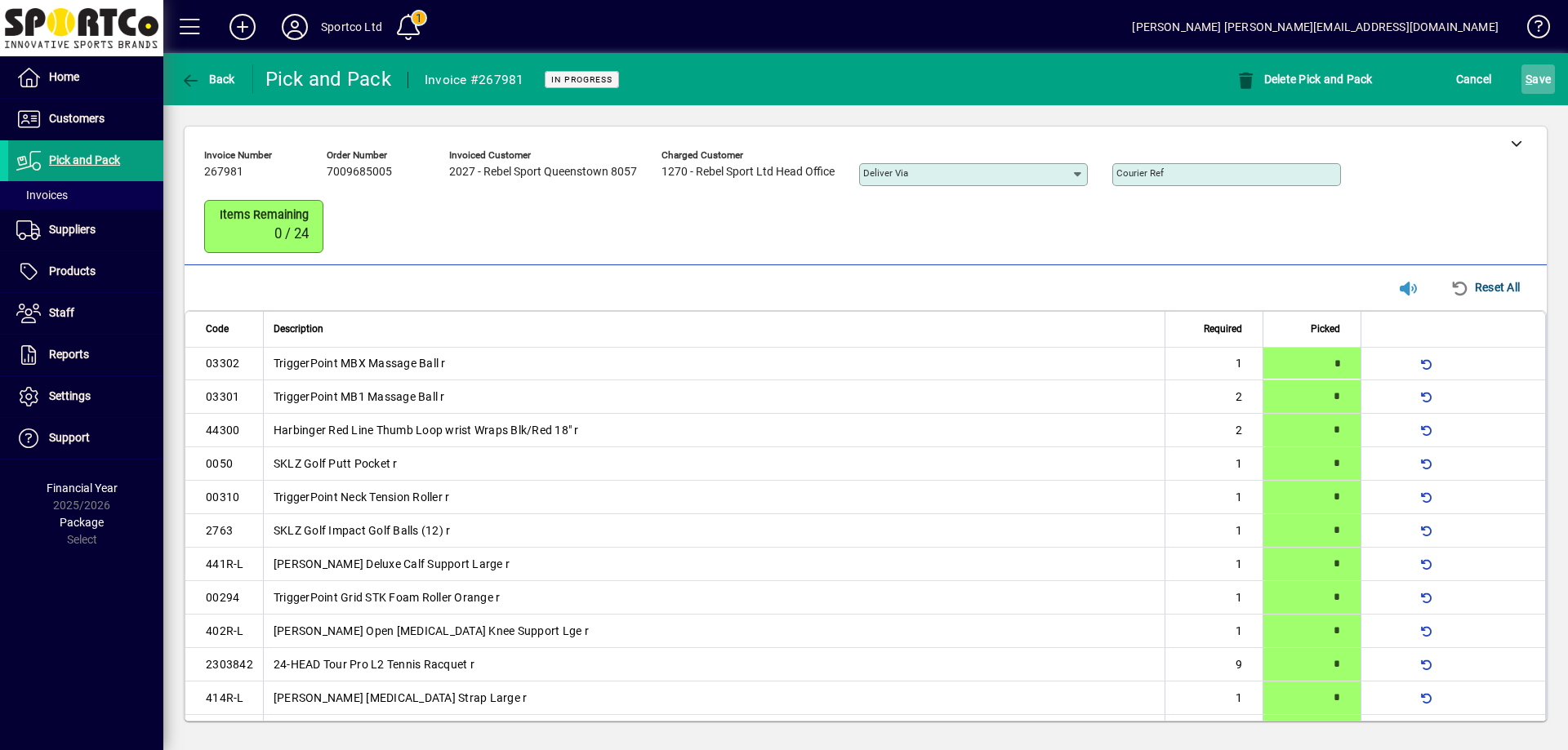
click at [1545, 73] on span "S ave" at bounding box center [1538, 80] width 26 height 27
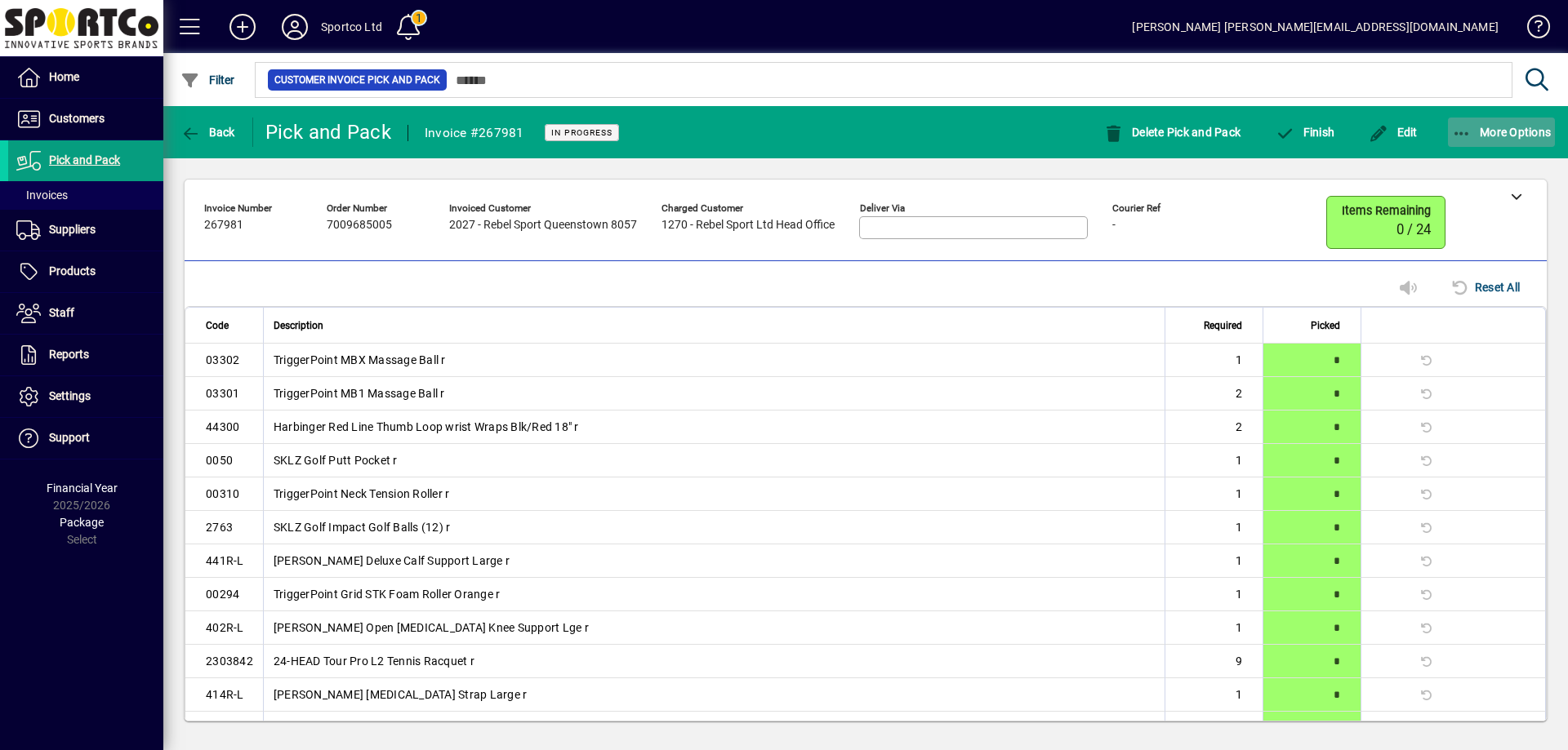
click at [1463, 134] on icon "button" at bounding box center [1462, 133] width 20 height 16
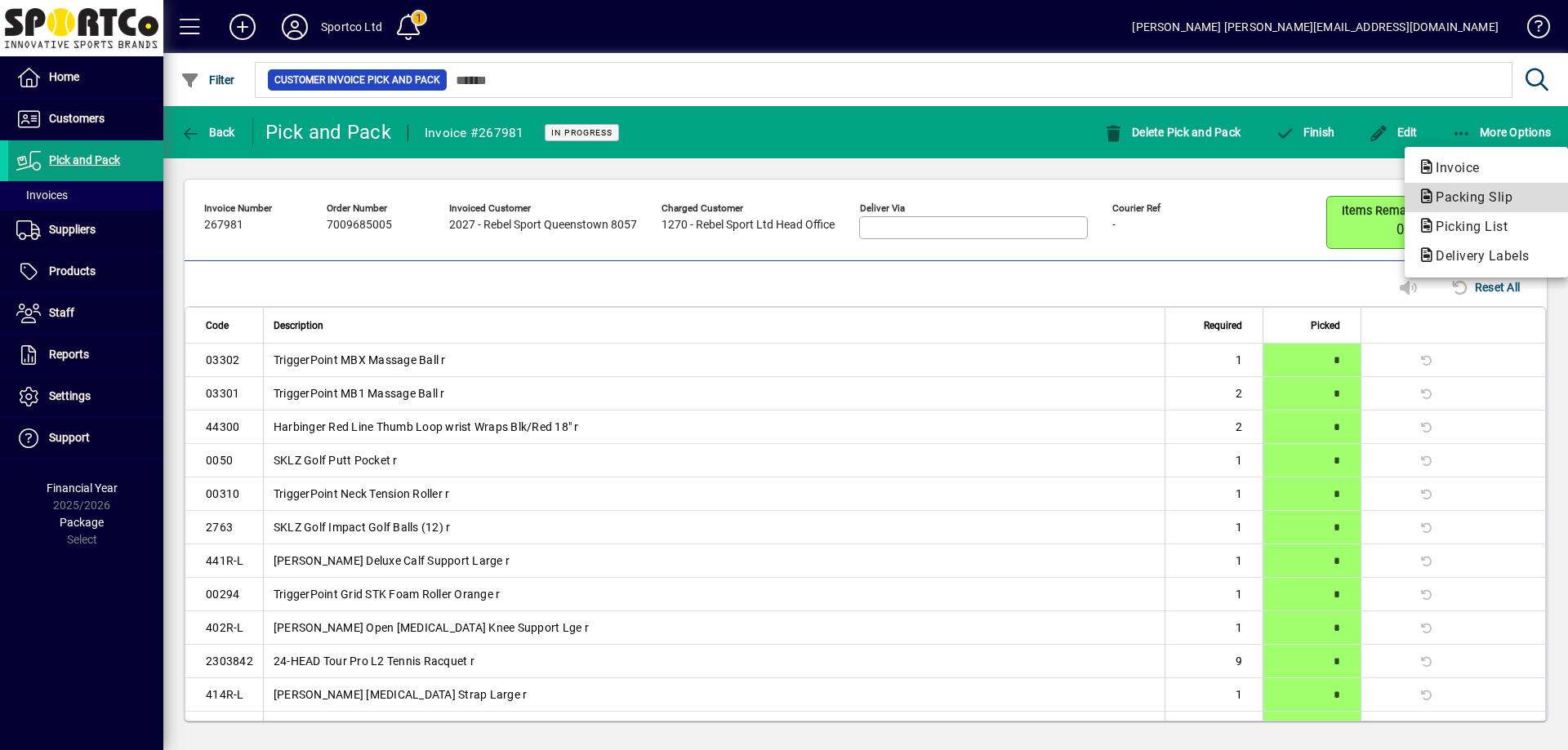
click at [1483, 189] on span "Packing Slip" at bounding box center [1469, 197] width 103 height 16
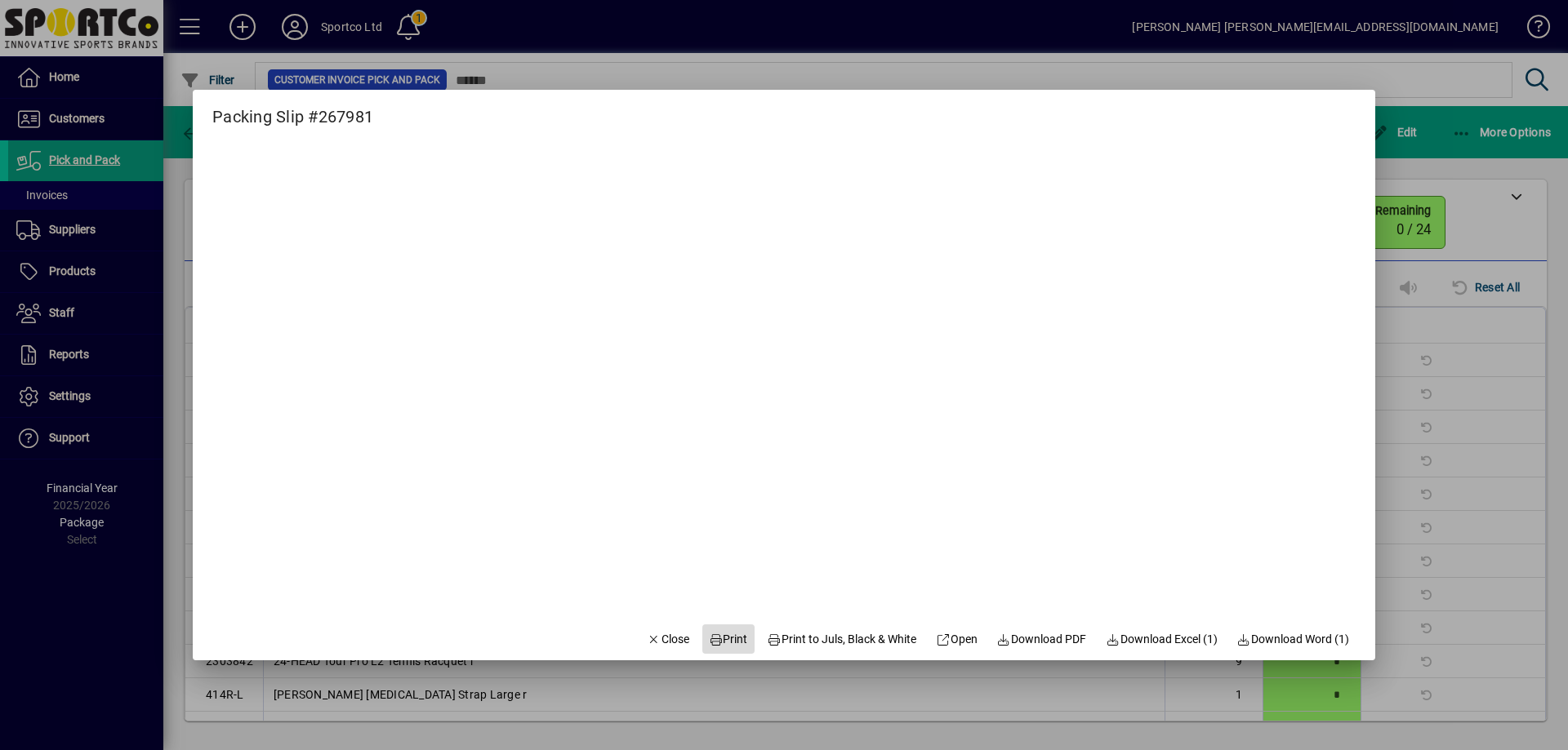
click at [721, 637] on span "Print" at bounding box center [728, 639] width 39 height 17
drag, startPoint x: 665, startPoint y: 644, endPoint x: 695, endPoint y: 607, distance: 47.6
click at [677, 627] on button "Close" at bounding box center [667, 639] width 56 height 29
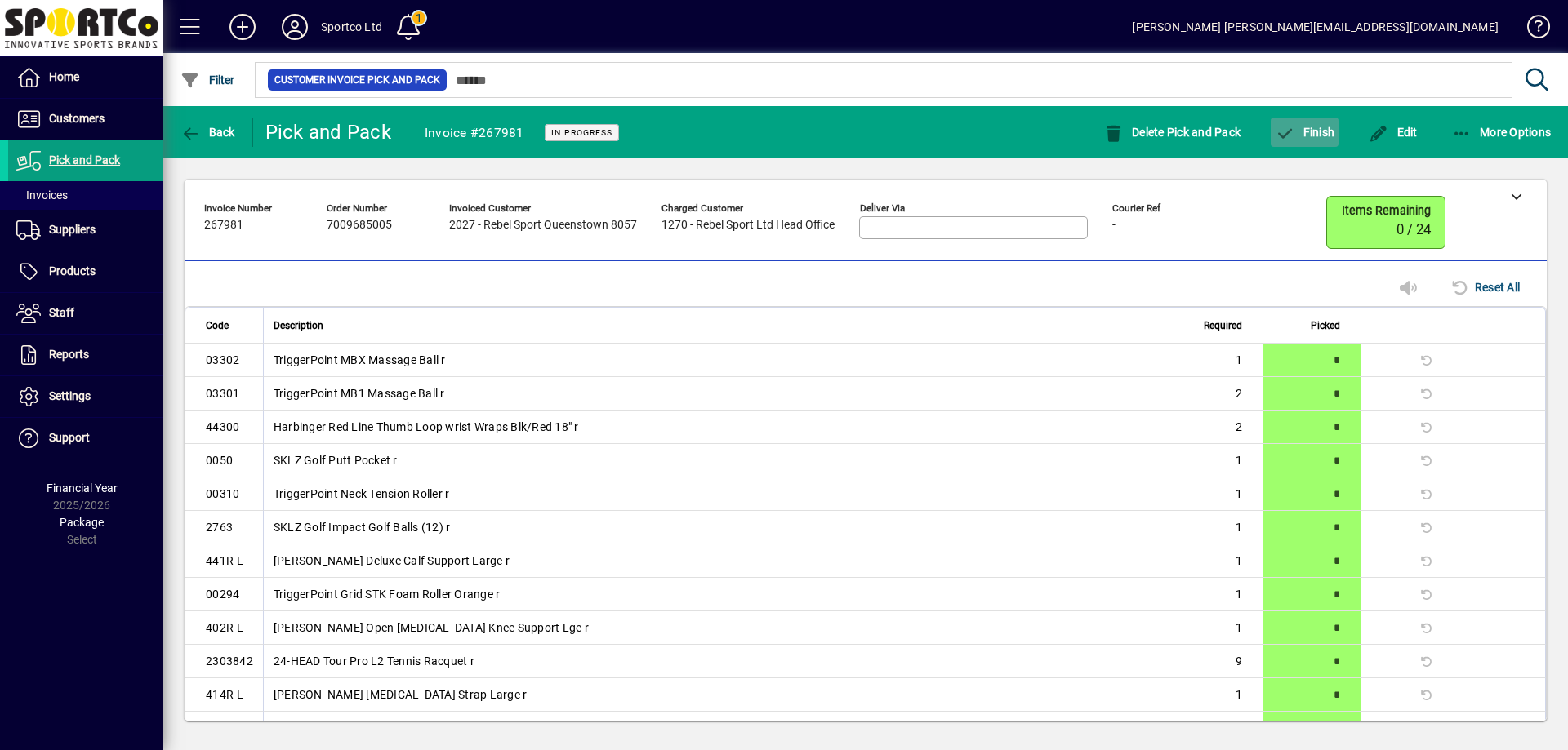
click at [1296, 135] on span "Finish" at bounding box center [1304, 132] width 59 height 13
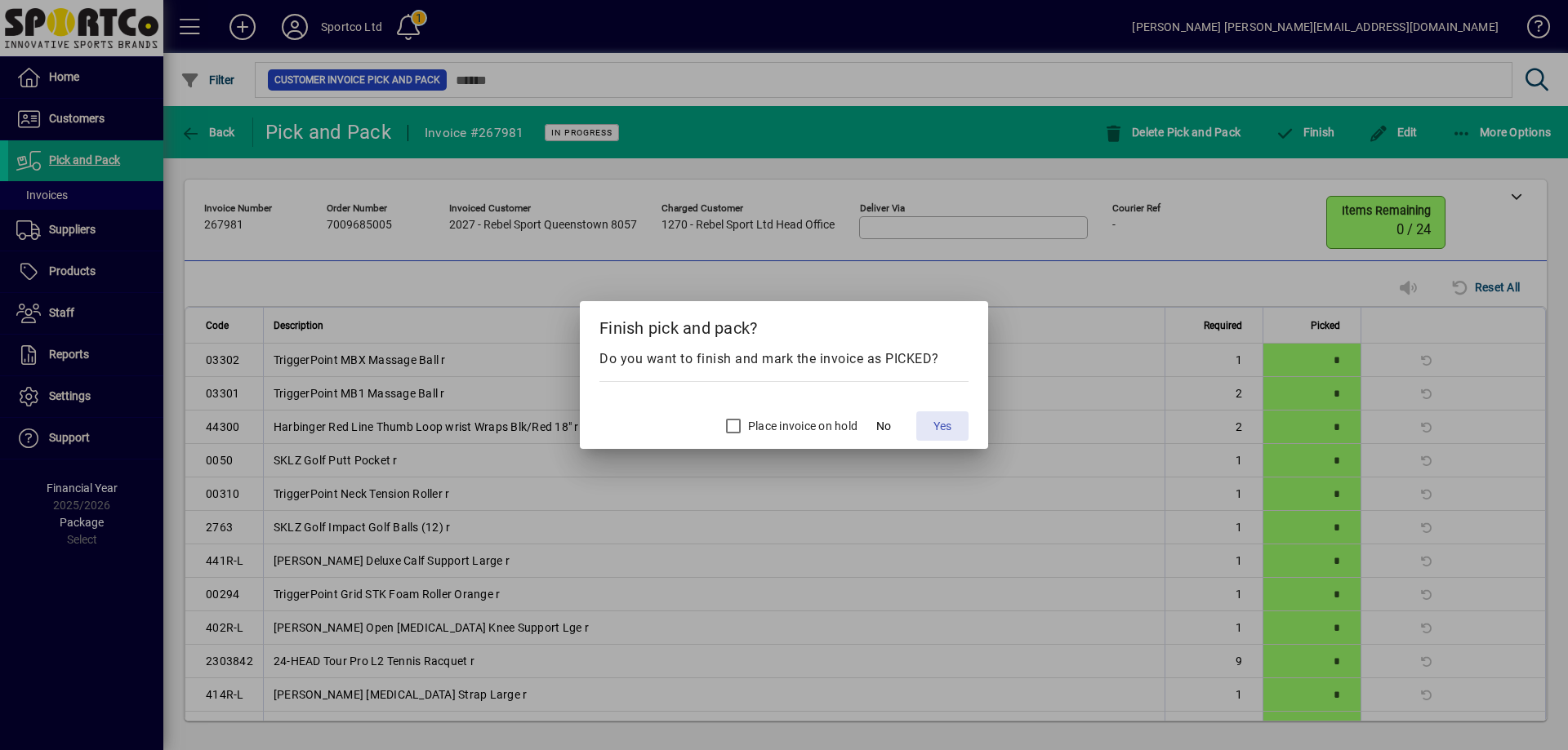
click at [945, 426] on span "Yes" at bounding box center [942, 426] width 18 height 17
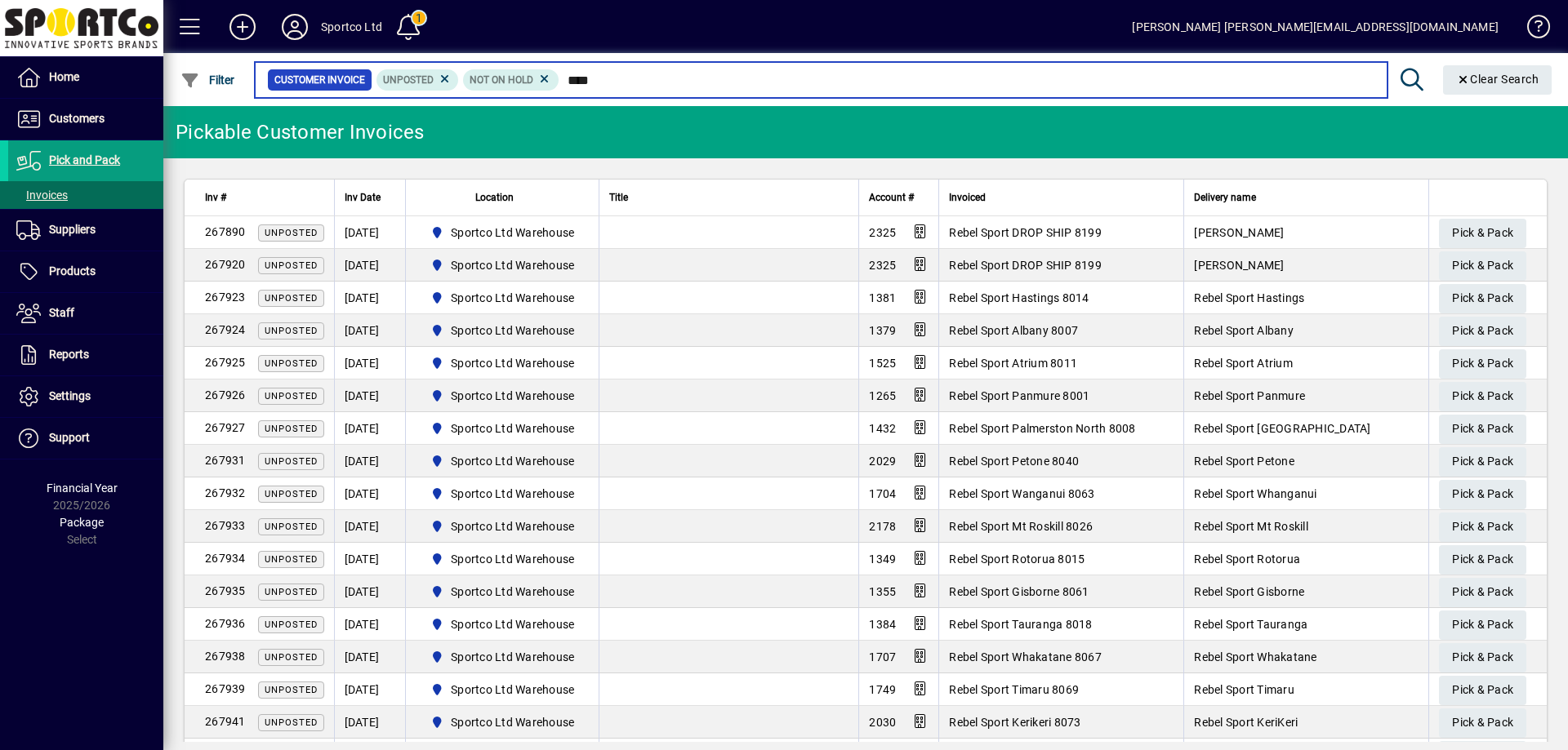
type input "****"
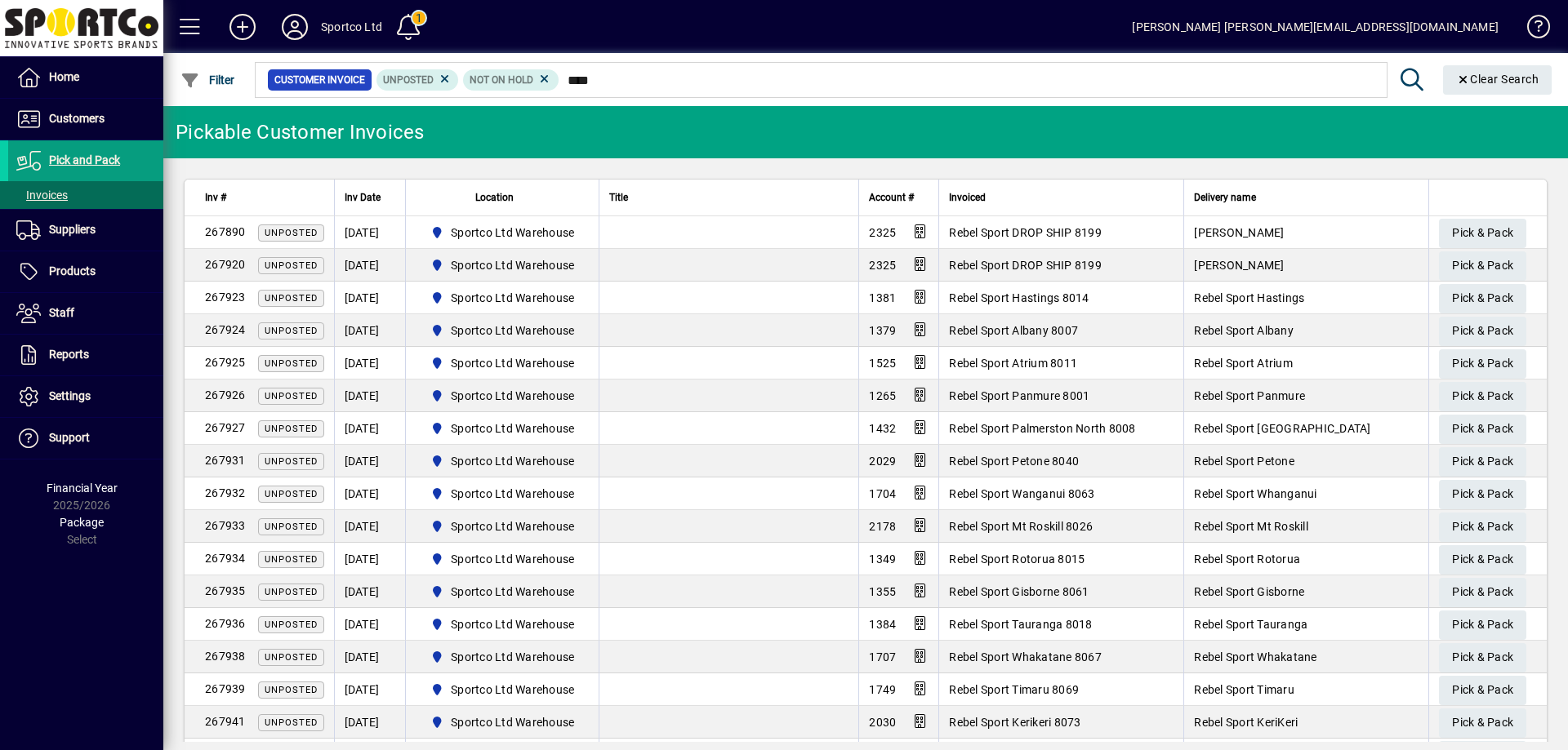
click at [869, 203] on span "Account #" at bounding box center [891, 197] width 45 height 18
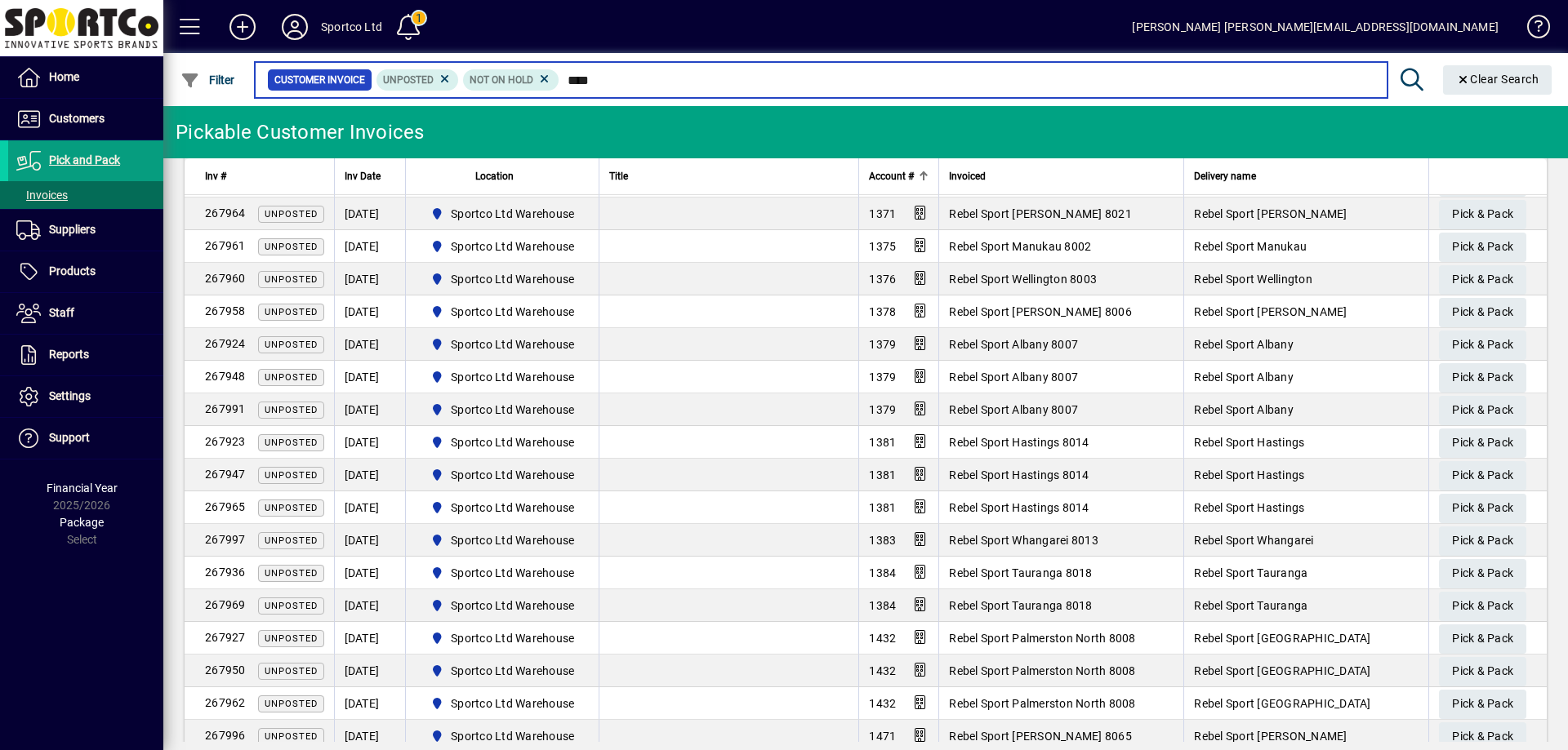
scroll to position [246, 0]
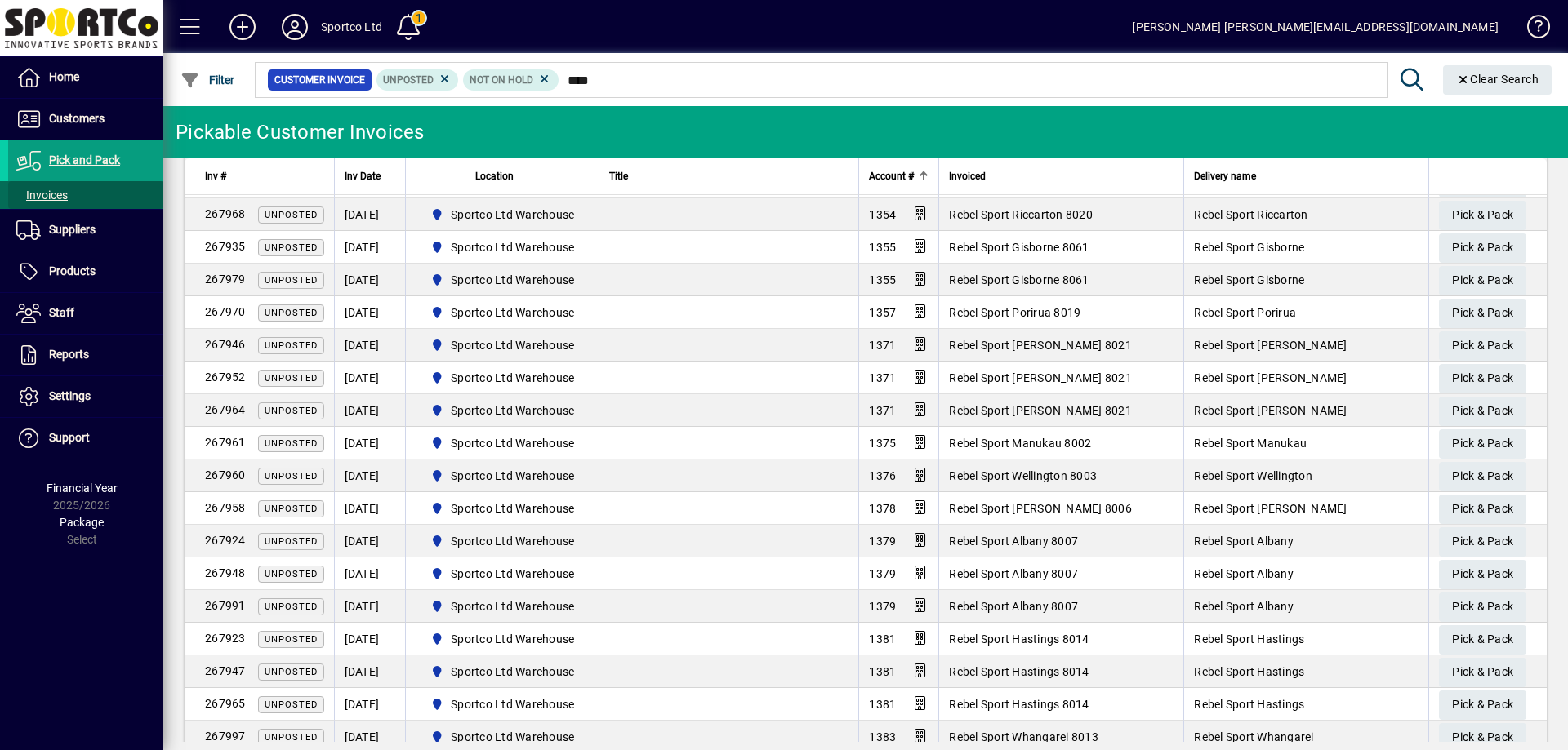
click at [45, 191] on span "Invoices" at bounding box center [42, 194] width 51 height 13
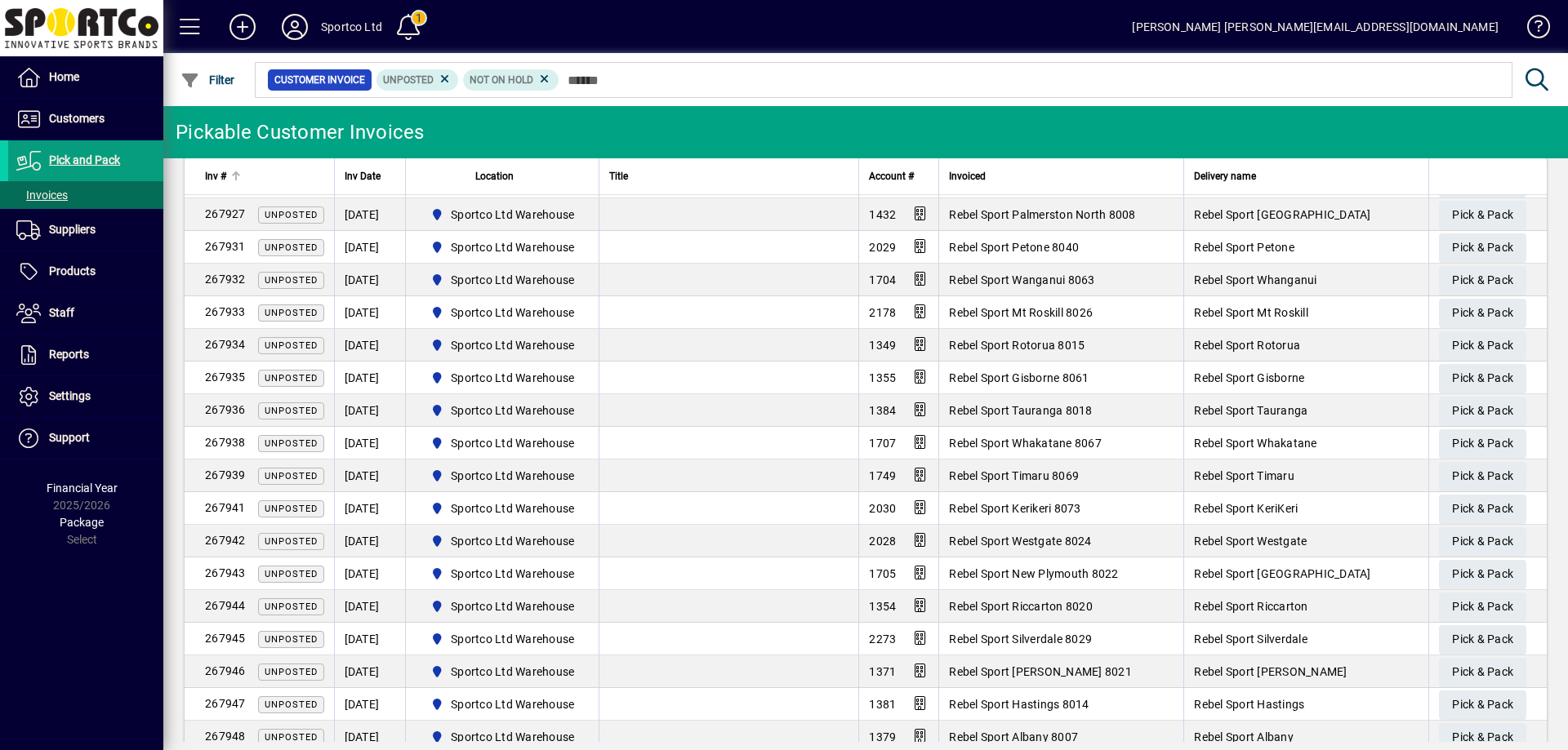
click at [212, 178] on span "Inv #" at bounding box center [216, 176] width 21 height 18
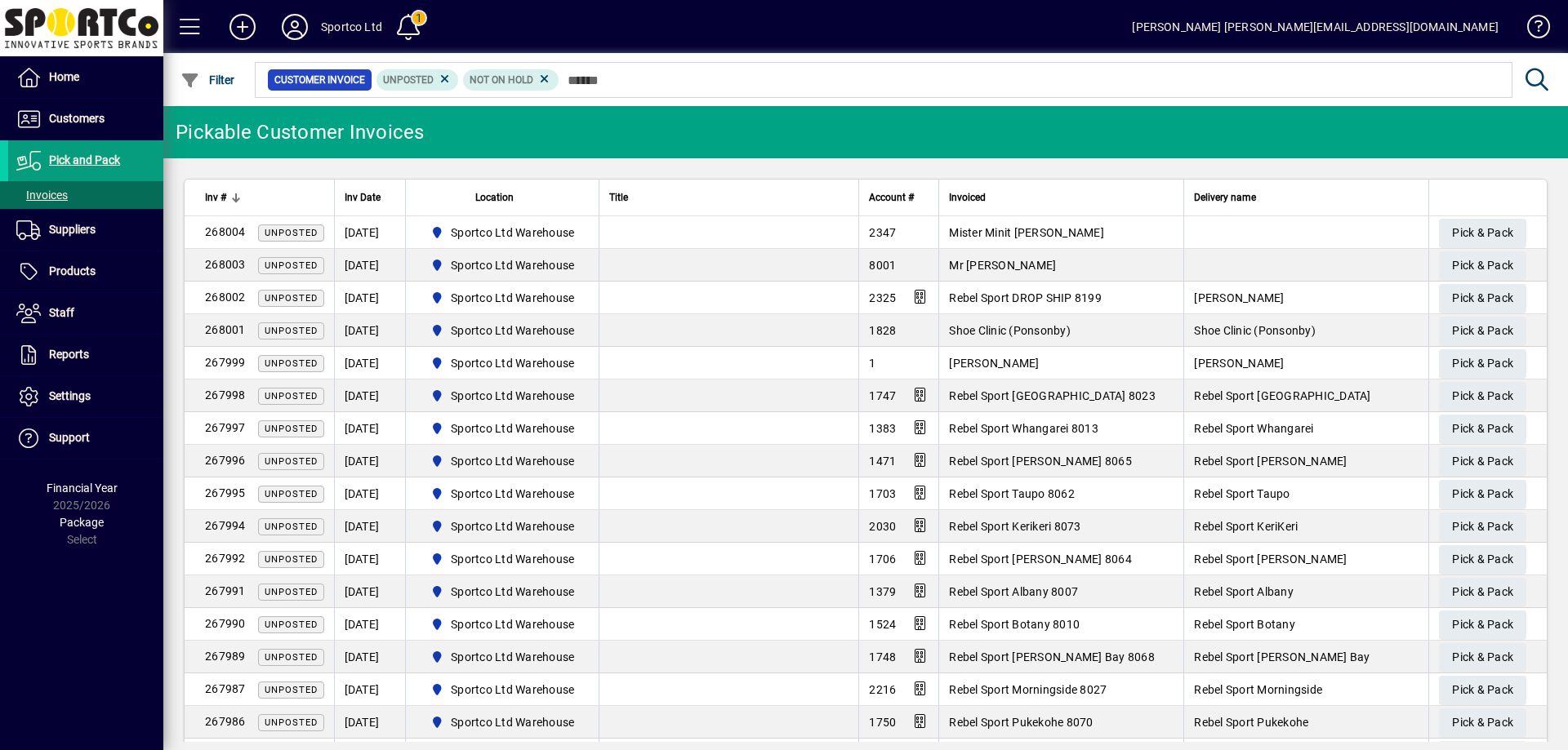
click at [220, 189] on span "Inv #" at bounding box center [216, 197] width 21 height 18
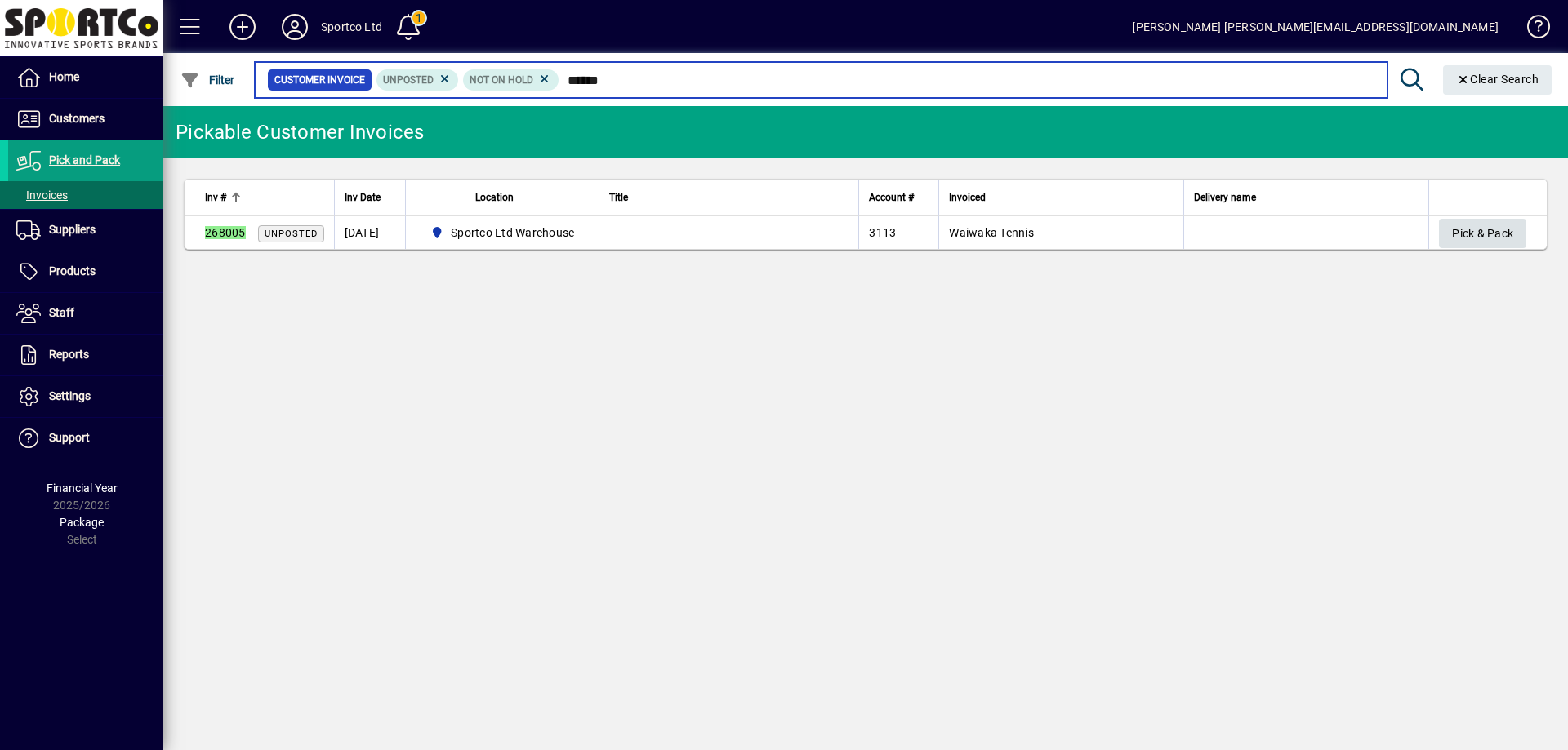
type input "******"
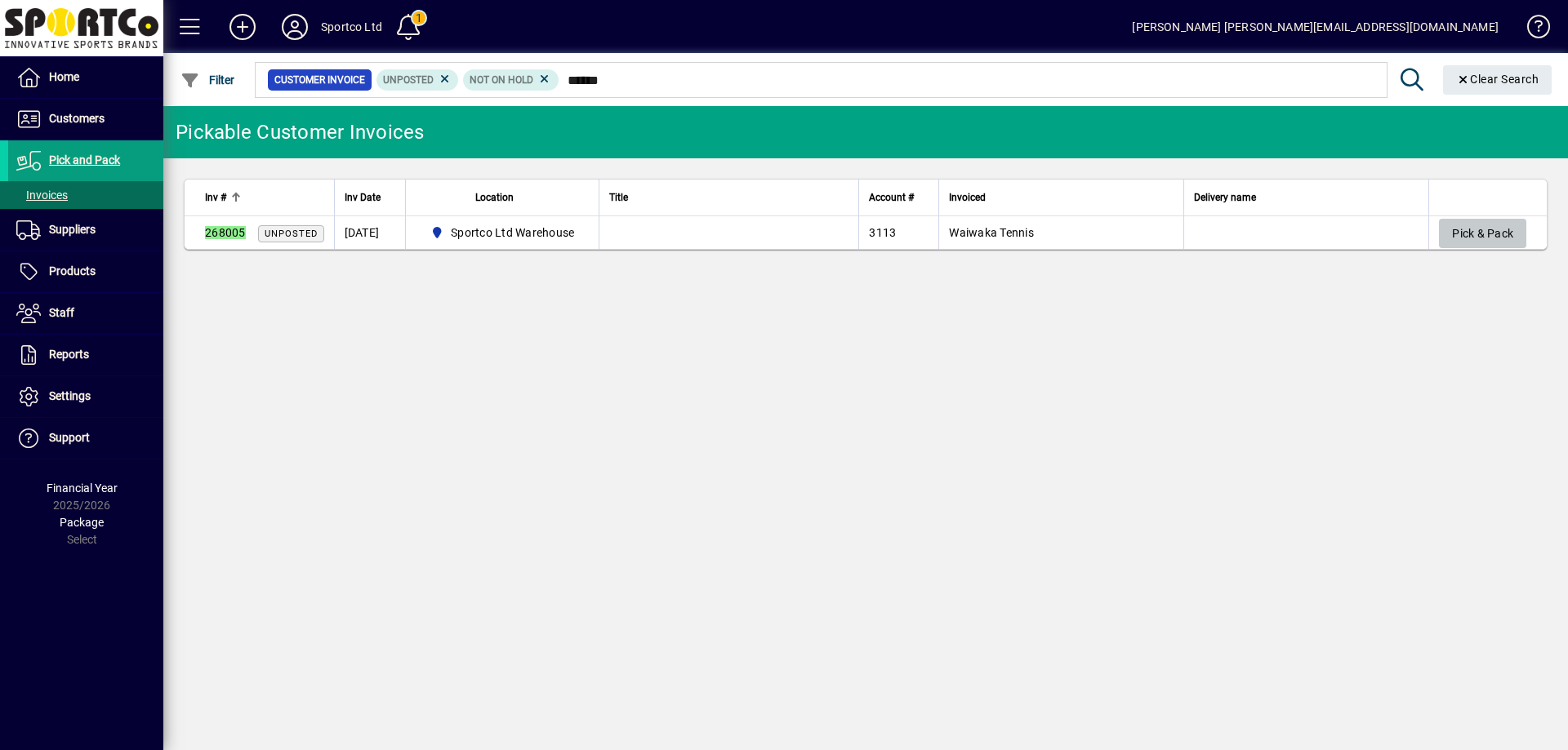
click at [1497, 229] on span "Pick & Pack" at bounding box center [1482, 233] width 61 height 27
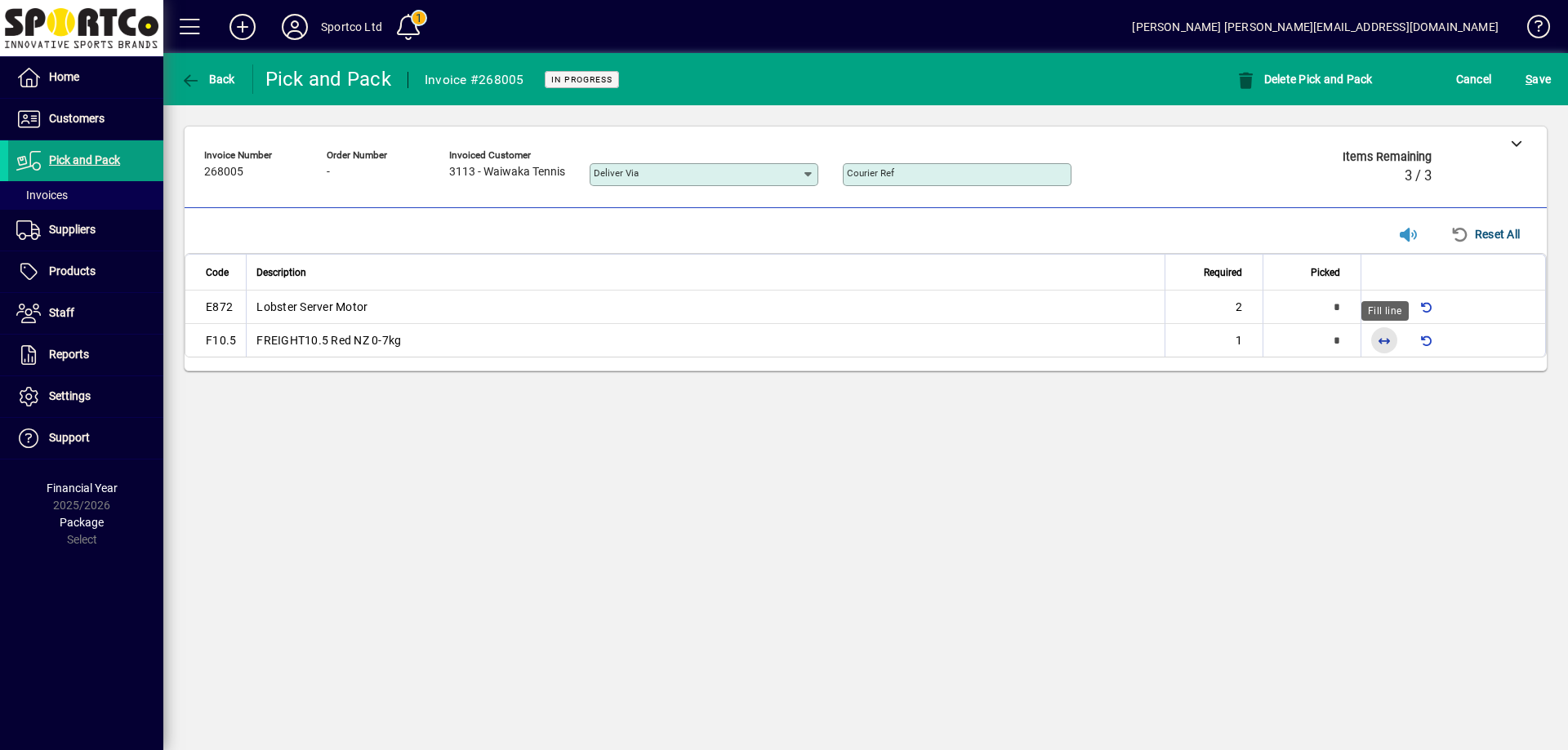
click at [1383, 331] on span "button" at bounding box center [1384, 340] width 39 height 39
type input "*"
click at [1386, 308] on span "button" at bounding box center [1384, 307] width 39 height 39
type input "*"
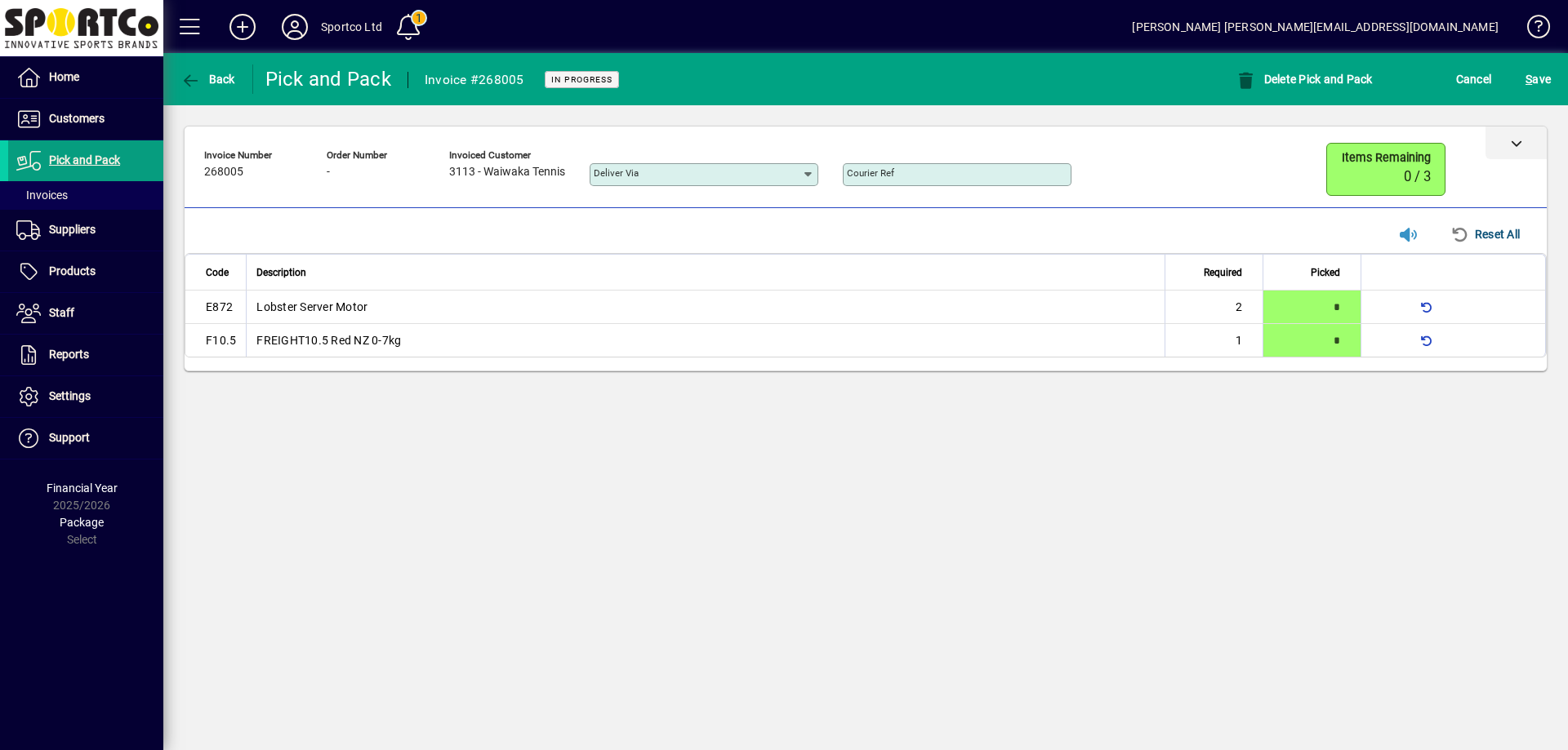
click at [1518, 140] on icon at bounding box center [1516, 142] width 11 height 11
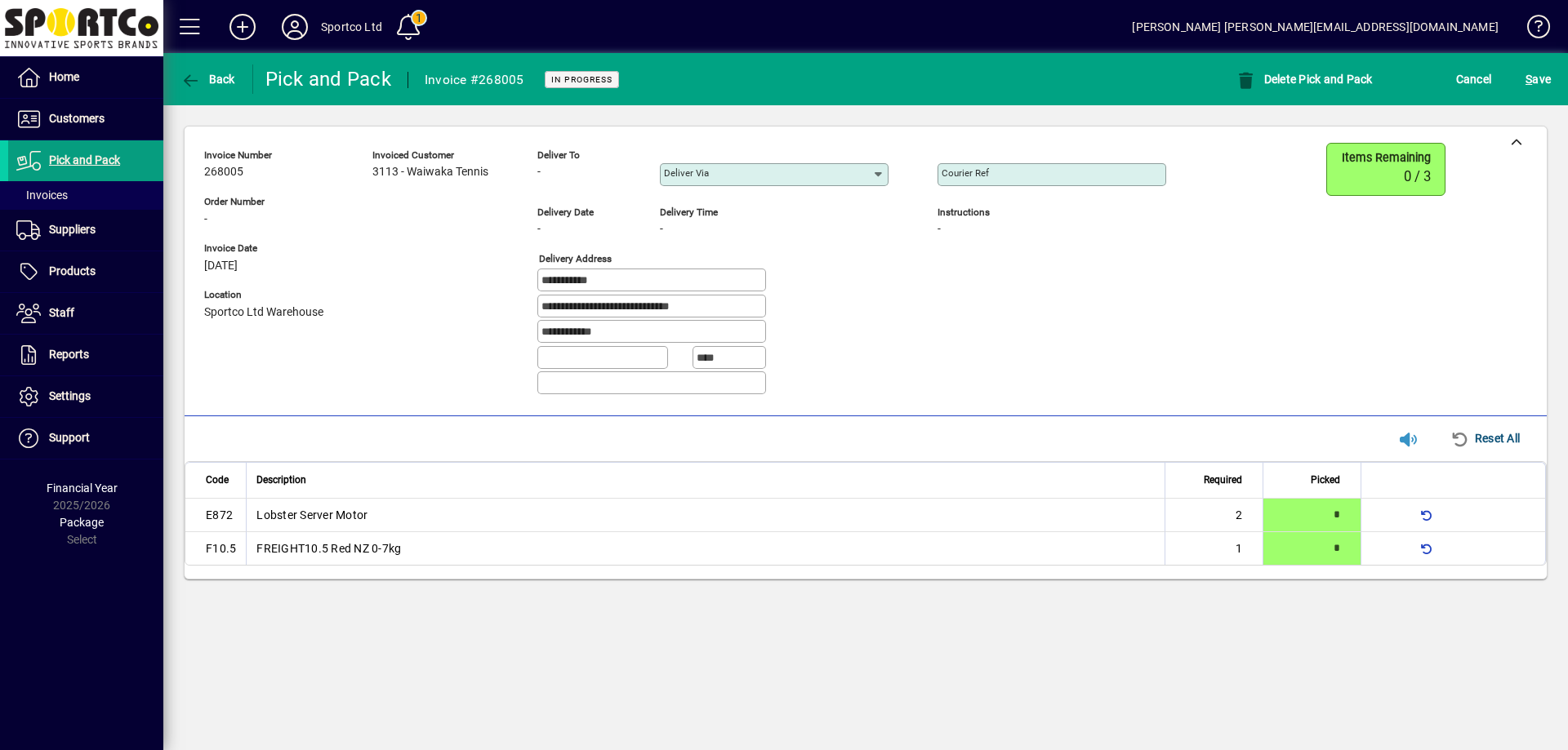
drag, startPoint x: 633, startPoint y: 274, endPoint x: 503, endPoint y: 295, distance: 131.7
click at [509, 284] on div "**********" at bounding box center [697, 276] width 986 height 265
click at [997, 185] on div "Courier Ref" at bounding box center [1052, 175] width 229 height 23
paste input "**********"
type input "**********"
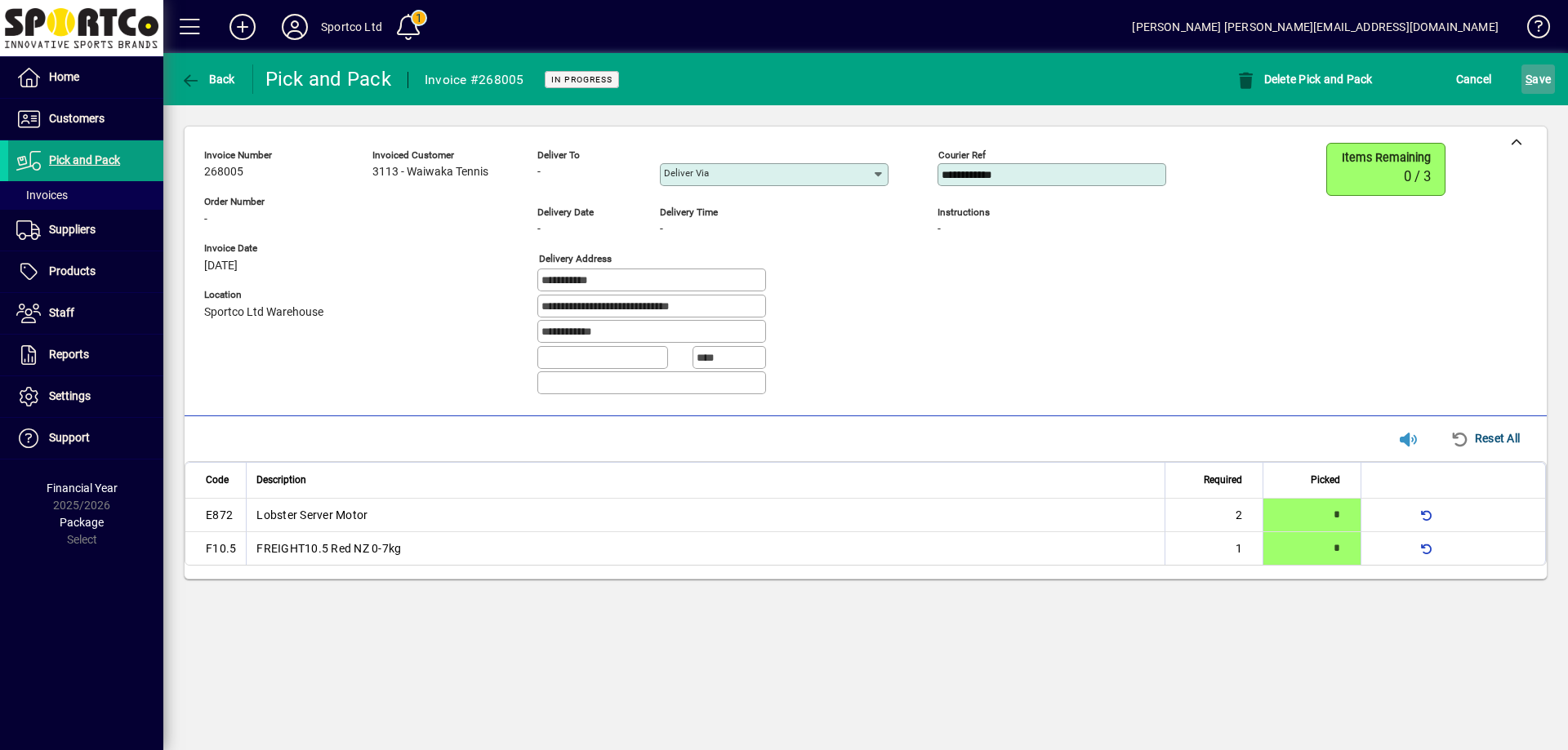
click at [1540, 87] on span "S ave" at bounding box center [1538, 80] width 26 height 27
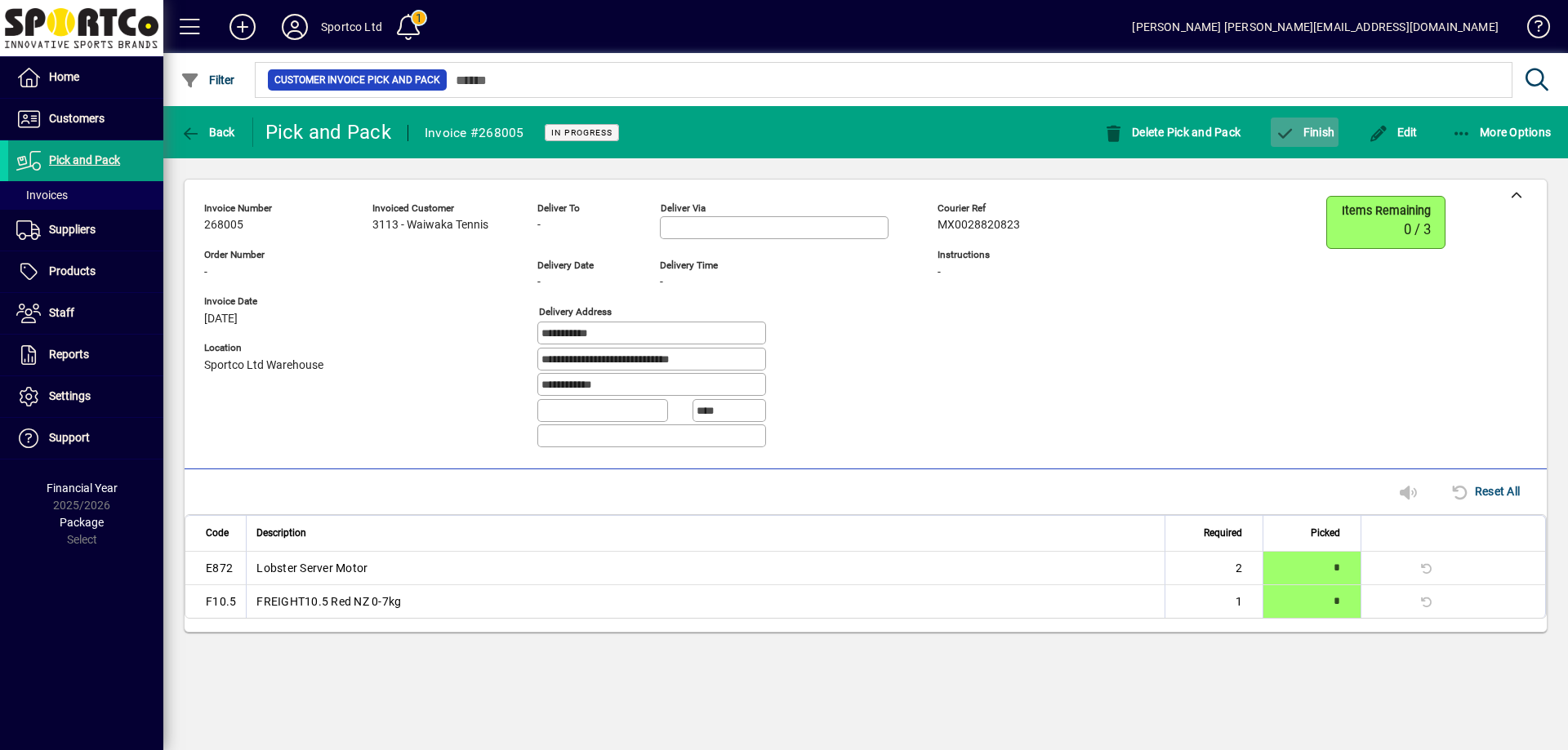
click at [1335, 125] on span "button" at bounding box center [1305, 133] width 68 height 39
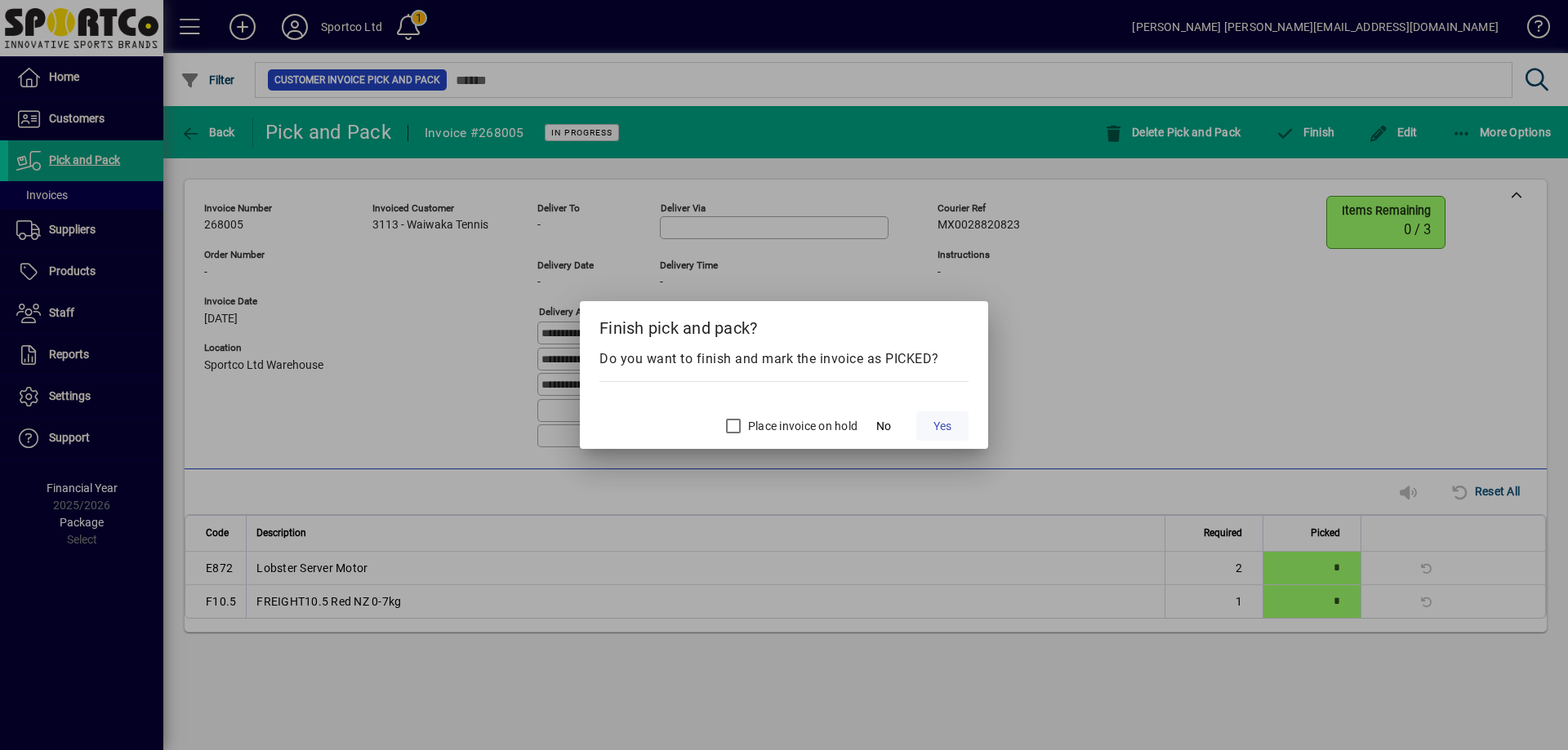
click at [949, 425] on span "Yes" at bounding box center [942, 426] width 18 height 17
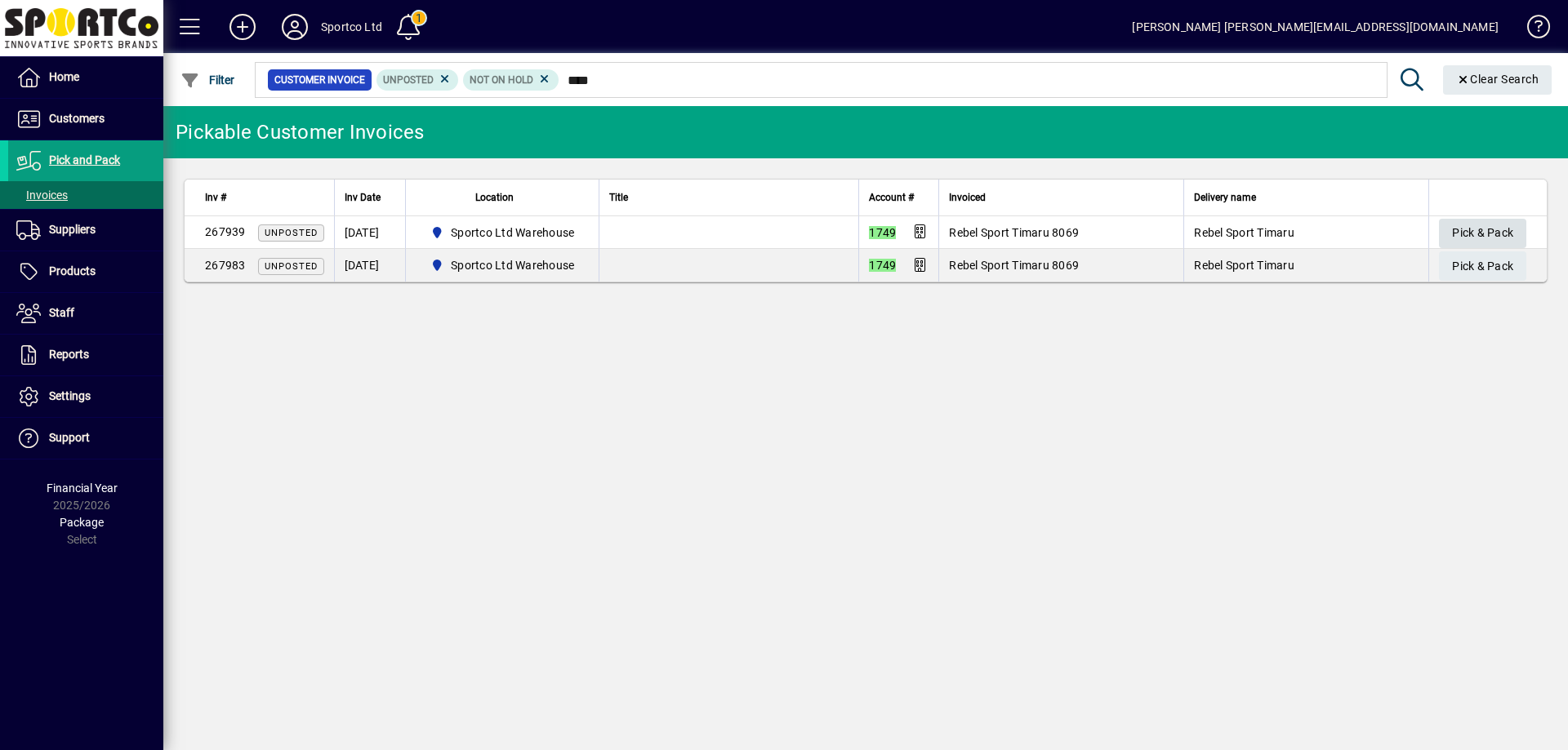
type input "****"
click at [1454, 223] on span "Pick & Pack" at bounding box center [1482, 233] width 61 height 27
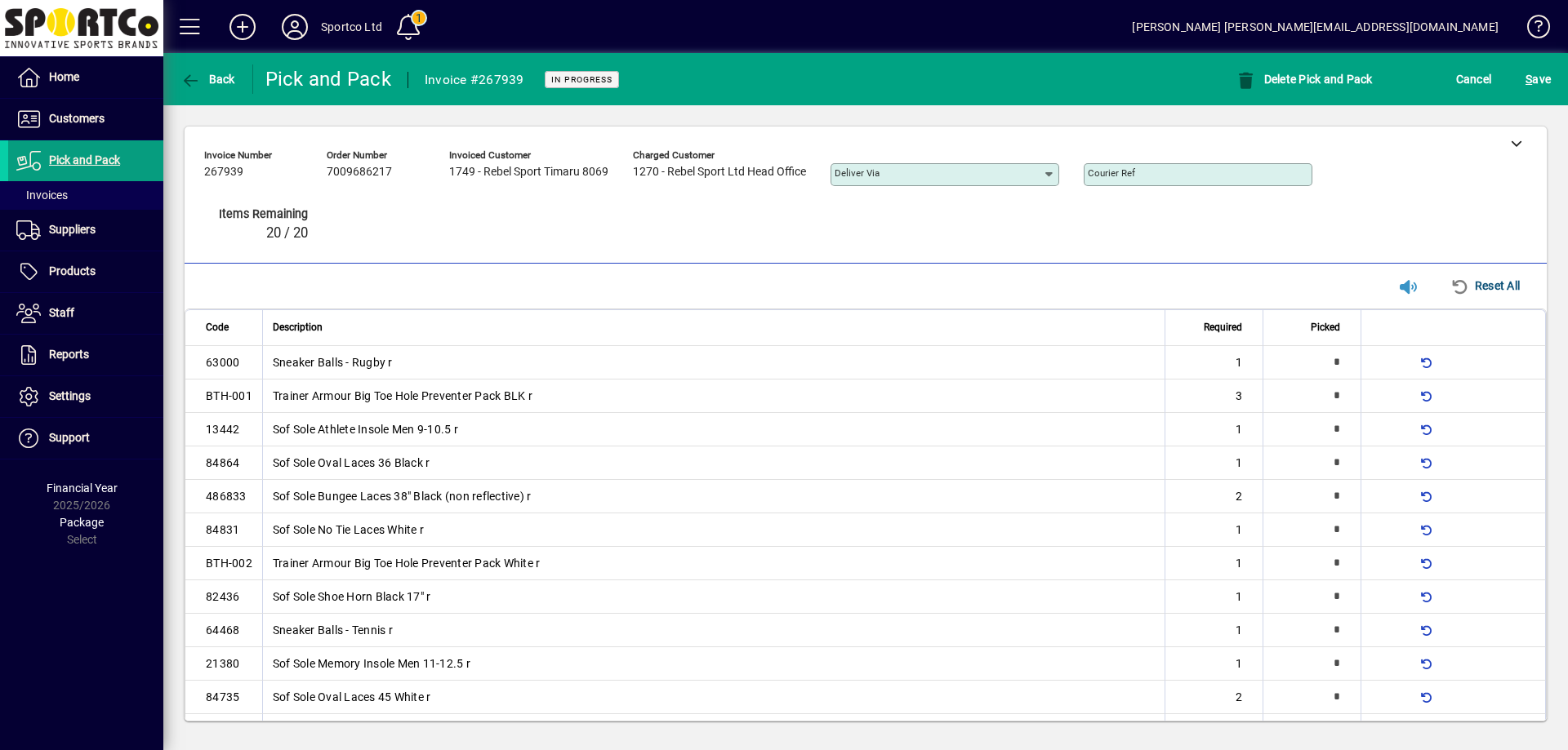
type input "*"
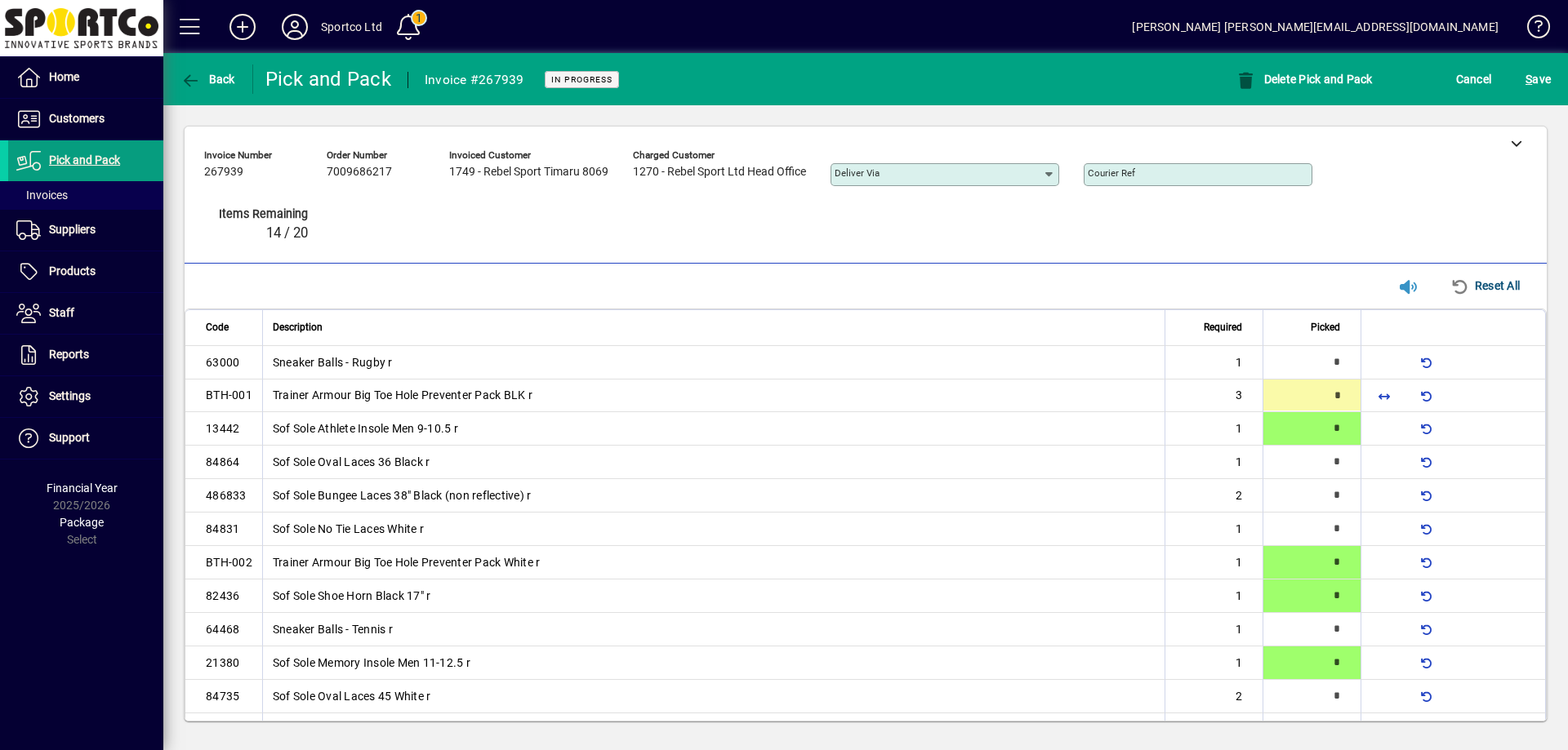
type input "*"
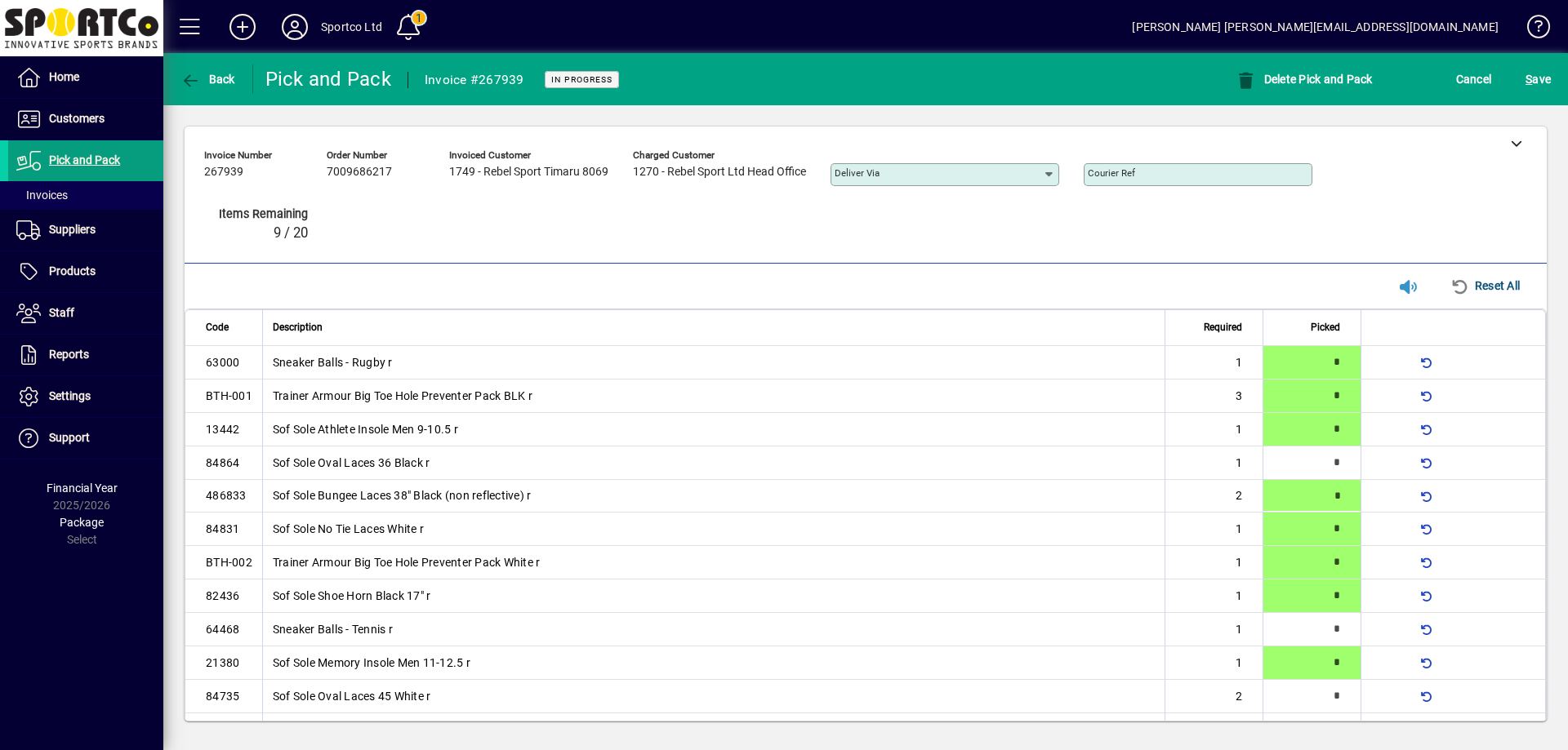
type input "*"
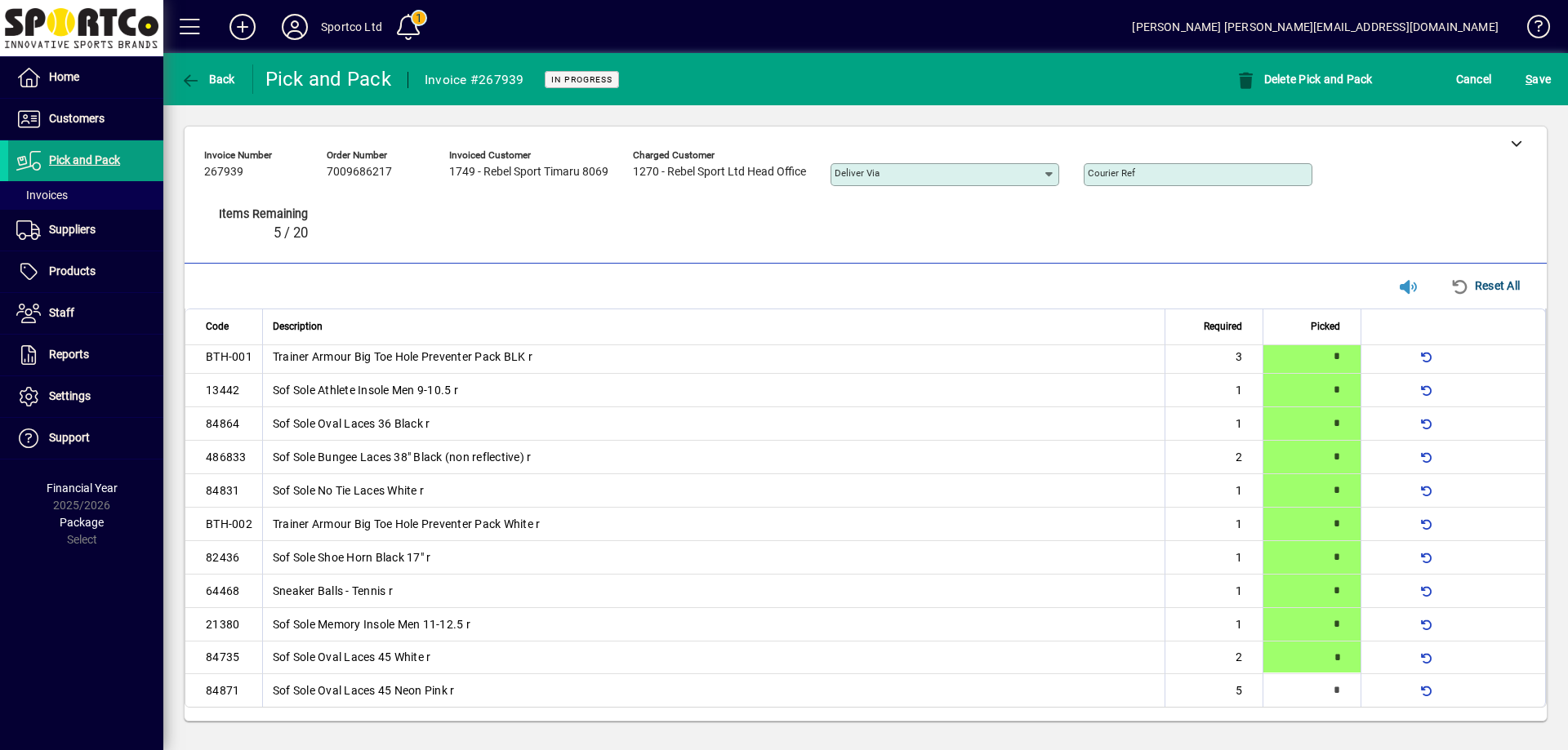
type input "*"
drag, startPoint x: 1367, startPoint y: 683, endPoint x: 1359, endPoint y: 678, distance: 9.4
click at [1366, 682] on span "button" at bounding box center [1384, 691] width 39 height 39
type input "*"
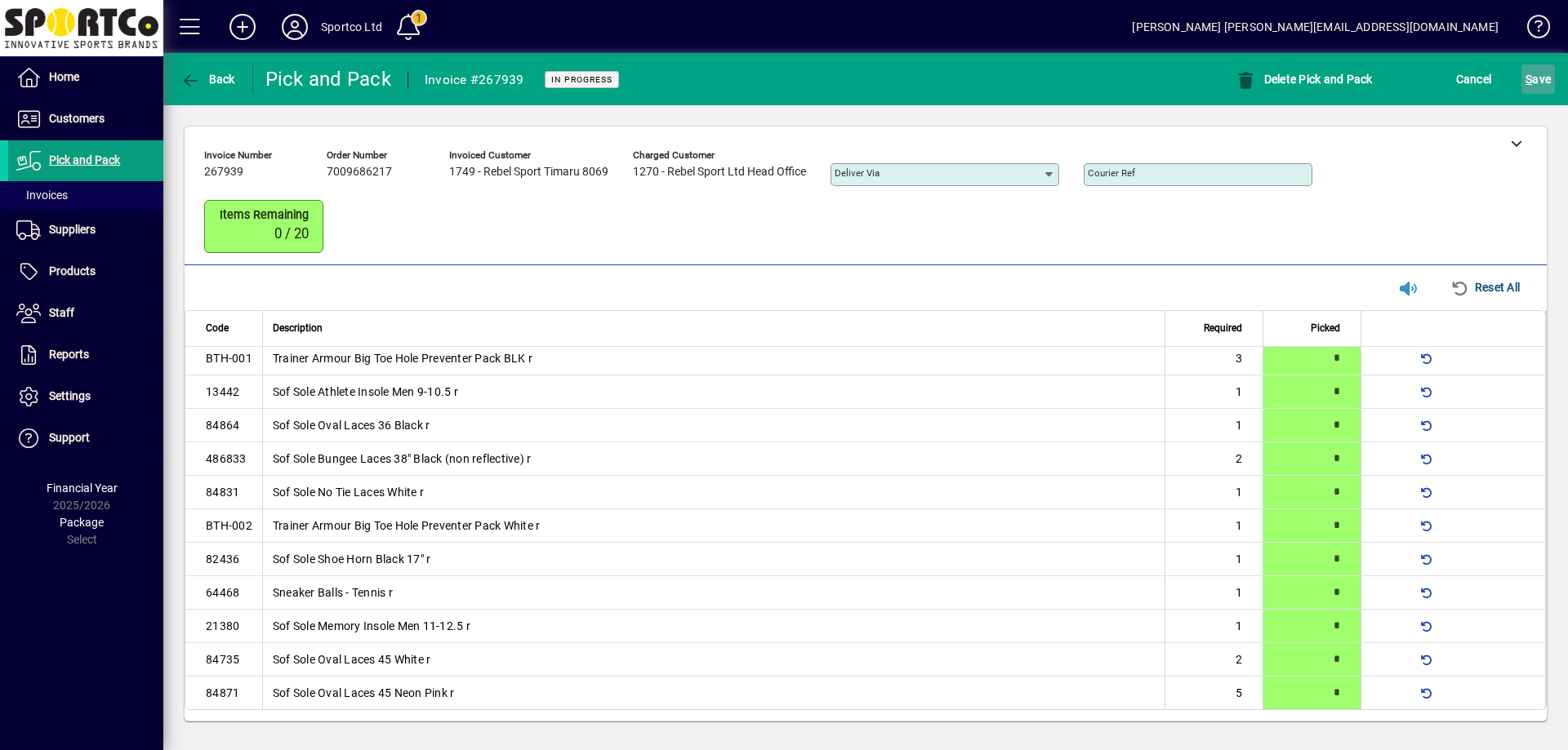
click at [1536, 72] on span "S ave" at bounding box center [1538, 80] width 26 height 27
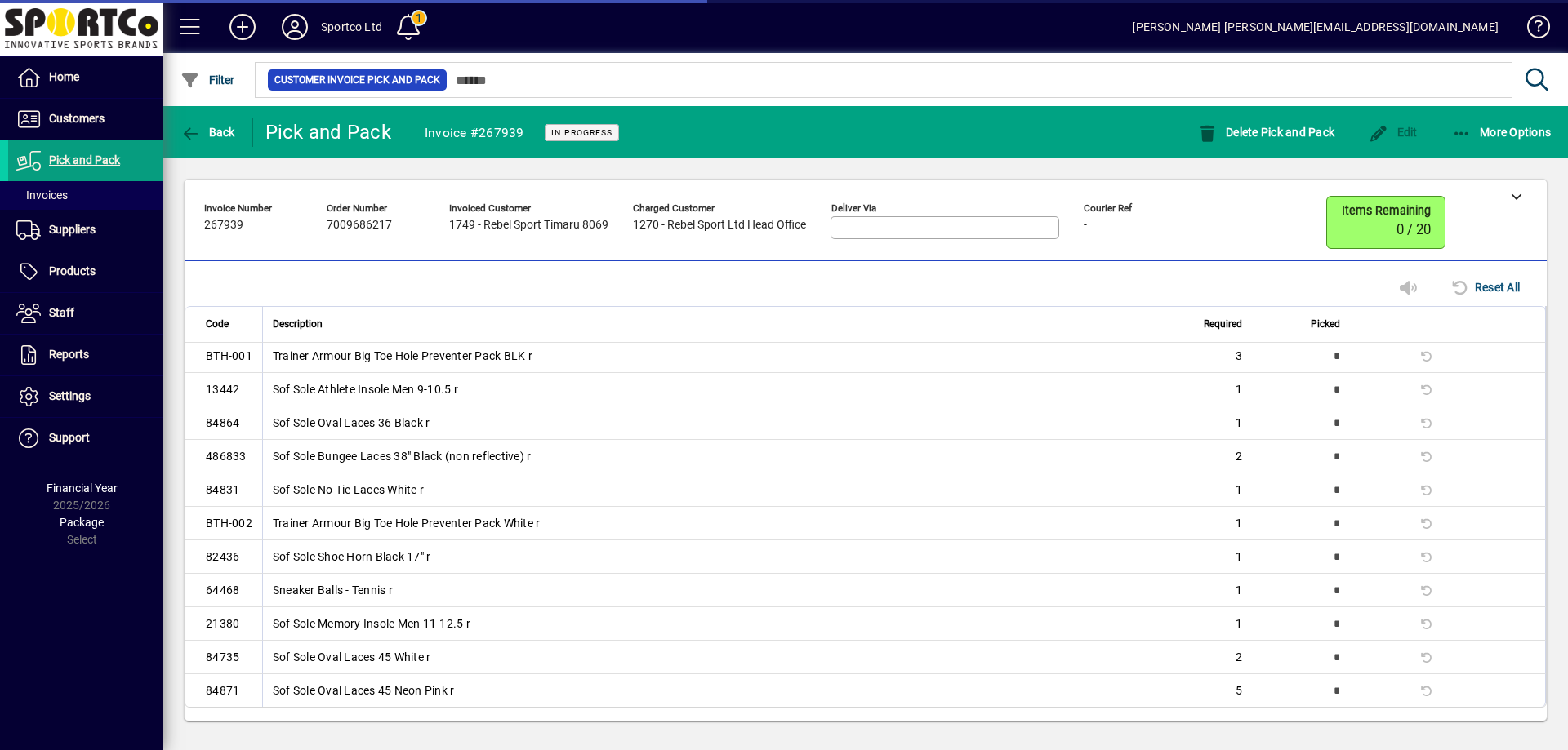
scroll to position [0, 0]
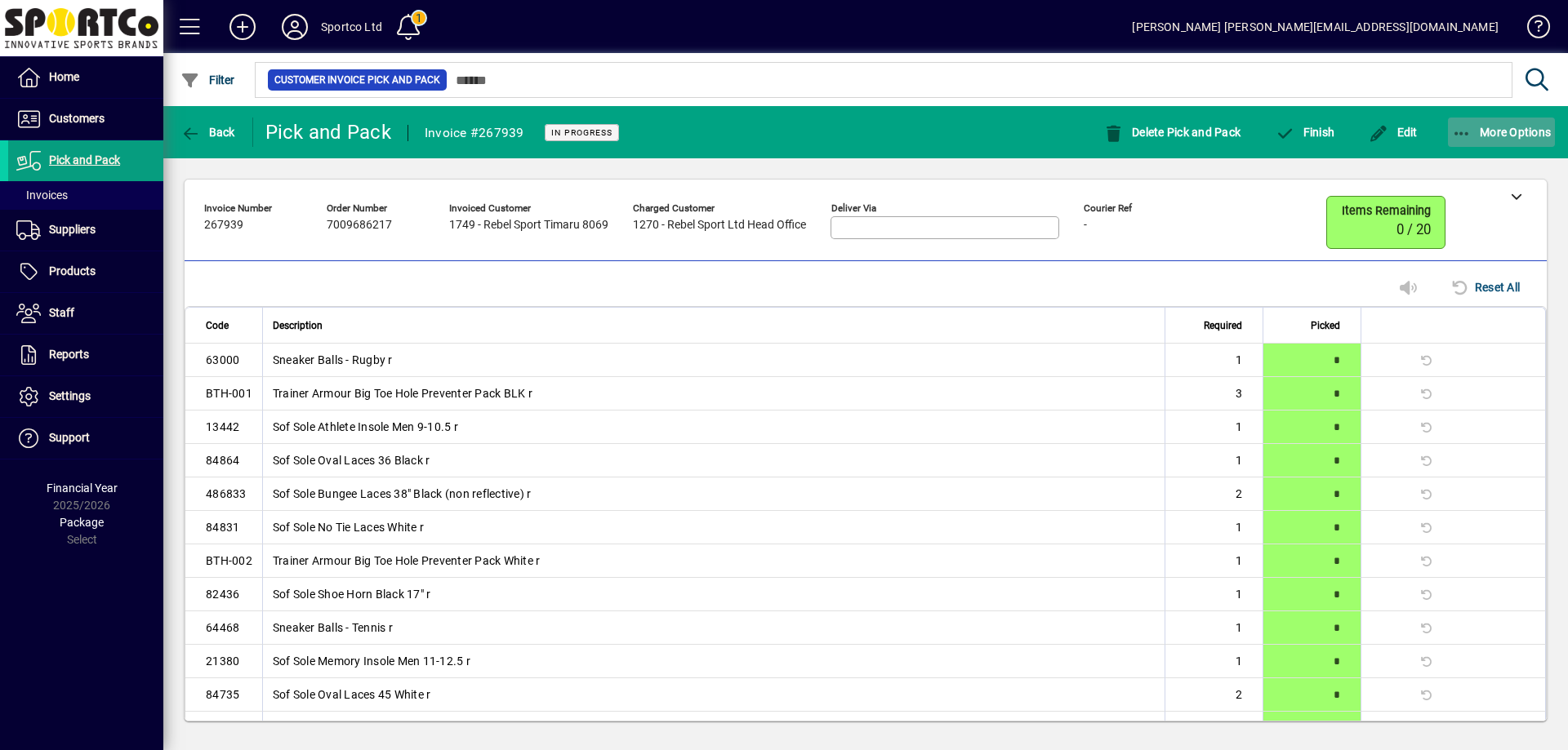
click at [1466, 137] on icon "button" at bounding box center [1462, 133] width 20 height 16
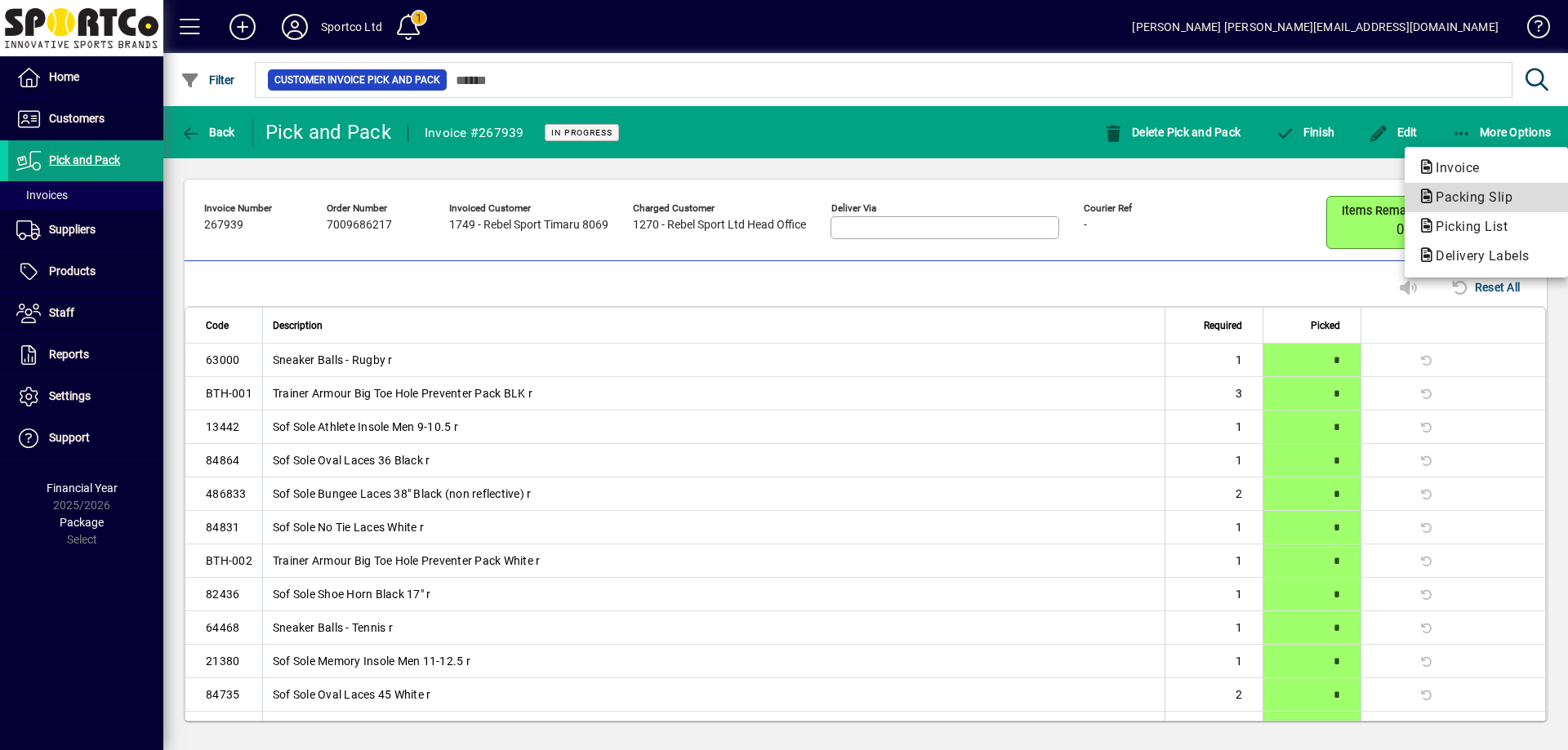
click at [1469, 200] on span "Packing Slip" at bounding box center [1469, 197] width 103 height 16
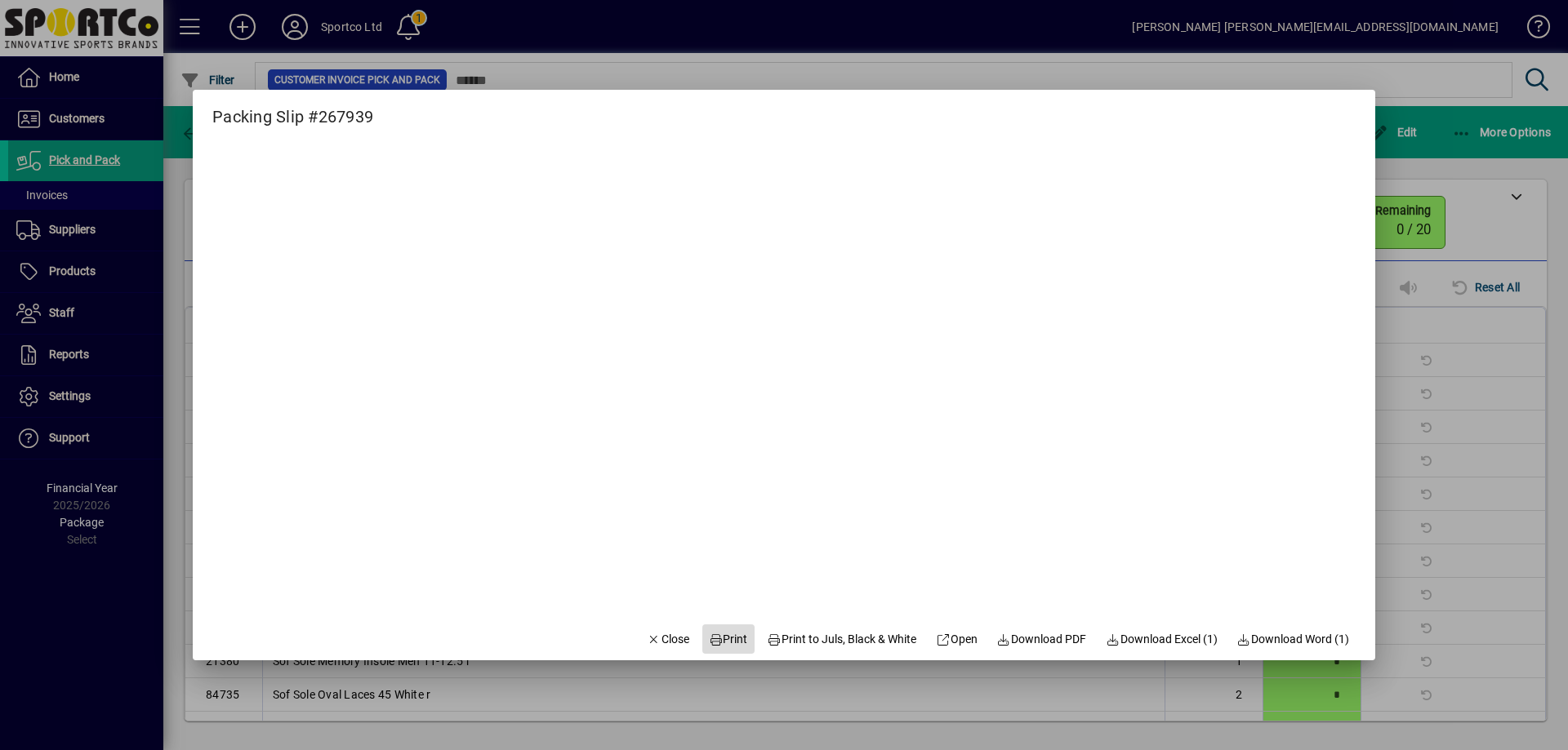
click at [715, 632] on span "Print" at bounding box center [728, 639] width 39 height 17
drag, startPoint x: 669, startPoint y: 640, endPoint x: 692, endPoint y: 650, distance: 25.1
click at [675, 640] on button "Close" at bounding box center [667, 639] width 56 height 29
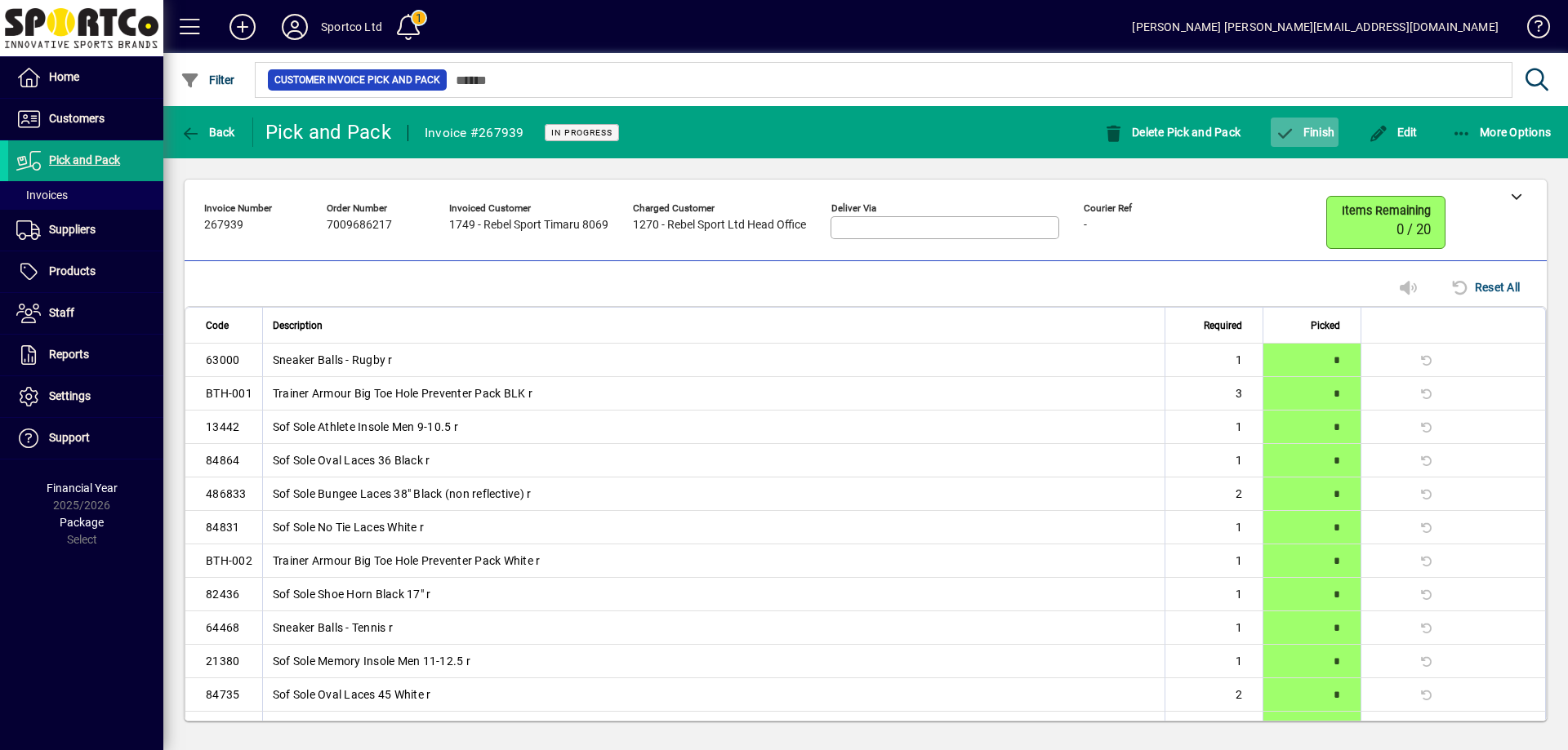
click at [1302, 125] on span "Finish" at bounding box center [1304, 132] width 59 height 13
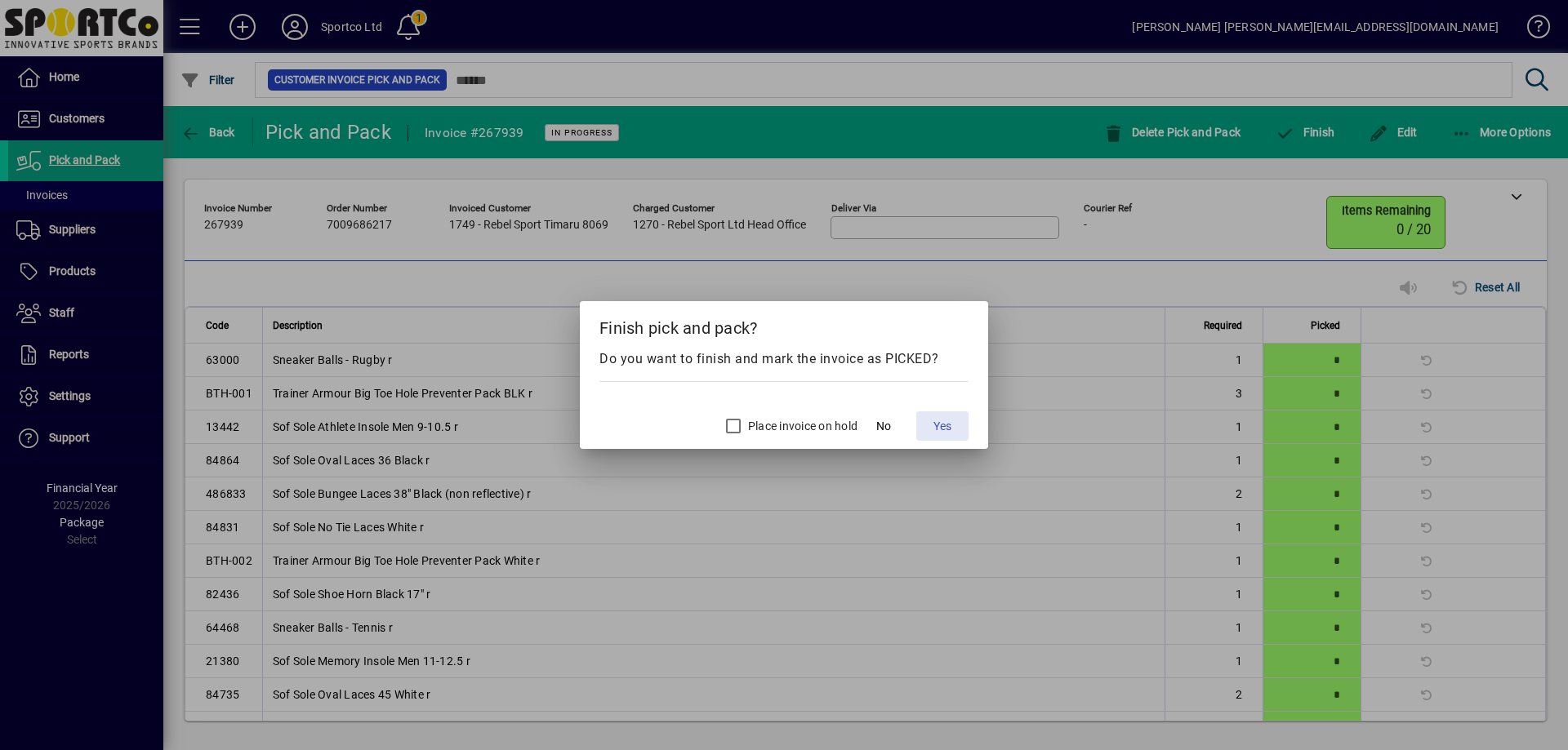
click at [937, 420] on span "Yes" at bounding box center [942, 426] width 18 height 17
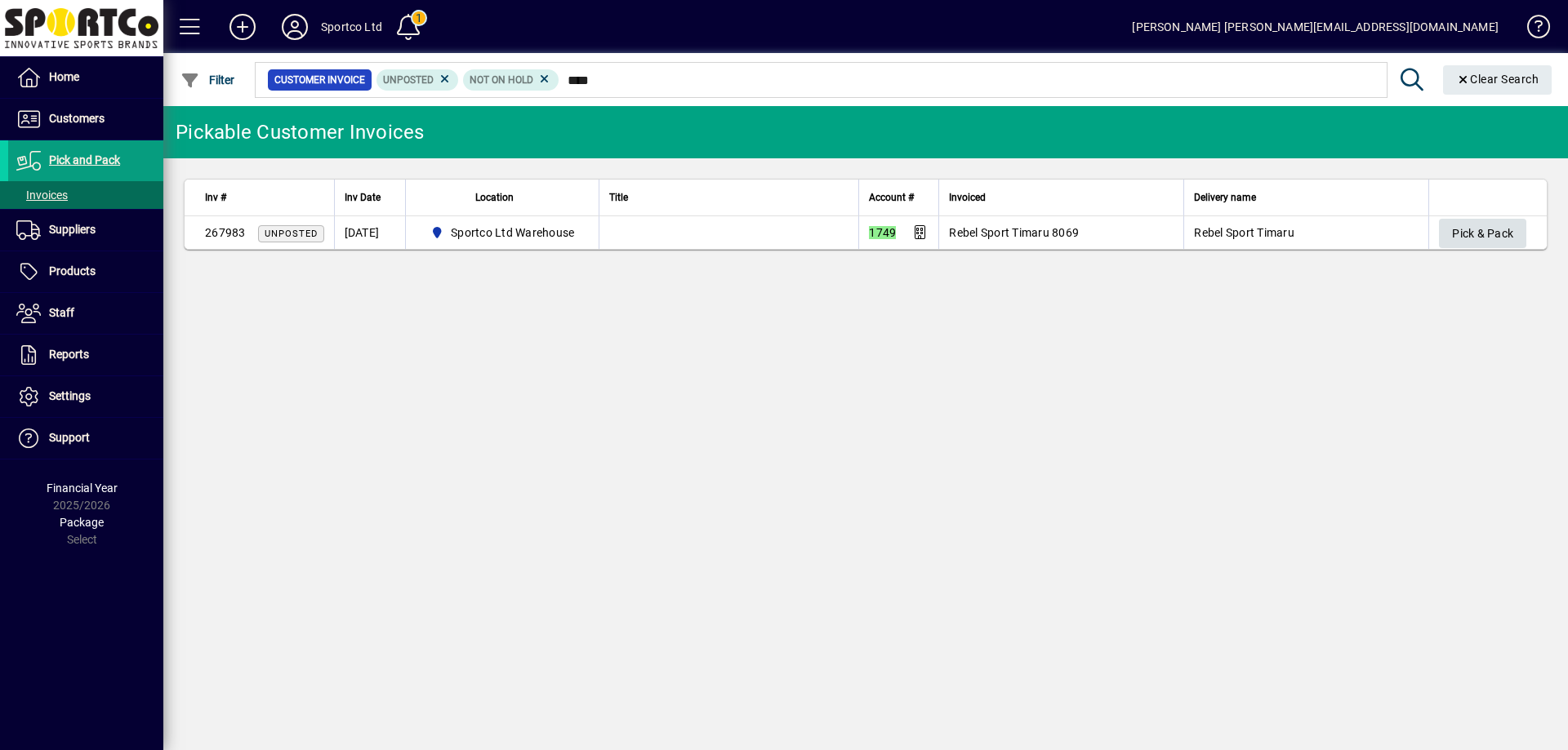
type input "****"
click at [1465, 225] on span "Pick & Pack" at bounding box center [1482, 233] width 61 height 27
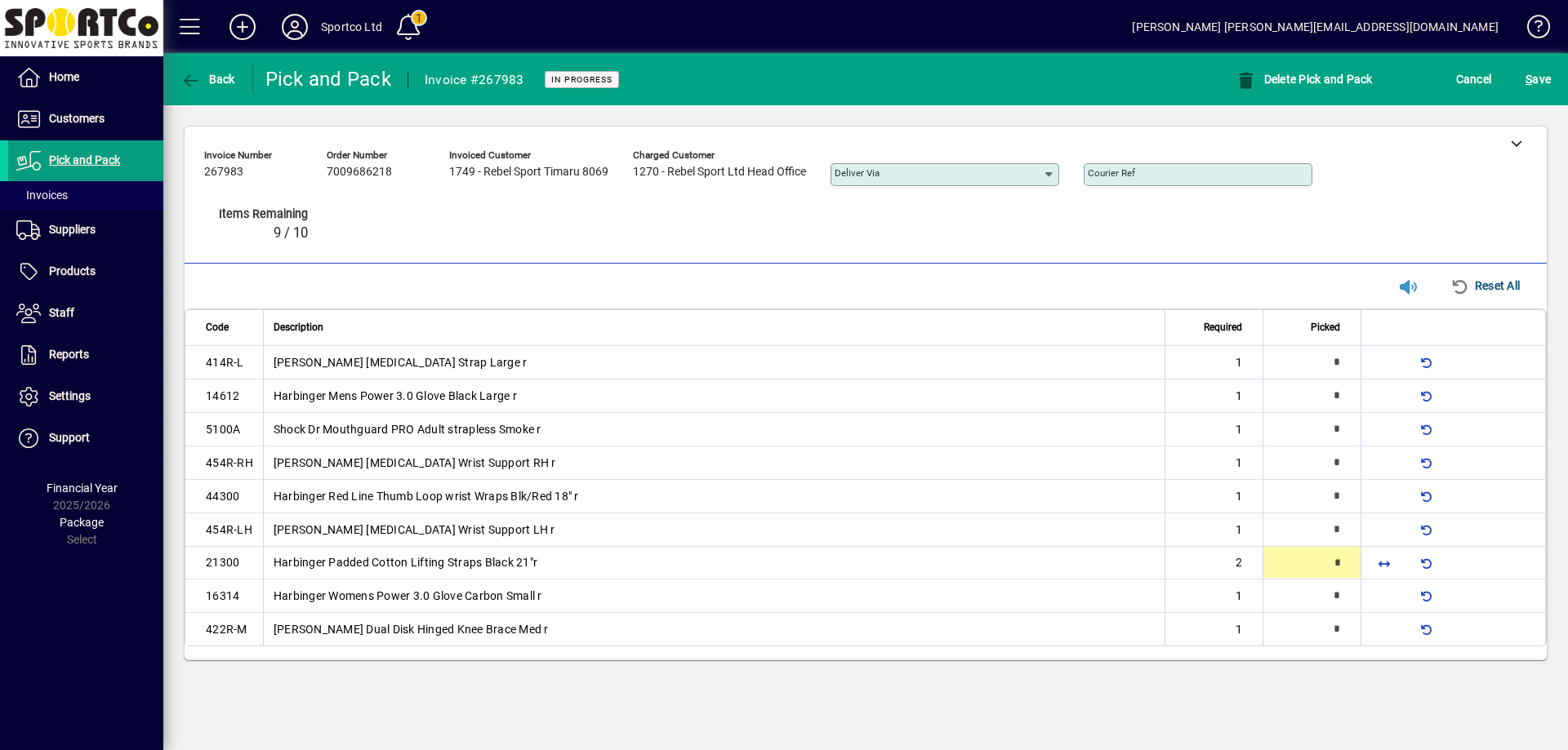
type input "*"
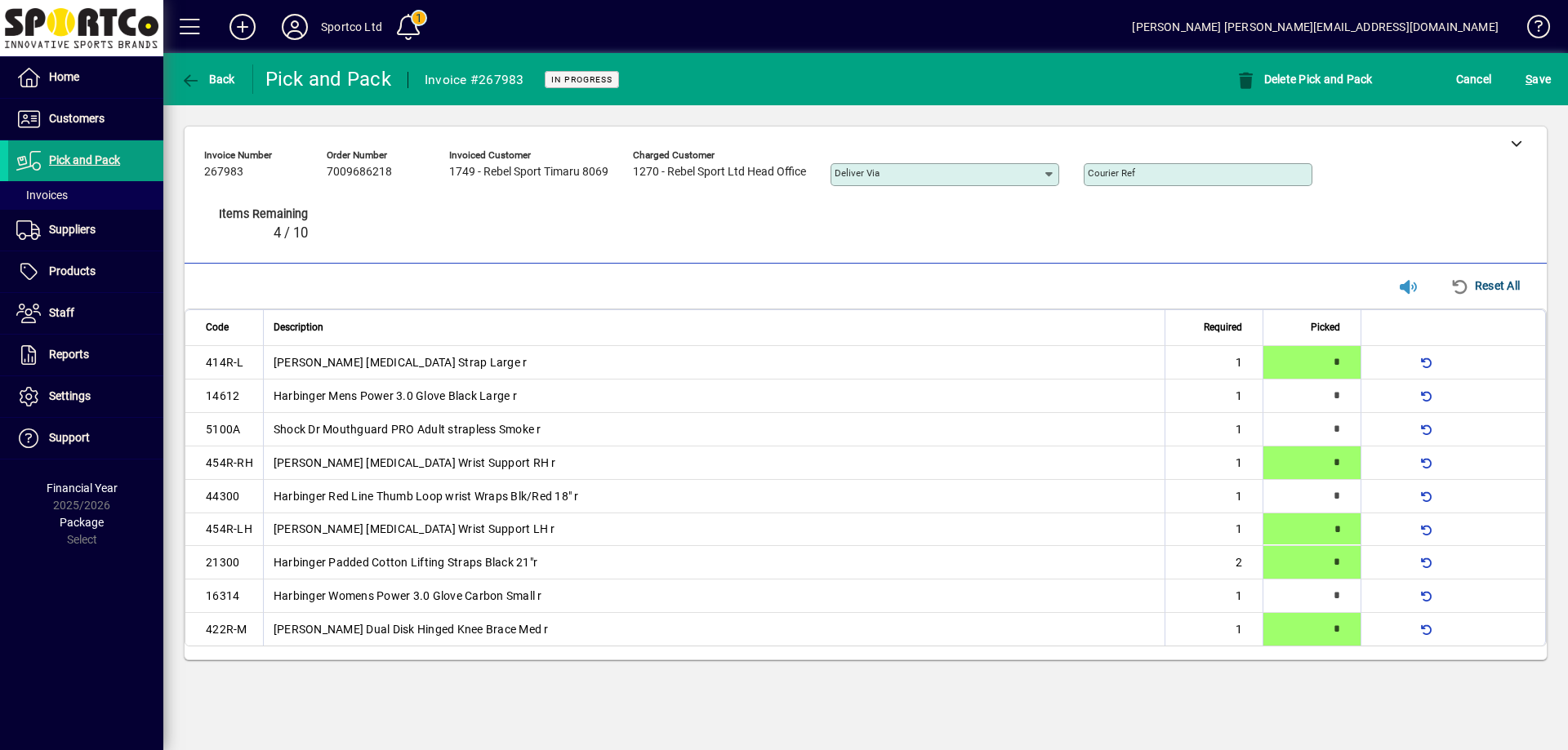
type input "*"
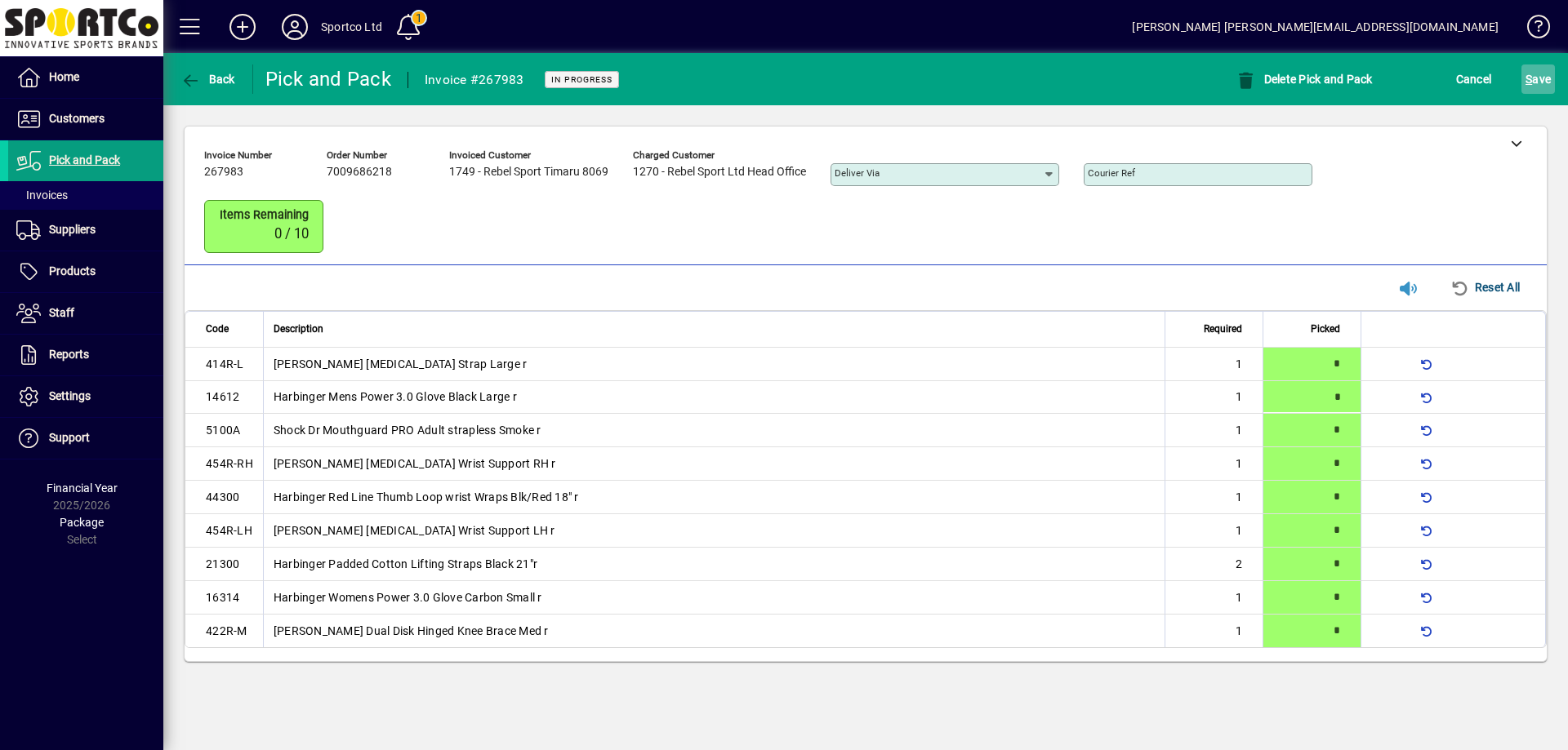
click at [1527, 71] on span "S ave" at bounding box center [1538, 80] width 26 height 27
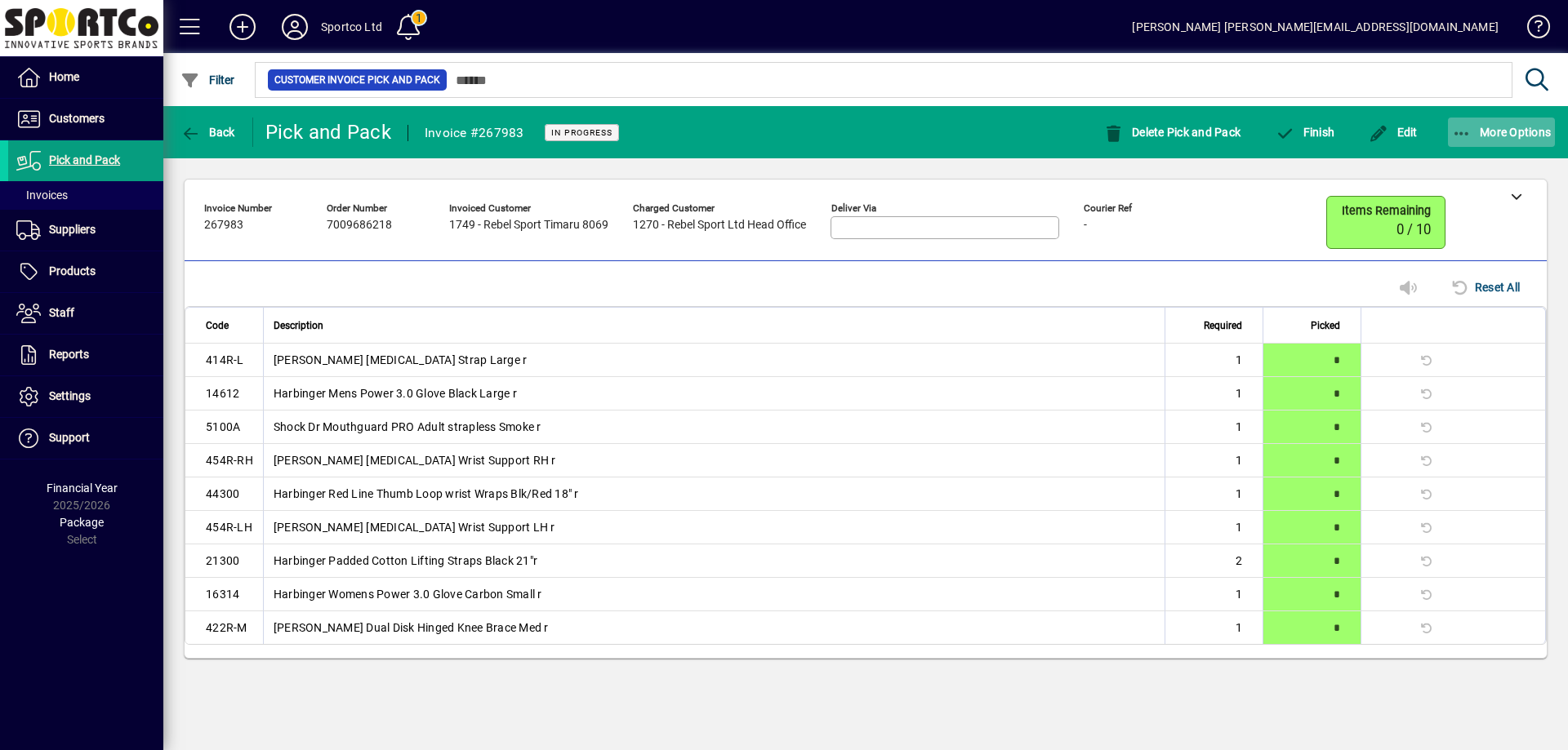
click at [1463, 125] on icon "button" at bounding box center [1462, 133] width 20 height 16
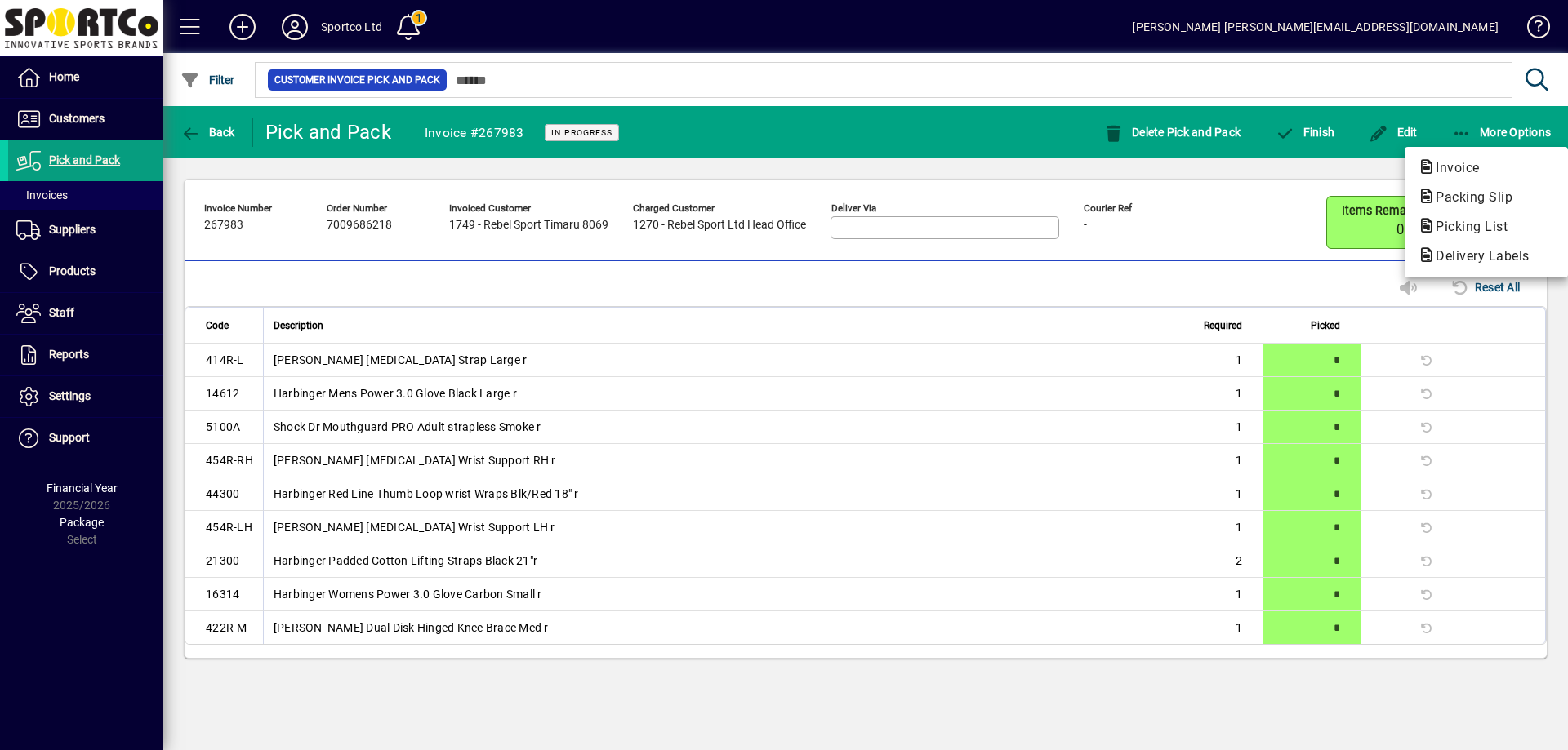
click at [1480, 193] on span "Packing Slip" at bounding box center [1469, 197] width 103 height 16
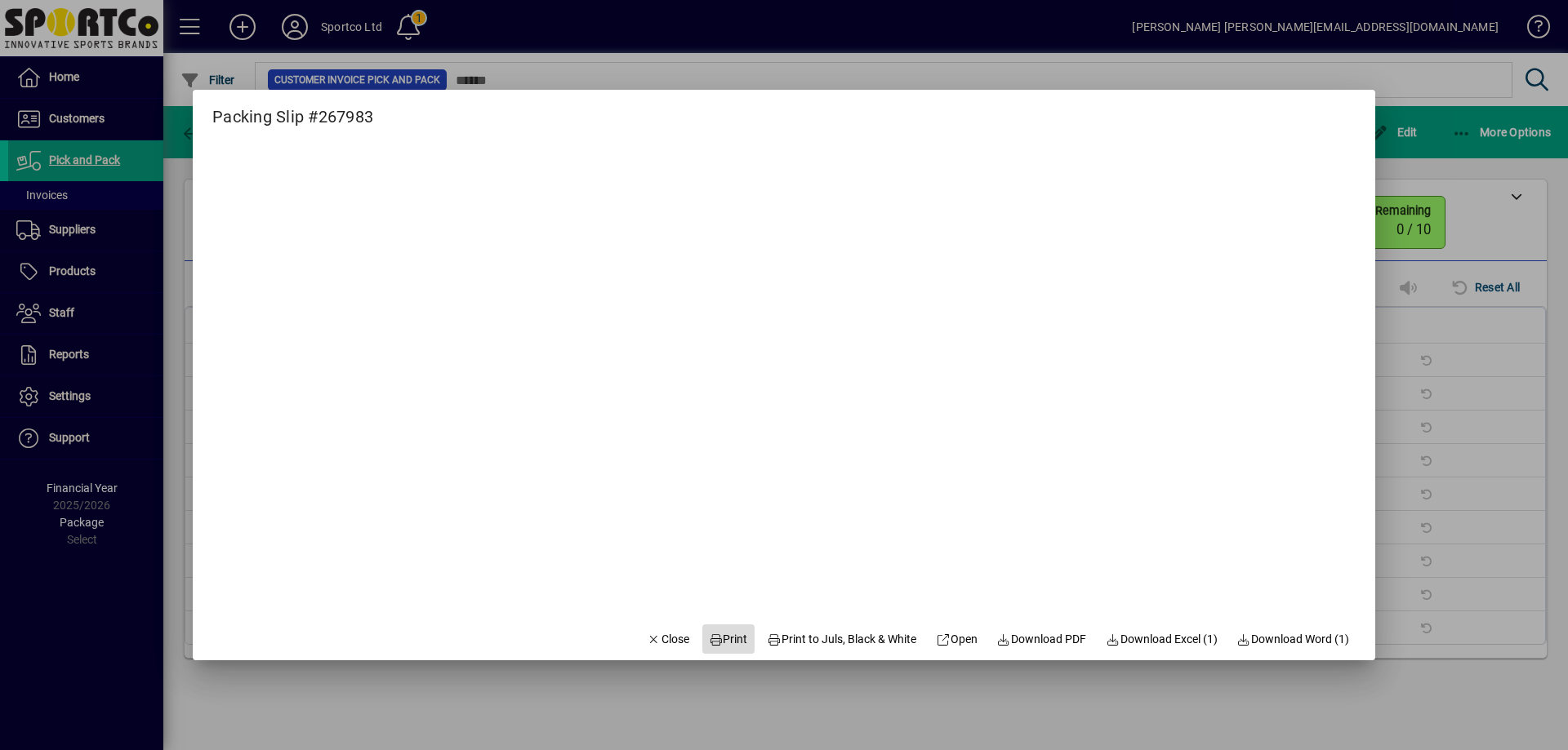
click at [720, 633] on span "Print" at bounding box center [728, 639] width 39 height 17
click at [651, 636] on span "Close" at bounding box center [668, 639] width 42 height 17
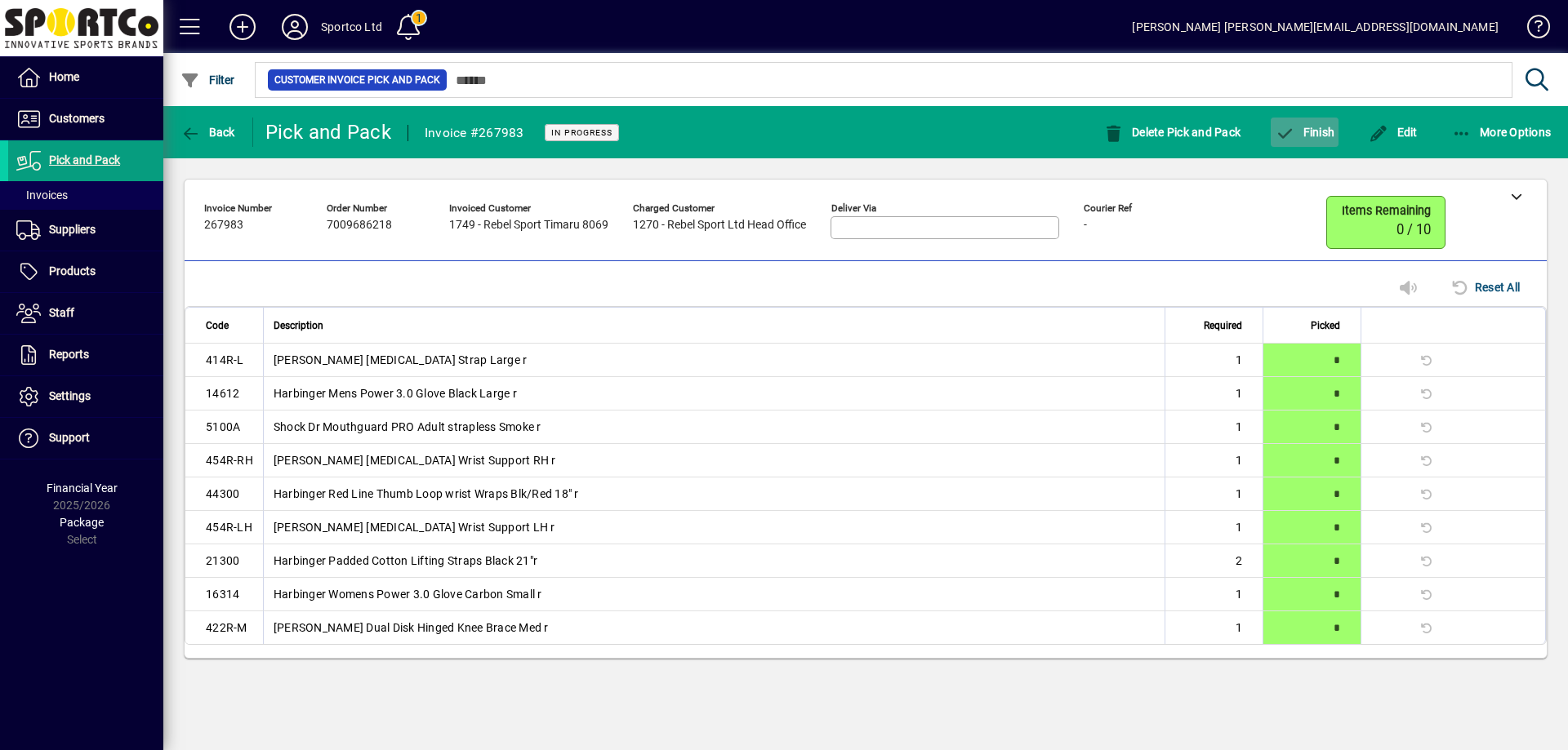
click at [1327, 131] on span "Finish" at bounding box center [1304, 132] width 59 height 13
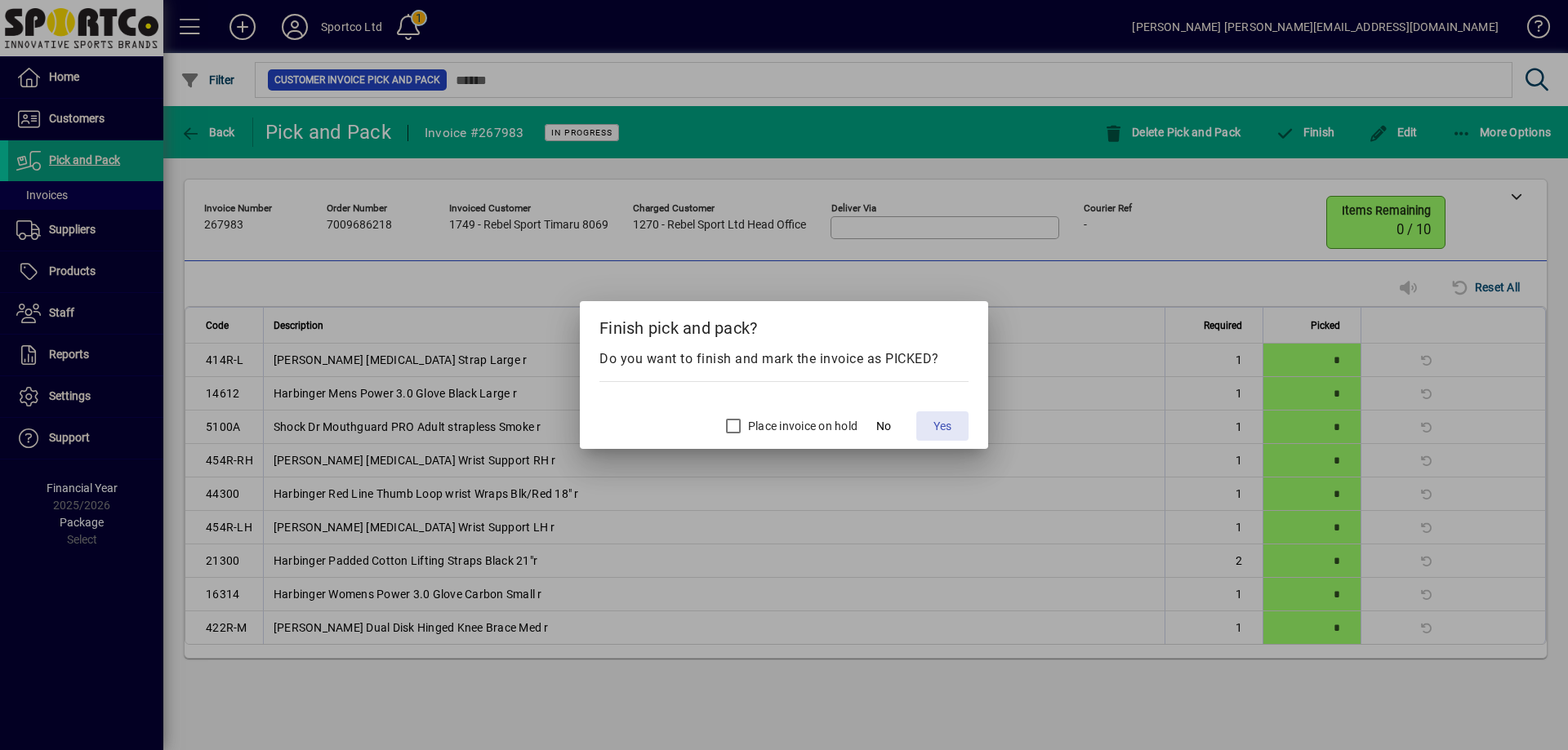
click at [930, 423] on span at bounding box center [942, 426] width 52 height 39
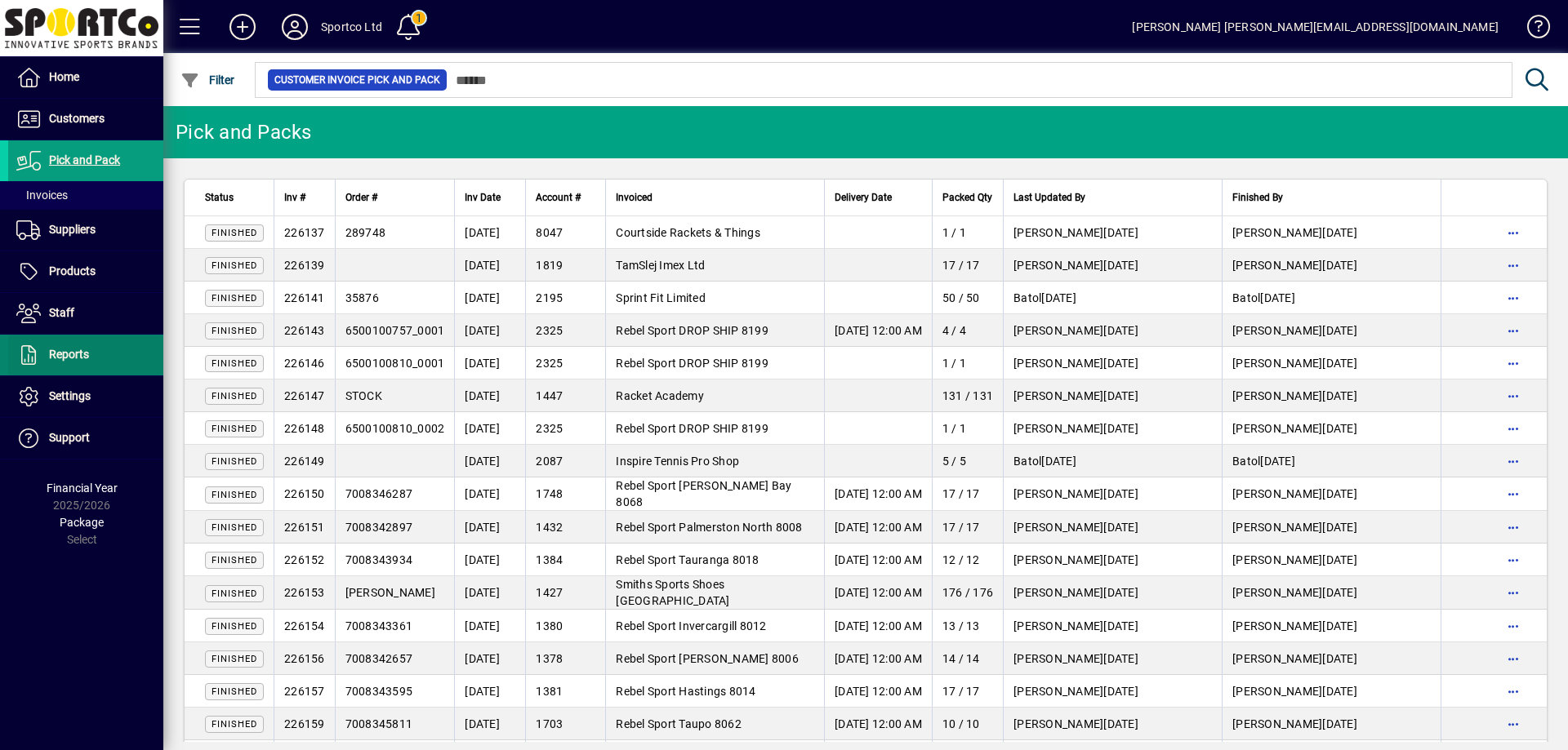
click at [79, 354] on span "Reports" at bounding box center [68, 354] width 40 height 13
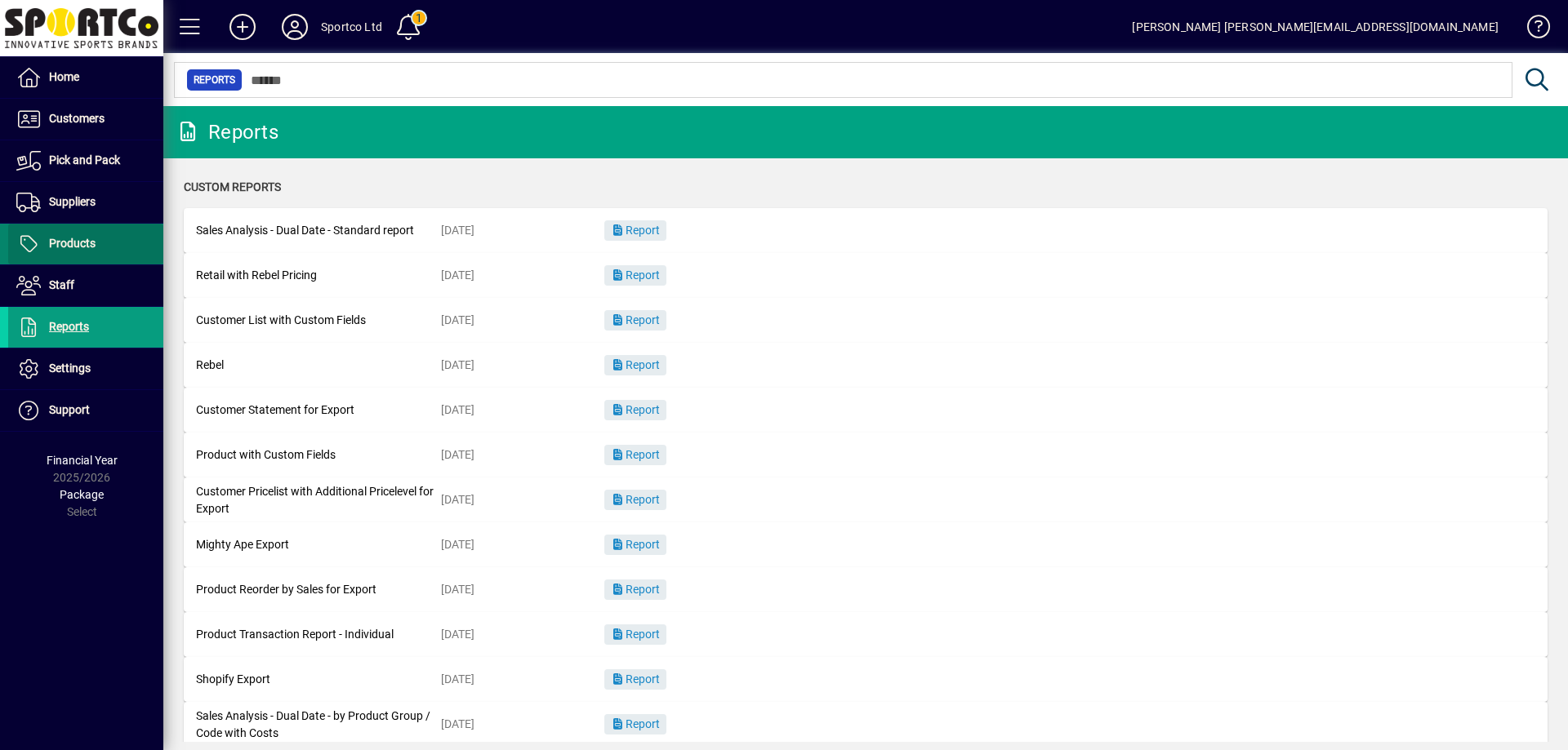
click at [82, 239] on span "Products" at bounding box center [72, 243] width 47 height 13
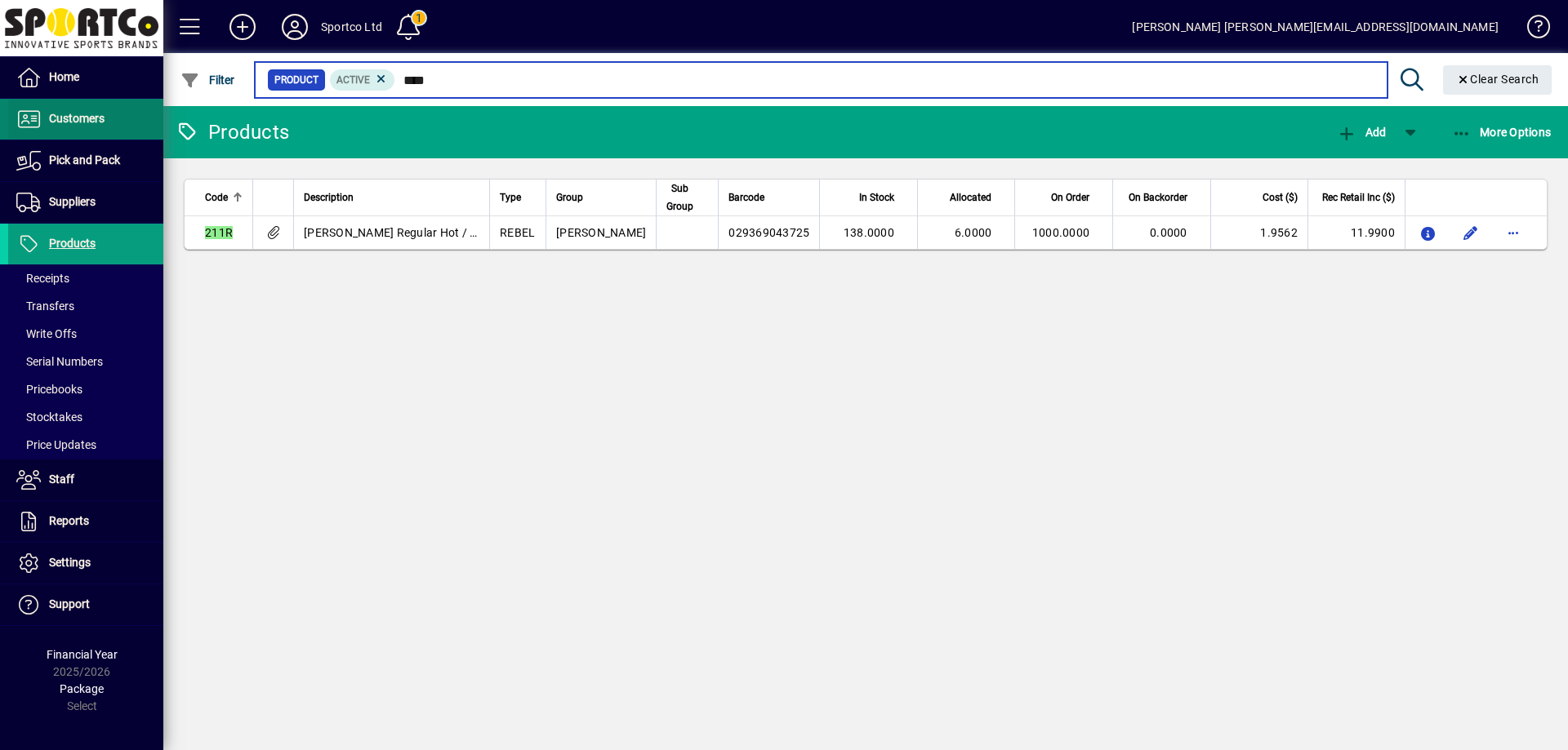
type input "****"
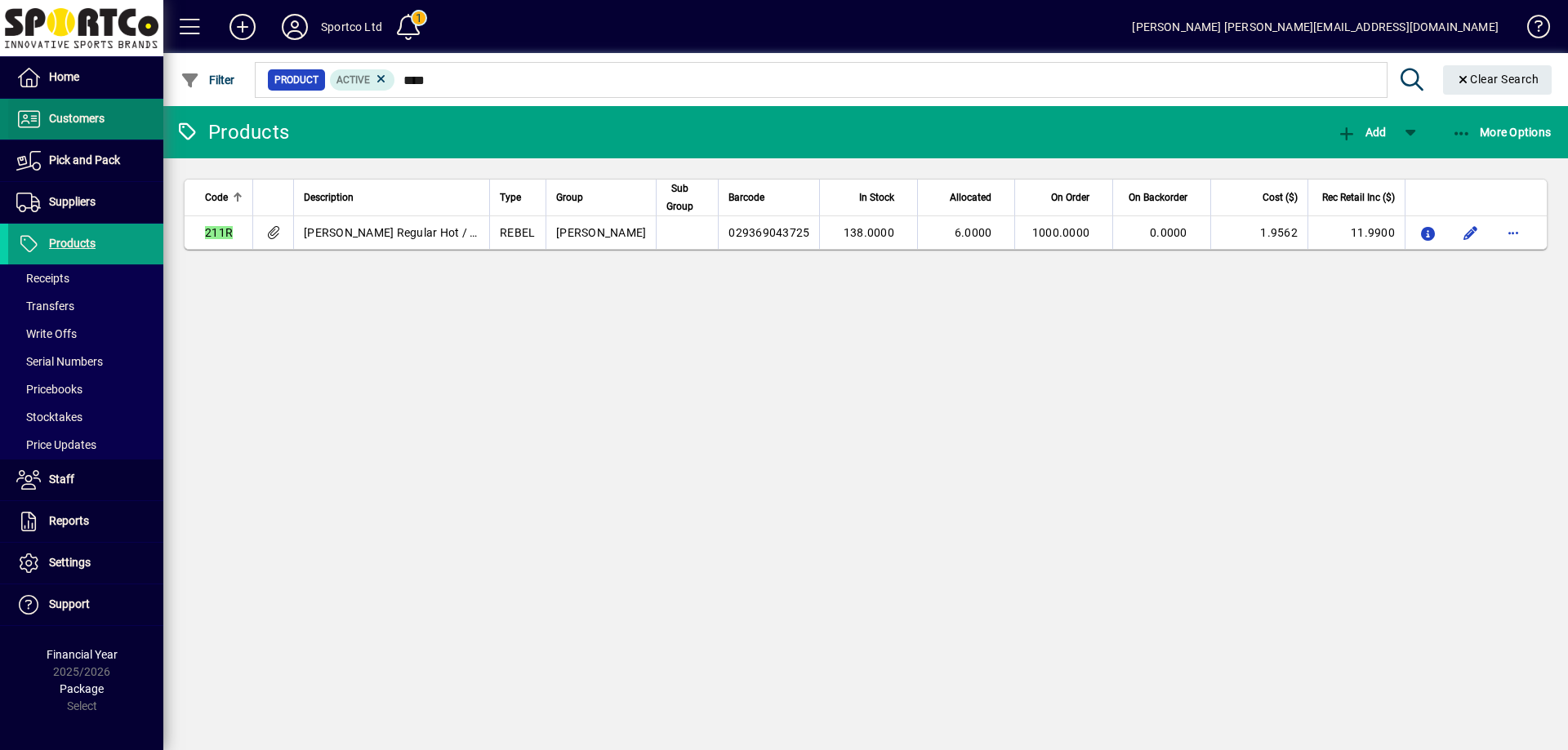
click at [70, 120] on span "Customers" at bounding box center [76, 118] width 56 height 13
click at [51, 148] on span "Invoices" at bounding box center [42, 153] width 51 height 13
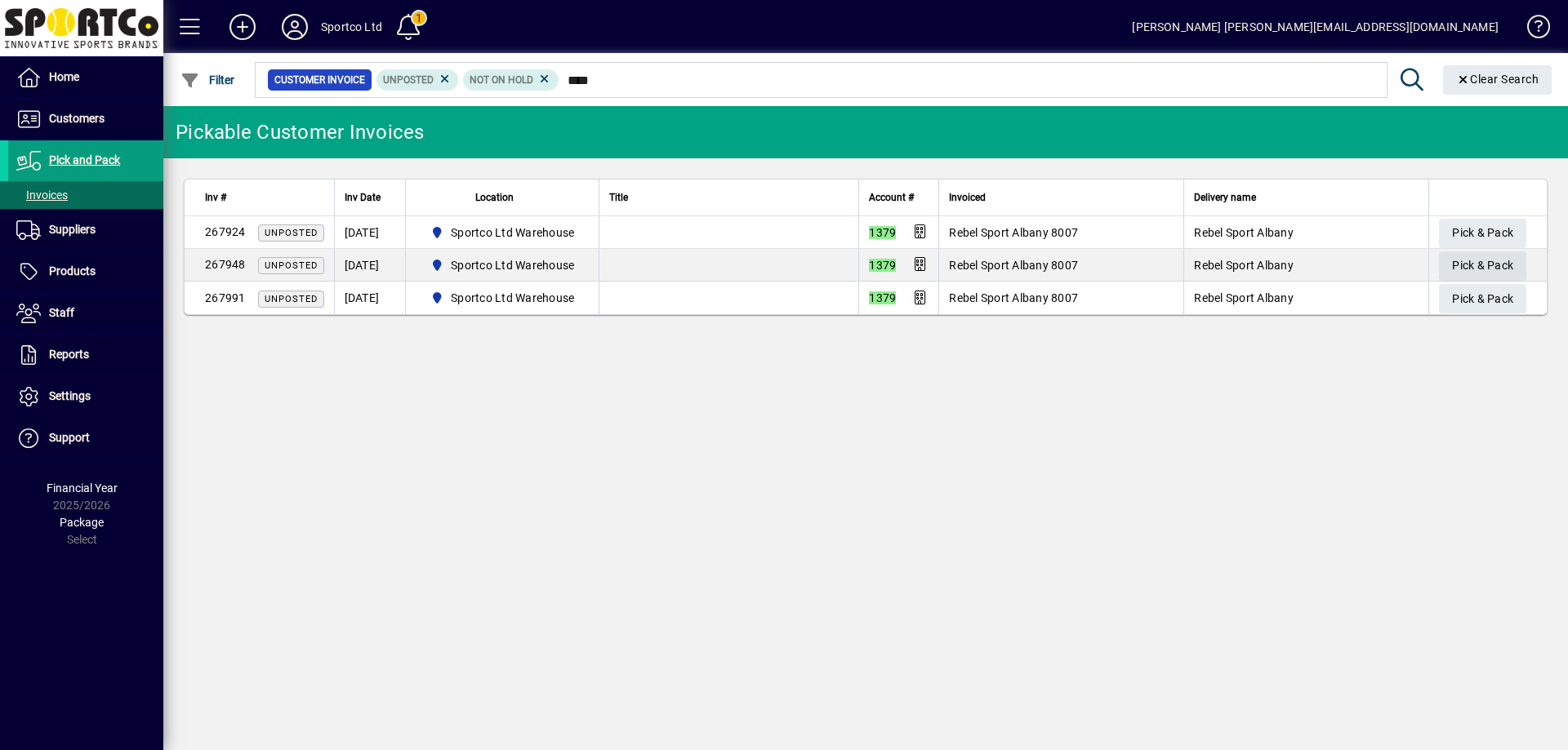
type input "****"
click at [1488, 262] on span "Pick & Pack" at bounding box center [1482, 266] width 61 height 27
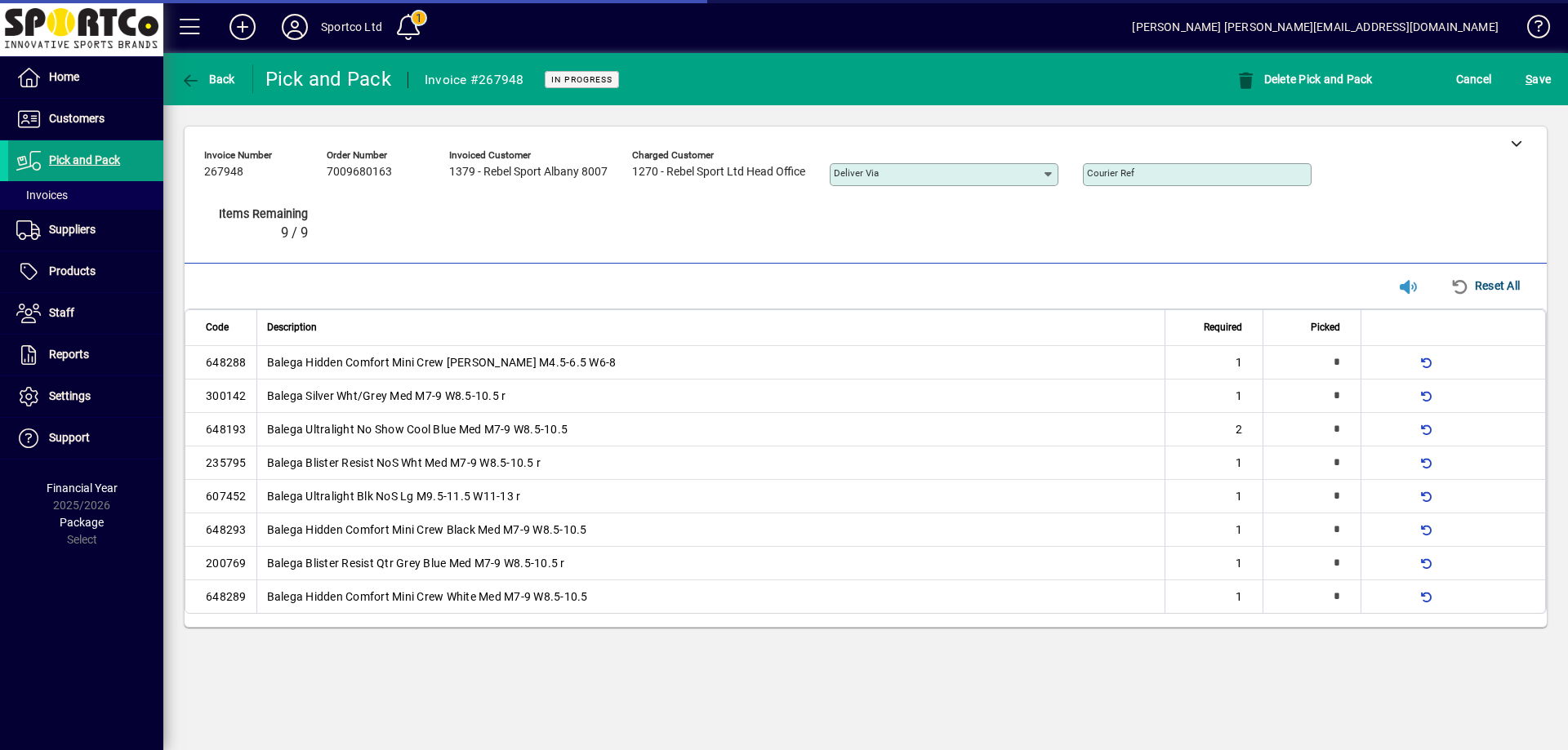
type input "*"
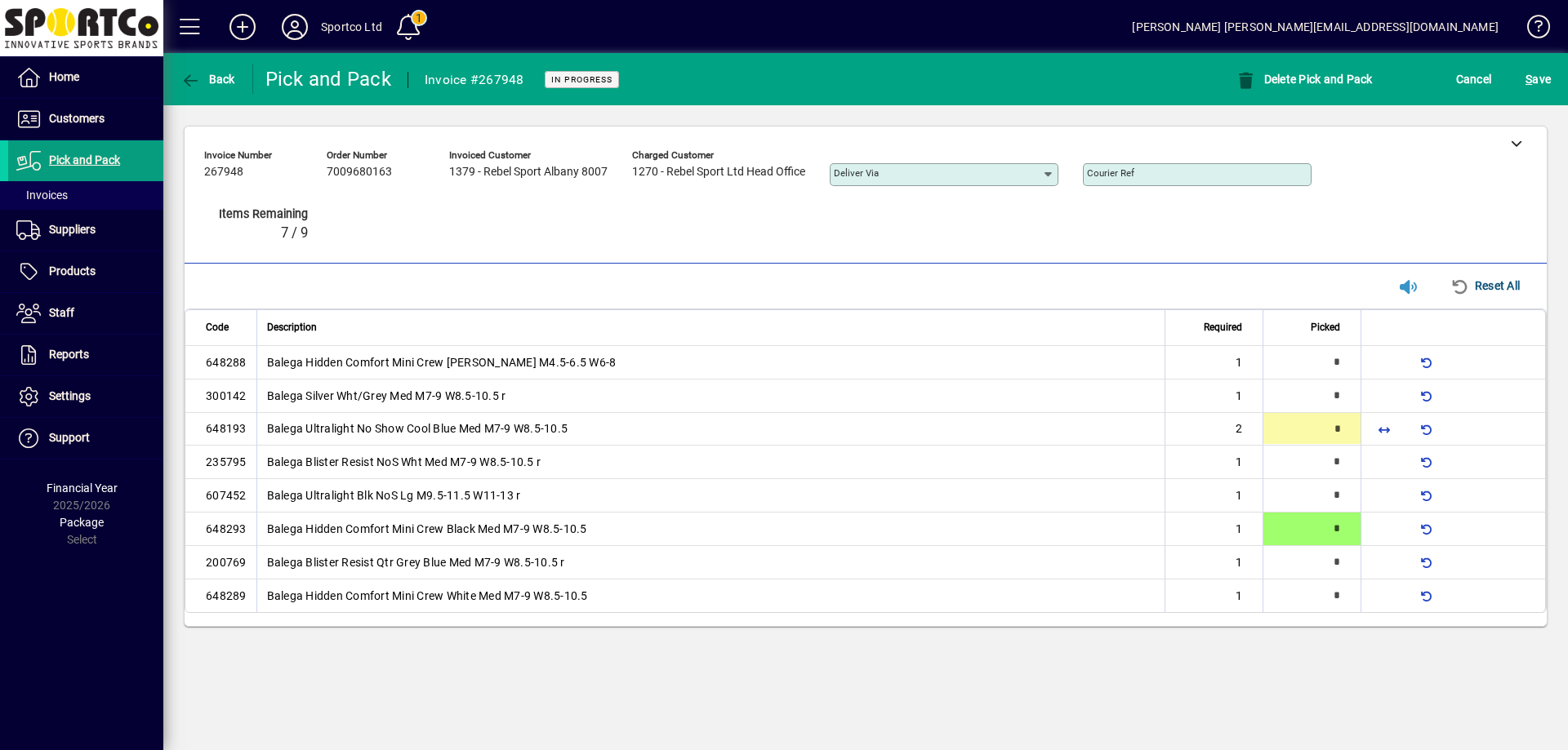
type input "*"
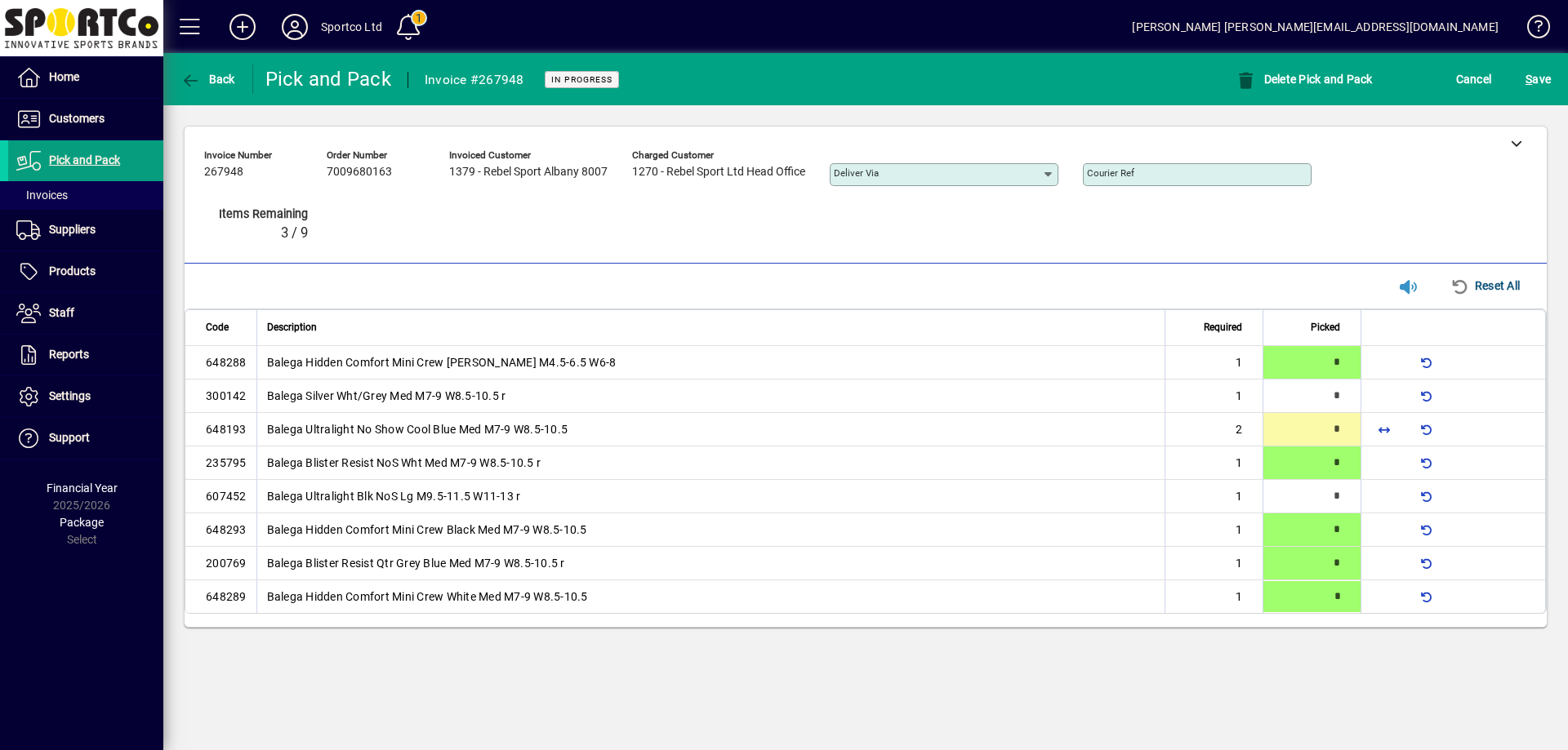
type input "*"
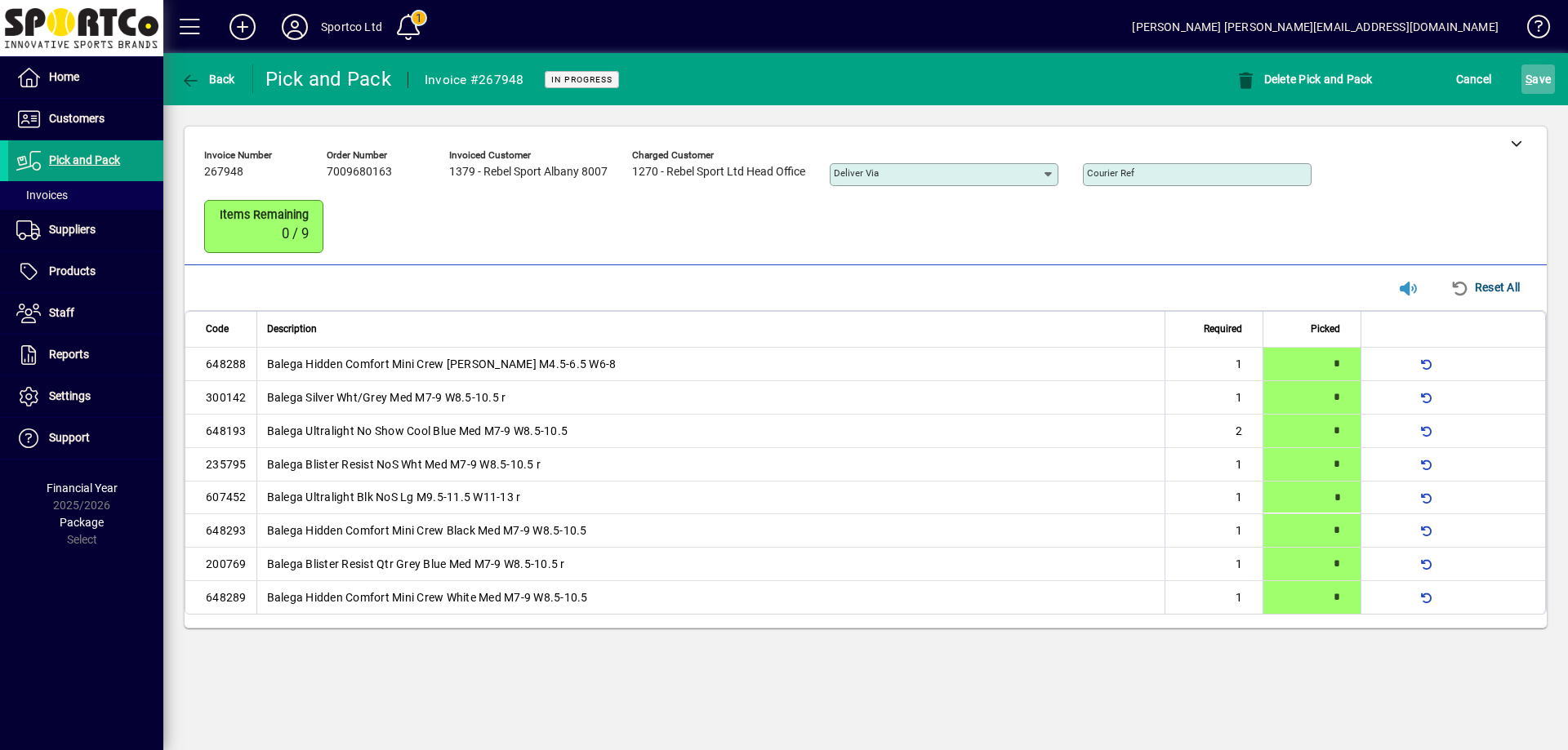
click at [1542, 75] on span "S ave" at bounding box center [1538, 80] width 26 height 27
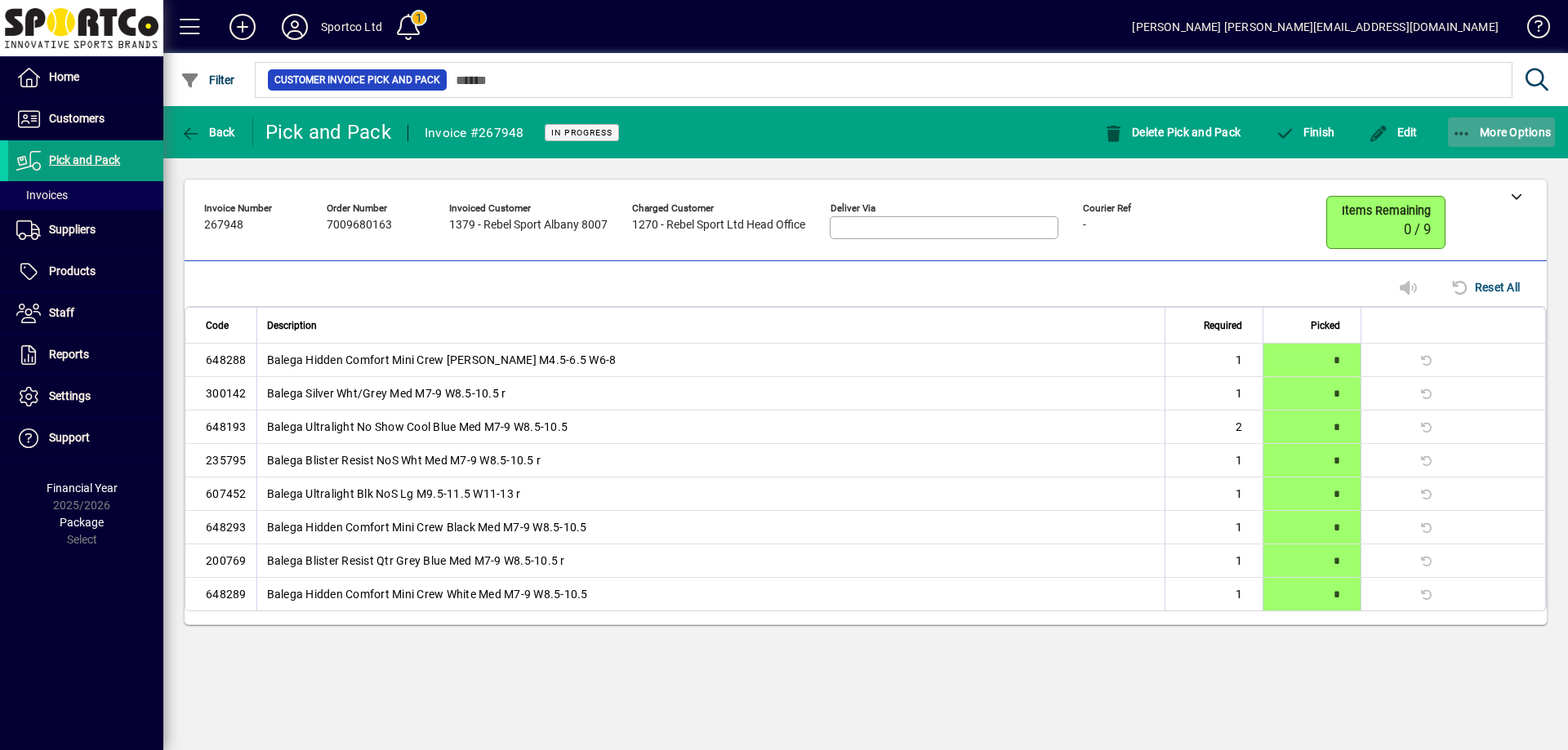
click at [1450, 134] on span "button" at bounding box center [1502, 133] width 108 height 39
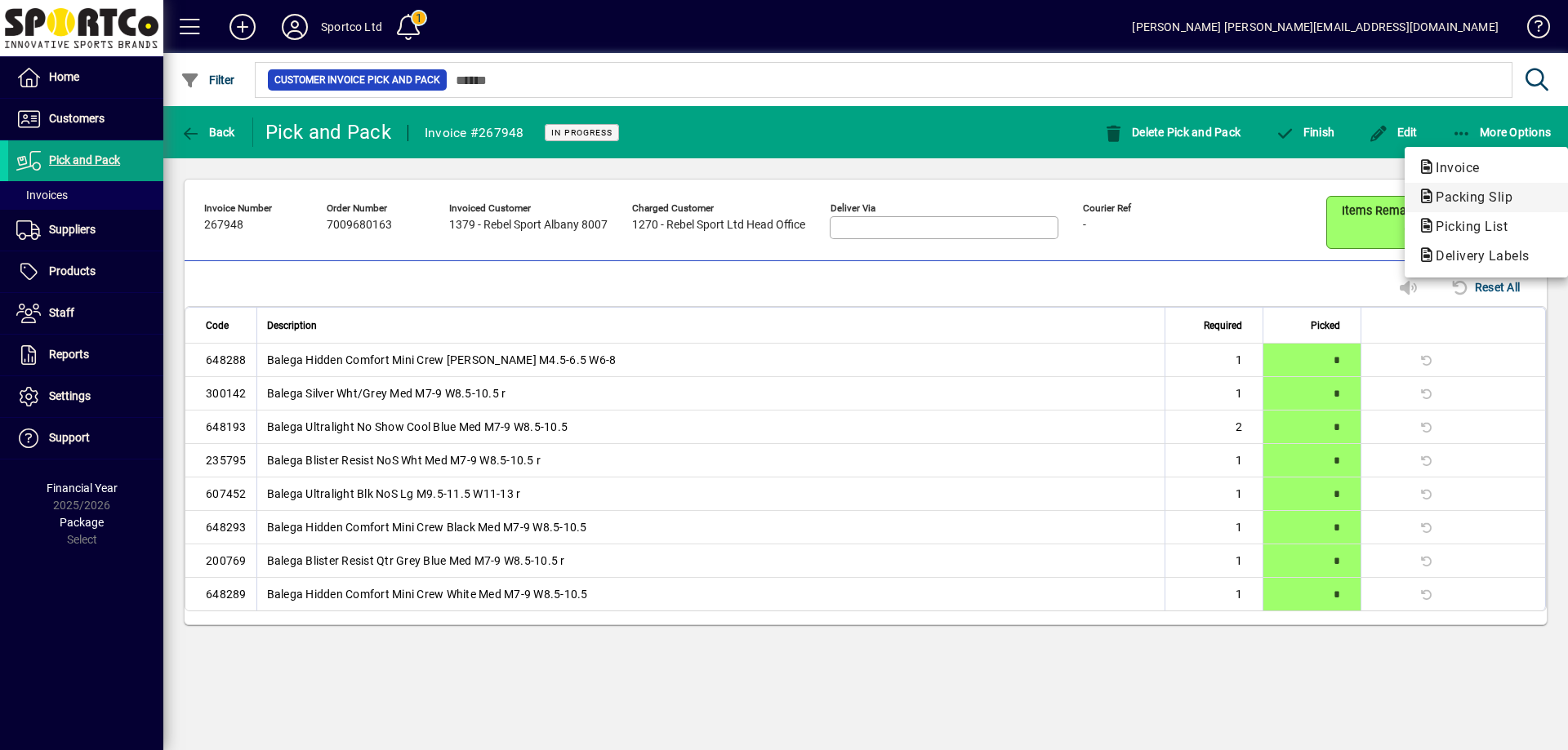
click at [1474, 195] on span "Packing Slip" at bounding box center [1469, 197] width 103 height 16
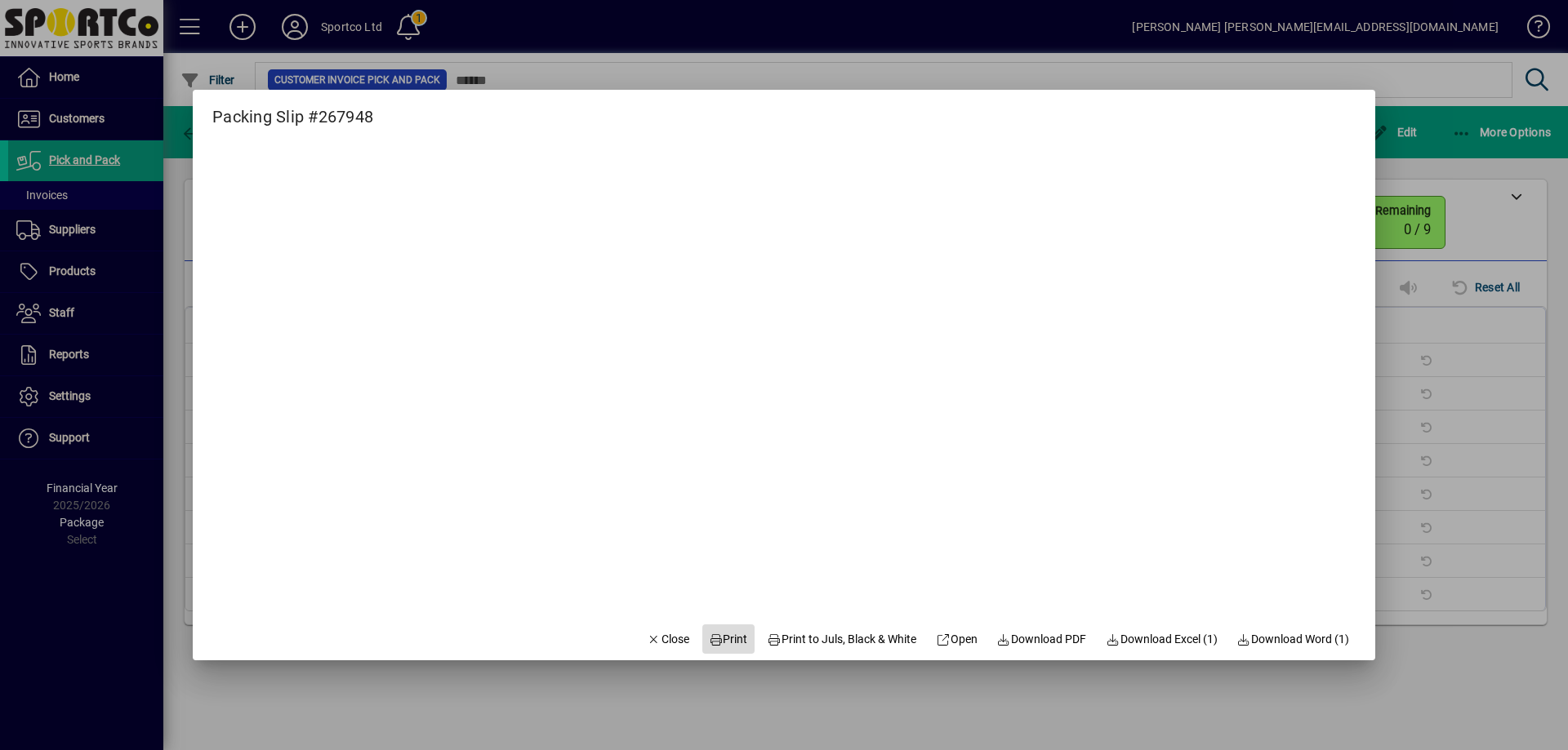
click at [725, 636] on span "Print" at bounding box center [728, 639] width 39 height 17
click at [663, 634] on span "Close" at bounding box center [668, 639] width 42 height 17
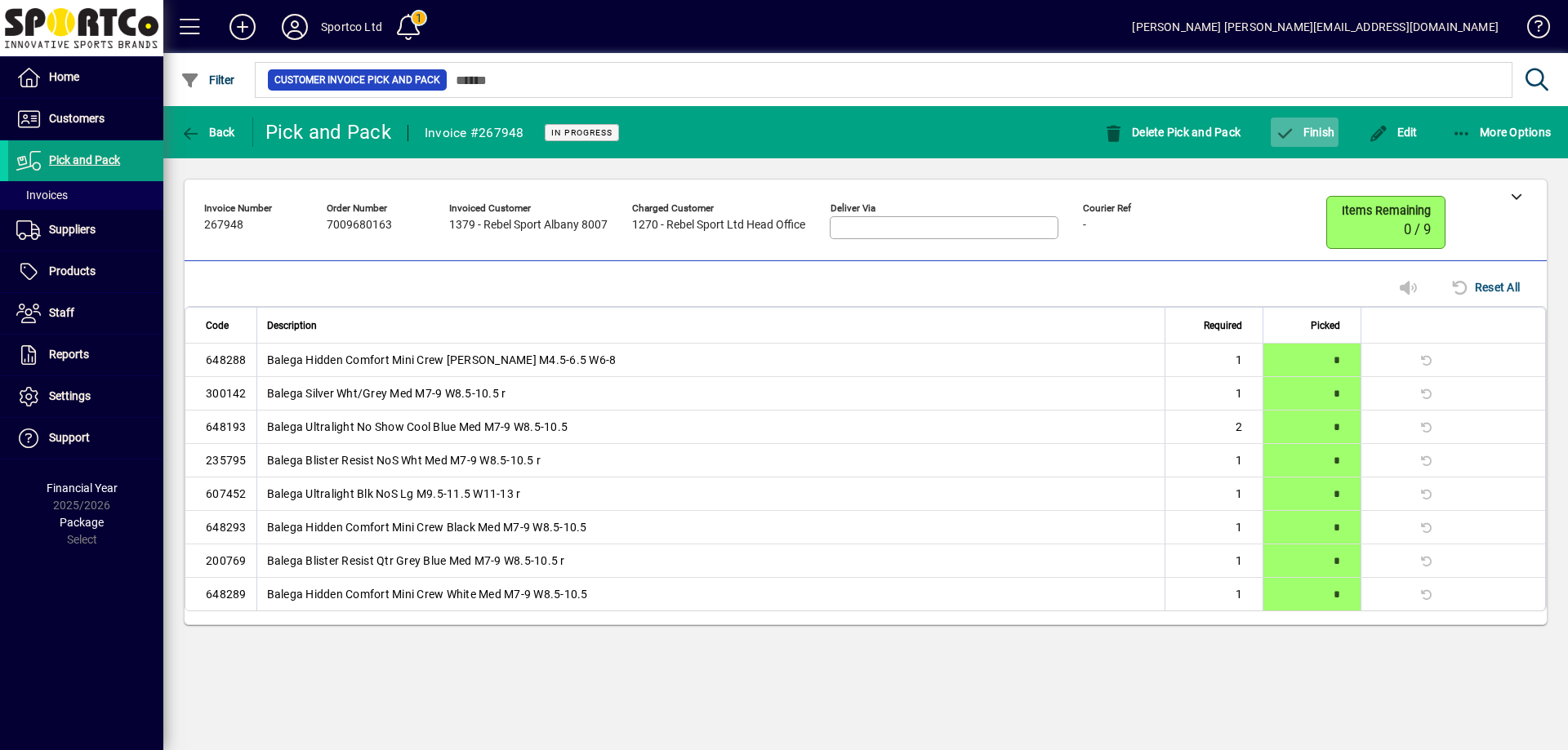
click at [1321, 131] on span "Finish" at bounding box center [1304, 132] width 59 height 13
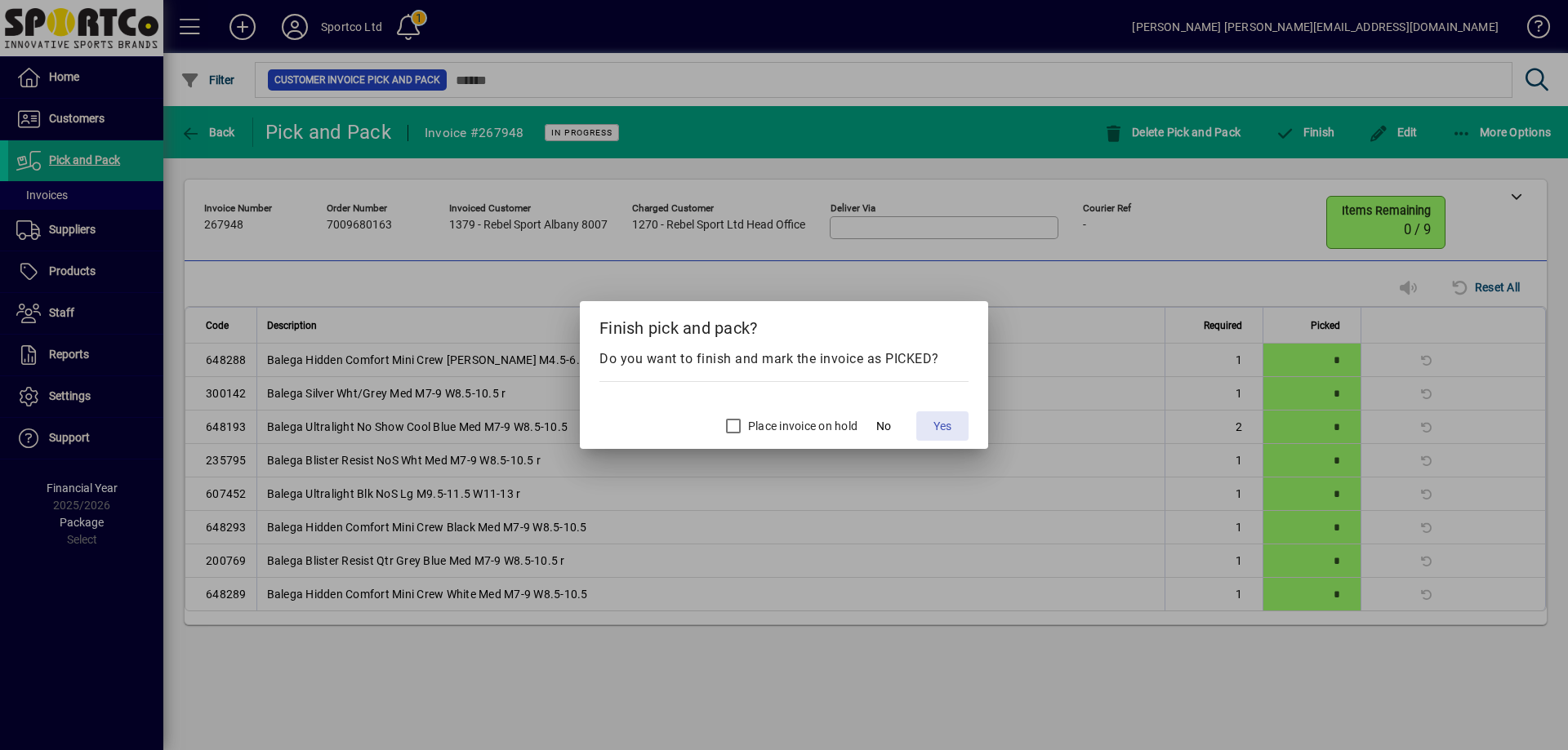
click at [939, 425] on span "Yes" at bounding box center [942, 426] width 18 height 17
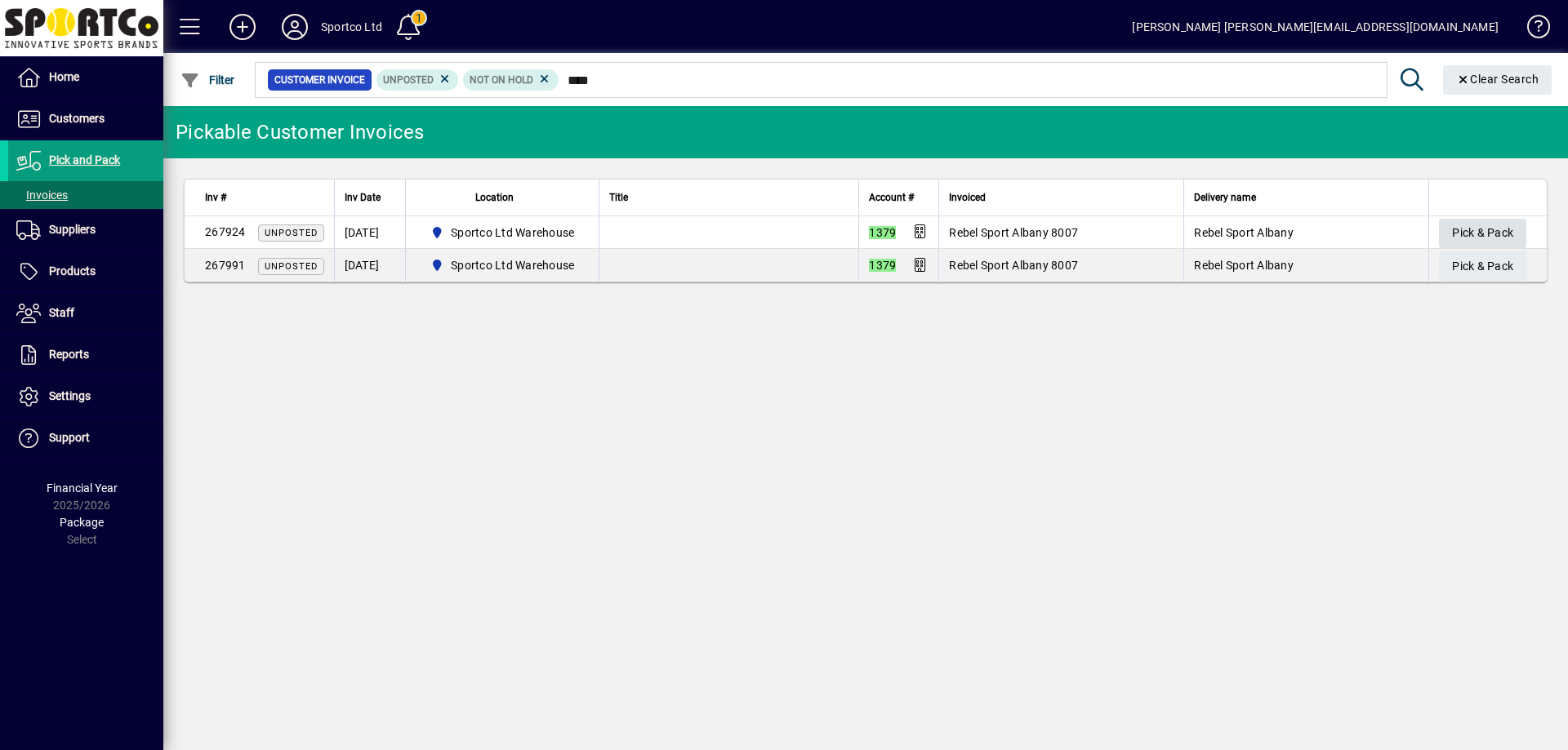
type input "****"
click at [1488, 217] on span "button" at bounding box center [1482, 233] width 88 height 39
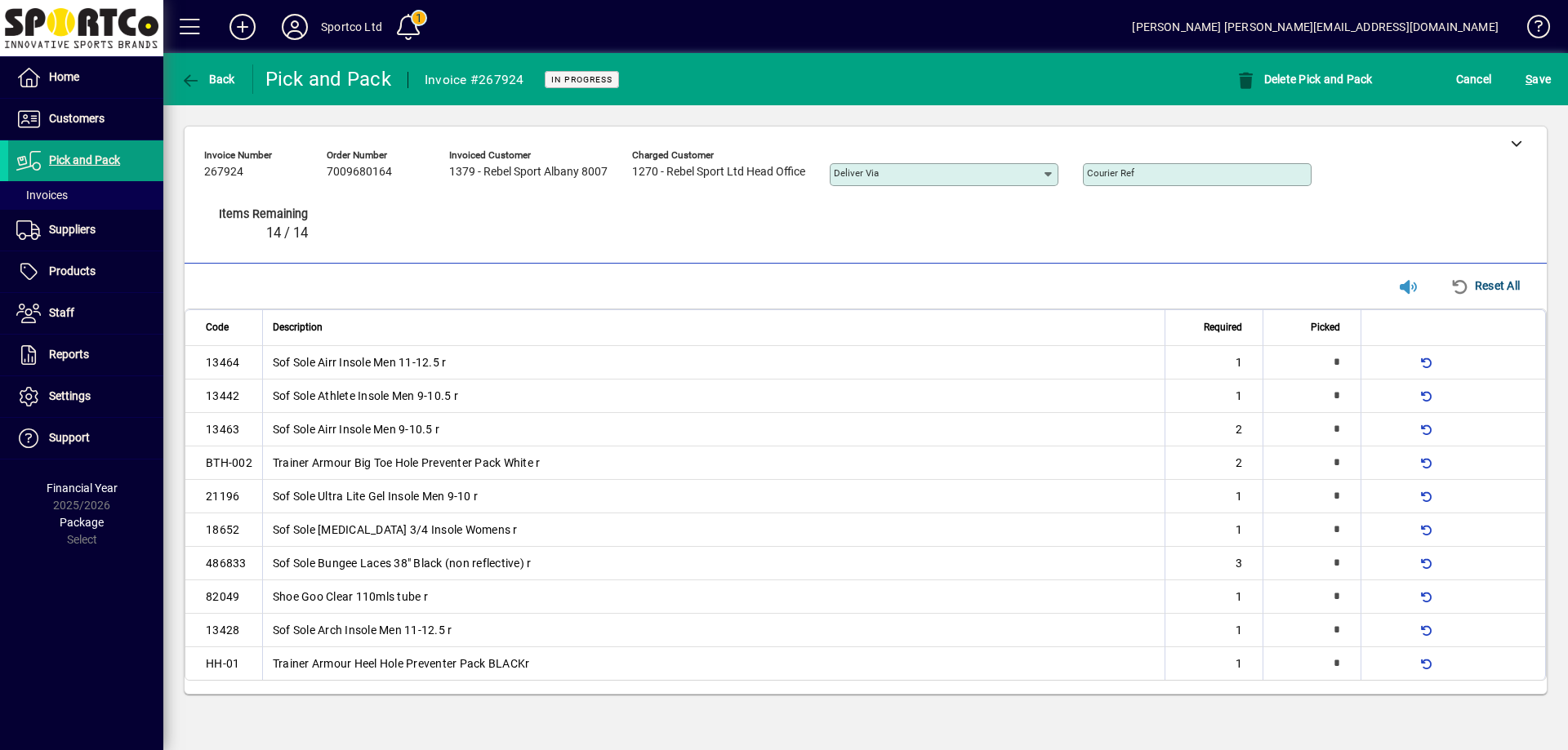
type input "*"
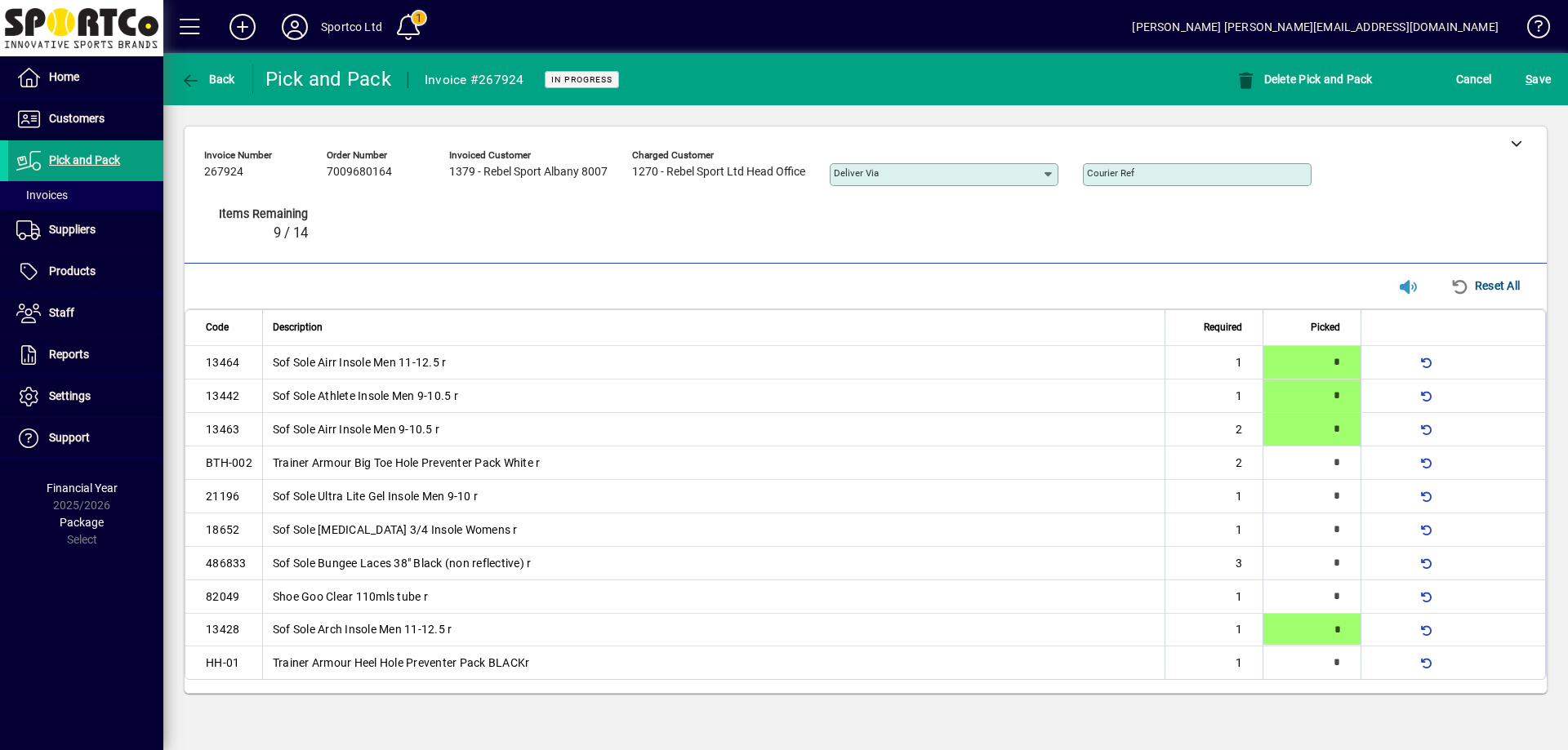
type input "*"
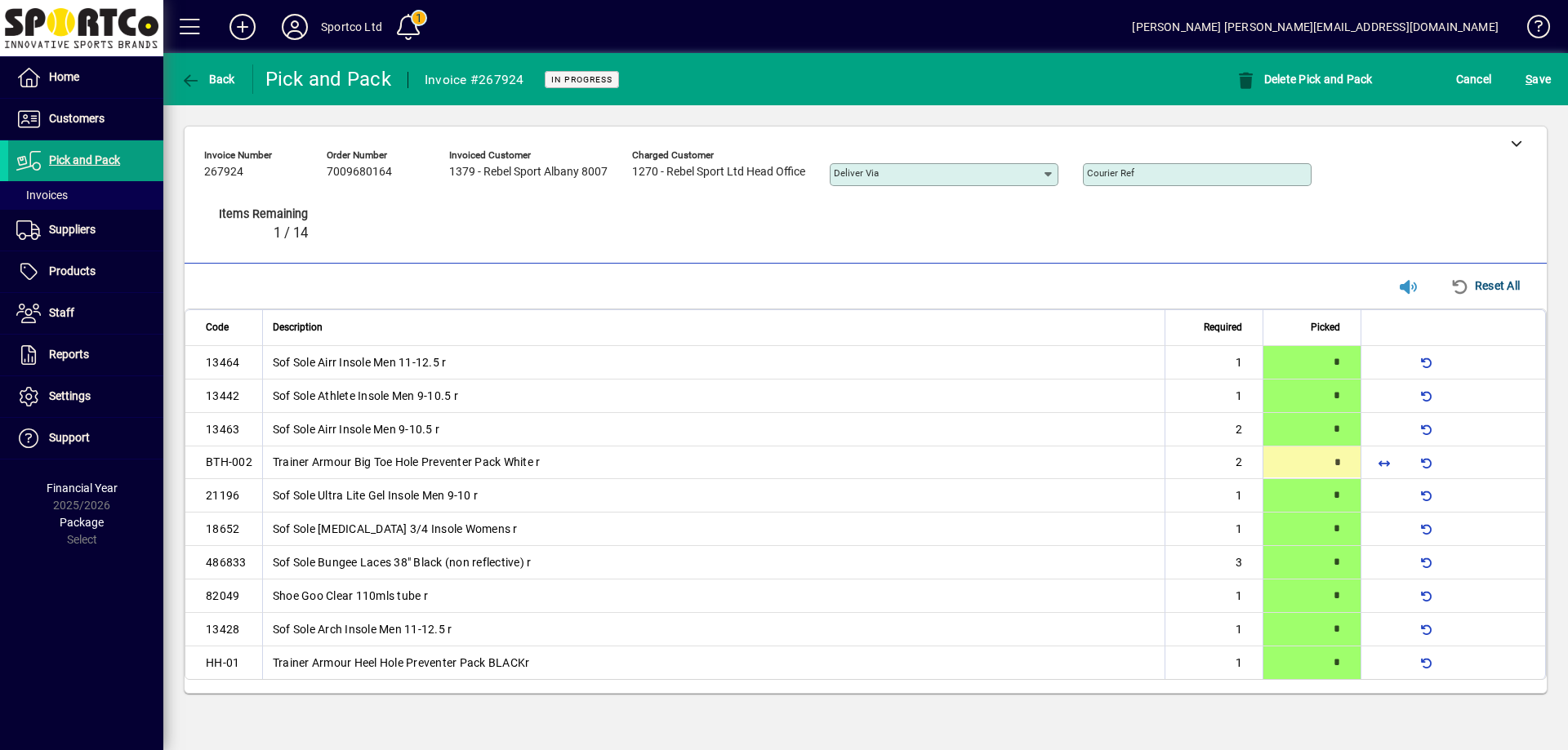
type input "*"
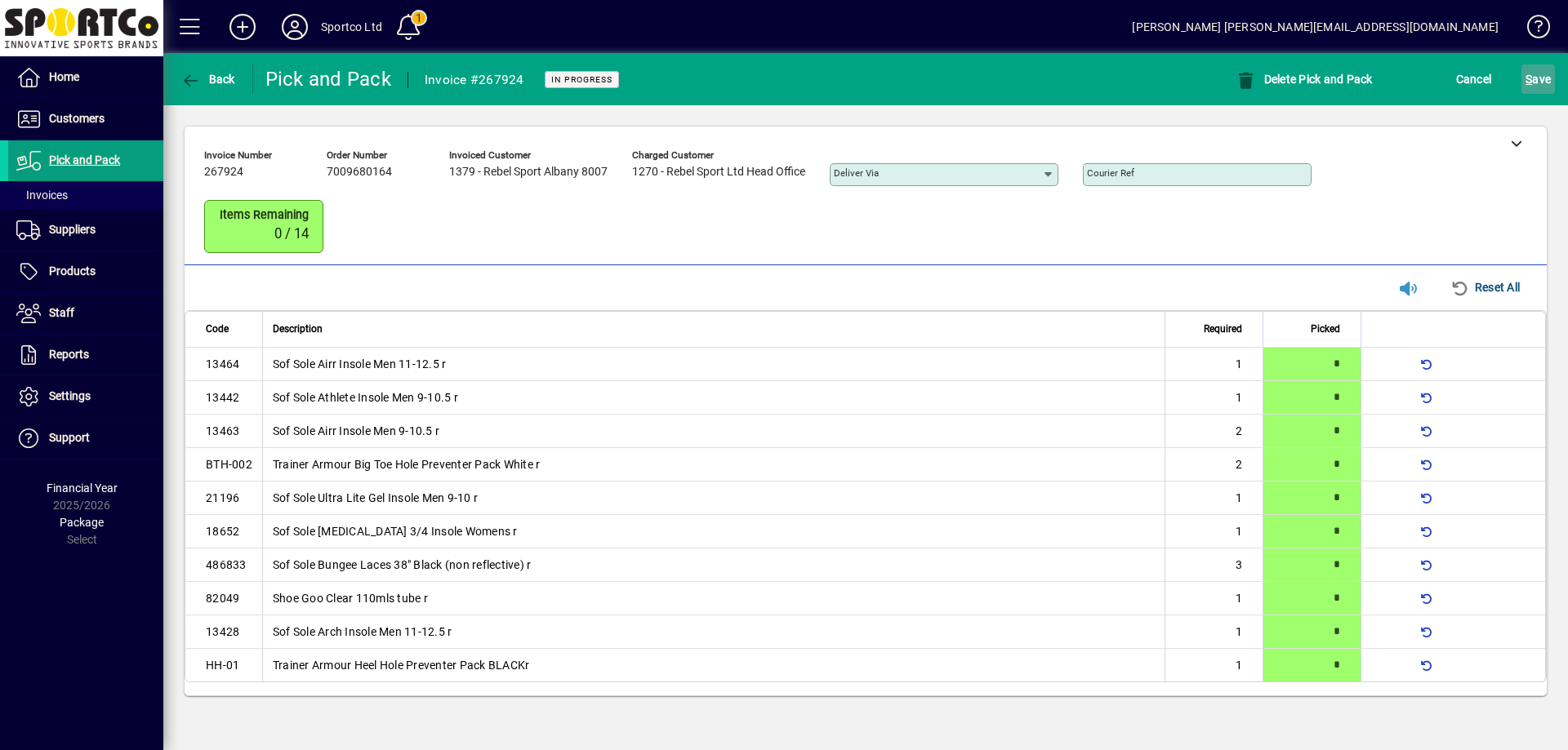
click at [1534, 77] on span "S ave" at bounding box center [1538, 80] width 26 height 27
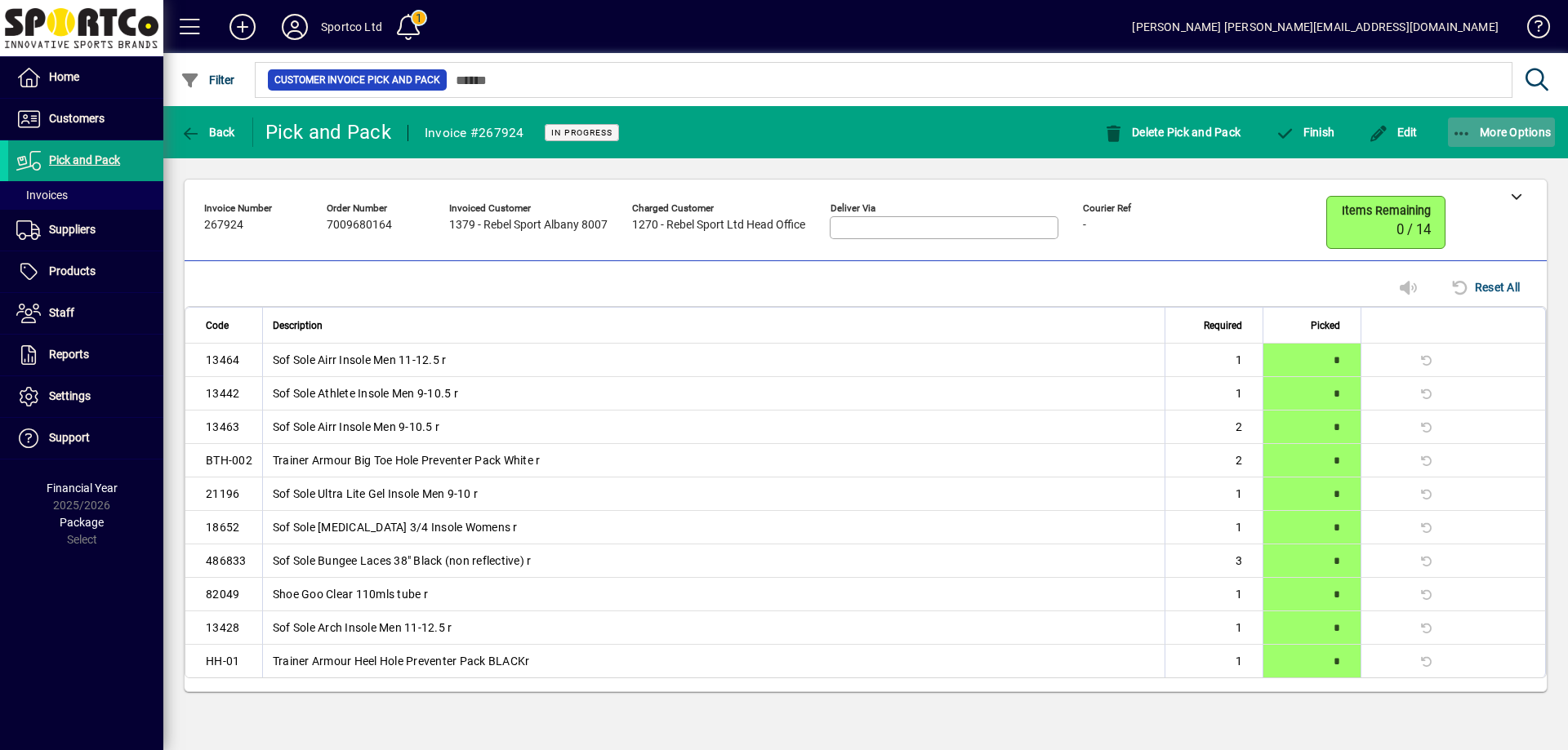
click at [1463, 125] on icon "button" at bounding box center [1462, 133] width 20 height 16
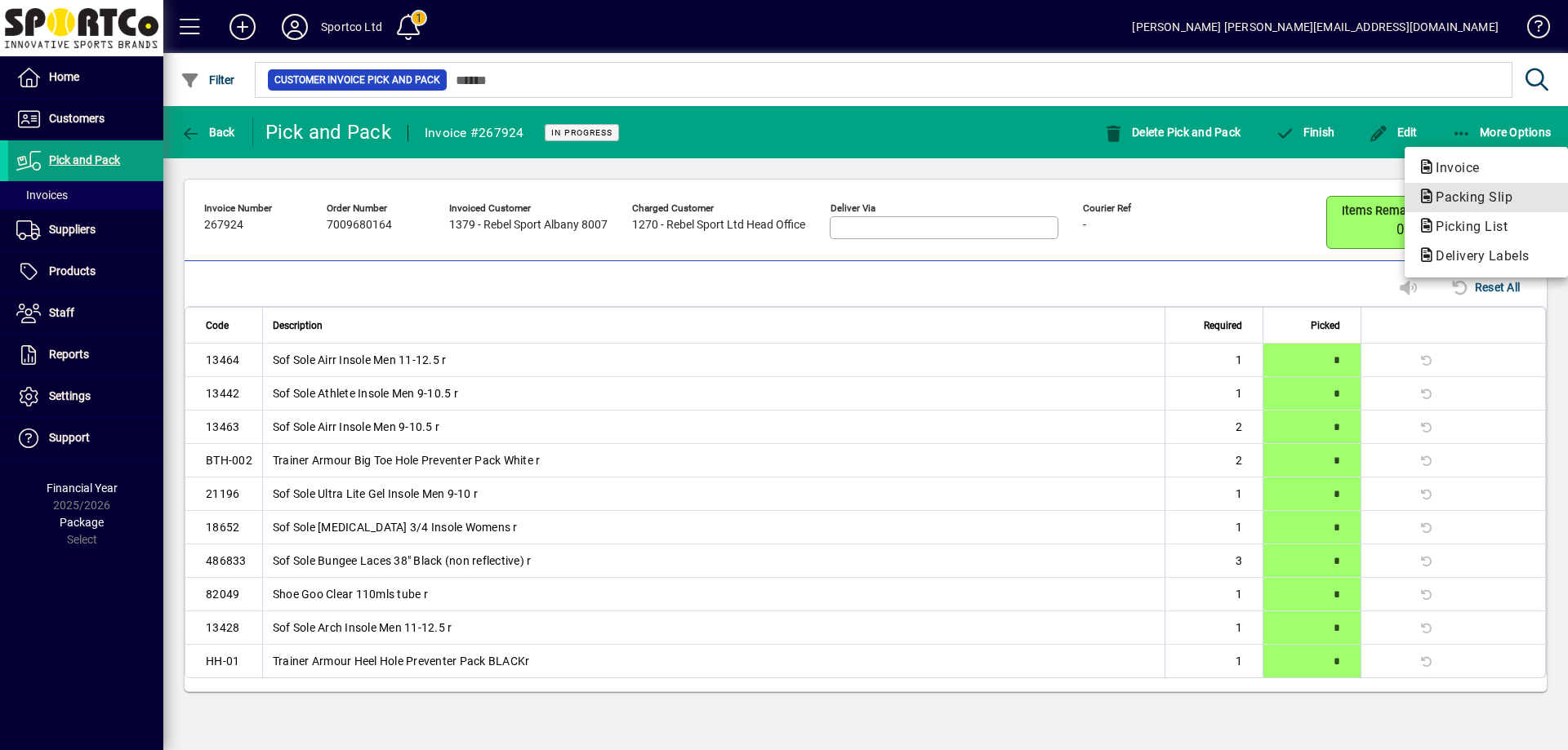
click at [1474, 193] on span "Packing Slip" at bounding box center [1469, 197] width 103 height 16
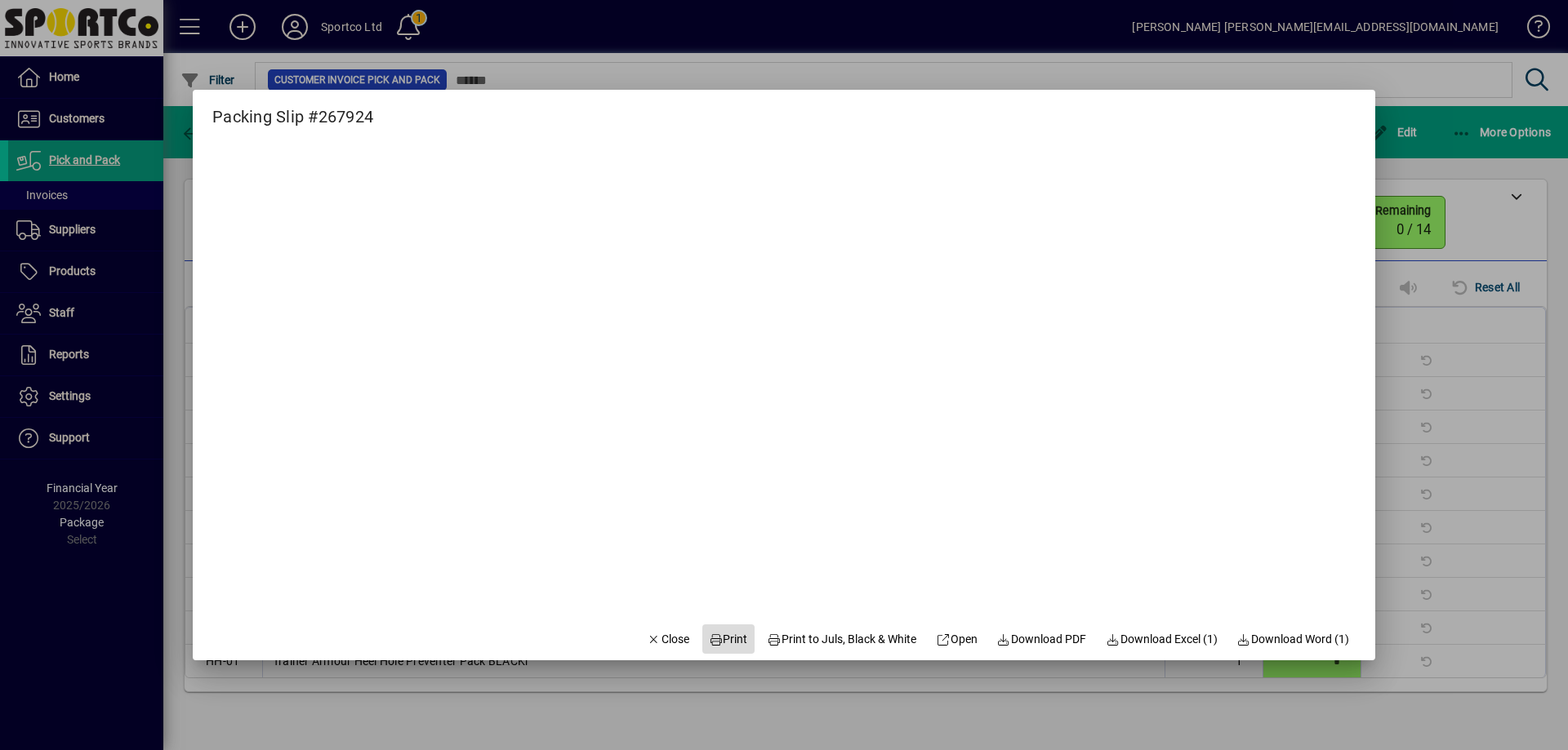
click at [714, 637] on span "Print" at bounding box center [728, 639] width 39 height 17
click at [652, 634] on span "Close" at bounding box center [668, 639] width 42 height 17
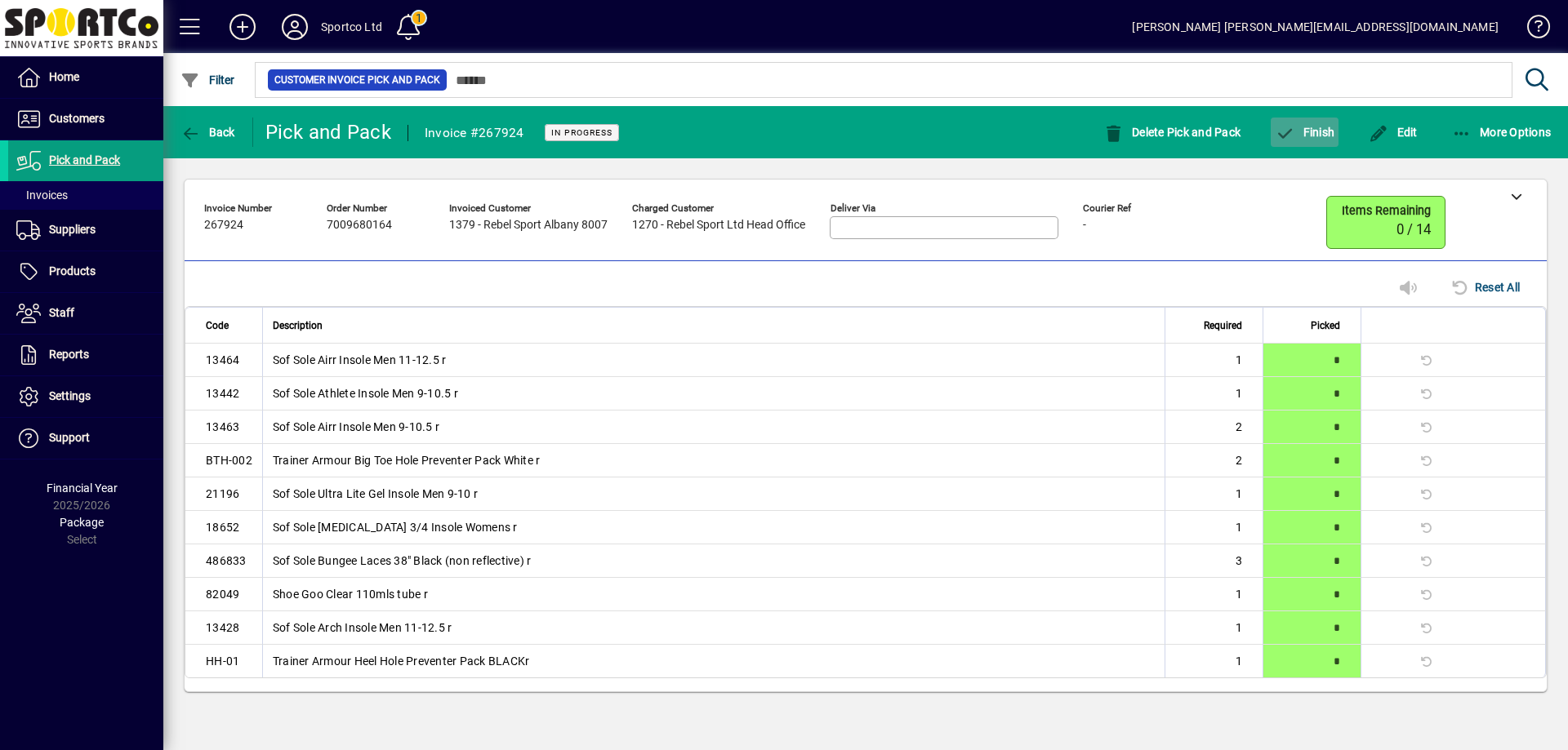
click at [1319, 128] on span "Finish" at bounding box center [1304, 132] width 59 height 13
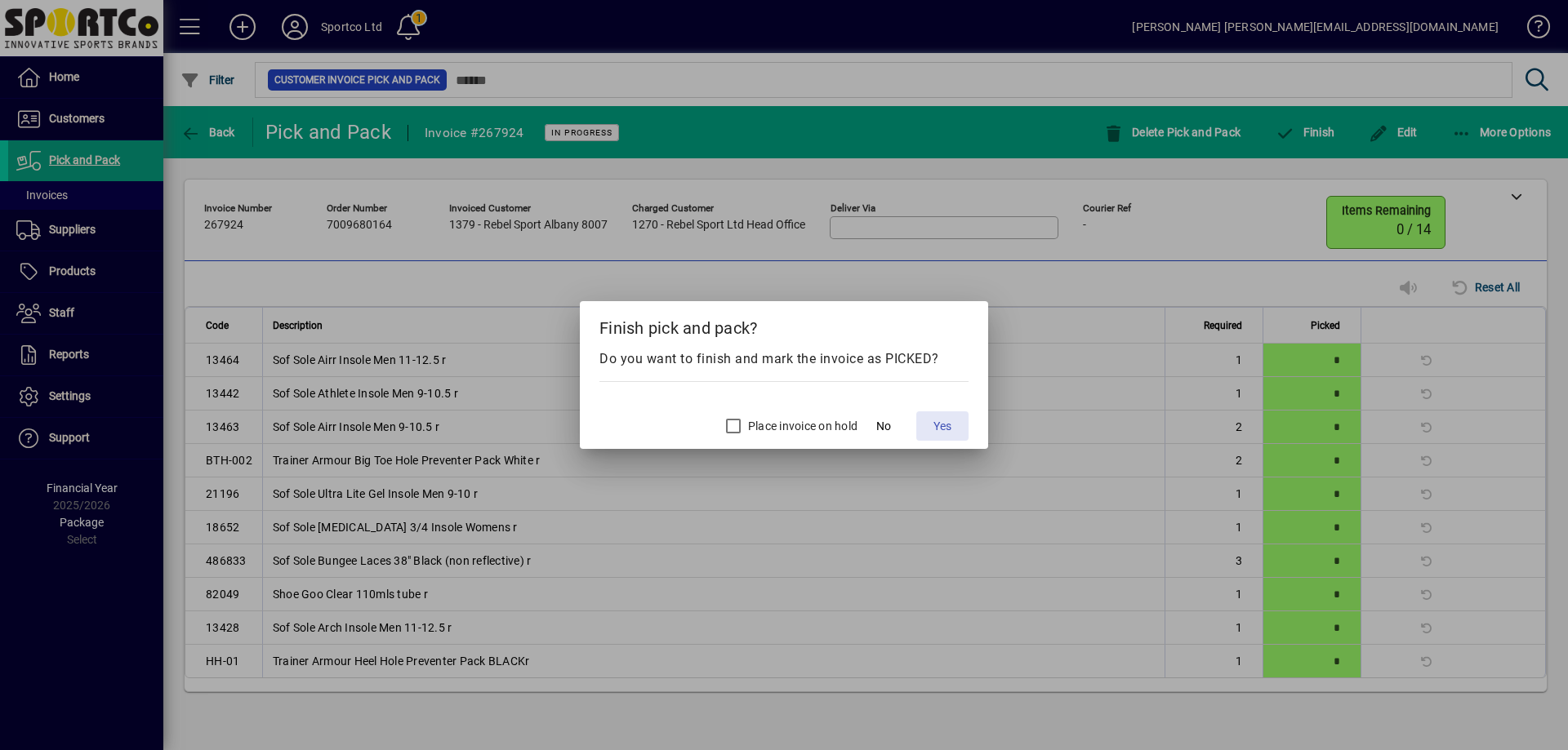
click at [942, 425] on span "Yes" at bounding box center [942, 426] width 18 height 17
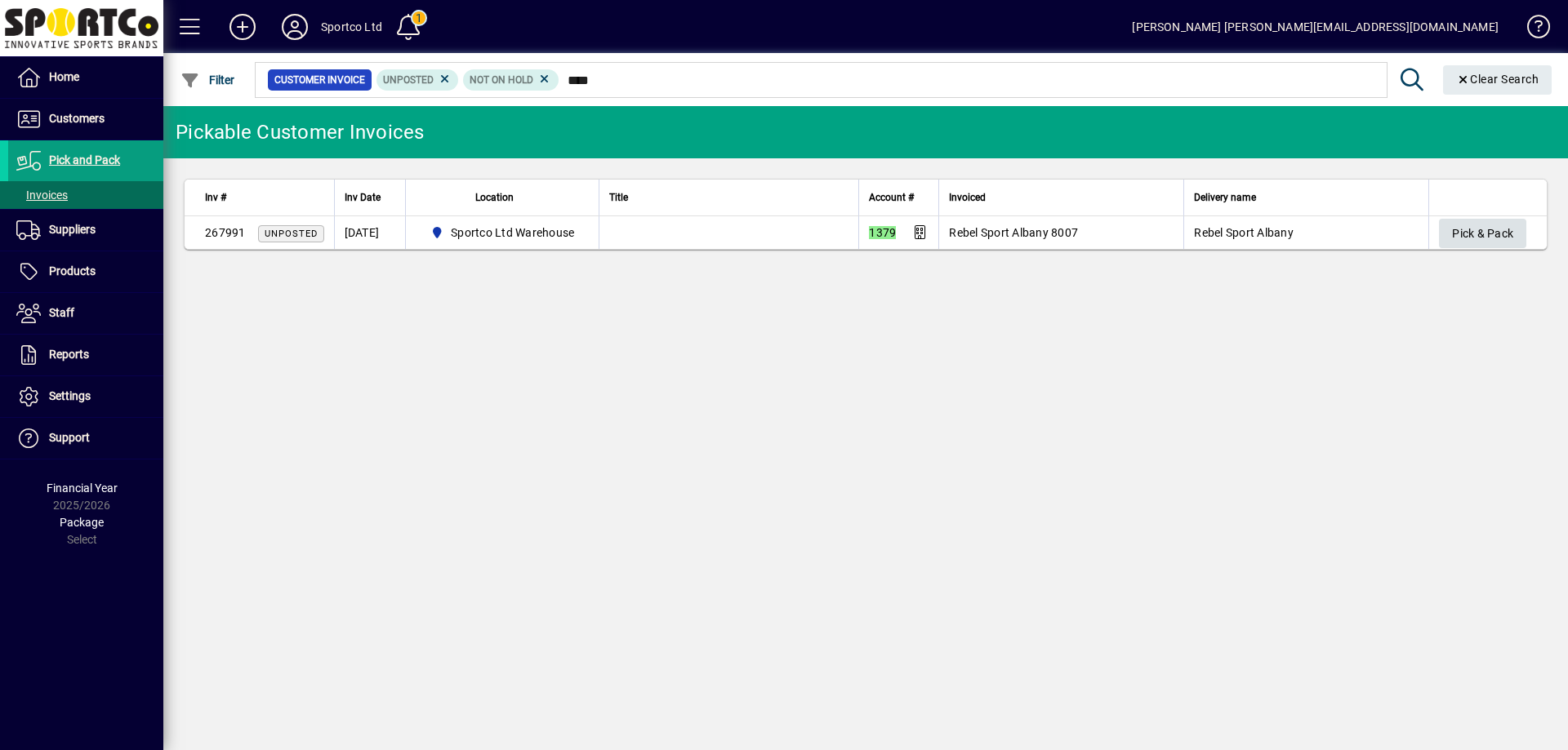
type input "****"
click at [1488, 231] on span "Pick & Pack" at bounding box center [1482, 233] width 61 height 27
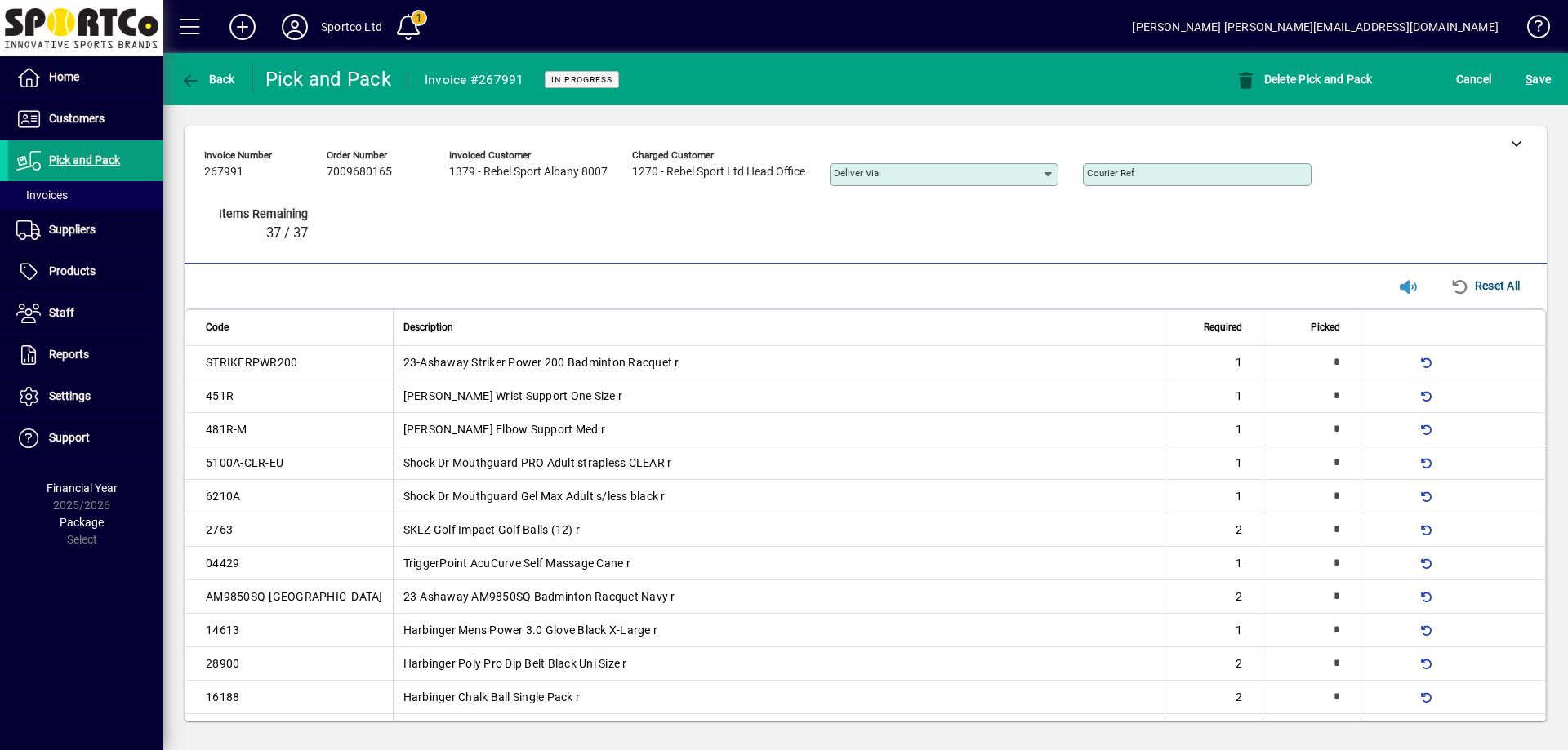
type input "*"
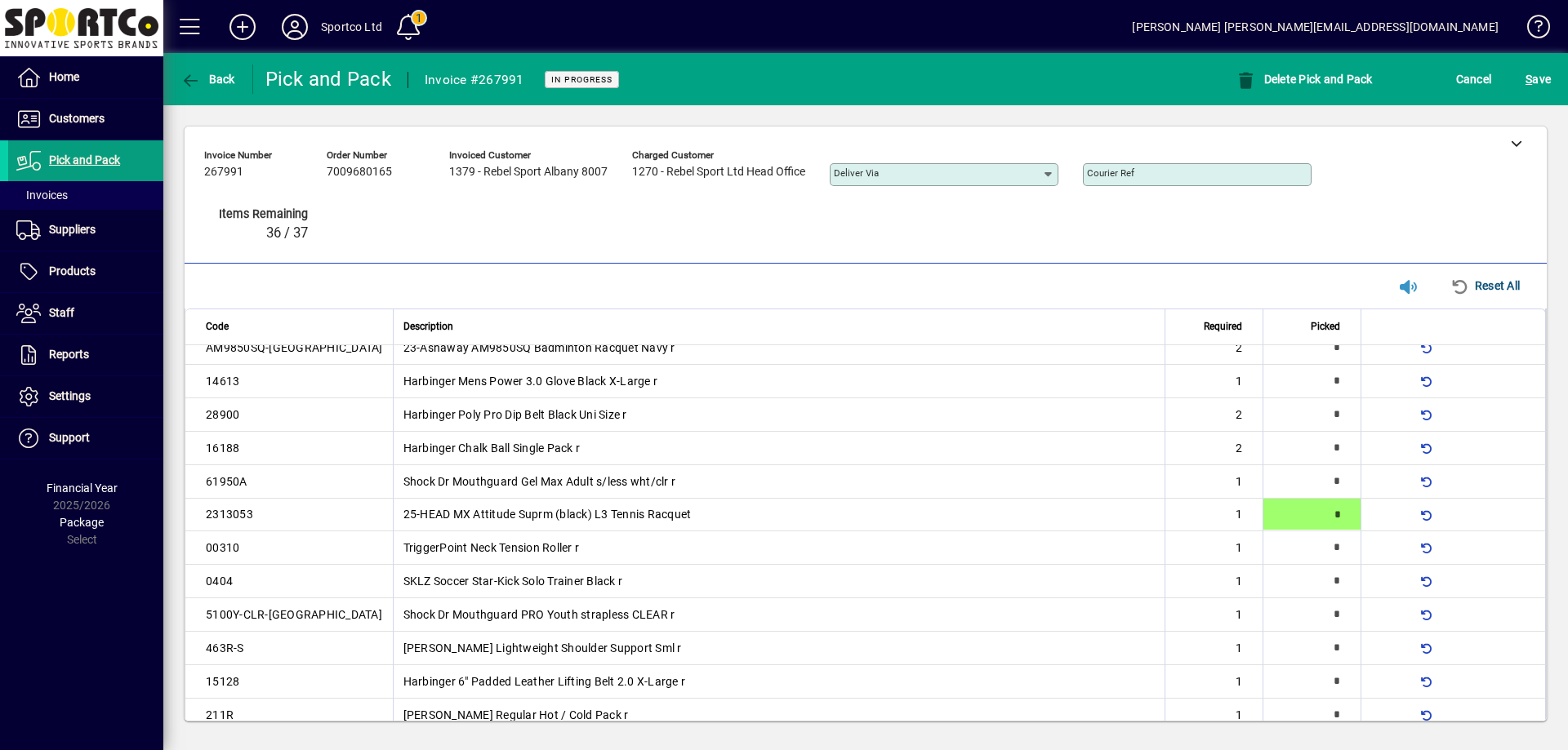
type input "*"
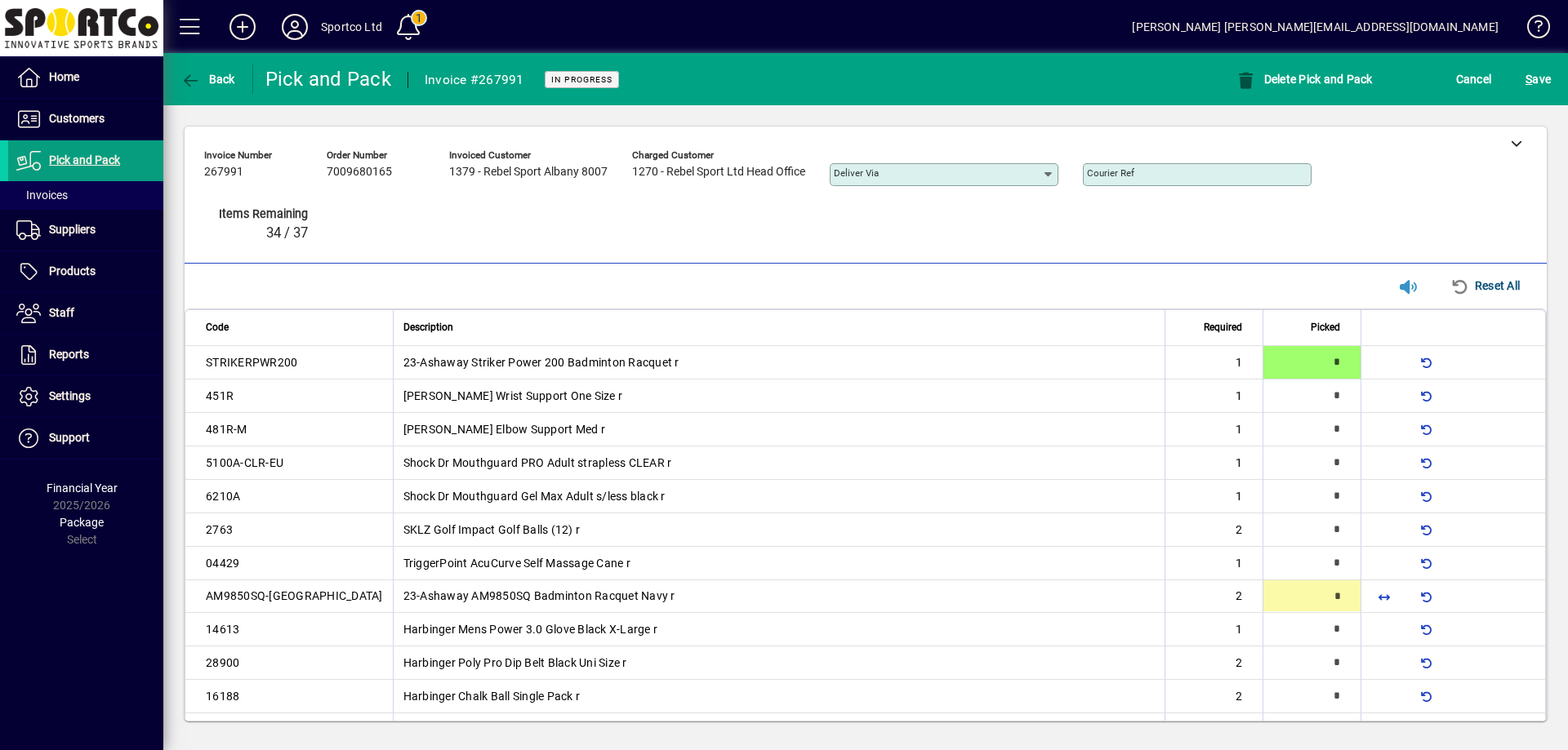
type input "*"
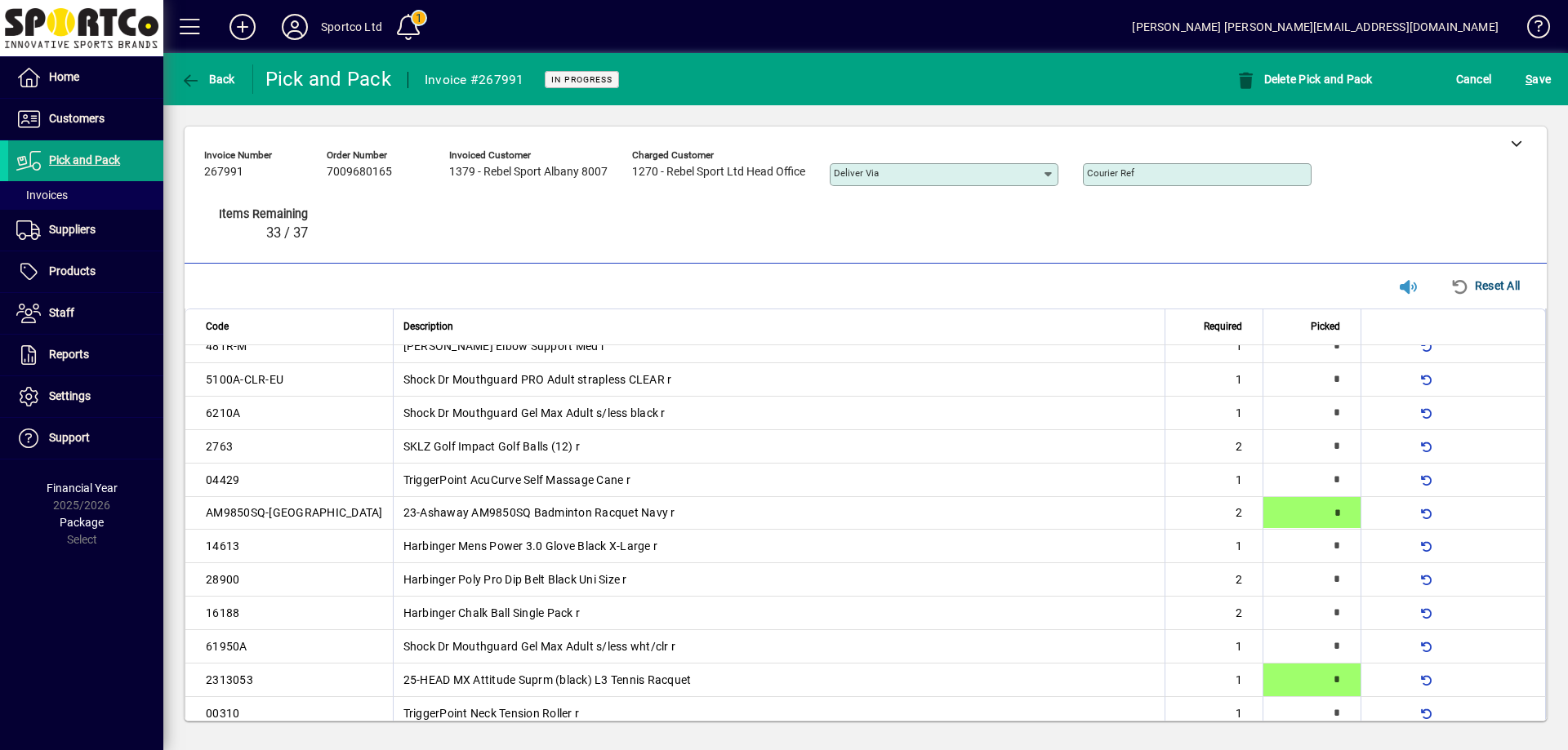
type input "*"
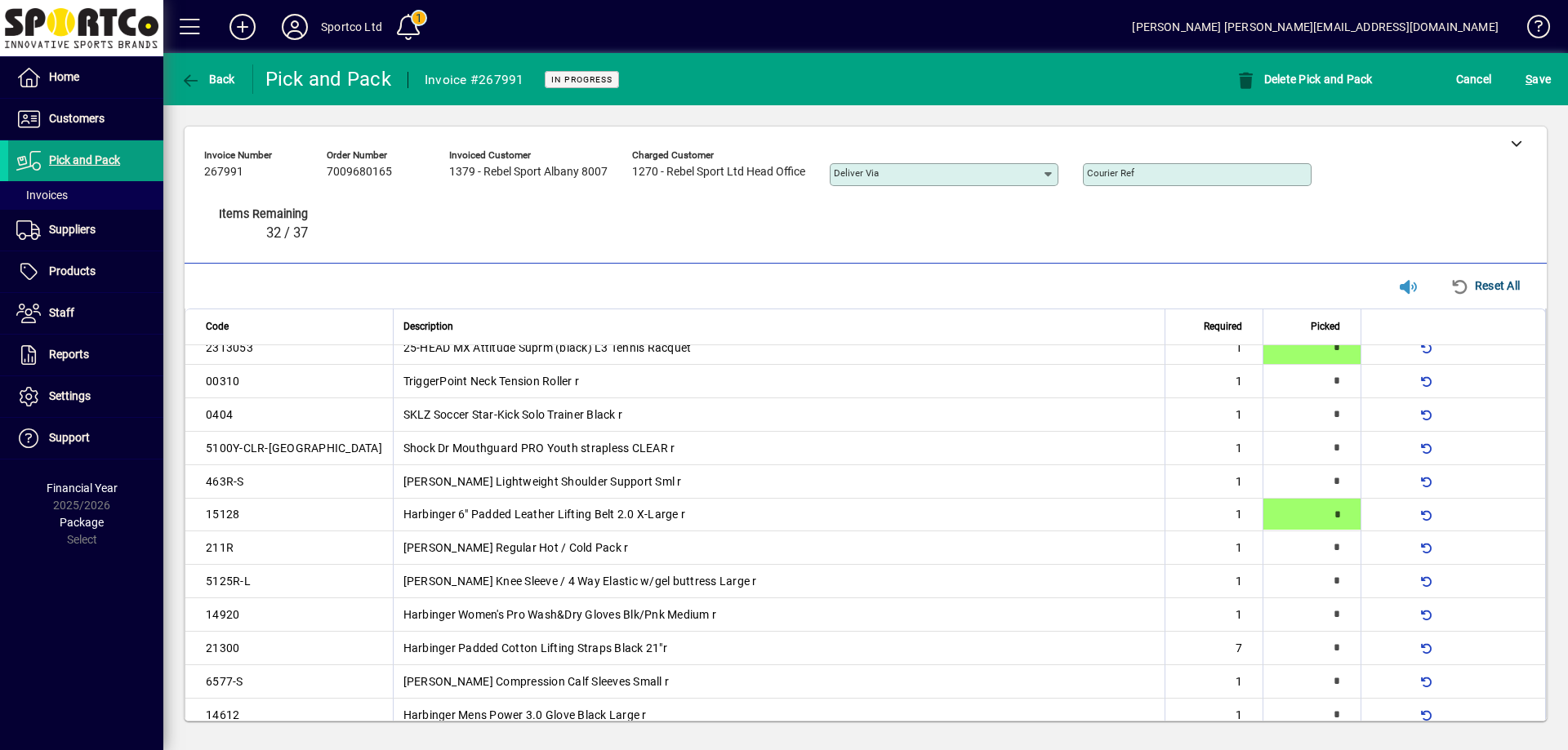
type input "*"
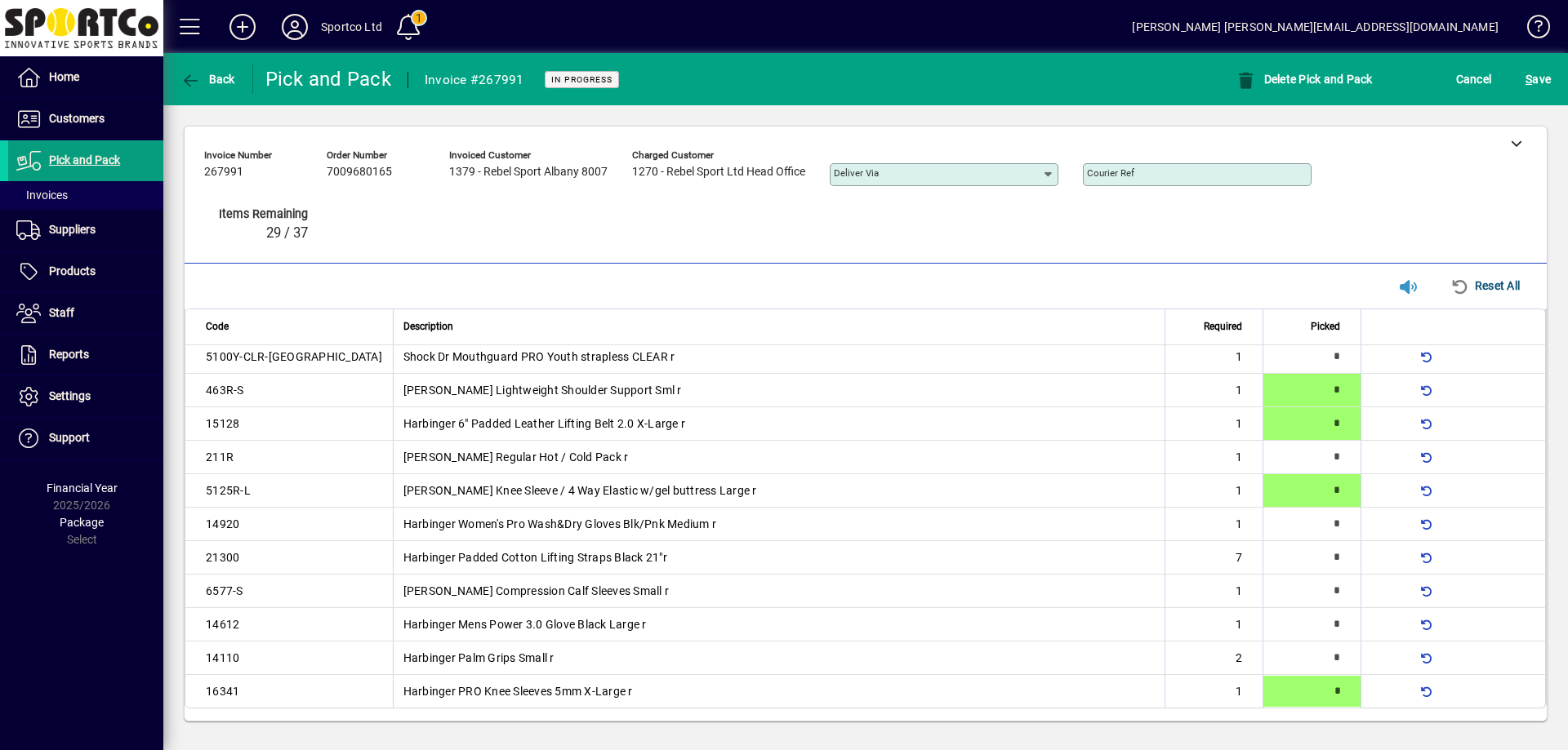
type input "*"
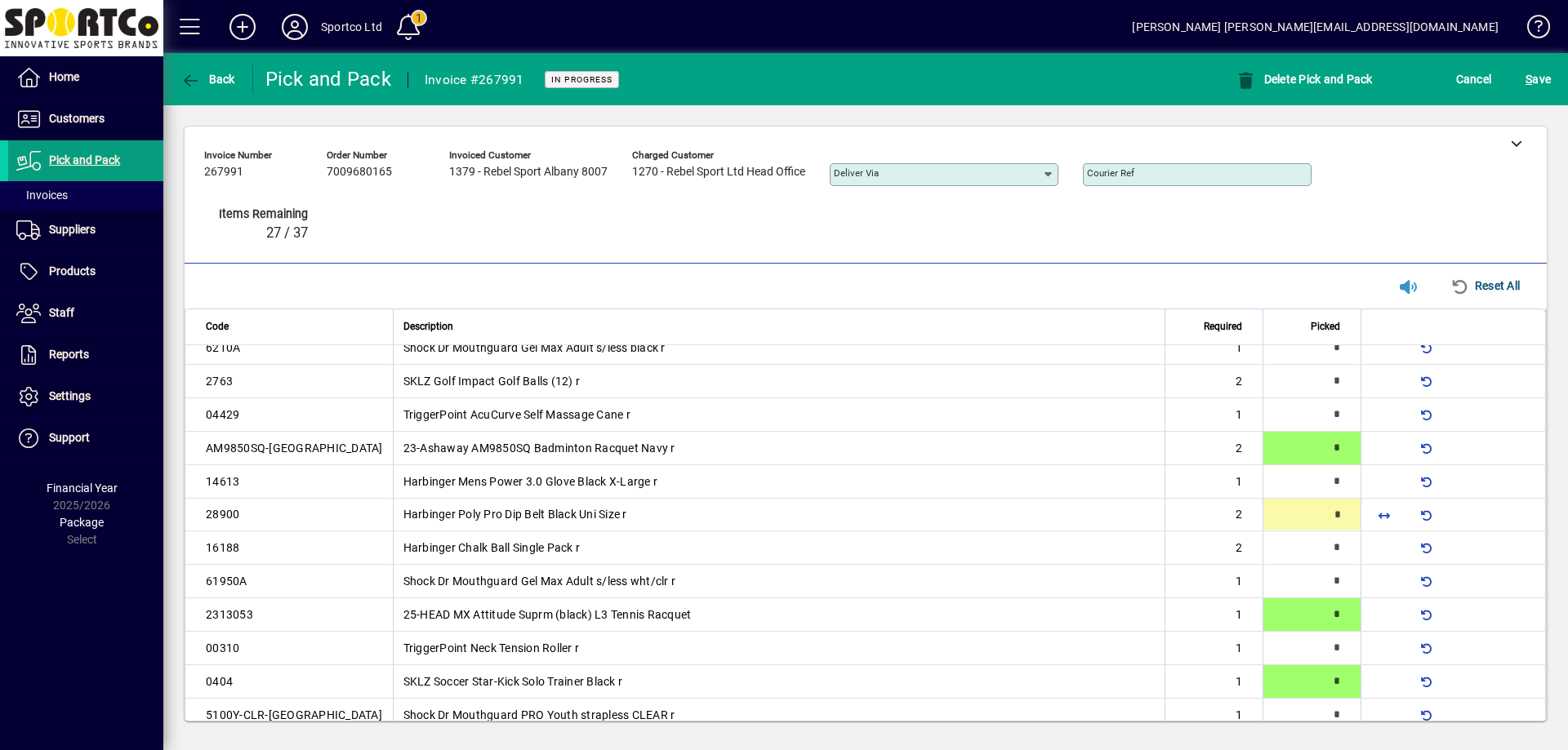
type input "*"
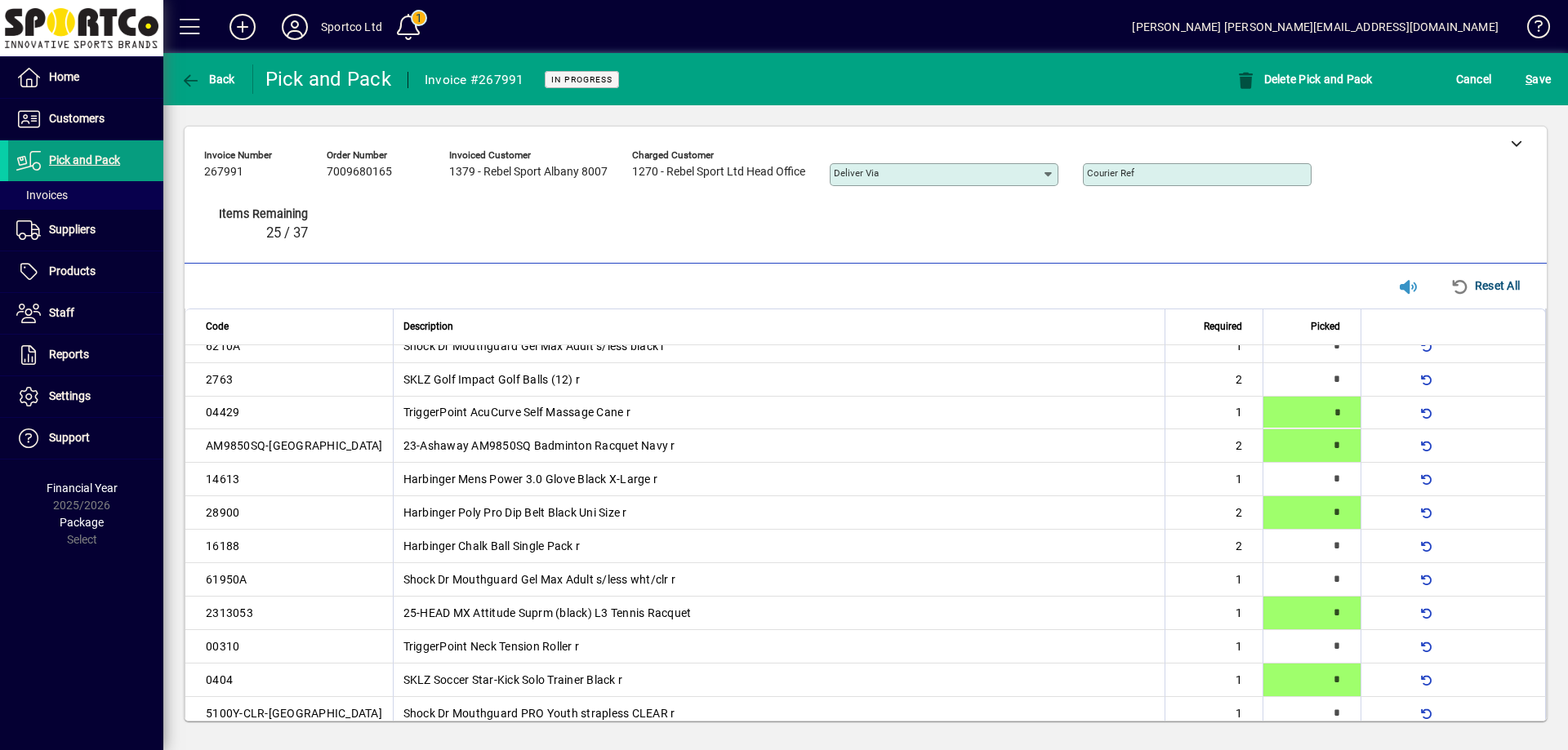
type input "*"
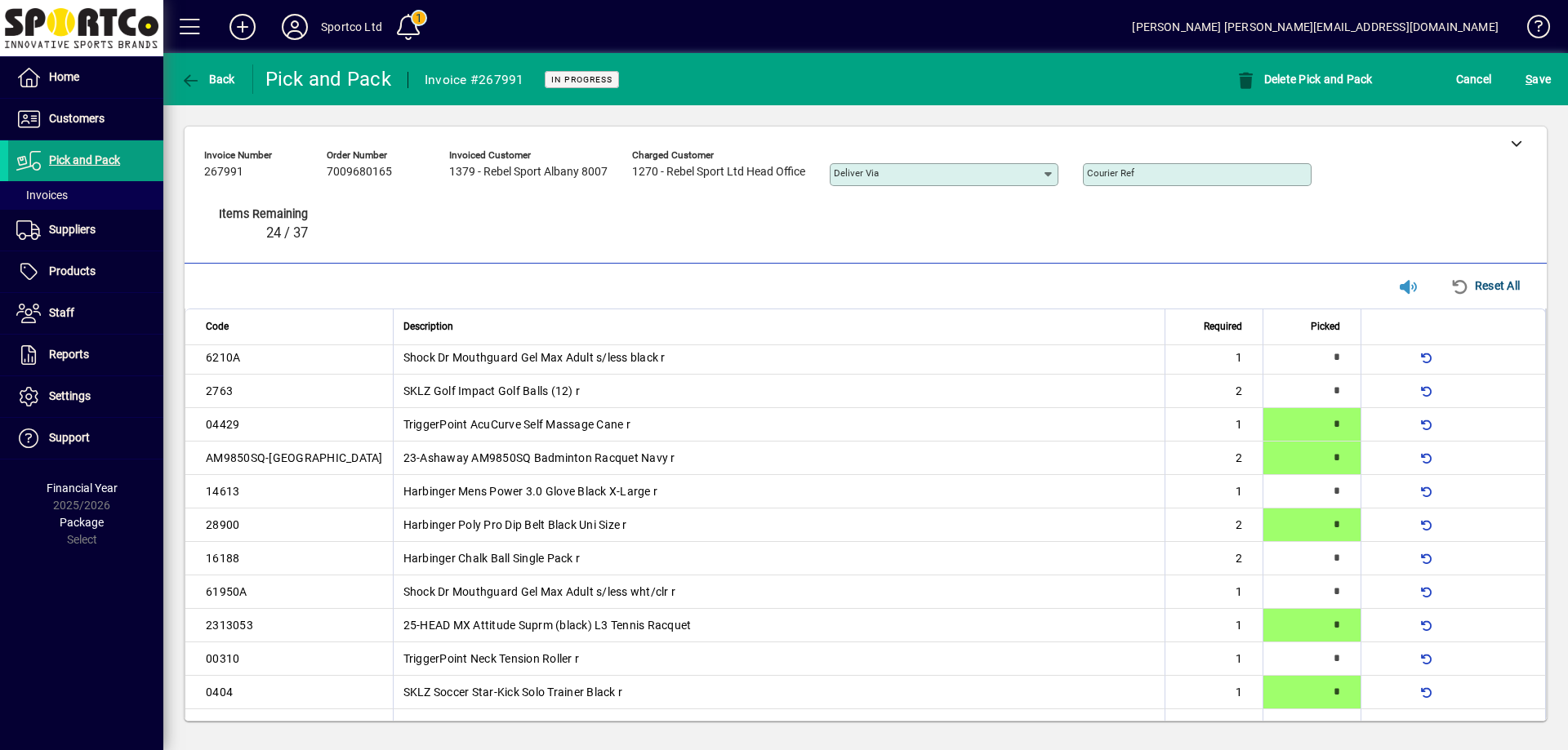
type input "*"
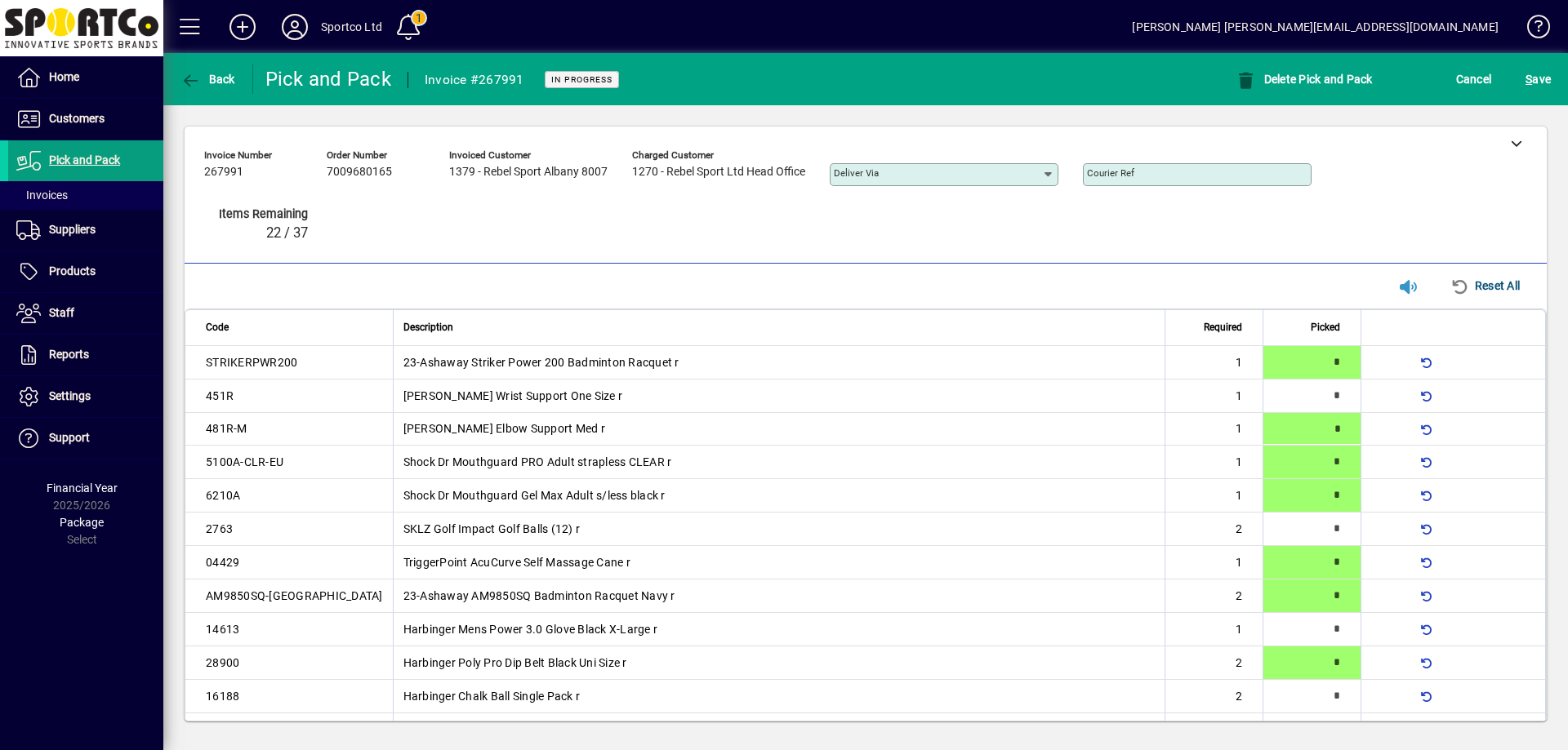
type input "*"
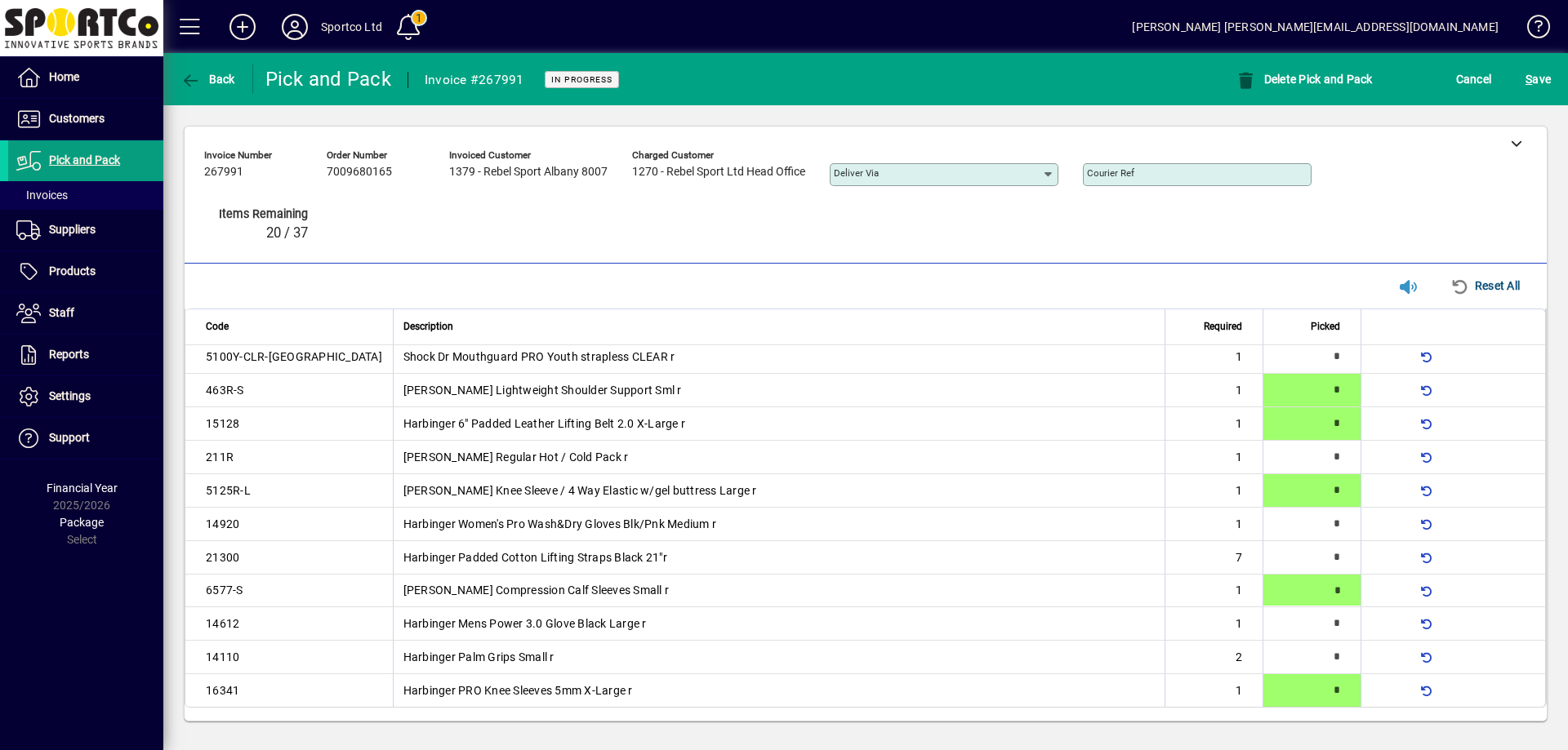
type input "*"
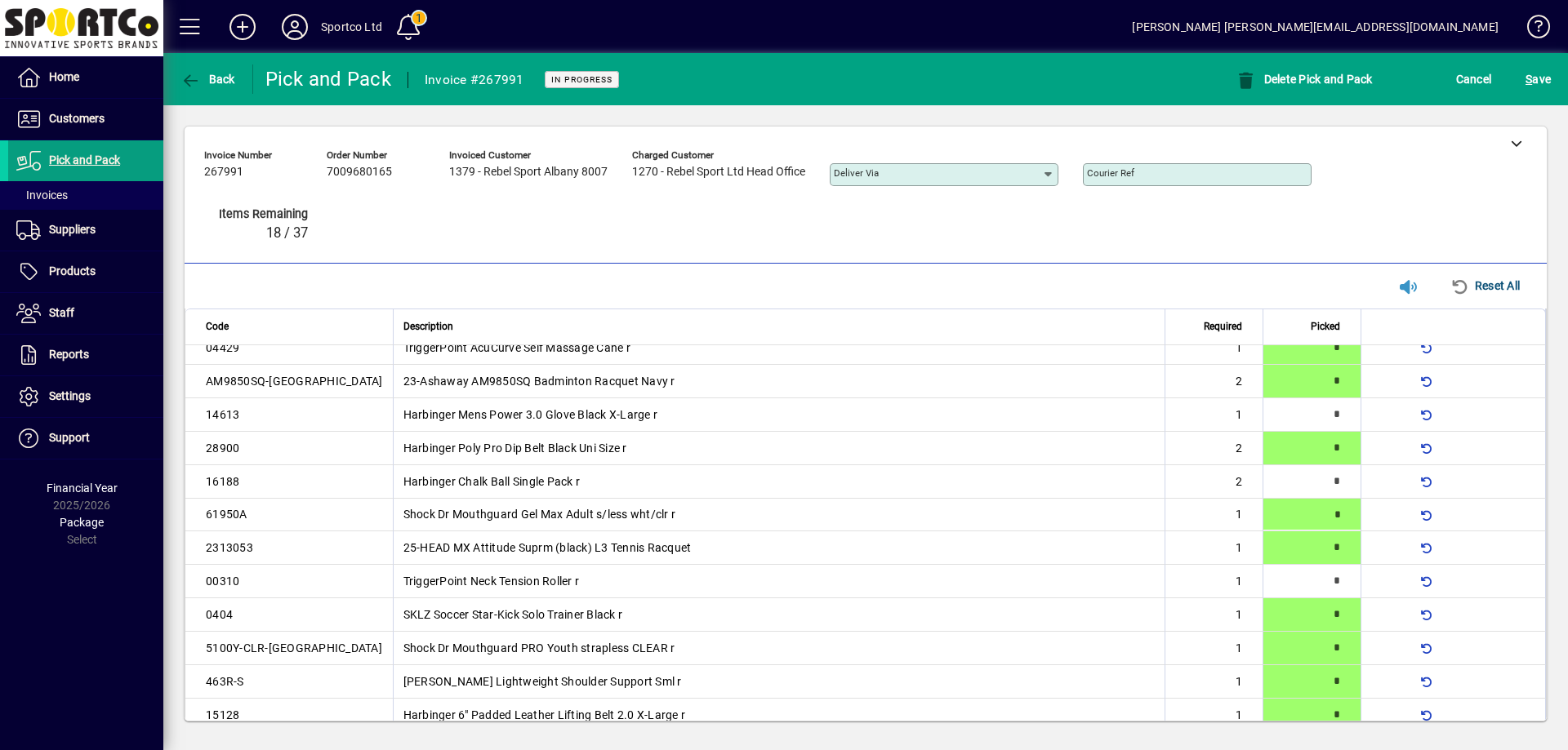
type input "*"
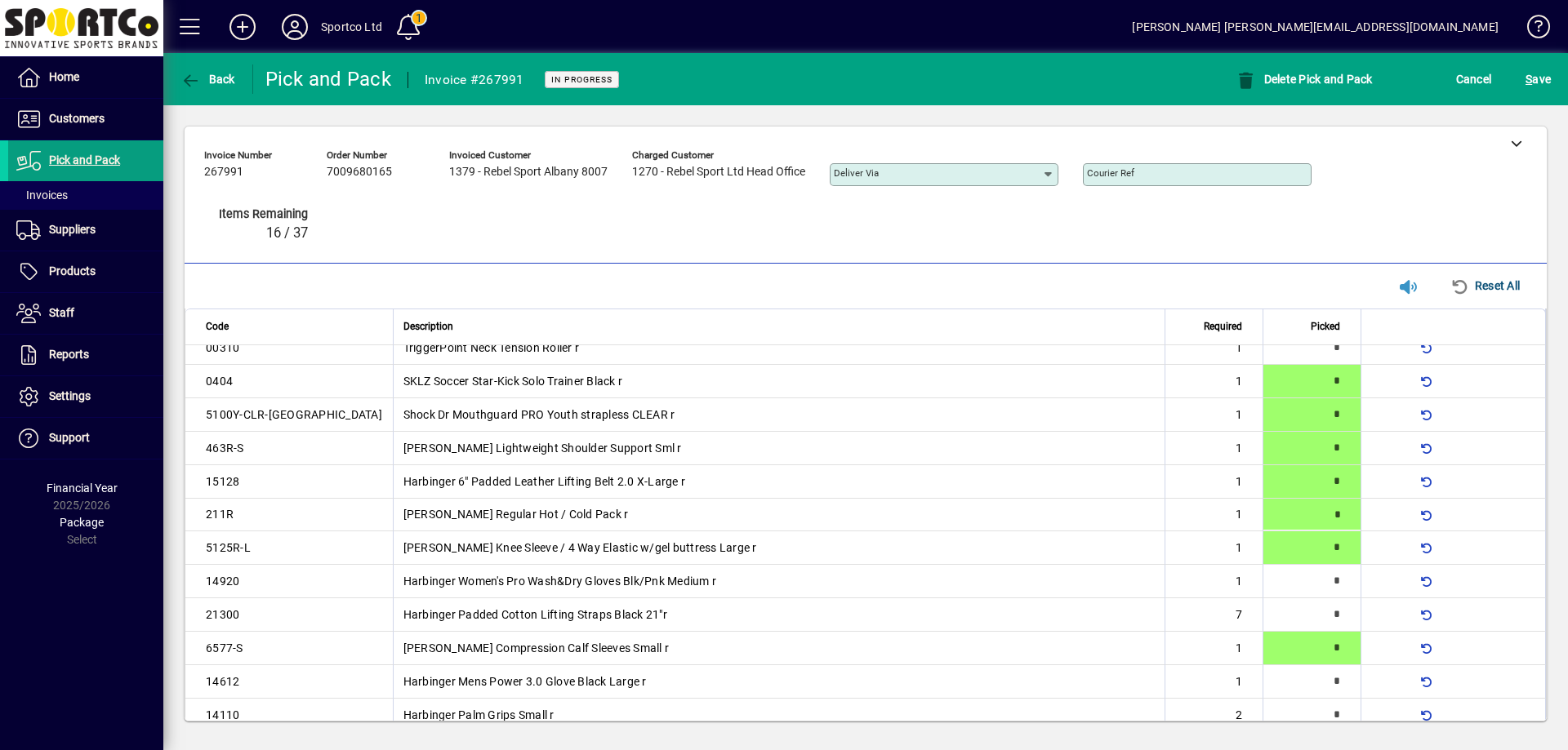
scroll to position [15, 0]
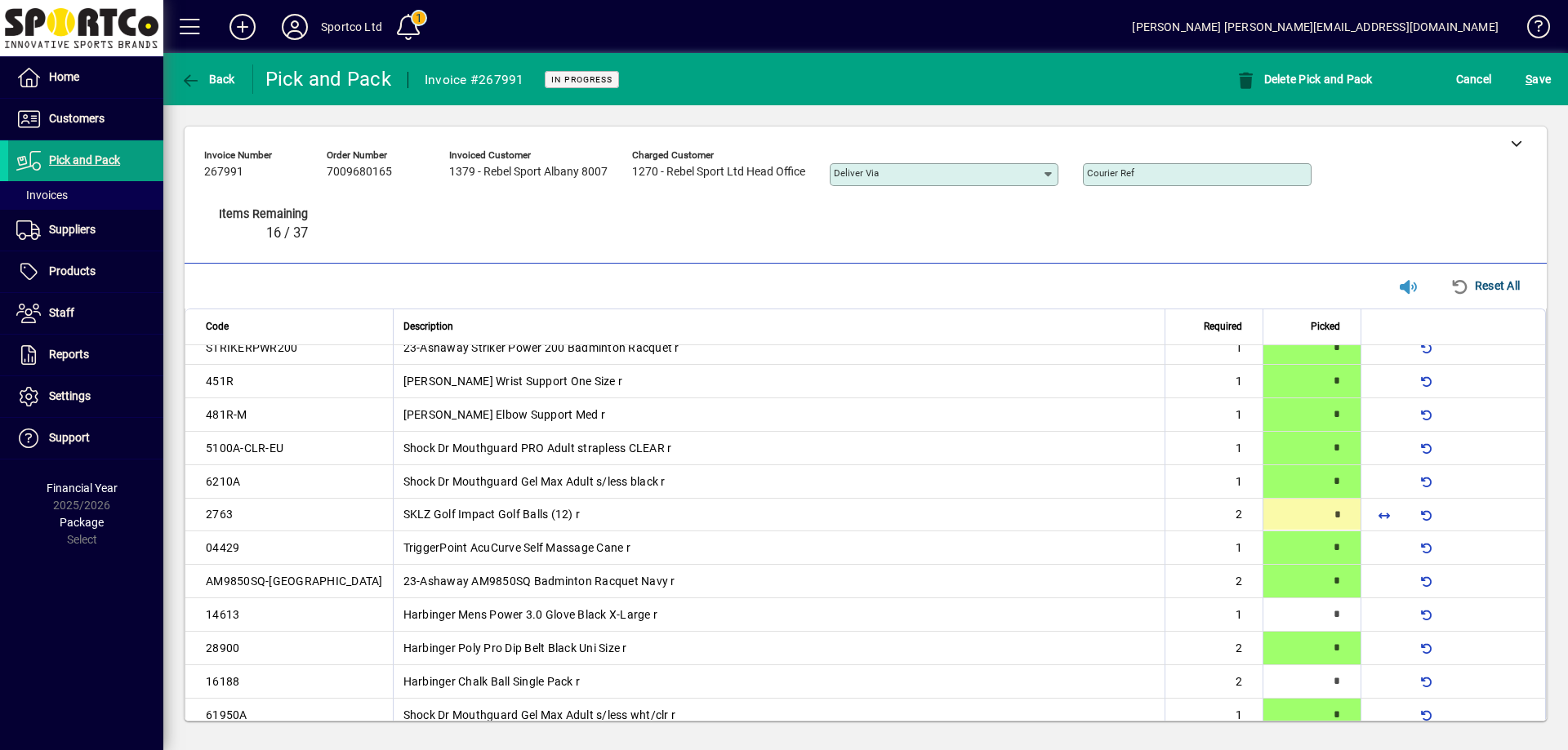
type input "*"
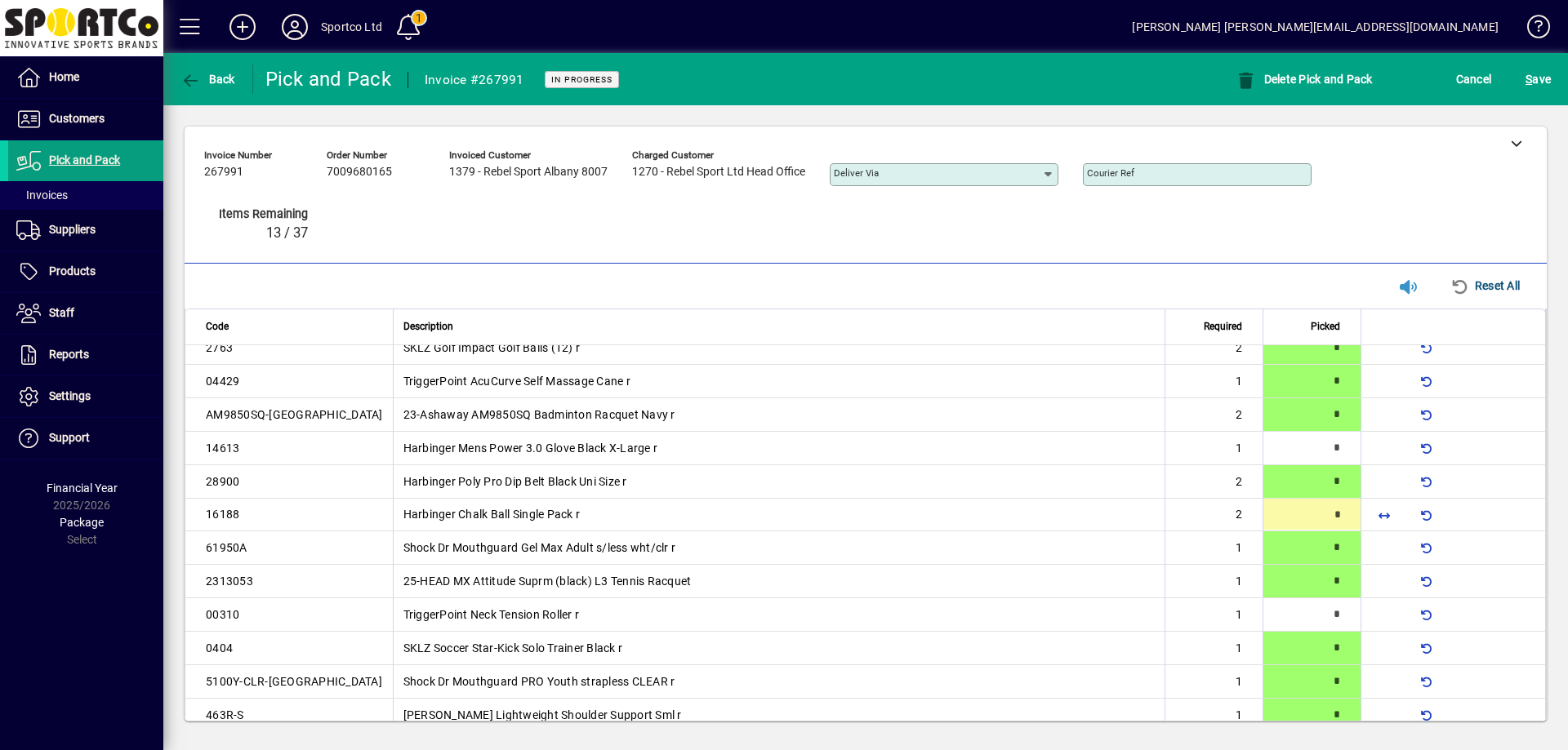
type input "*"
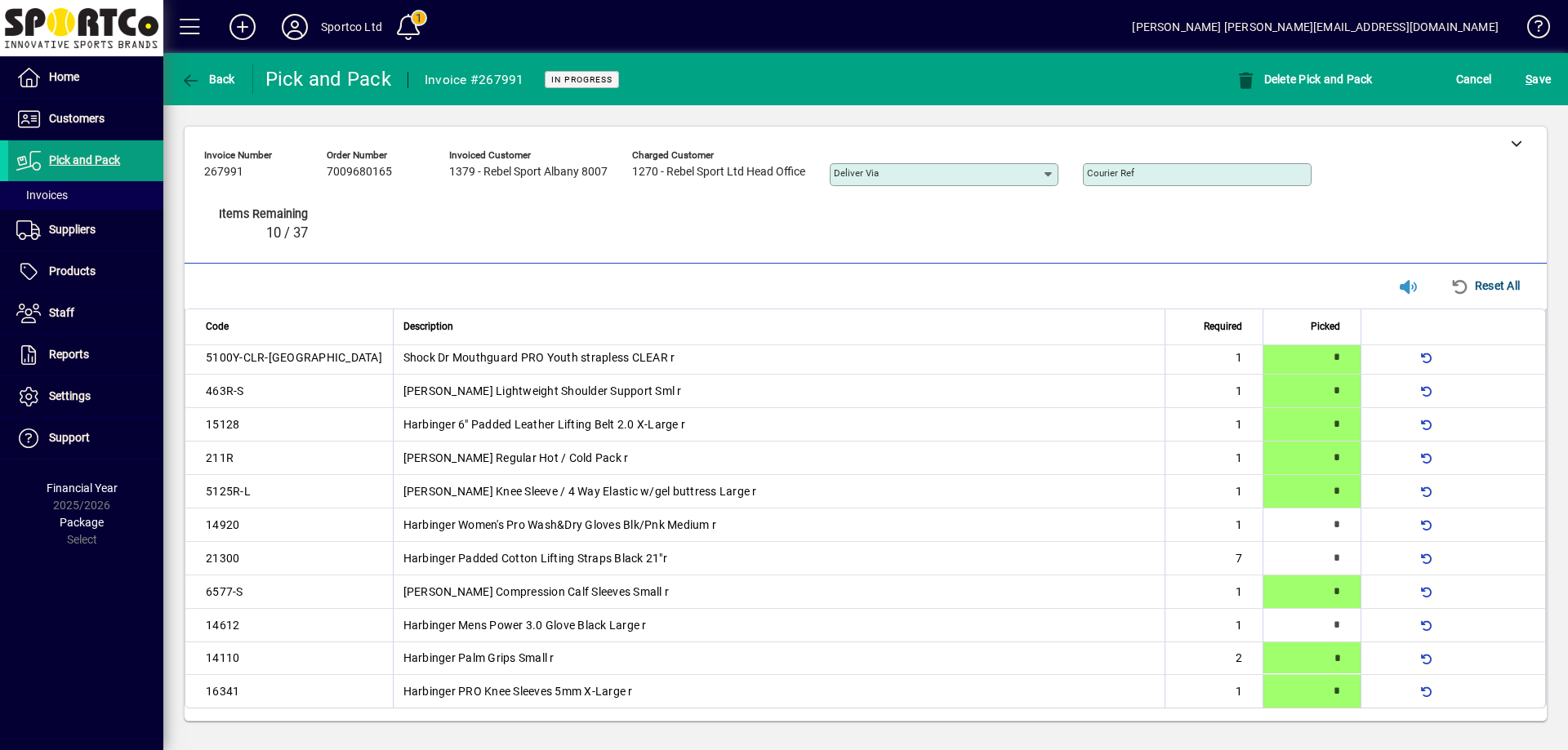
type input "*"
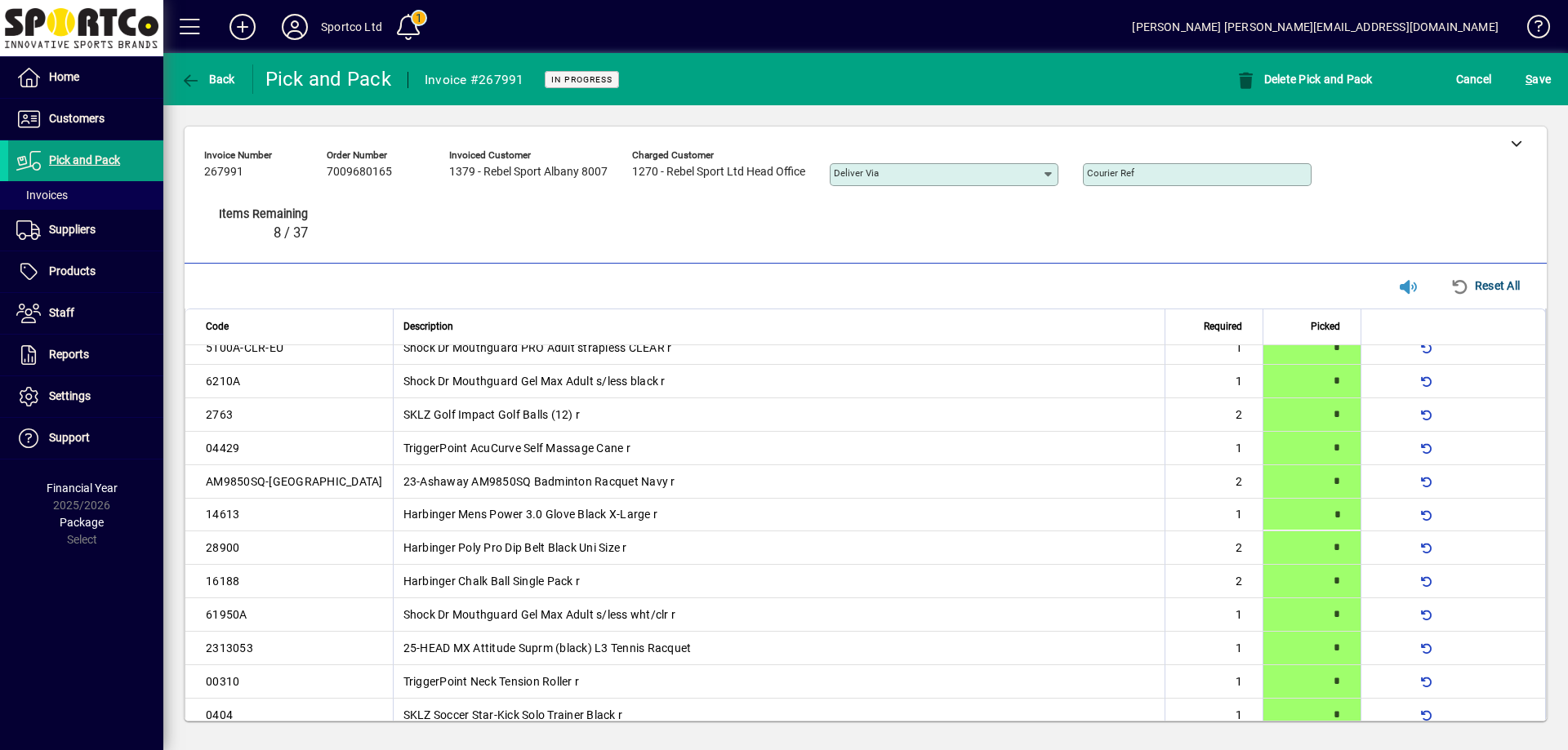
type input "*"
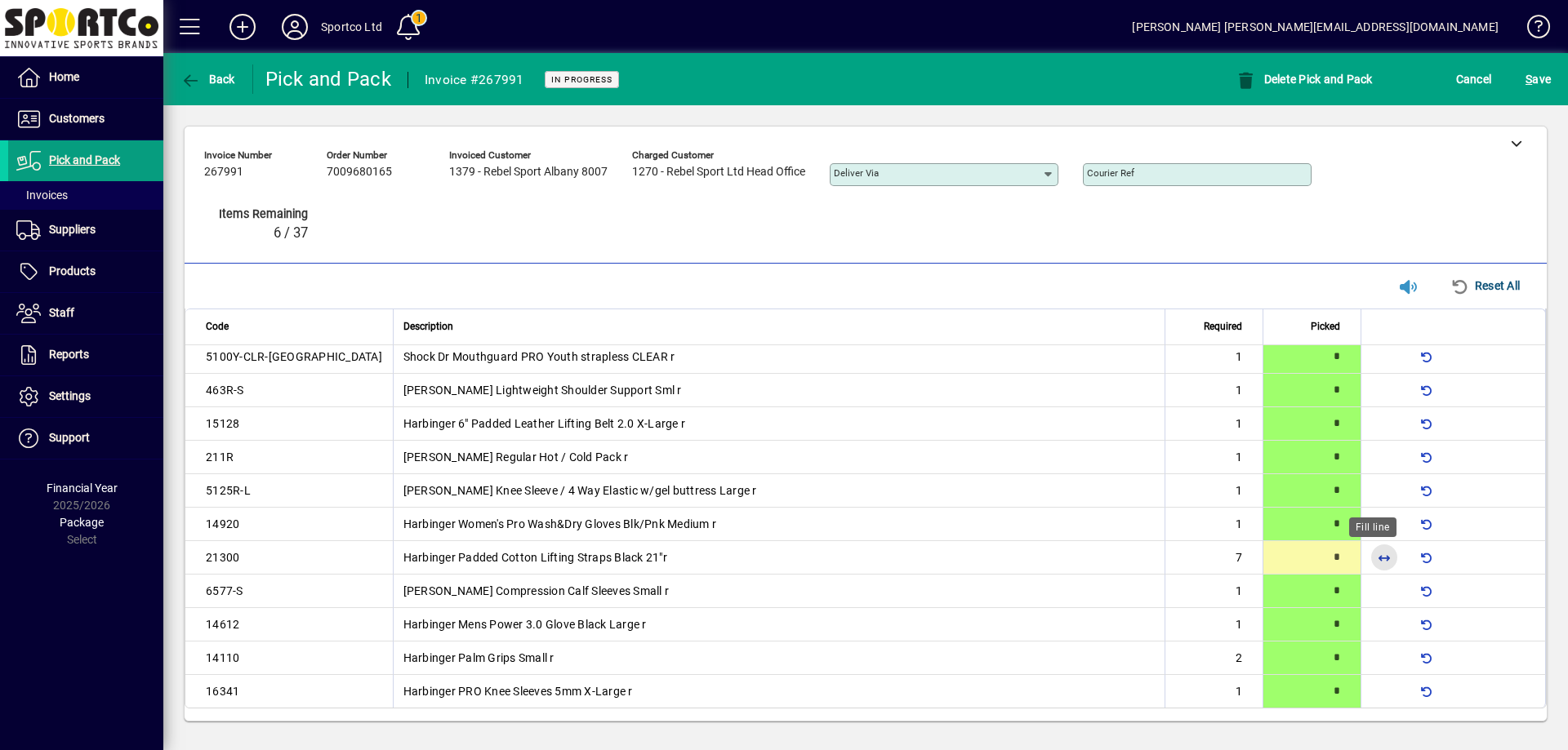
click at [1366, 557] on span "button" at bounding box center [1384, 557] width 39 height 39
type input "*"
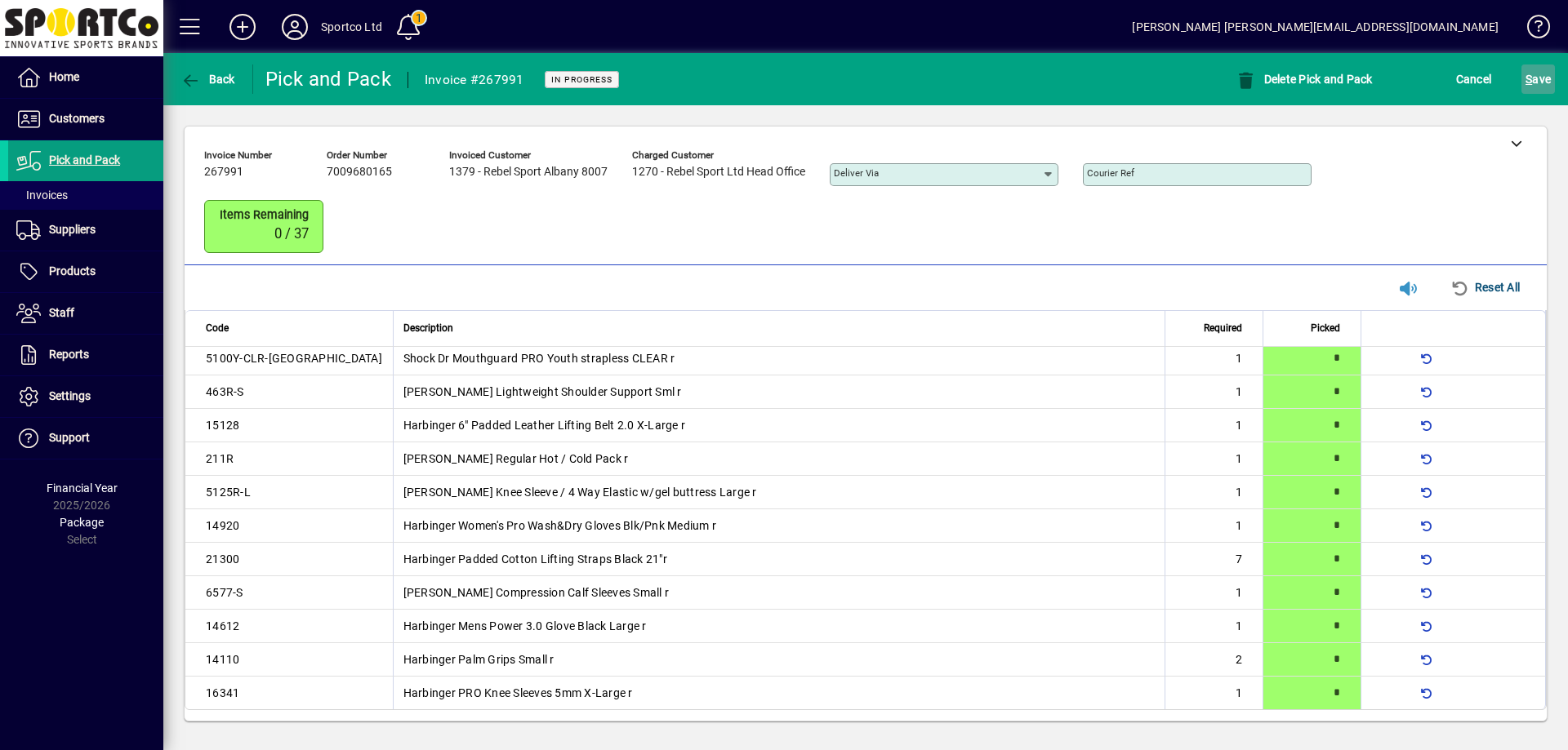
click at [1539, 68] on span "S ave" at bounding box center [1538, 80] width 26 height 27
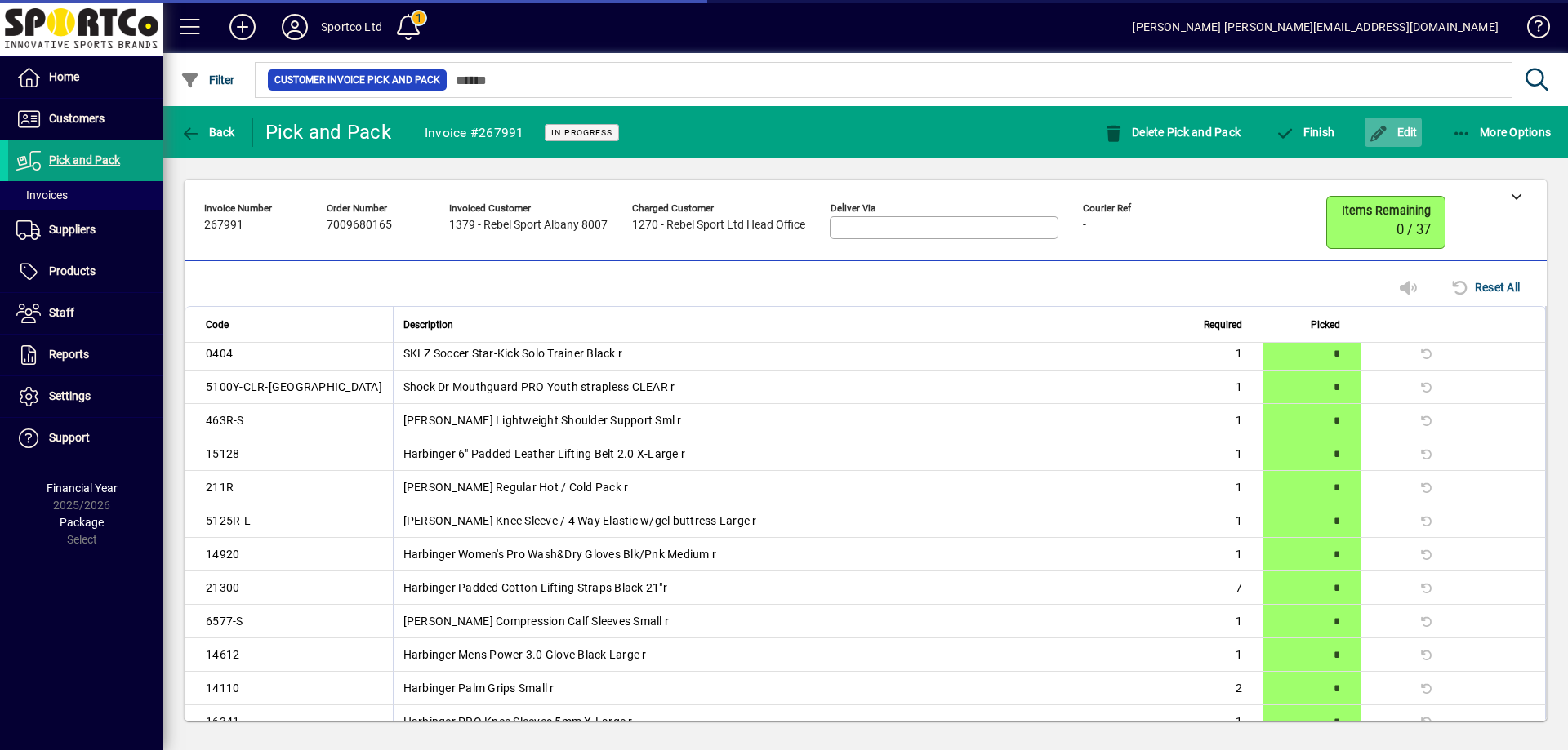
scroll to position [499, 0]
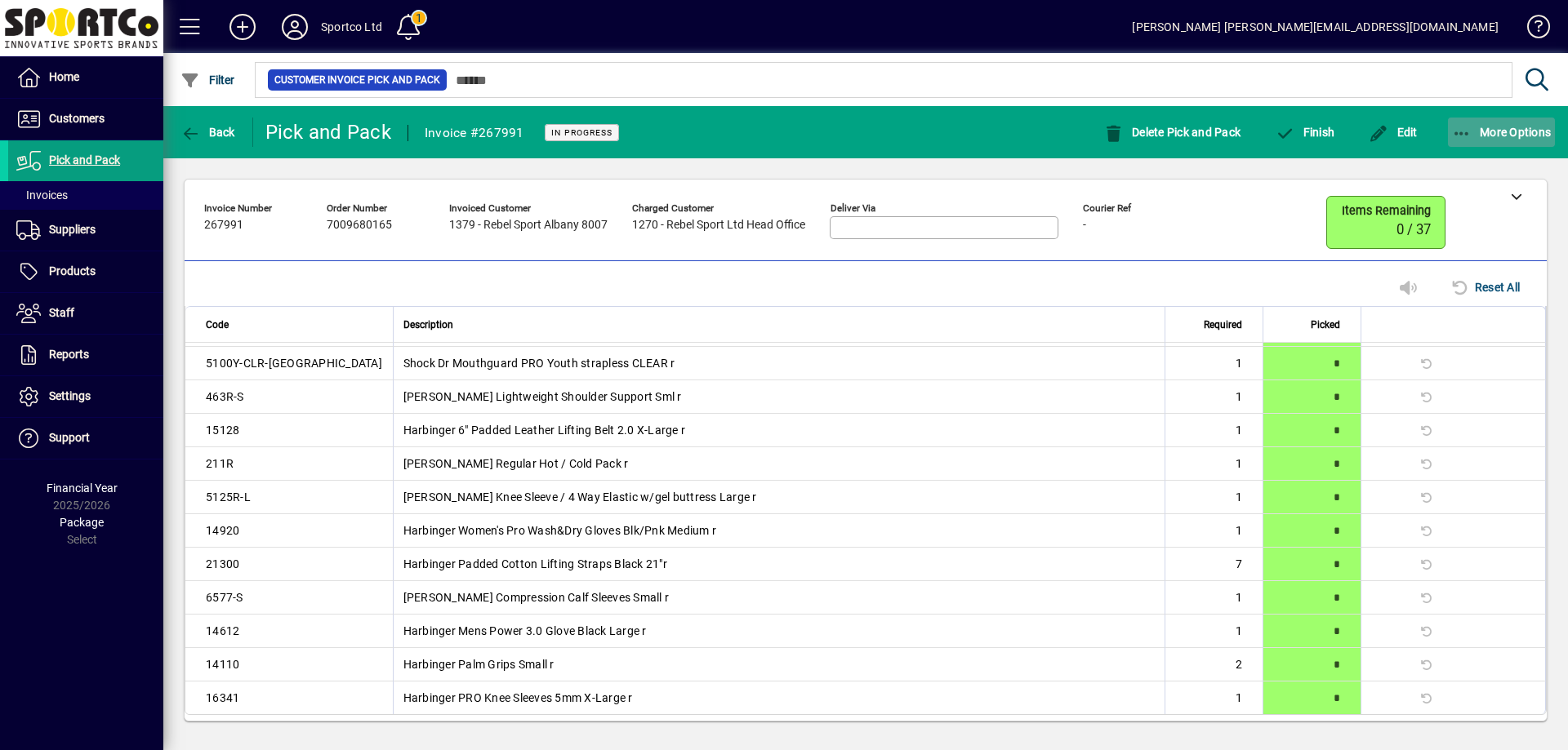
click at [1465, 123] on span "button" at bounding box center [1502, 133] width 108 height 39
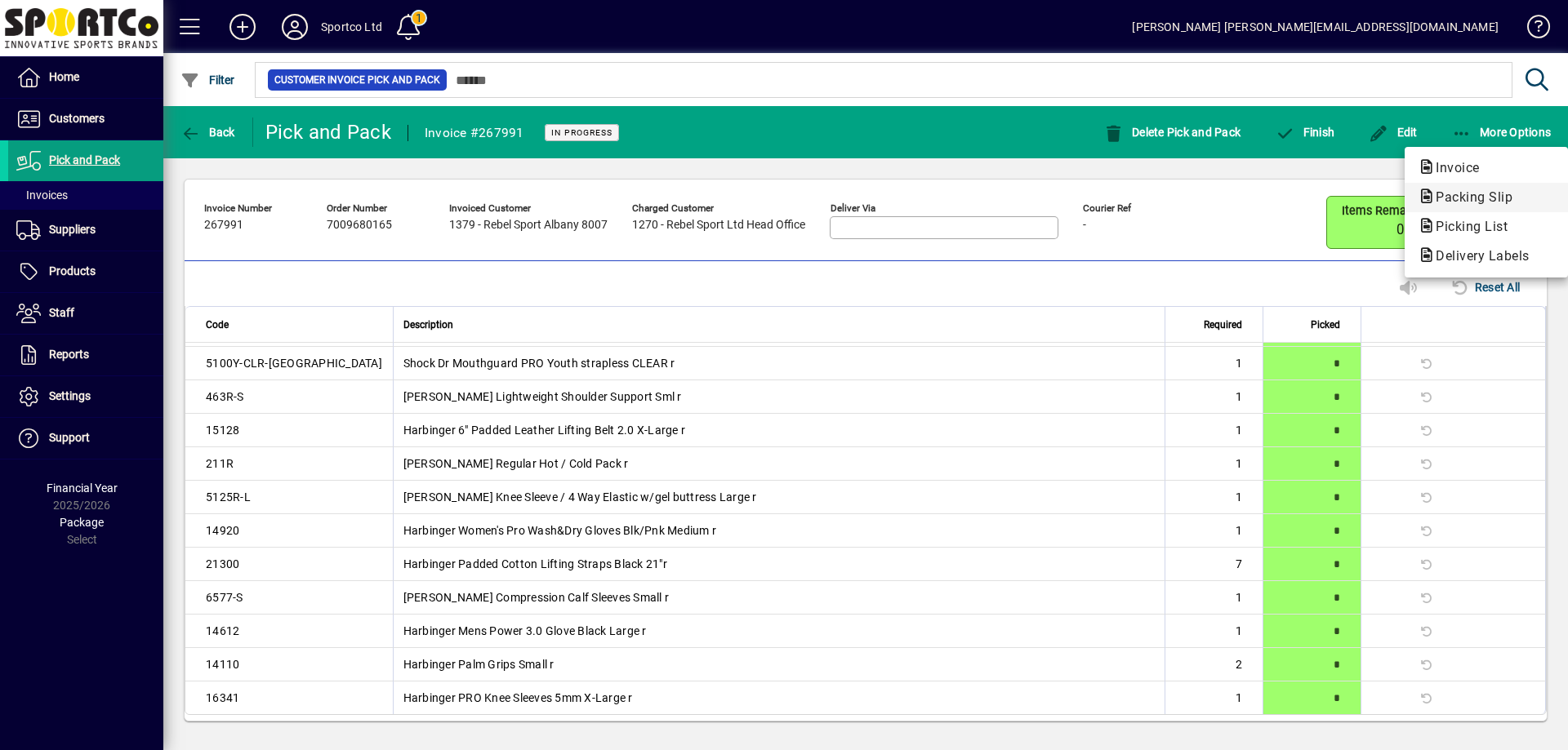
click at [1470, 196] on span "Packing Slip" at bounding box center [1469, 197] width 103 height 16
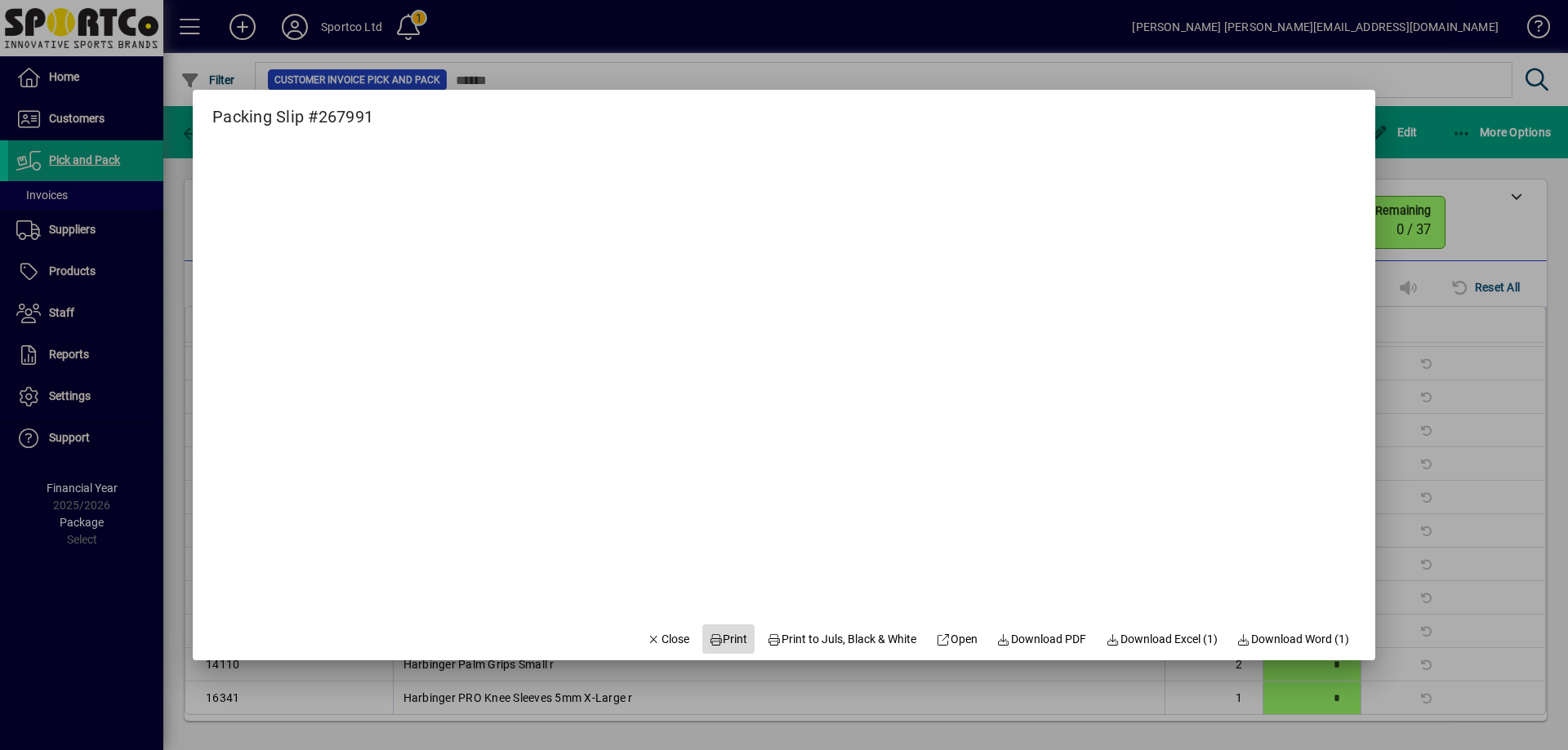
click at [729, 629] on button "Print" at bounding box center [728, 639] width 52 height 29
click at [652, 645] on span "Close" at bounding box center [668, 639] width 42 height 17
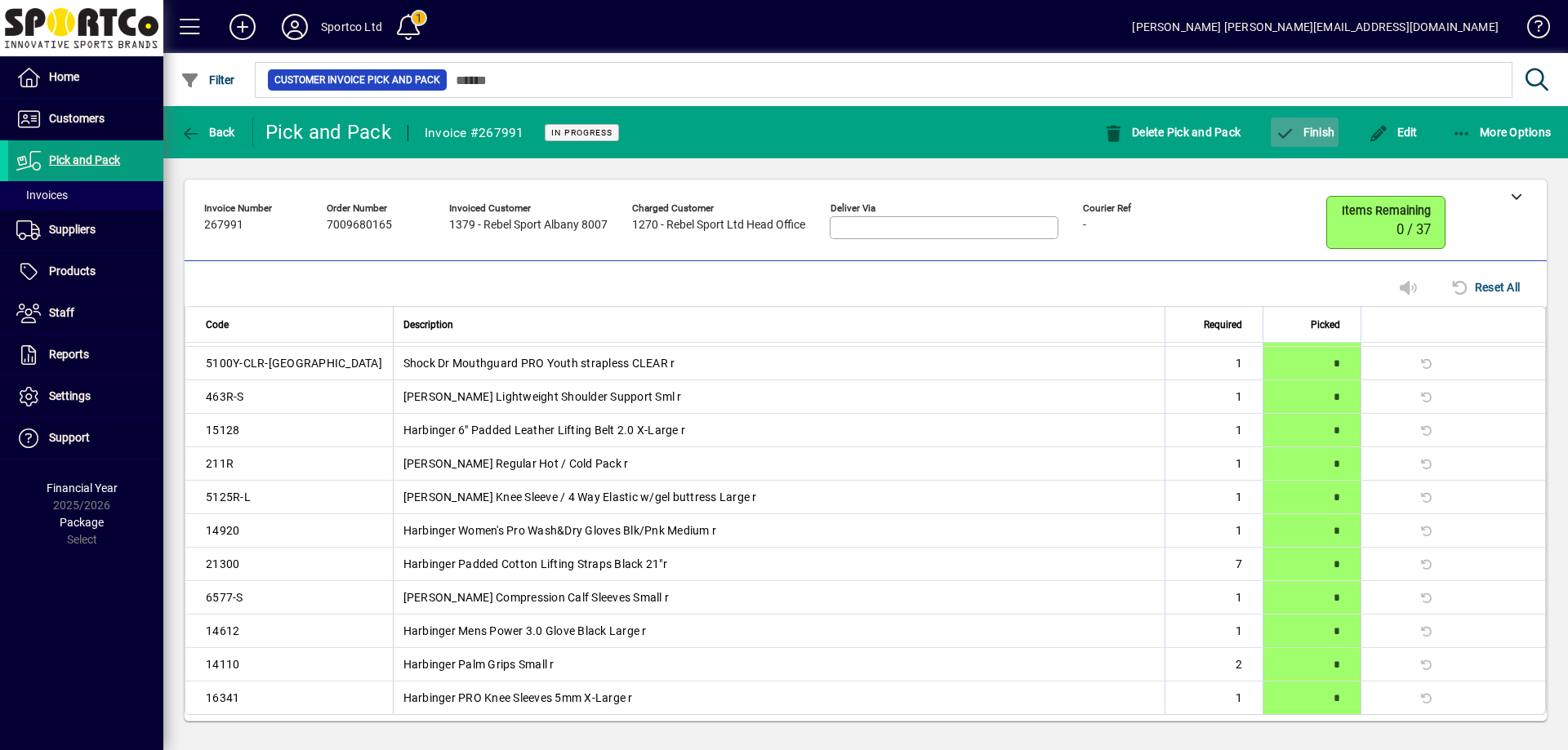
click at [1304, 130] on span "Finish" at bounding box center [1304, 132] width 59 height 13
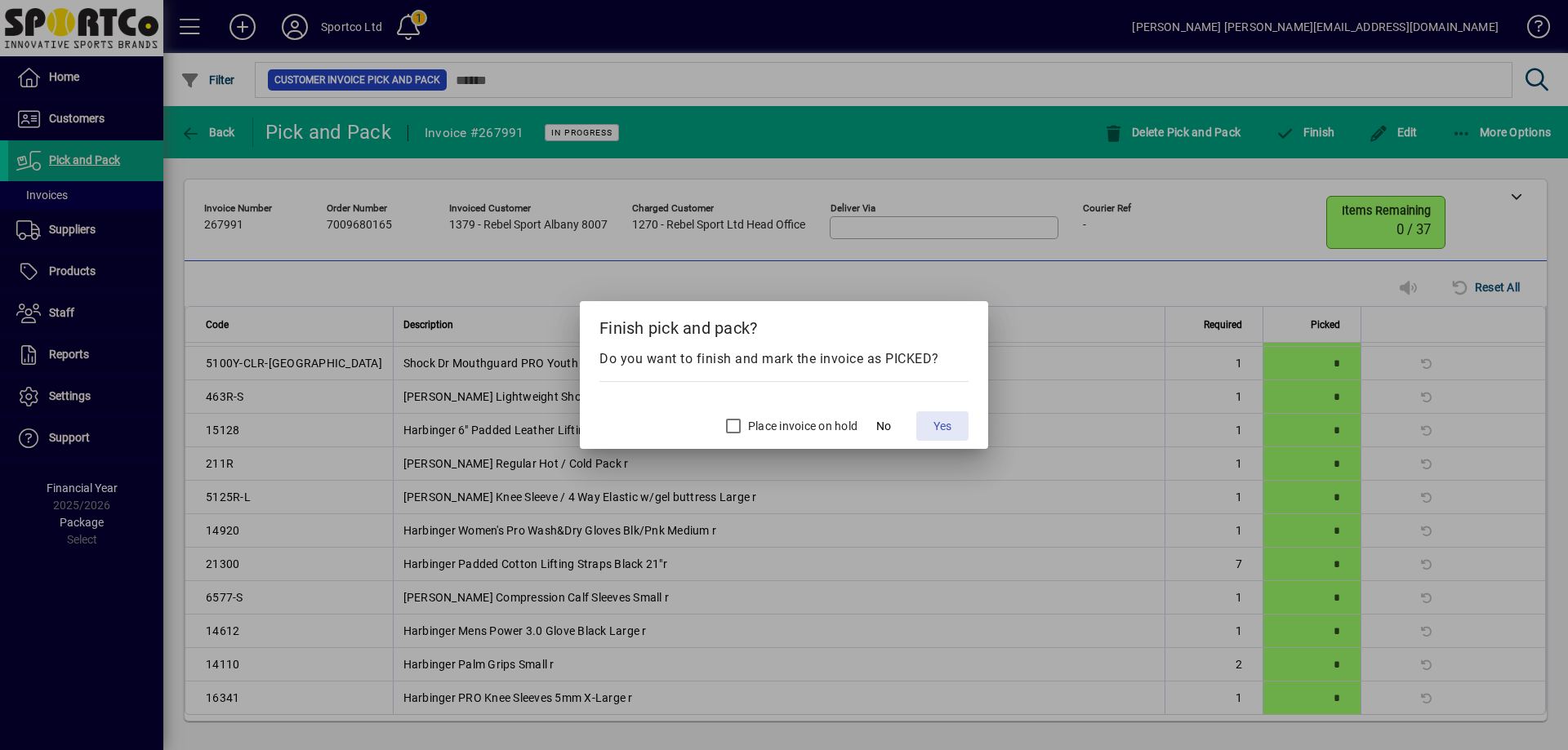
click at [955, 428] on span at bounding box center [942, 426] width 52 height 39
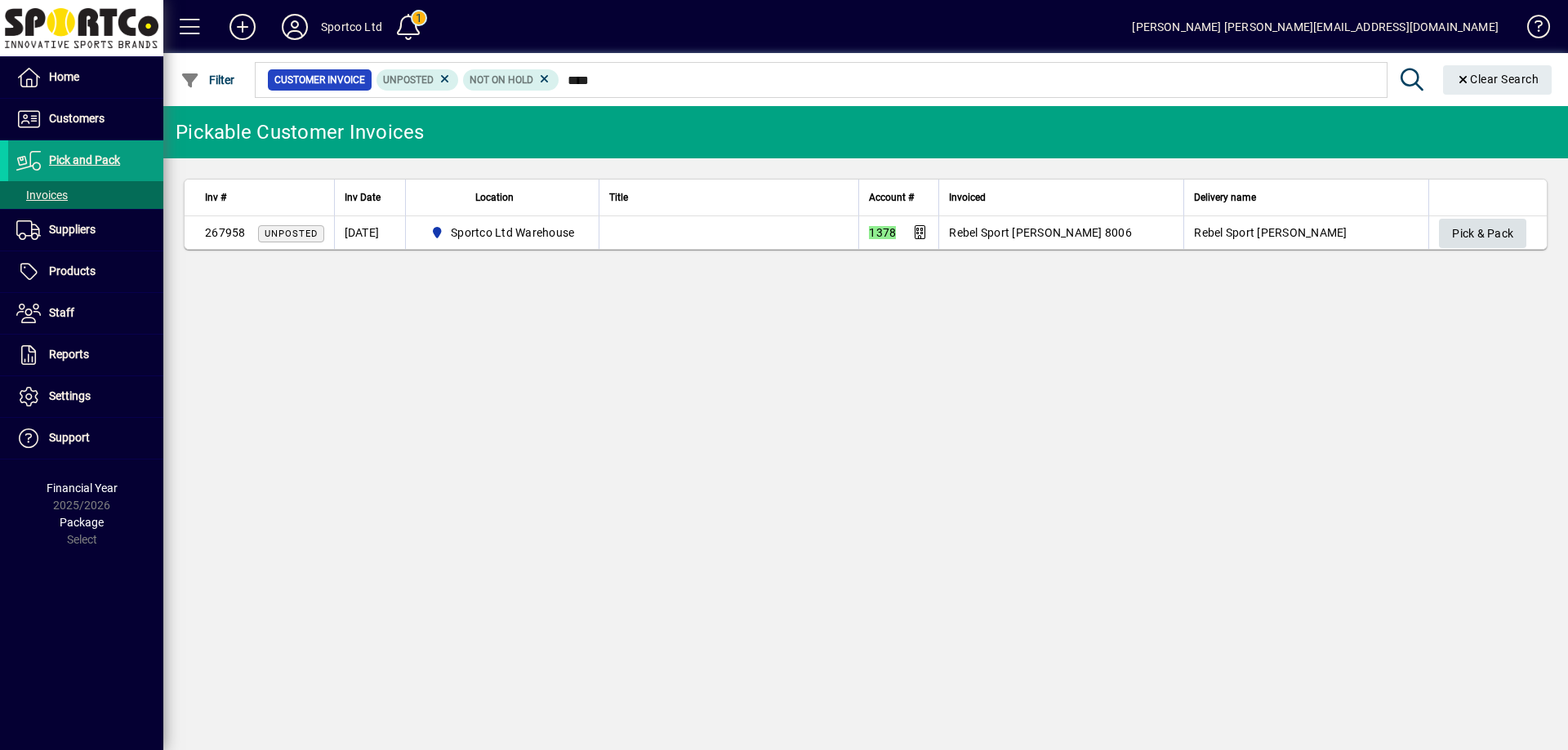
type input "****"
click at [1461, 227] on span "Pick & Pack" at bounding box center [1482, 233] width 61 height 27
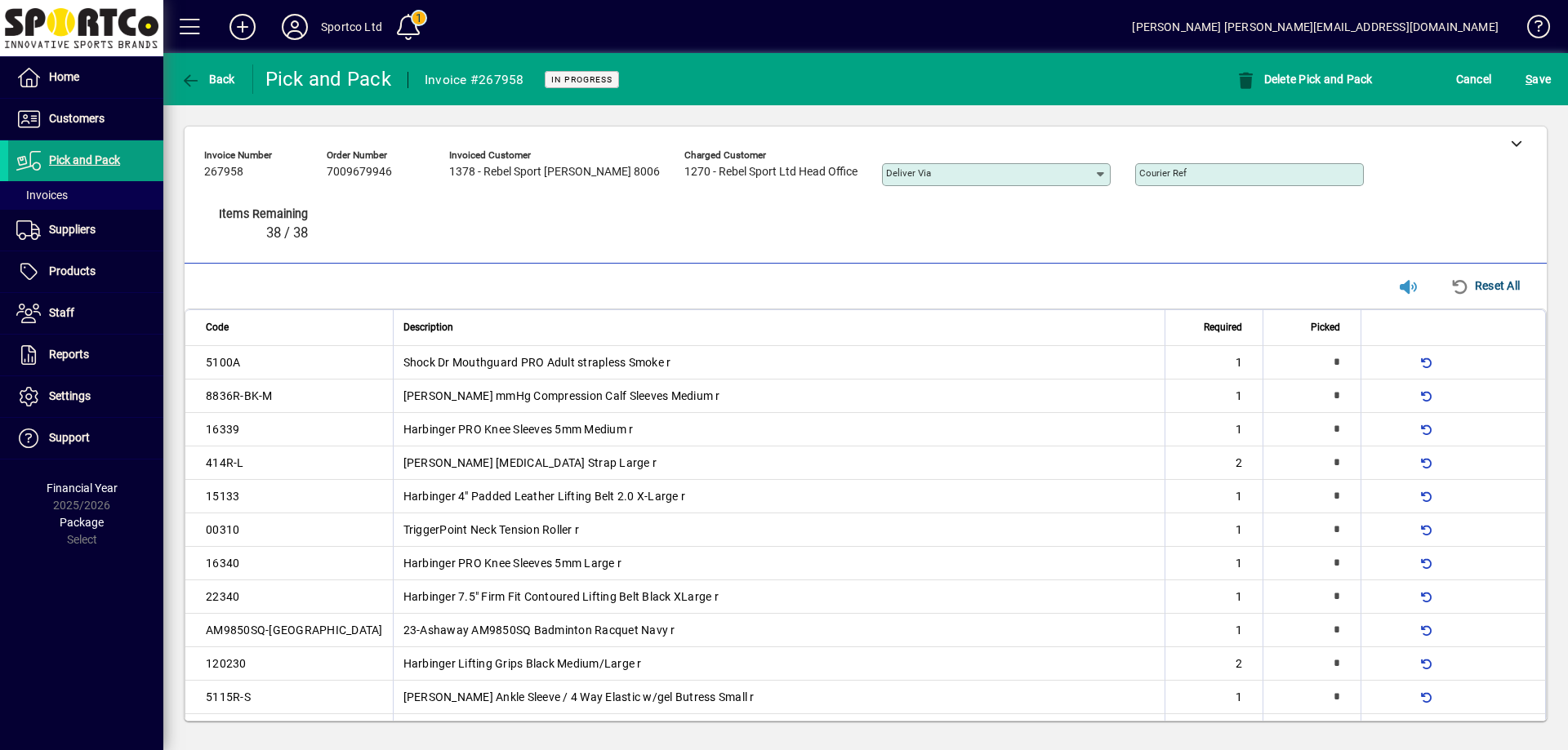
type input "*"
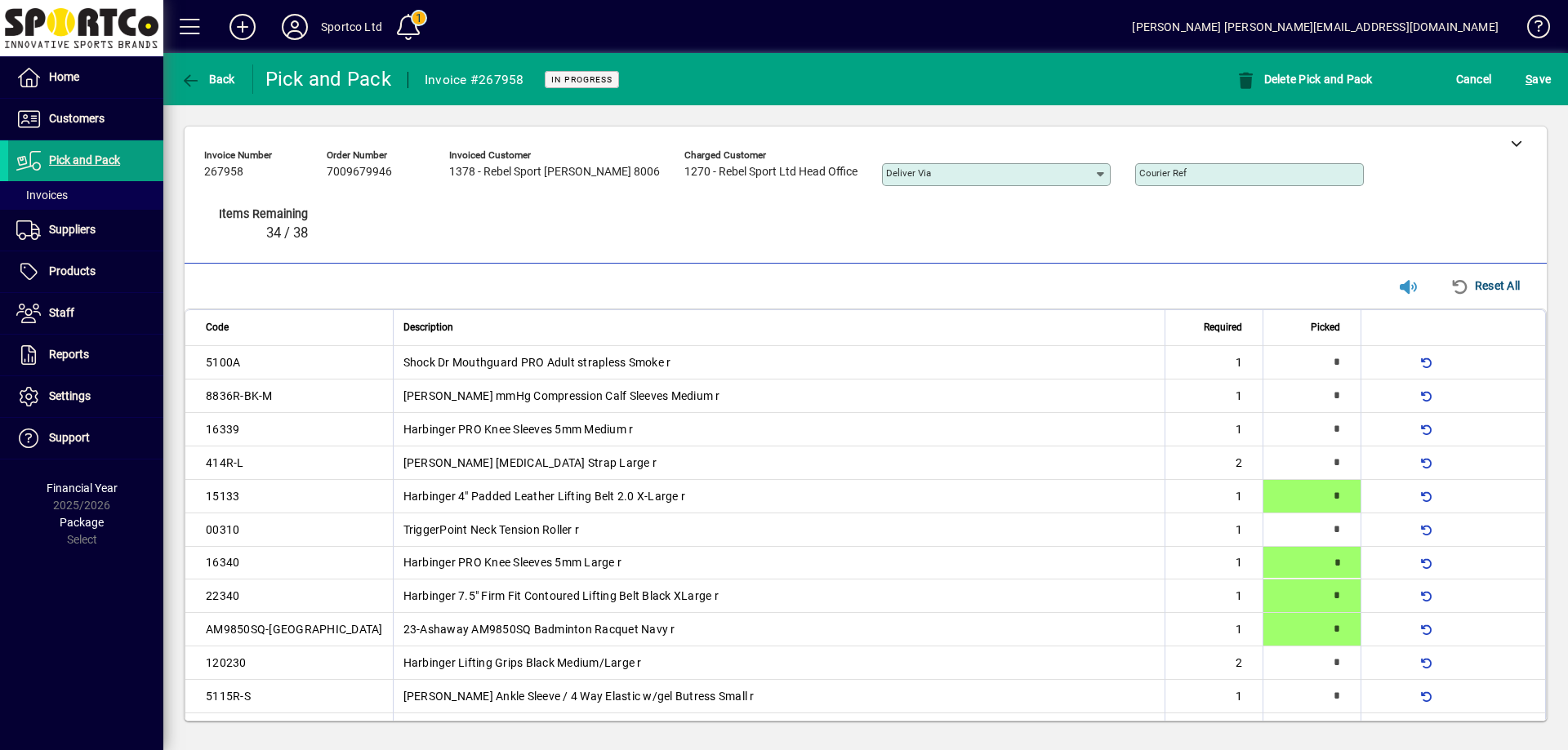
type input "*"
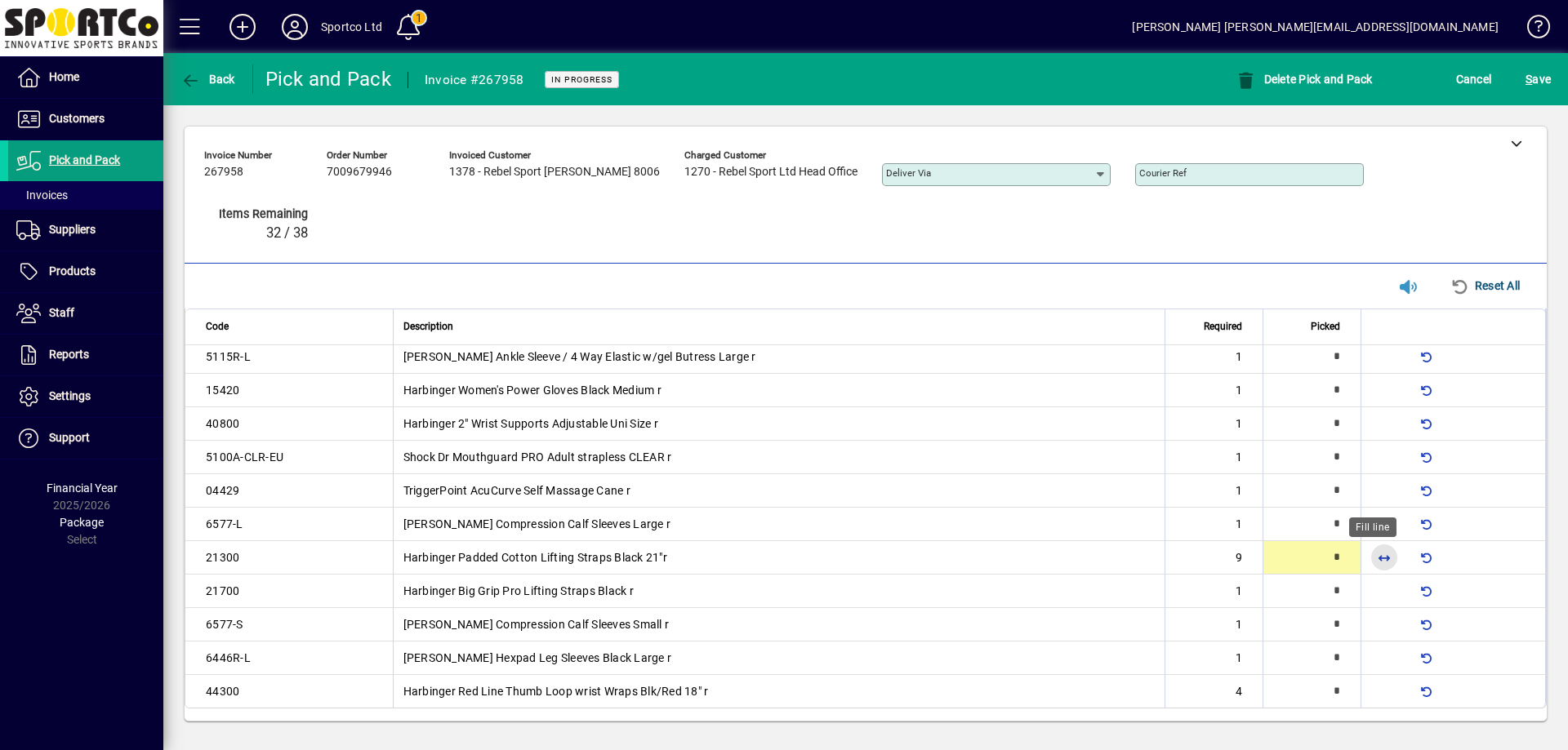
scroll to position [475, 0]
click at [1371, 559] on span "button" at bounding box center [1384, 557] width 39 height 39
type input "*"
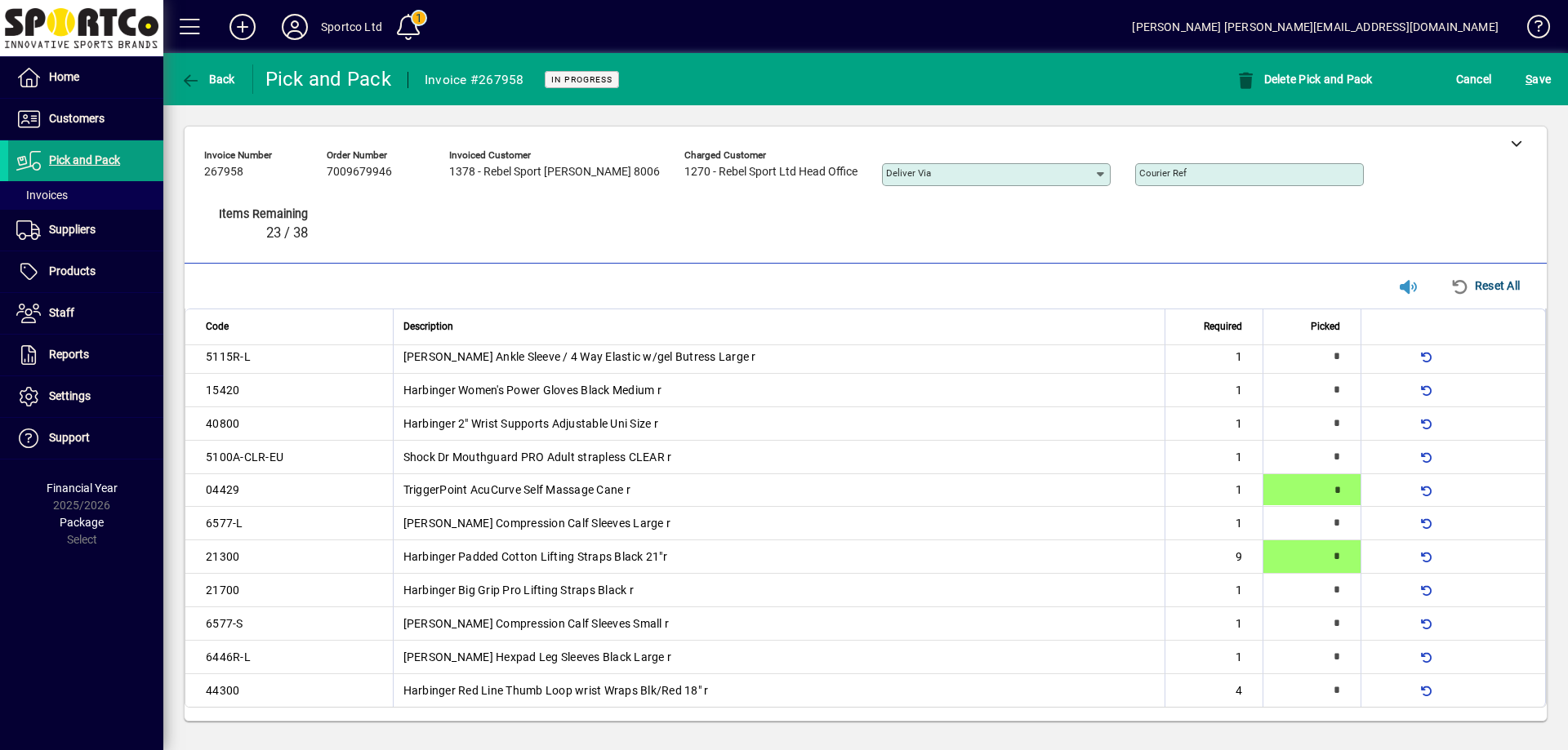
type input "*"
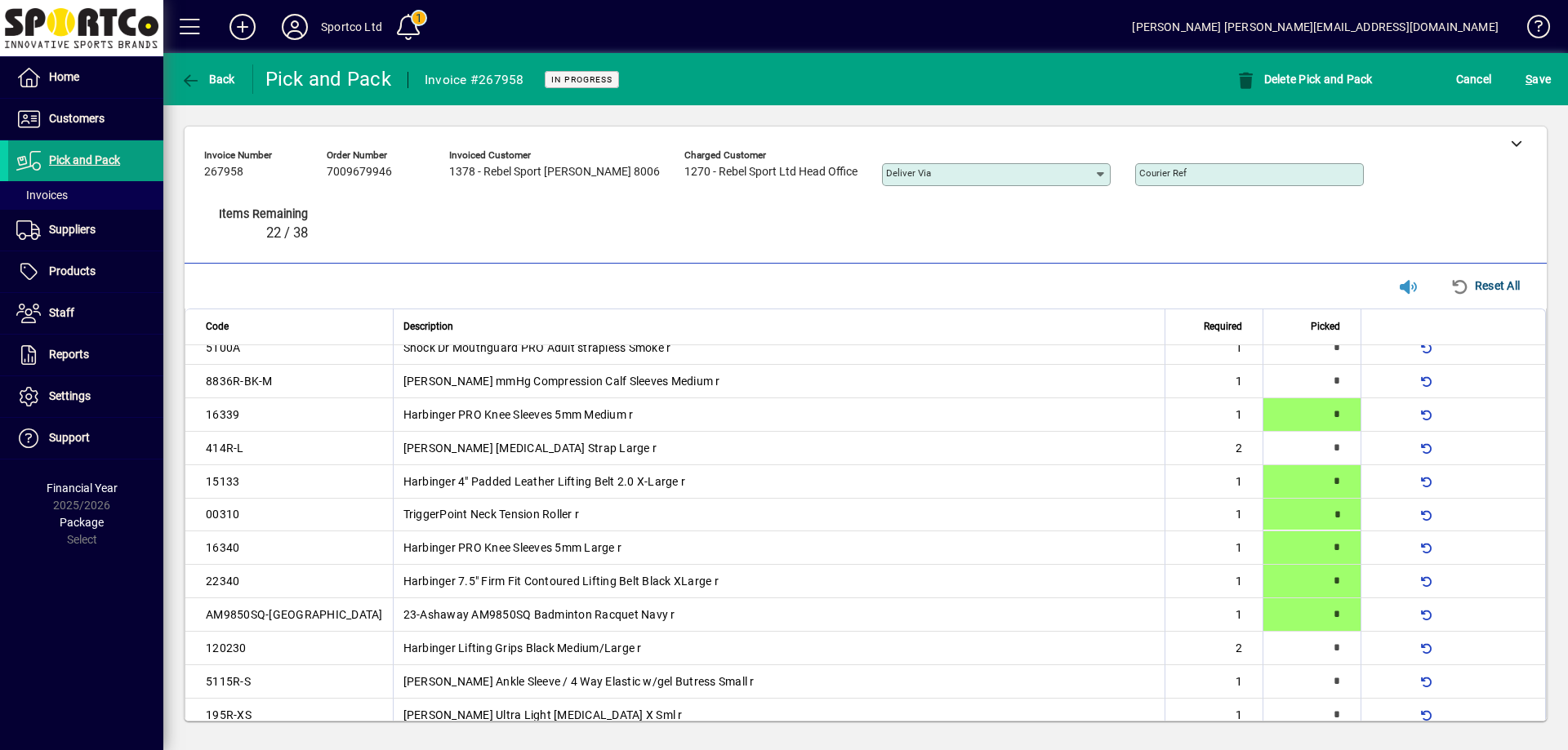
type input "*"
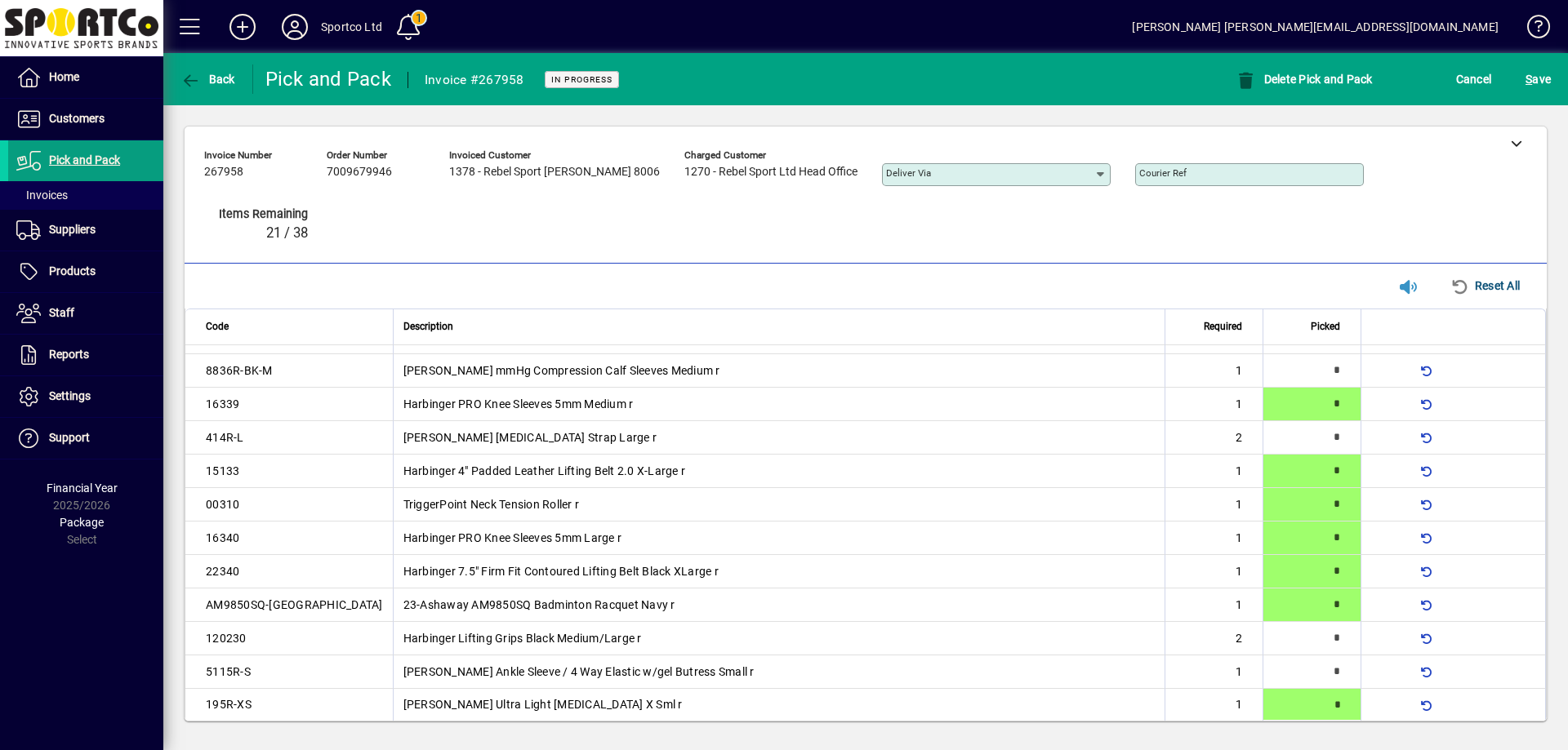
type input "*"
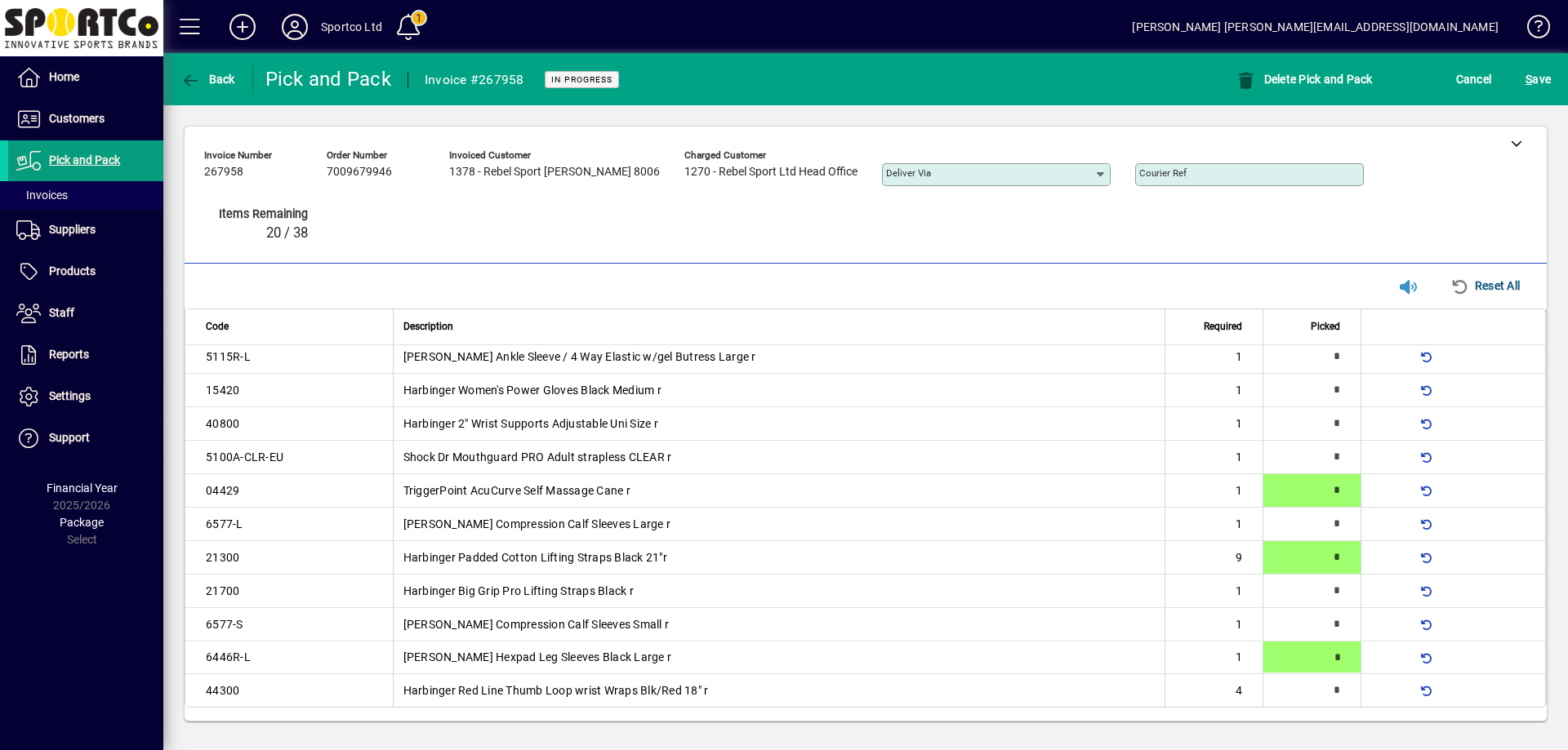
type input "*"
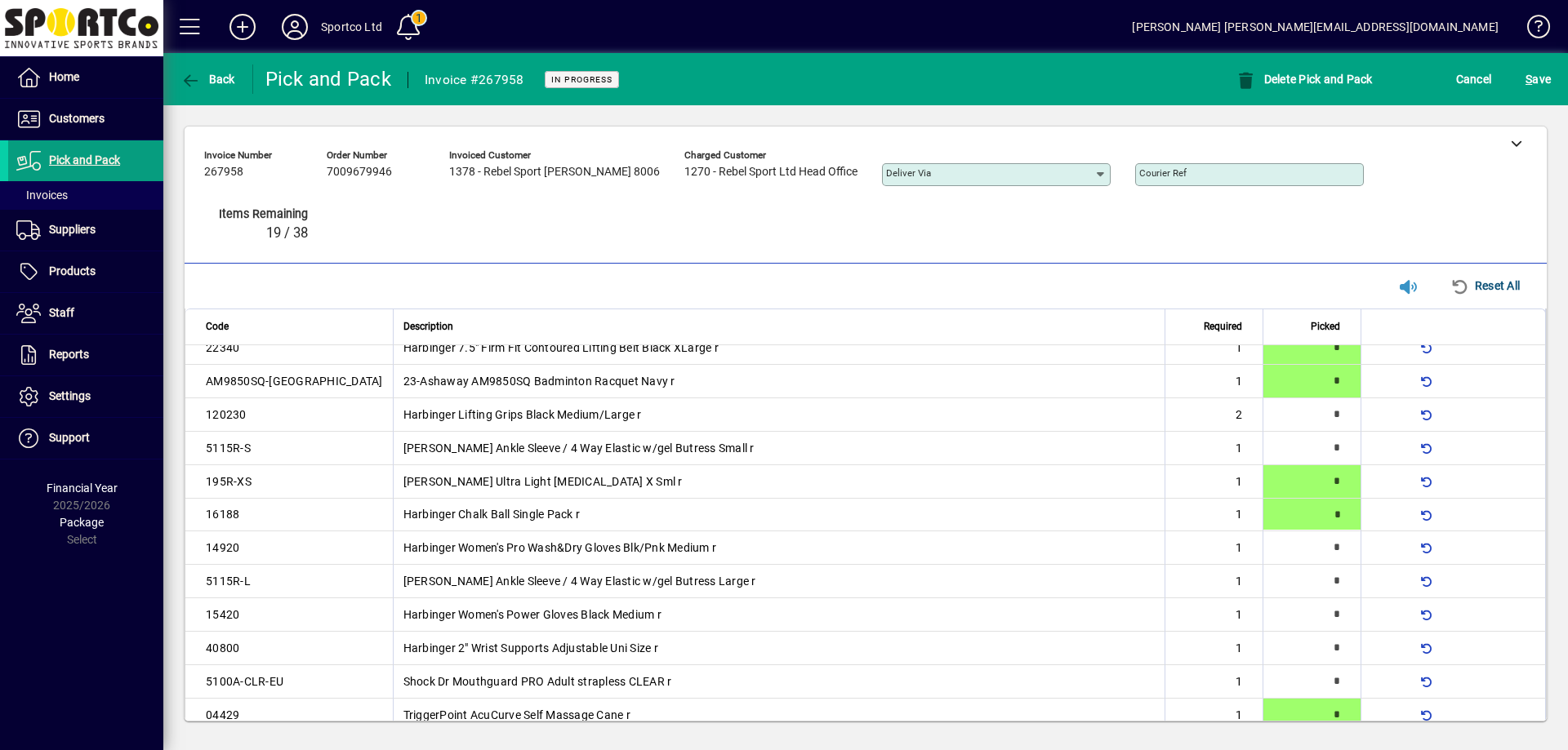
type input "*"
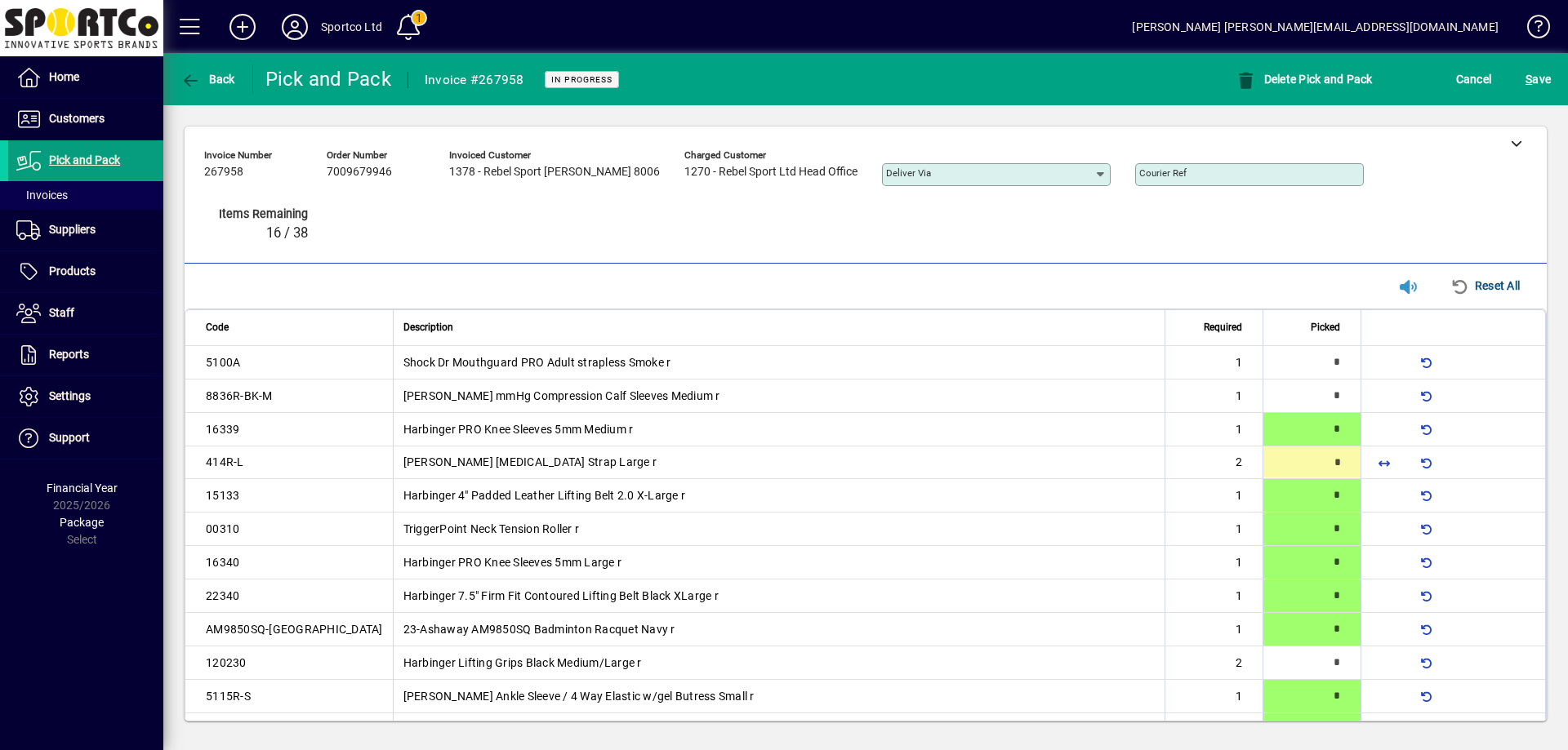
type input "*"
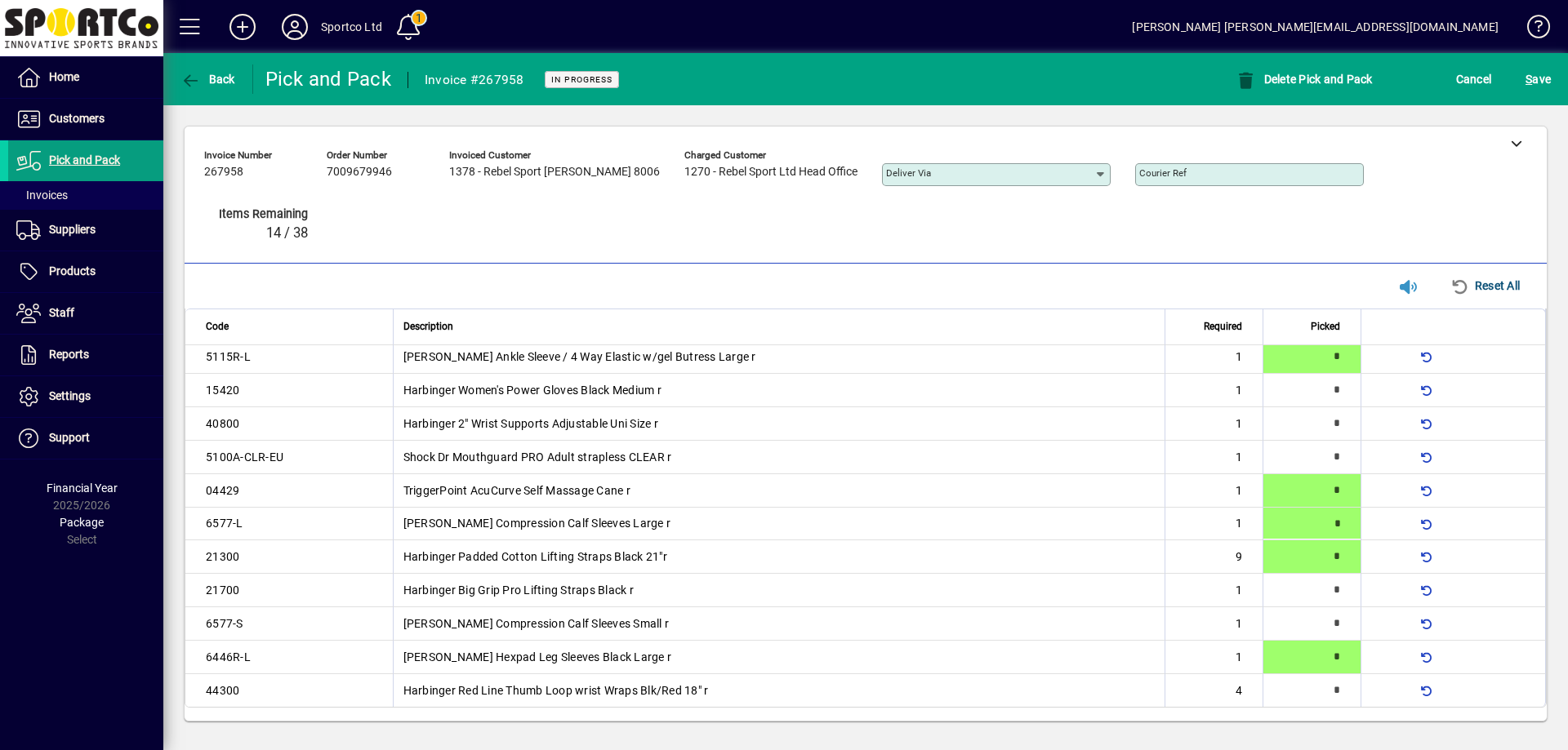
type input "*"
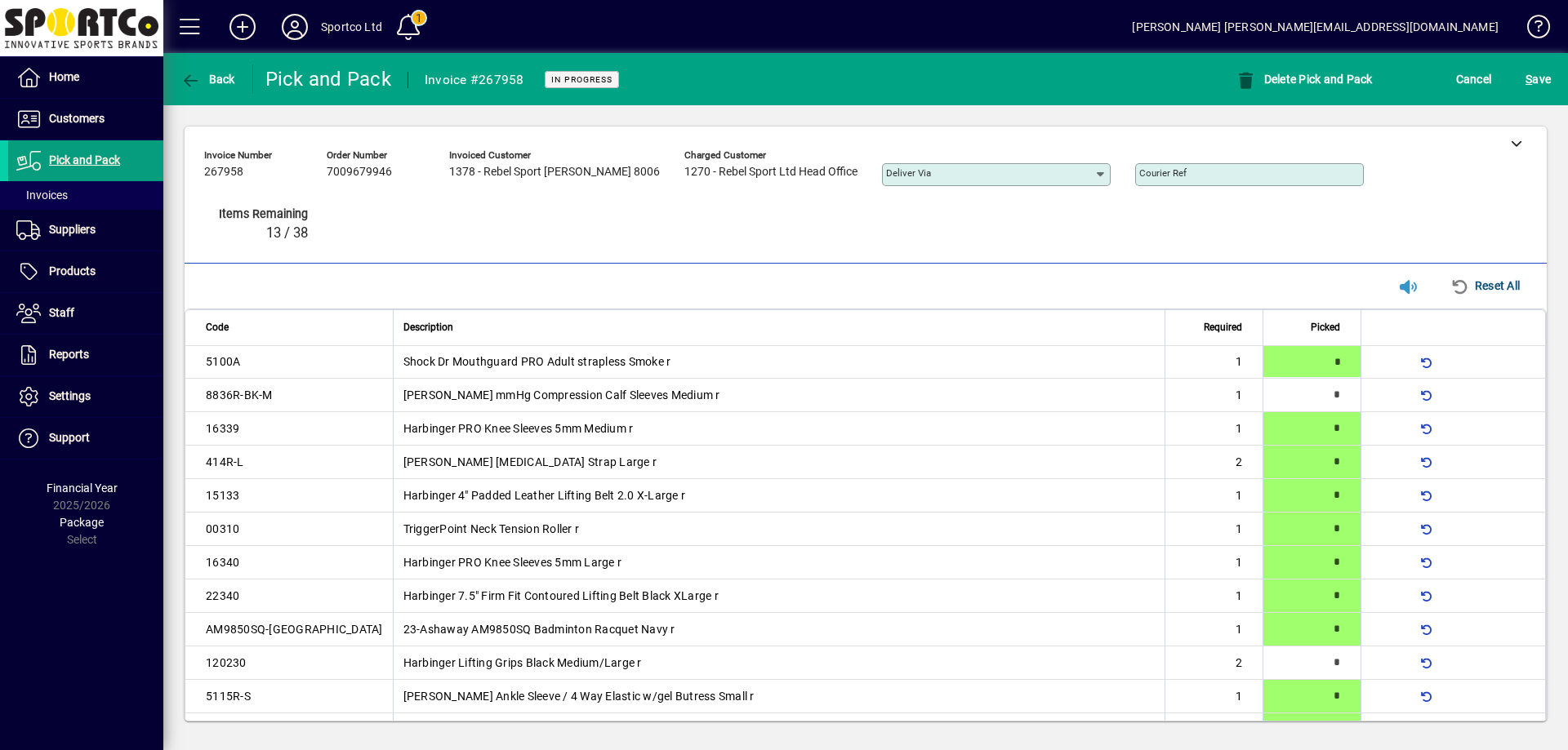
type input "*"
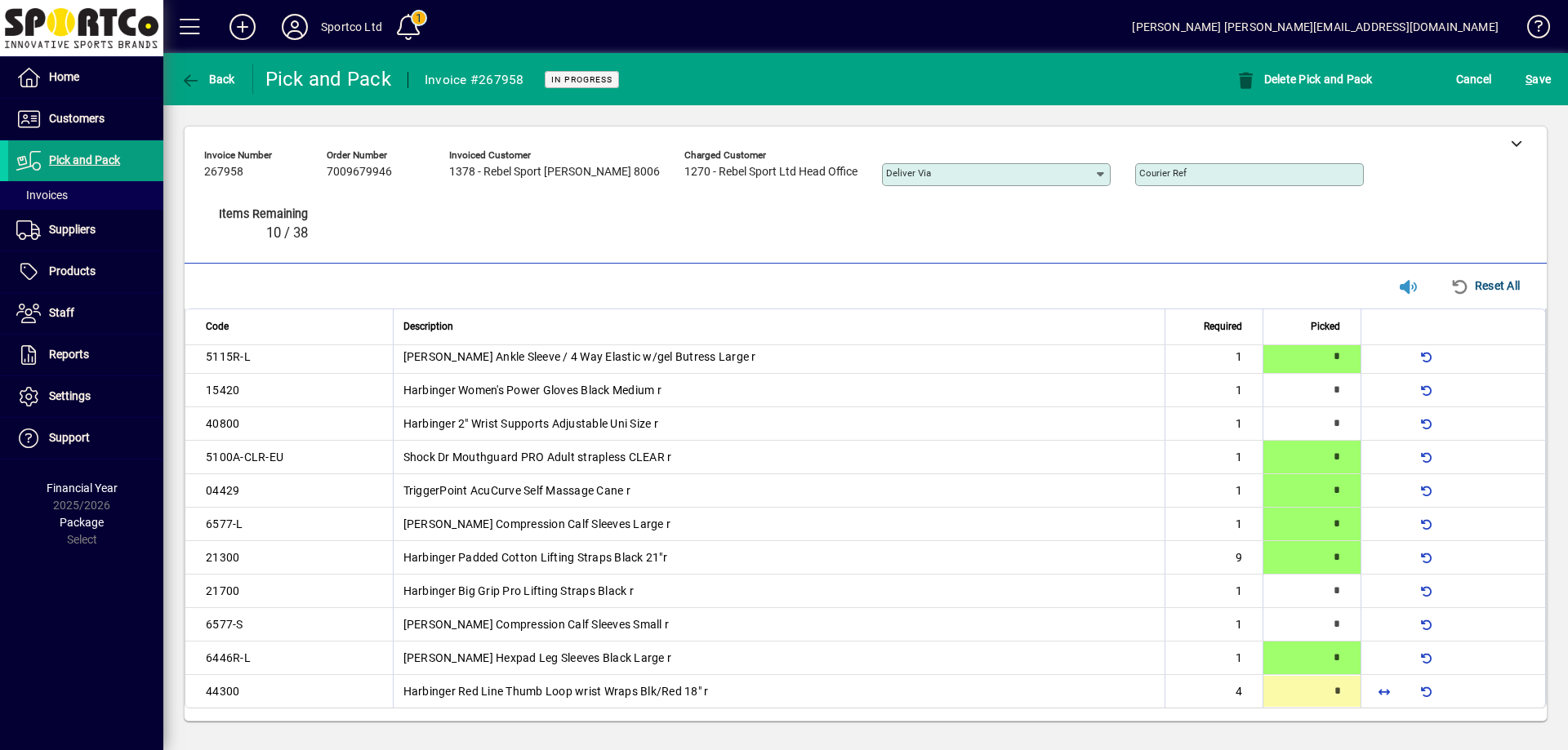
scroll to position [475, 0]
type input "*"
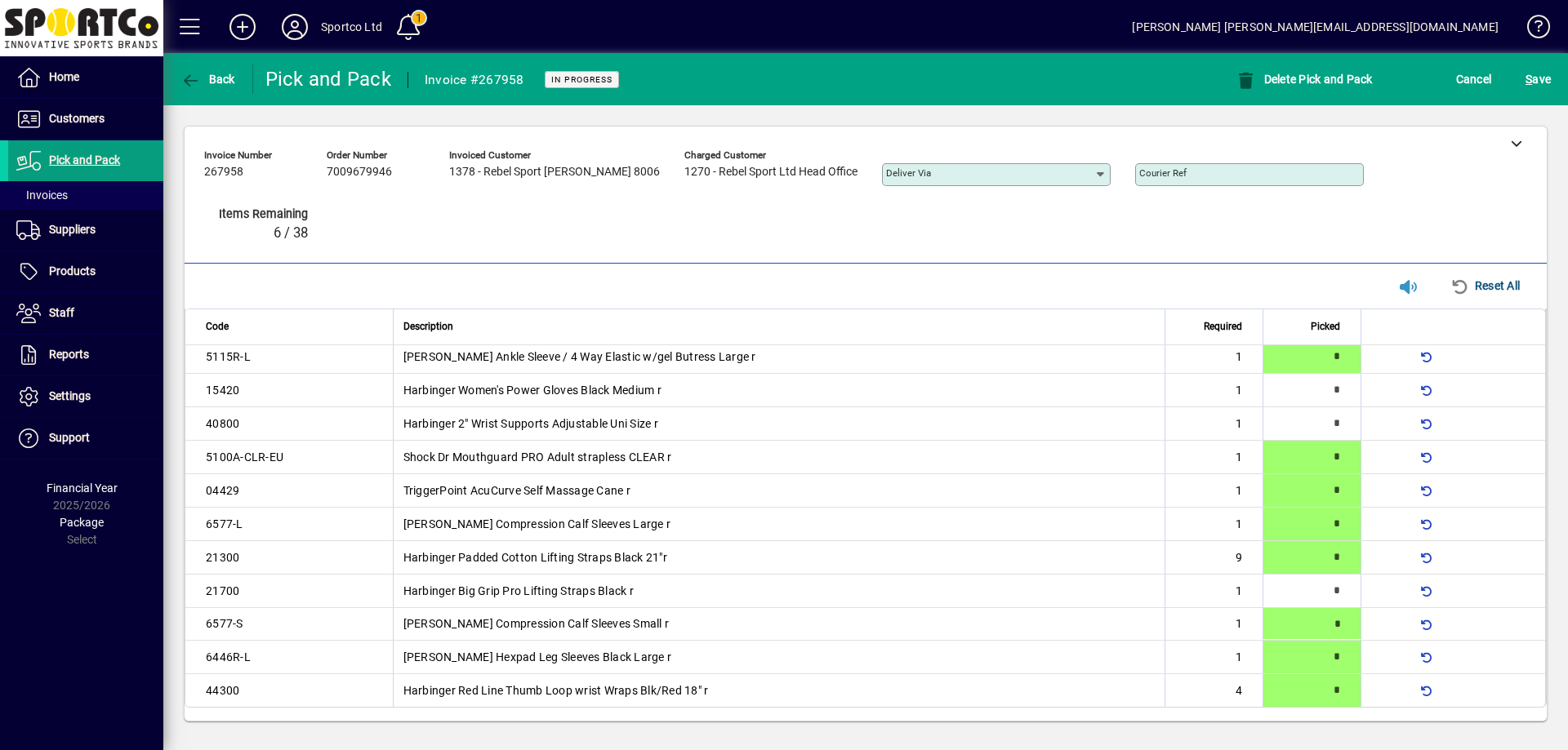
scroll to position [0, 0]
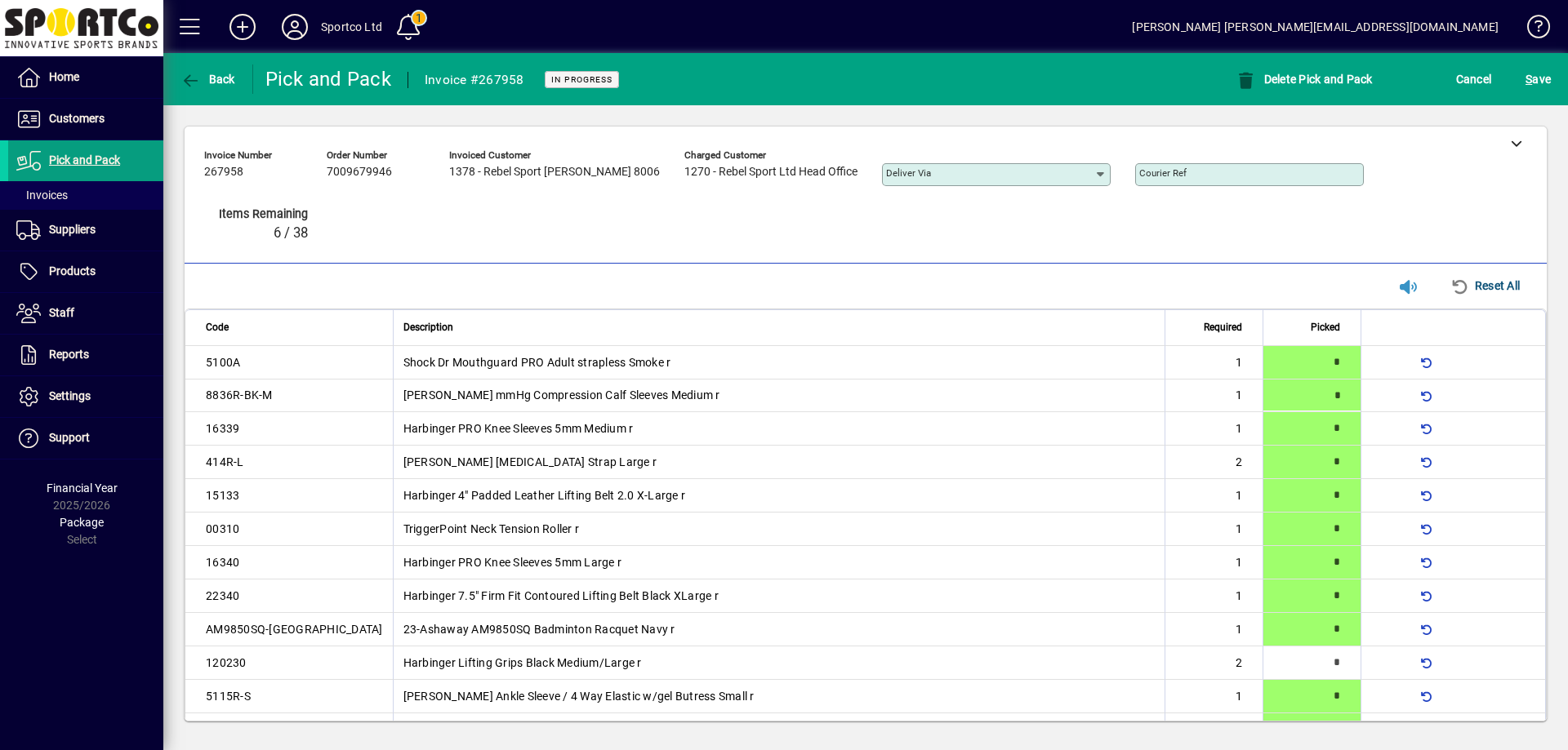
type input "*"
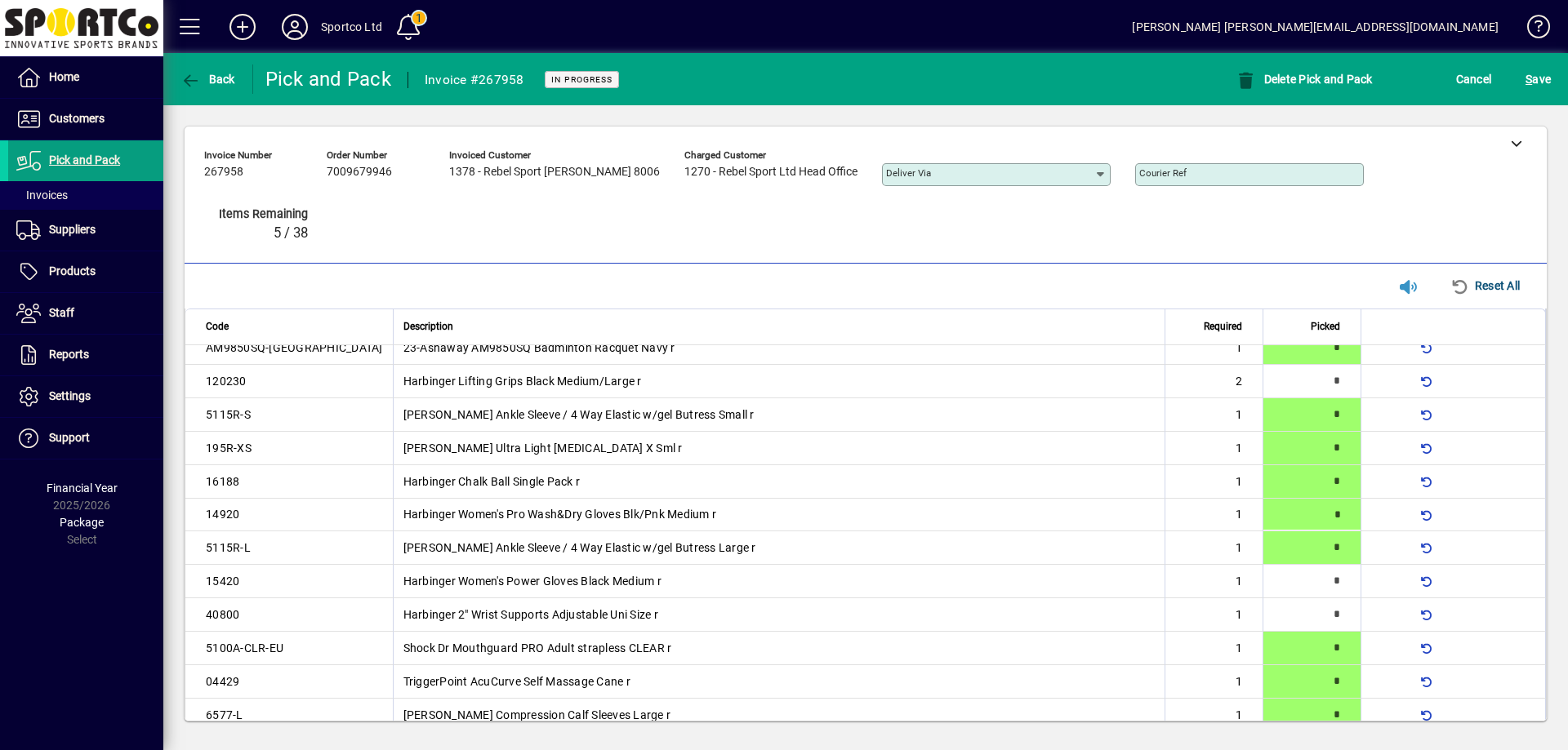
type input "*"
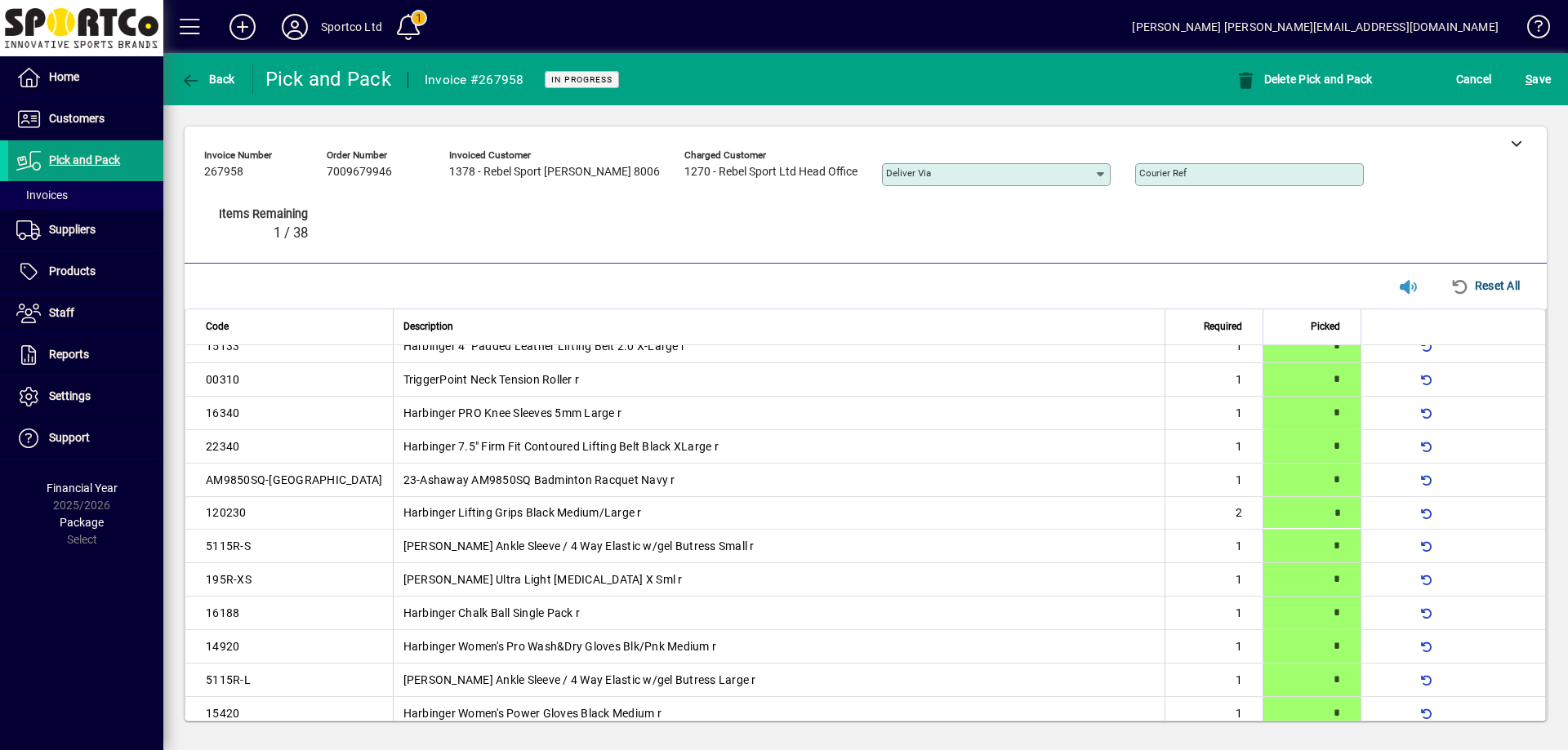
type input "*"
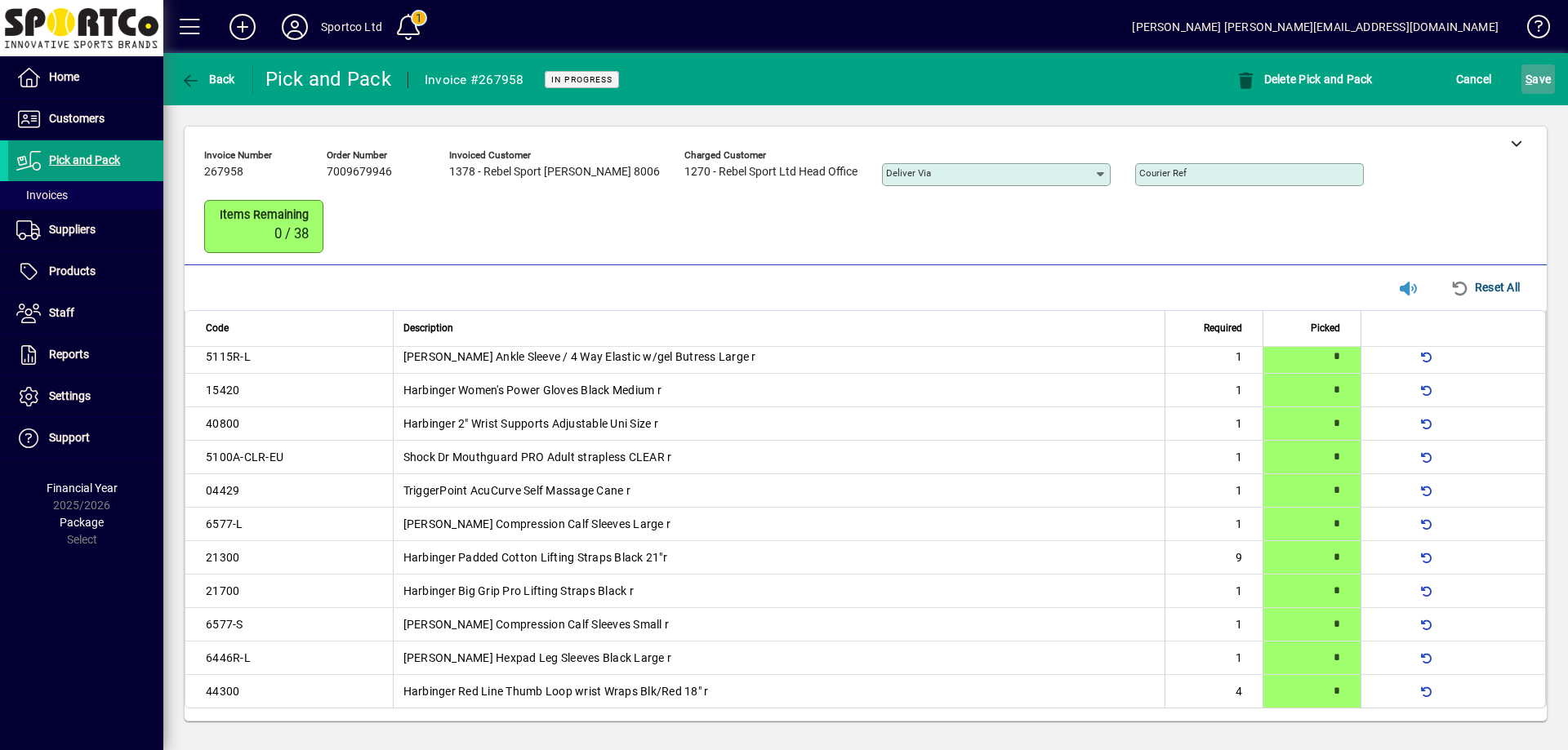
scroll to position [477, 0]
click at [1544, 79] on span "S ave" at bounding box center [1538, 80] width 26 height 27
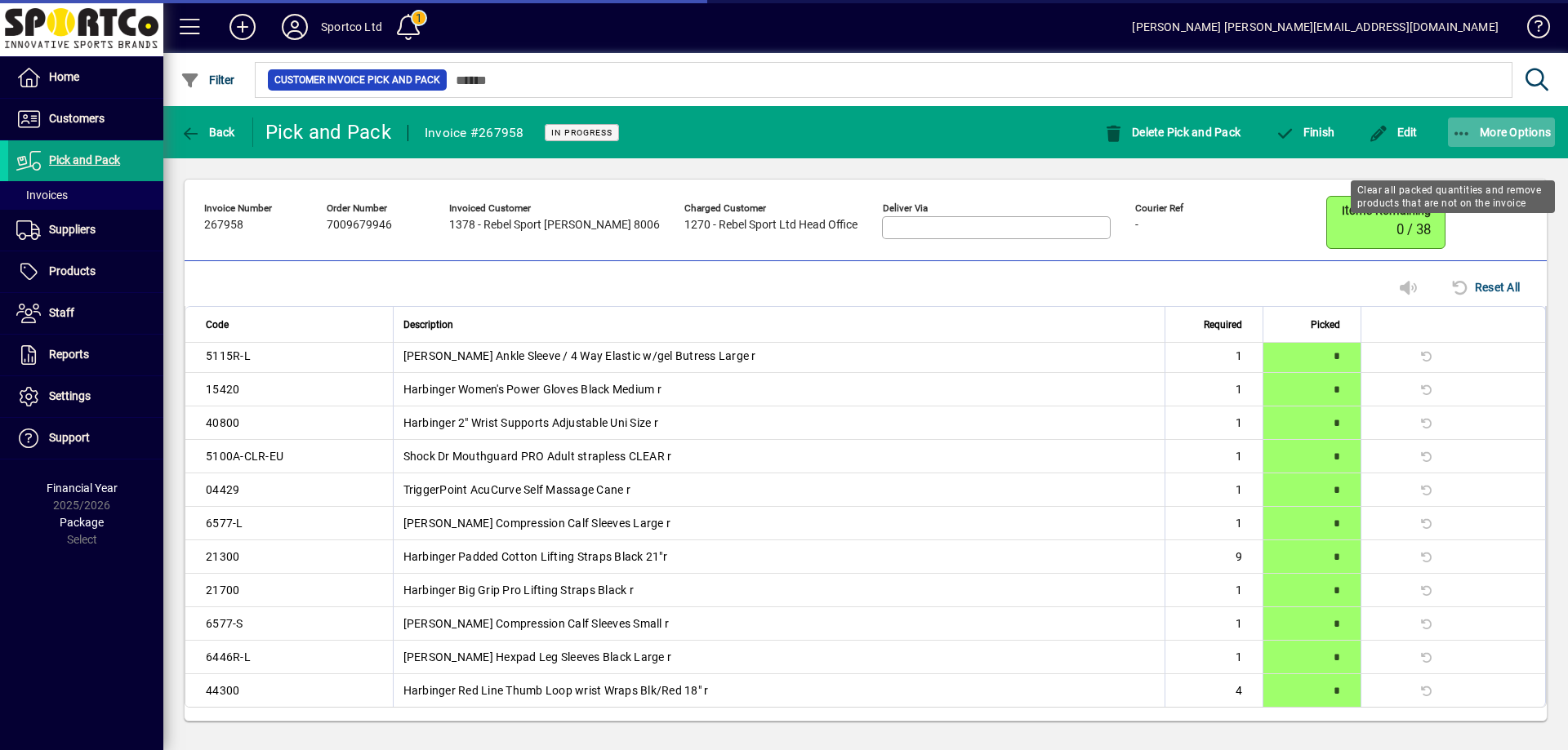
scroll to position [466, 0]
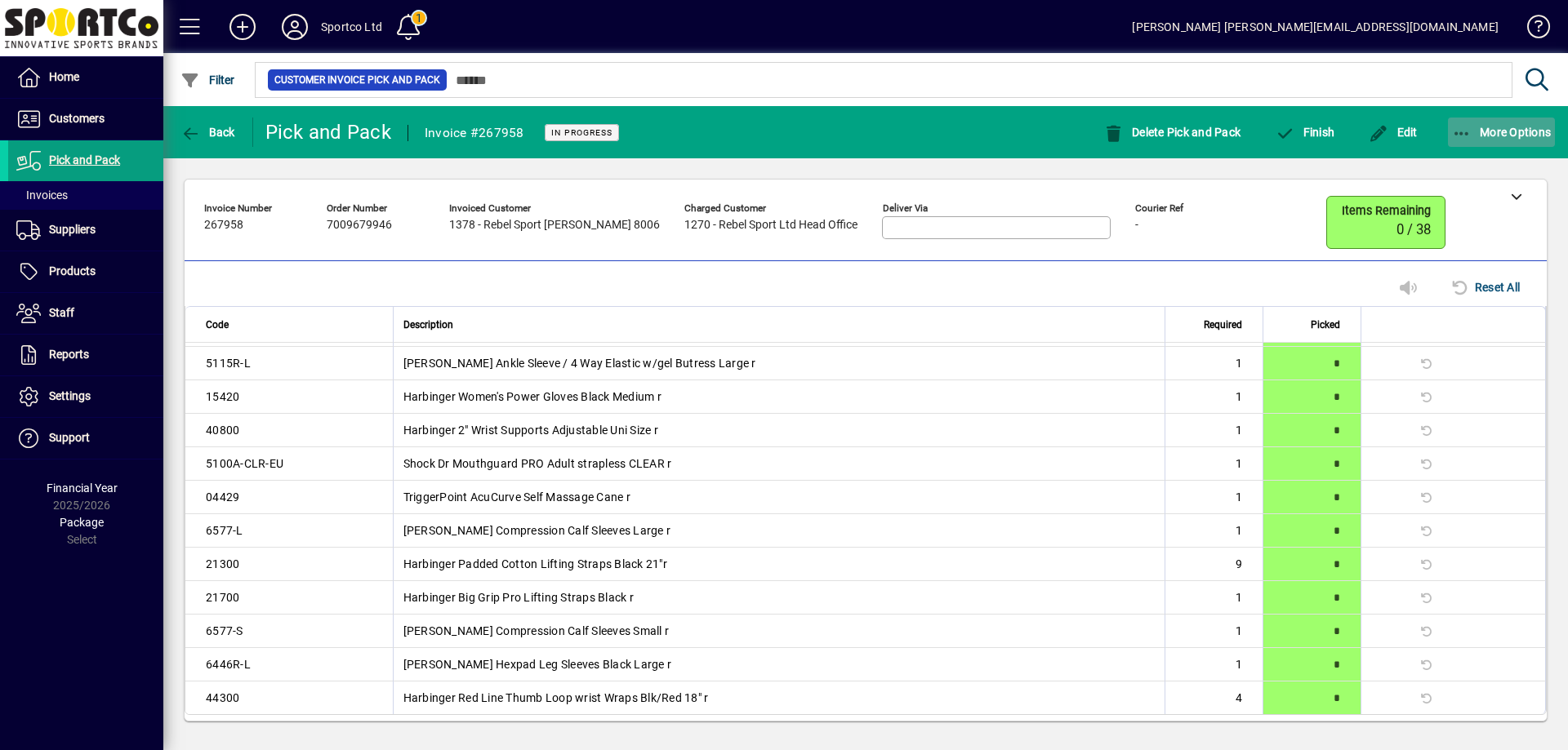
click at [1457, 124] on span "button" at bounding box center [1502, 133] width 108 height 39
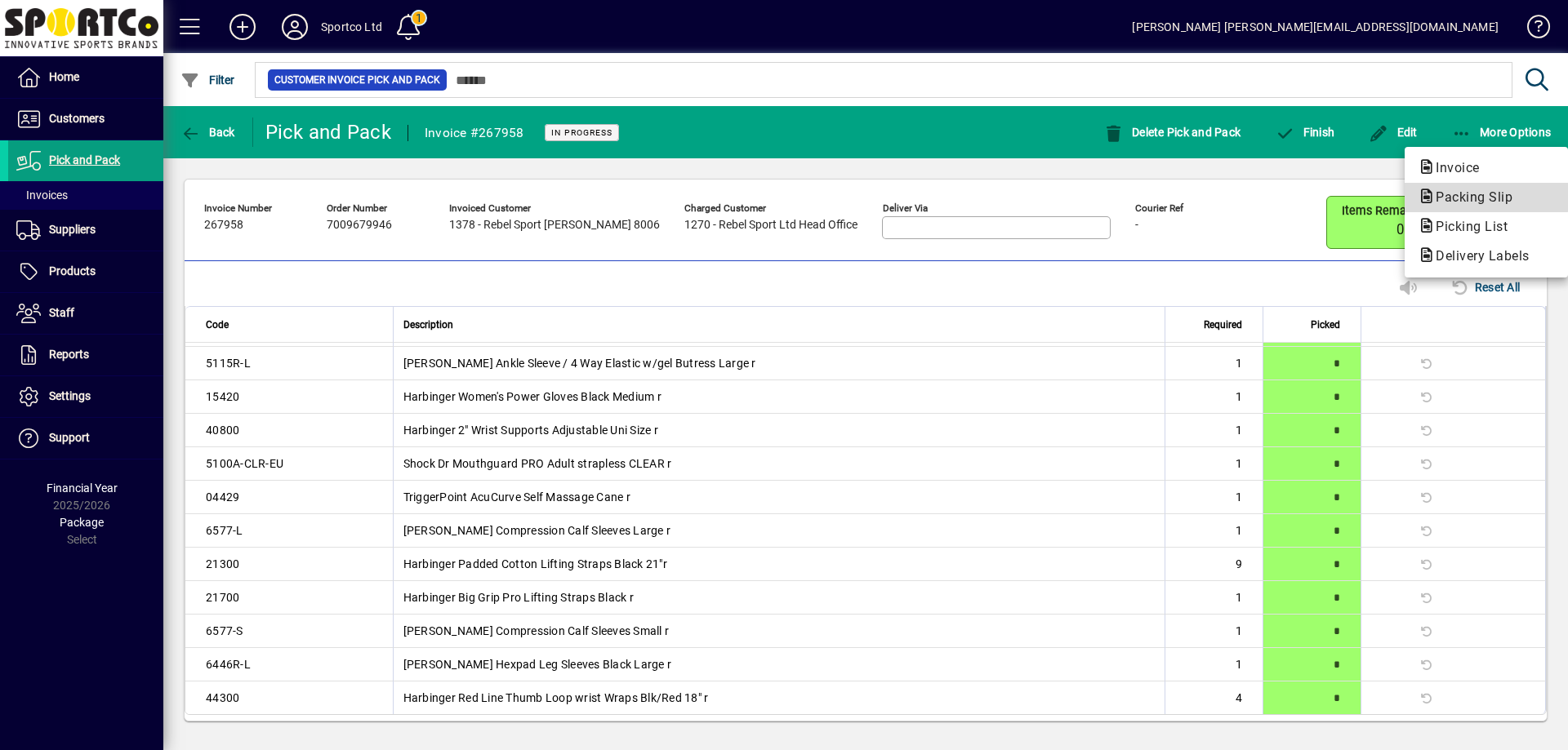
click at [1472, 193] on span "Packing Slip" at bounding box center [1469, 197] width 103 height 16
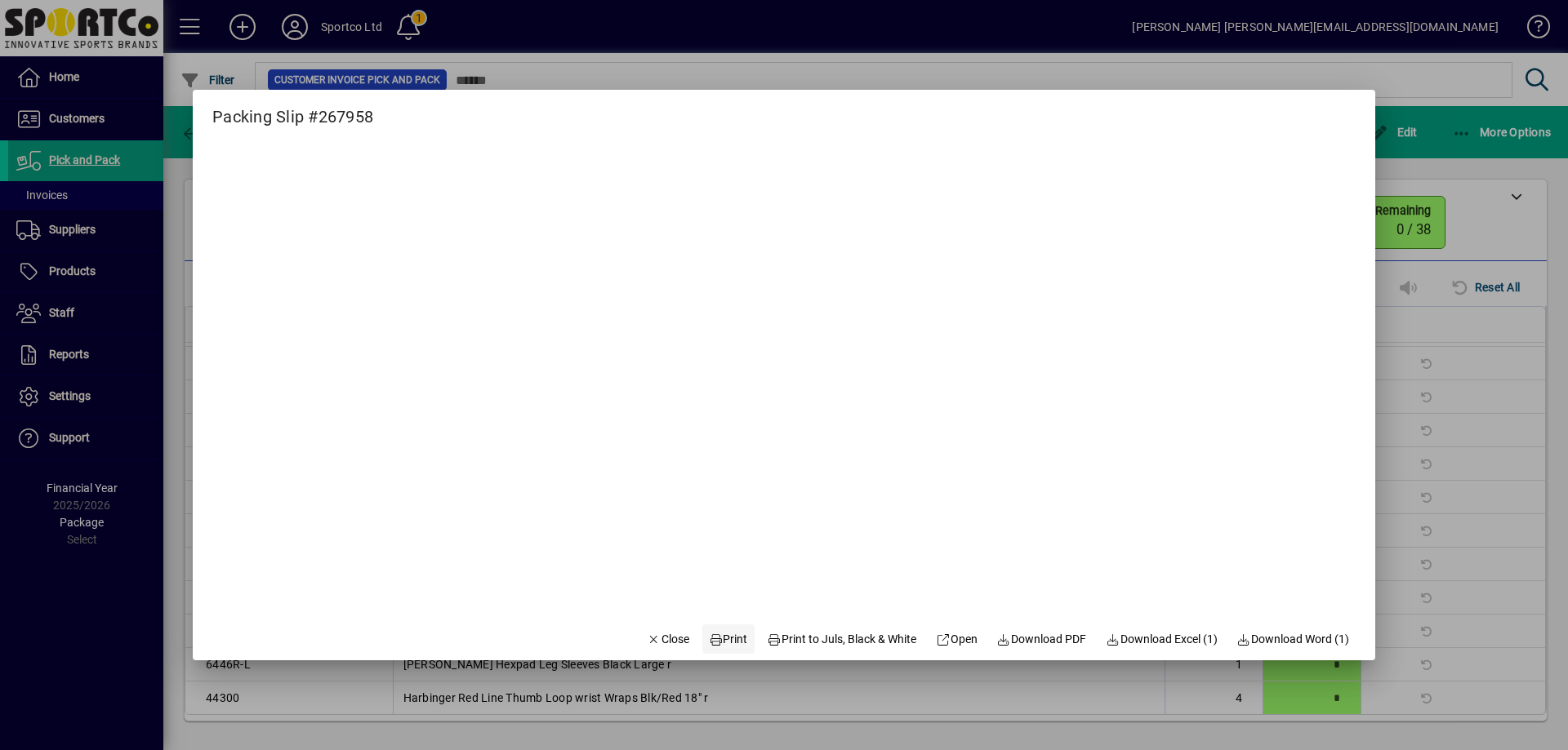
click at [716, 640] on span "Print" at bounding box center [728, 639] width 39 height 17
click at [647, 633] on span "Close" at bounding box center [668, 639] width 42 height 17
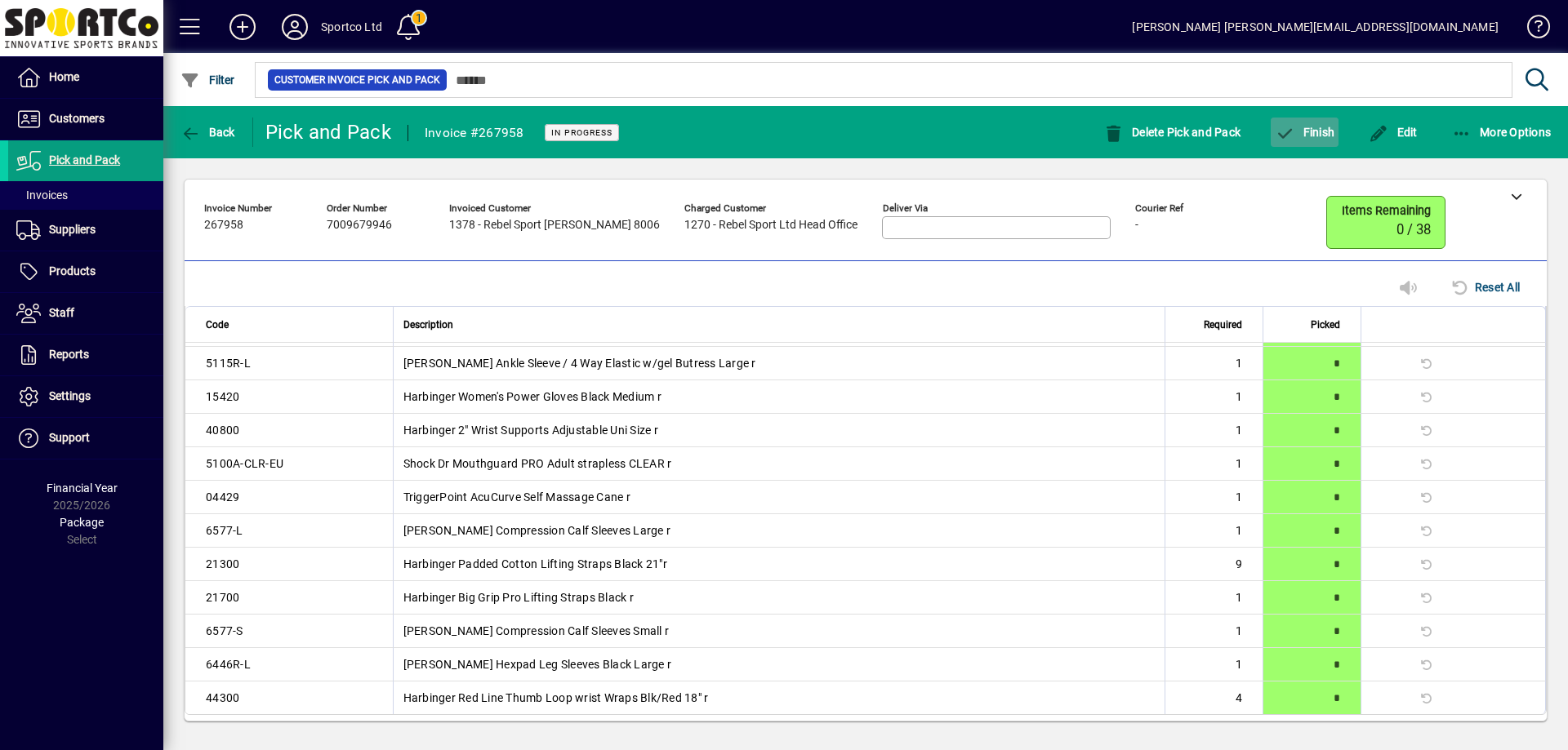
click at [1304, 133] on span "Finish" at bounding box center [1304, 132] width 59 height 13
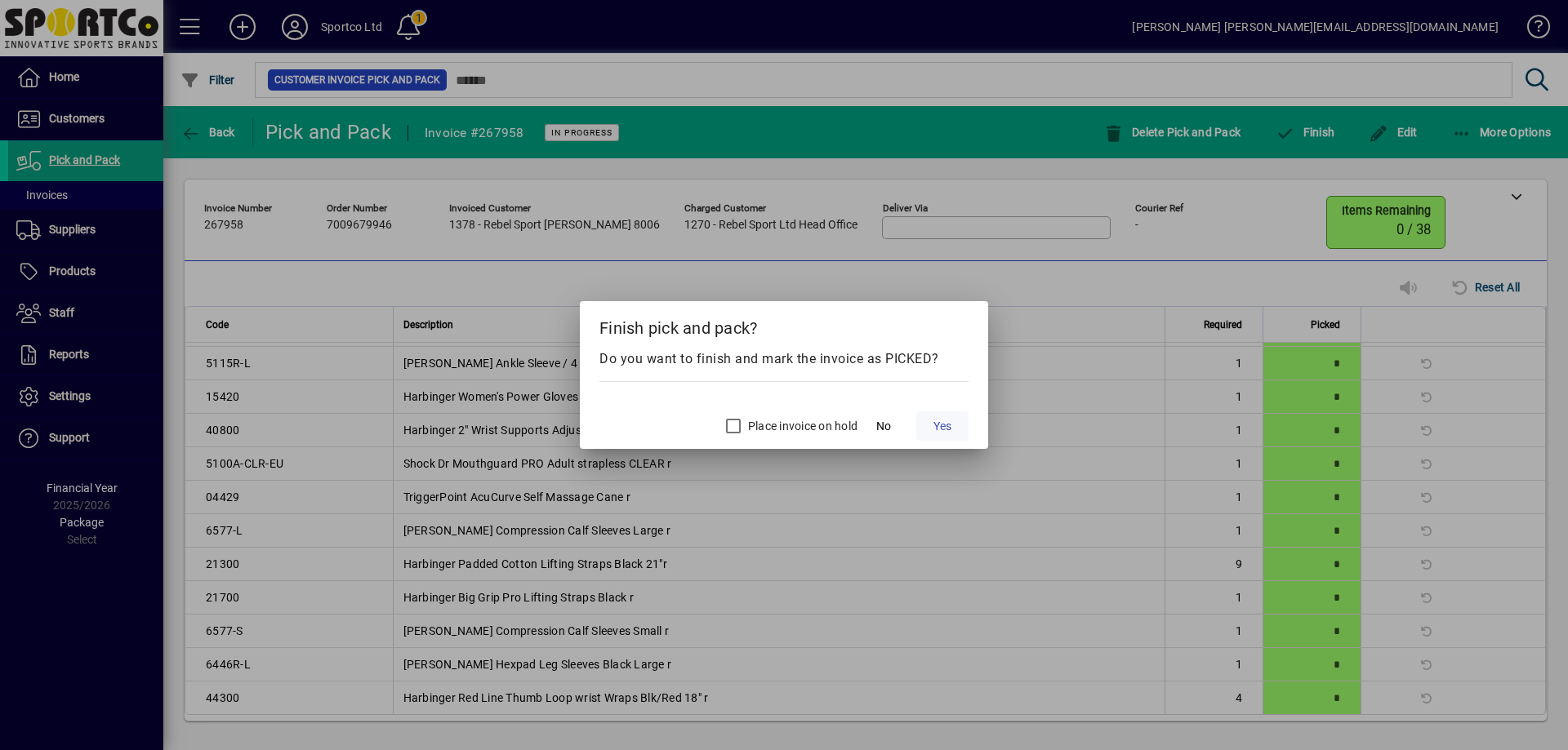
click at [938, 426] on span "Yes" at bounding box center [942, 426] width 18 height 17
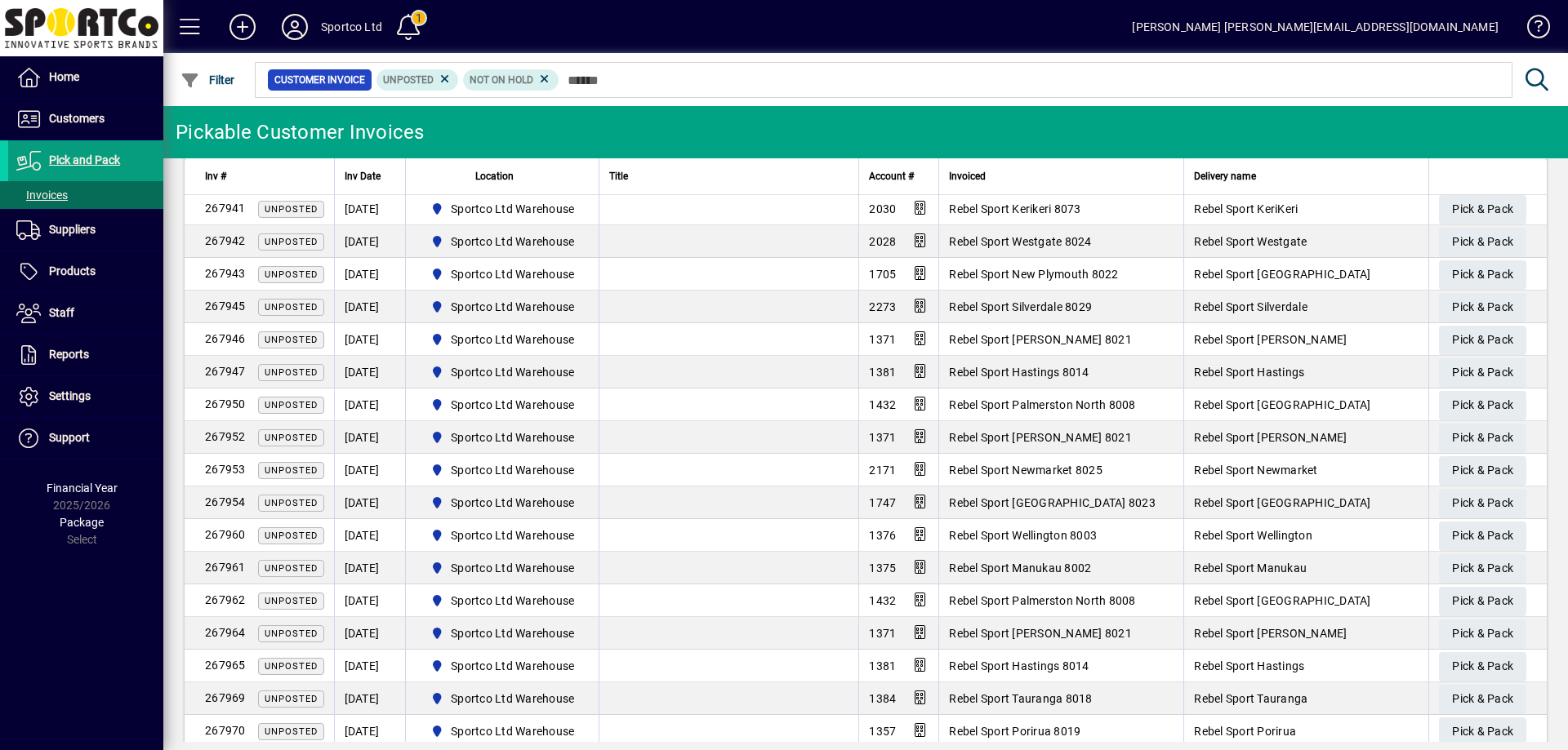
scroll to position [410, 0]
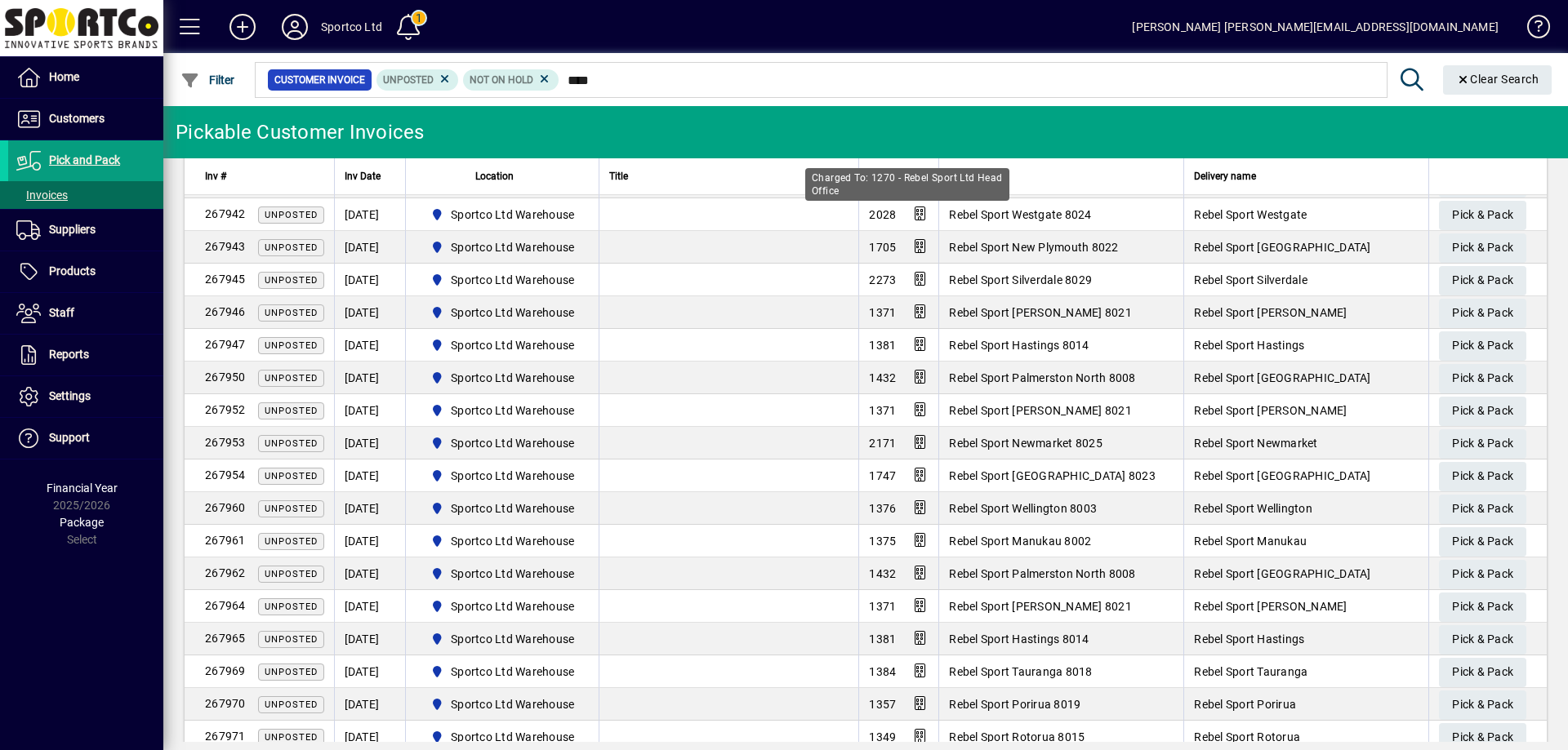
type input "****"
click at [890, 180] on div "Charged To: 1270 - Rebel Sport Ltd Head Office" at bounding box center [907, 184] width 204 height 33
click at [858, 163] on th "Account #" at bounding box center [898, 177] width 80 height 37
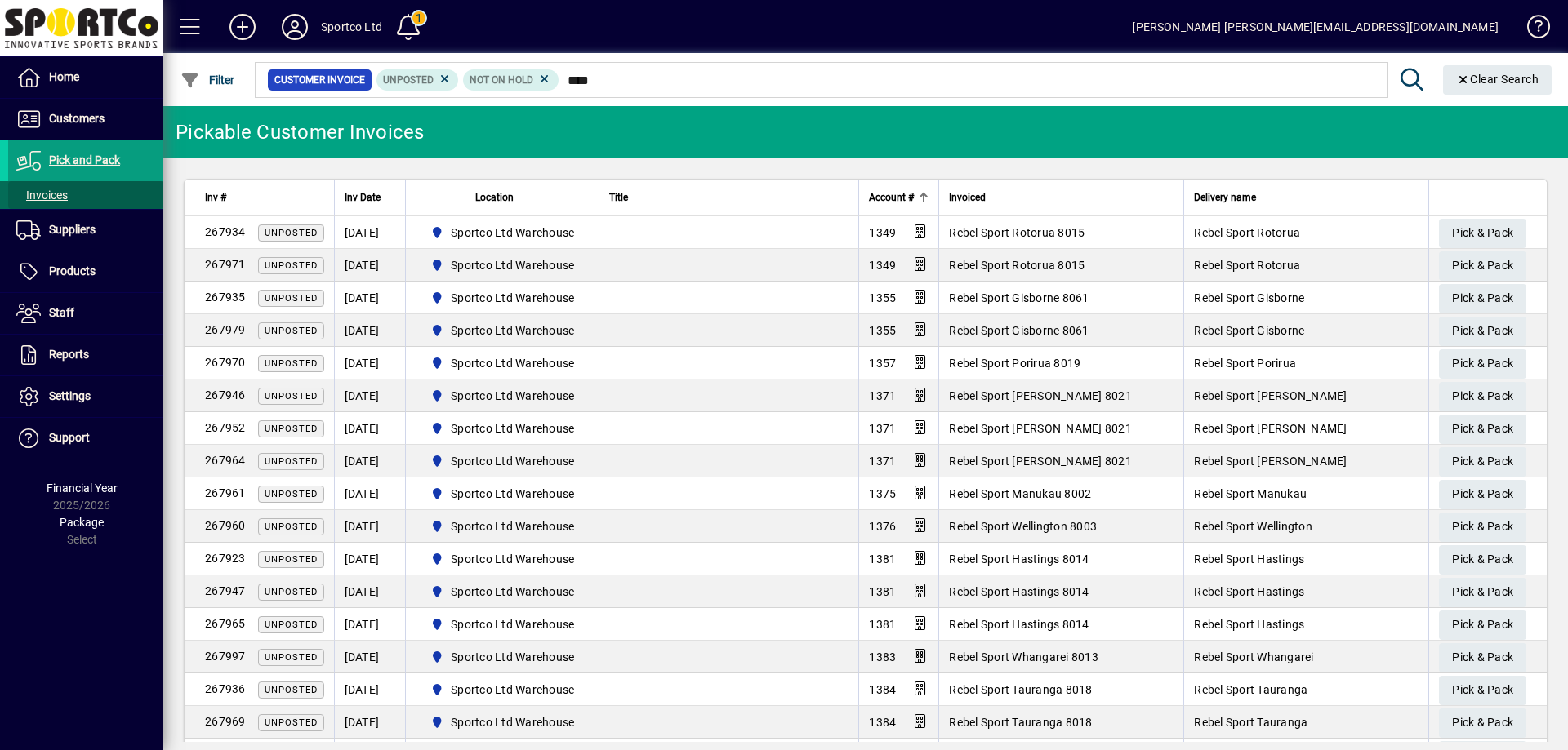
click at [46, 191] on span "Invoices" at bounding box center [42, 194] width 51 height 13
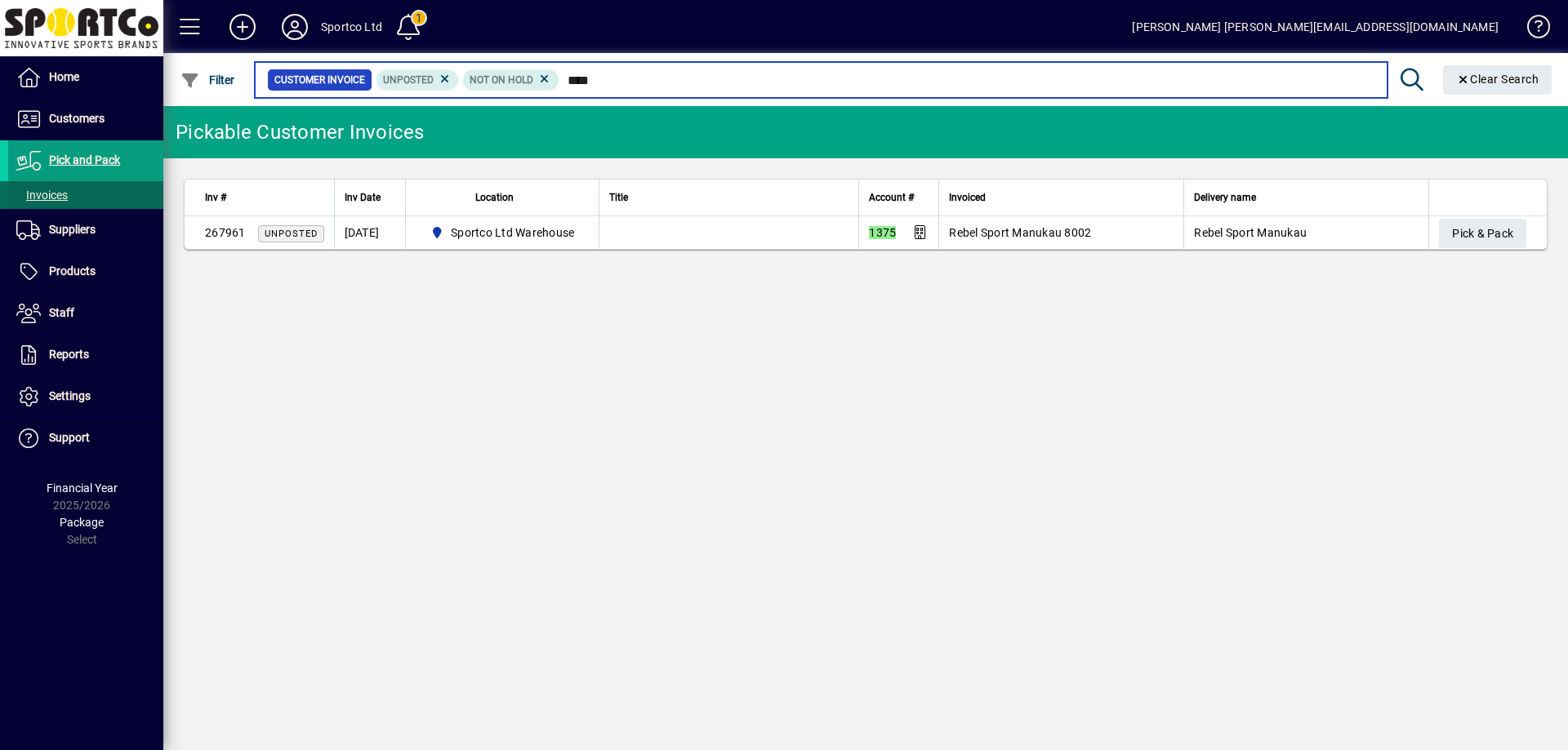
type input "****"
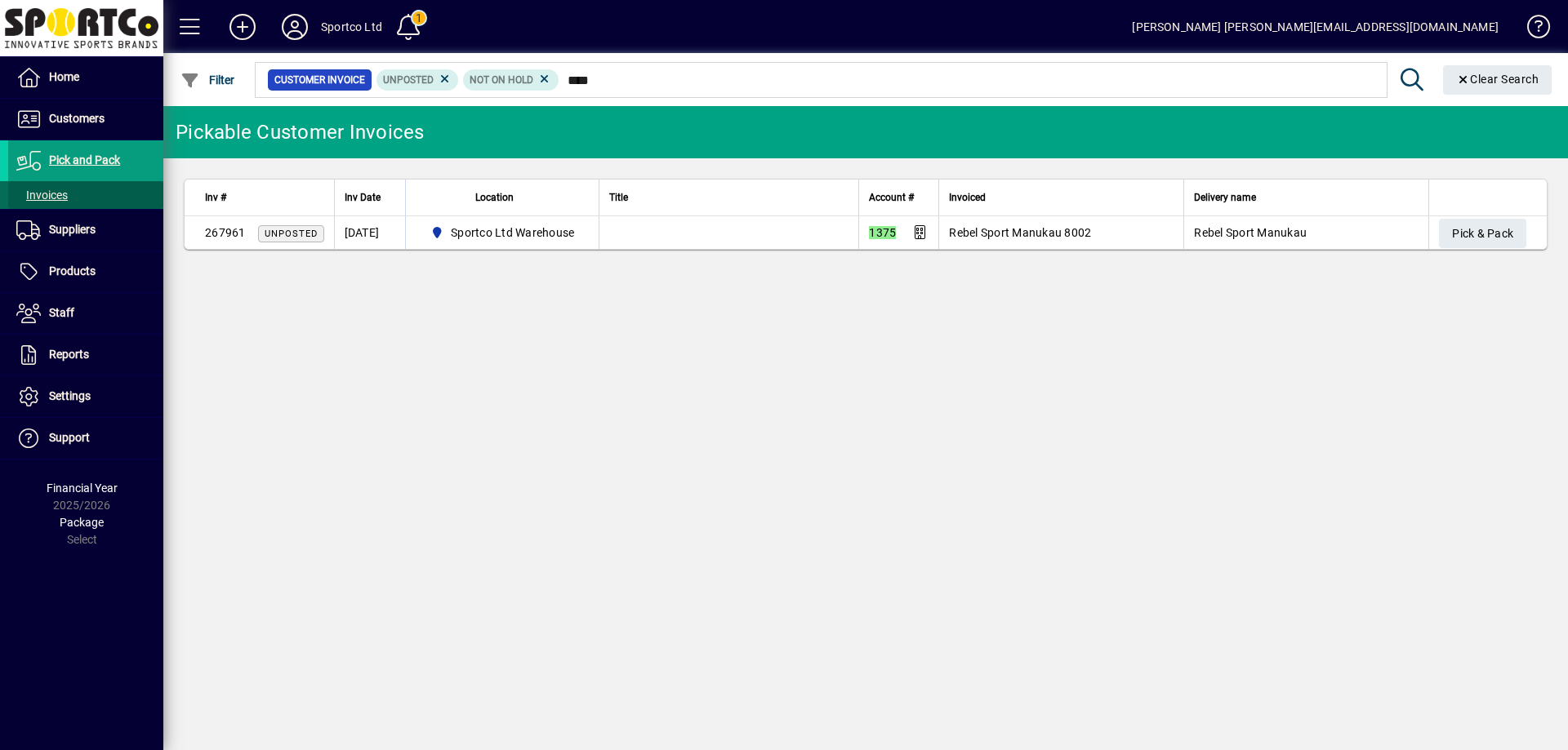
click at [45, 190] on span "Invoices" at bounding box center [42, 194] width 51 height 13
